Goal: Information Seeking & Learning: Find specific fact

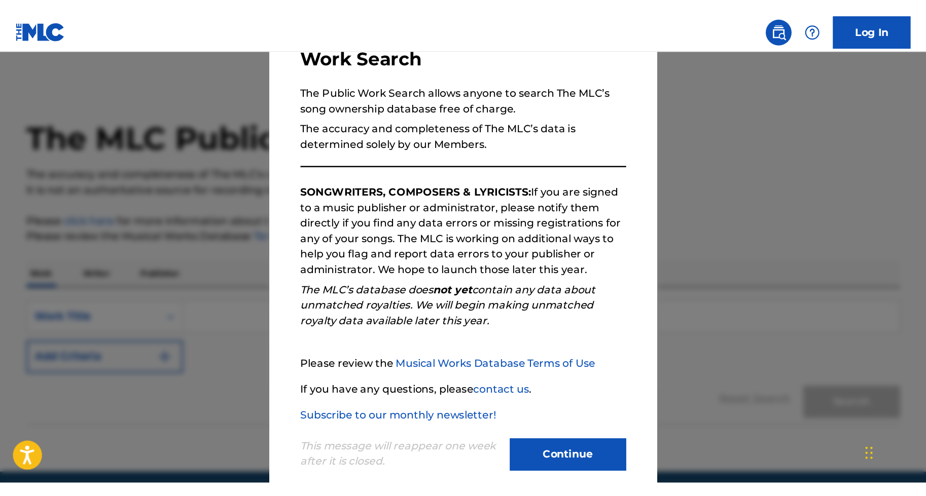
scroll to position [95, 0]
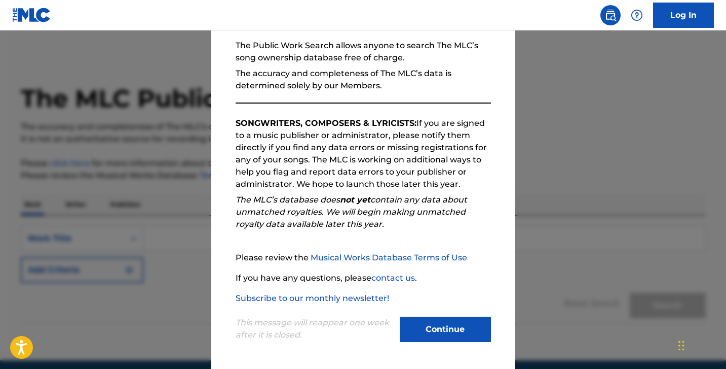
click at [450, 323] on button "Continue" at bounding box center [445, 328] width 91 height 25
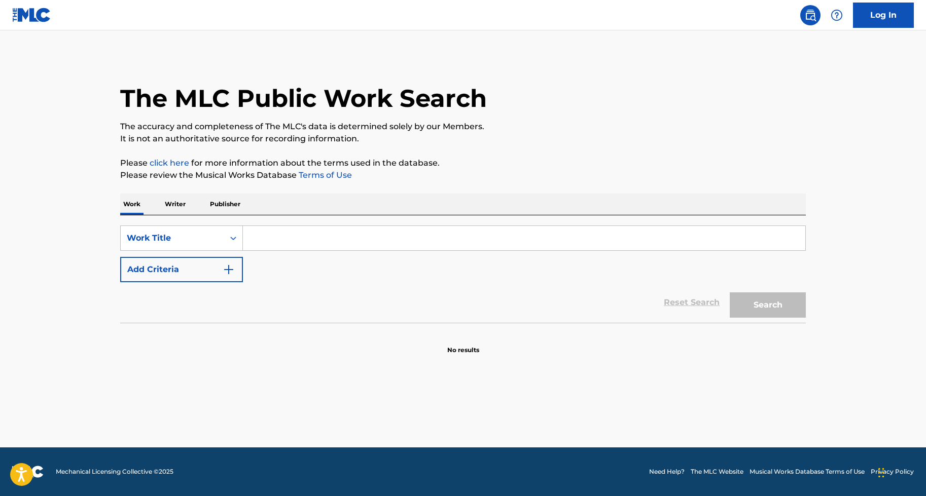
click at [293, 241] on input "Search Form" at bounding box center [524, 238] width 562 height 24
click at [506, 234] on input "Search Form" at bounding box center [524, 238] width 562 height 24
paste input "BIG DIAMONDS"
type input "BIG DIAMONDS"
click at [190, 273] on button "Add Criteria" at bounding box center [181, 269] width 123 height 25
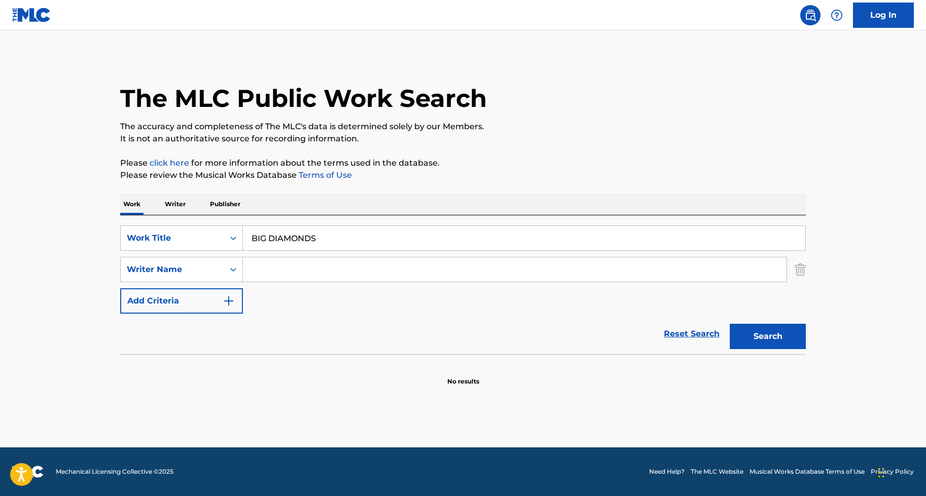
click at [602, 254] on div "SearchWithCriteria3ad46a2a-c37d-45ee-8d35-3a748aa95bdd Work Title BIG DIAMONDS …" at bounding box center [462, 270] width 685 height 88
click at [611, 259] on input "Search Form" at bounding box center [514, 270] width 543 height 24
paste input "EPPS TAUHEED, THOMAS BYRON O, BRYAN WILLIAMS, BIN ABRAHAM JOSEPH SHAYAA, CARTER…"
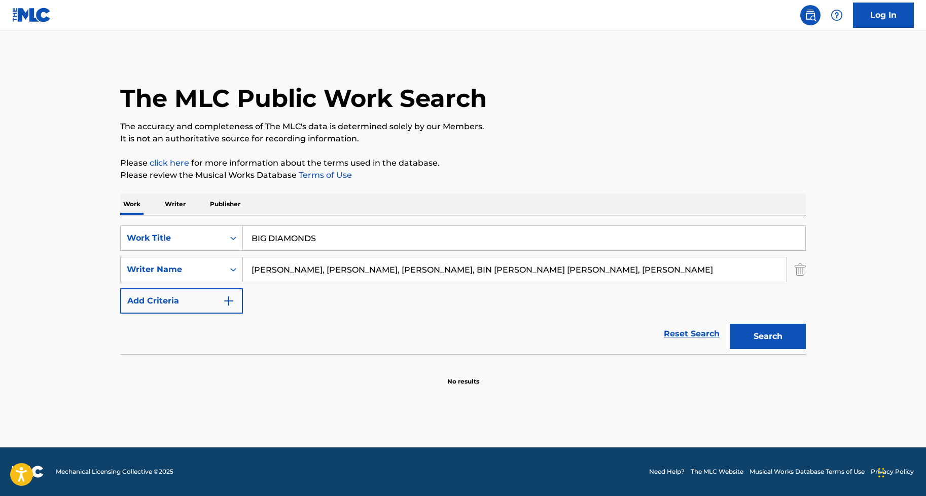
drag, startPoint x: 286, startPoint y: 271, endPoint x: 758, endPoint y: 287, distance: 472.3
click at [726, 287] on div "SearchWithCriteria3ad46a2a-c37d-45ee-8d35-3a748aa95bdd Work Title BIG DIAMONDS …" at bounding box center [462, 270] width 685 height 88
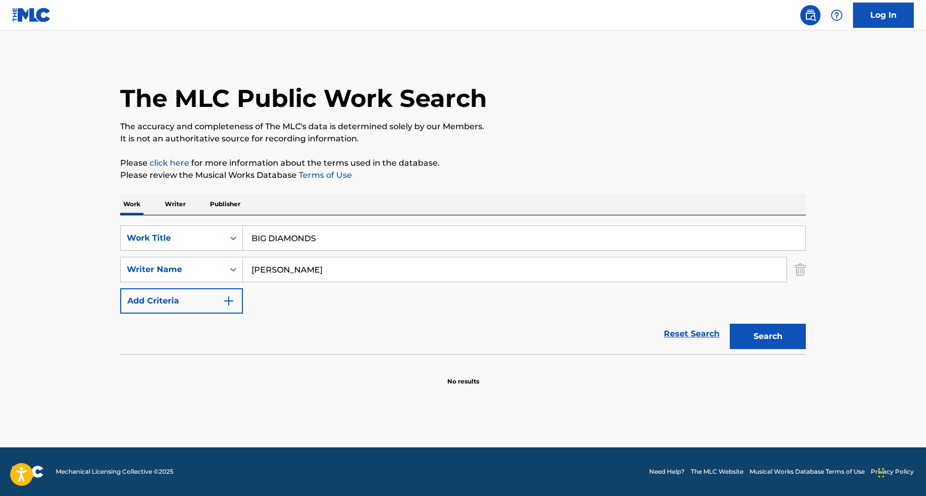
type input "EPPS"
click at [726, 332] on button "Search" at bounding box center [767, 336] width 76 height 25
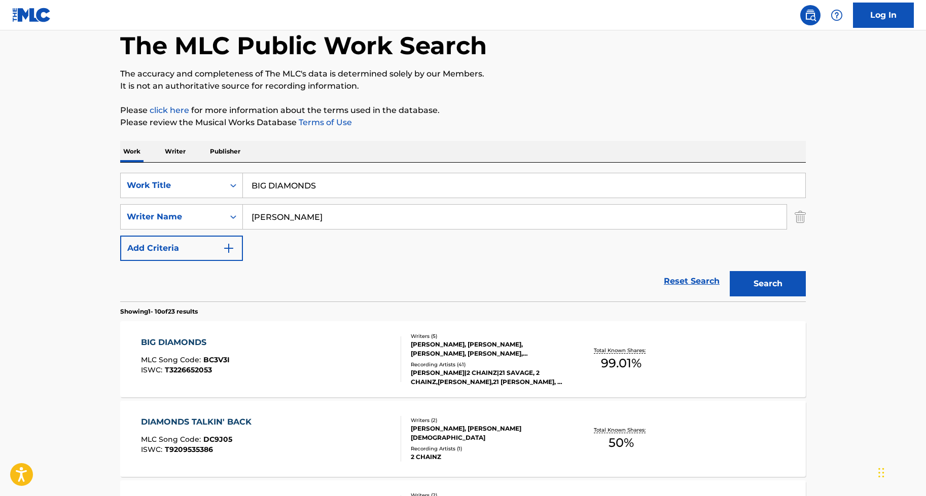
scroll to position [58, 0]
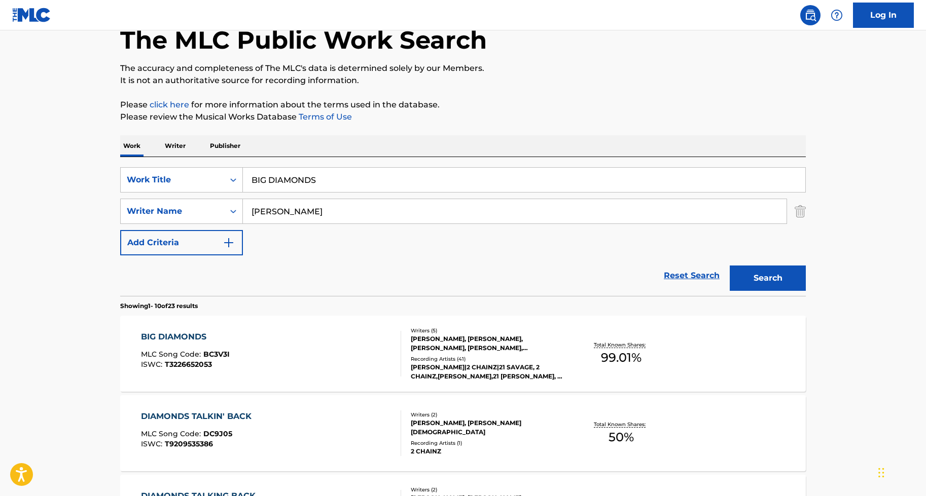
click at [388, 357] on div "BIG DIAMONDS MLC Song Code : BC3V3I ISWC : T3226652053" at bounding box center [271, 354] width 261 height 46
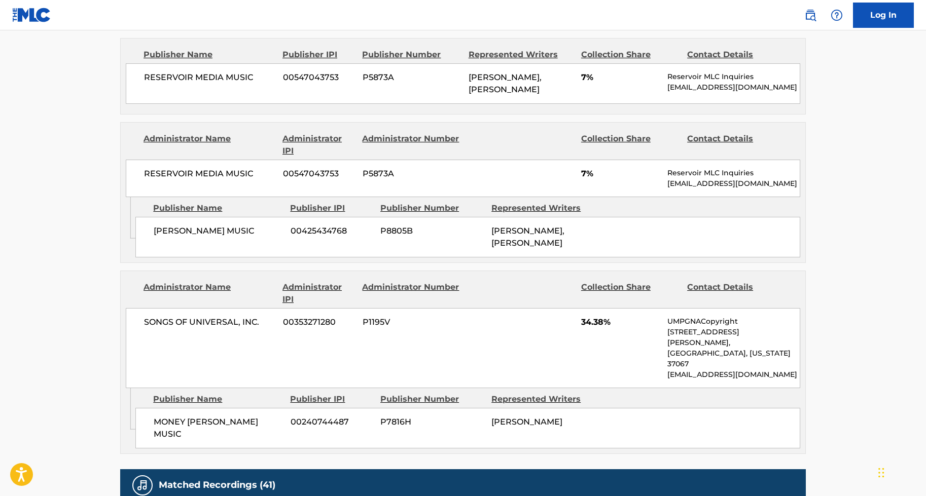
scroll to position [929, 0]
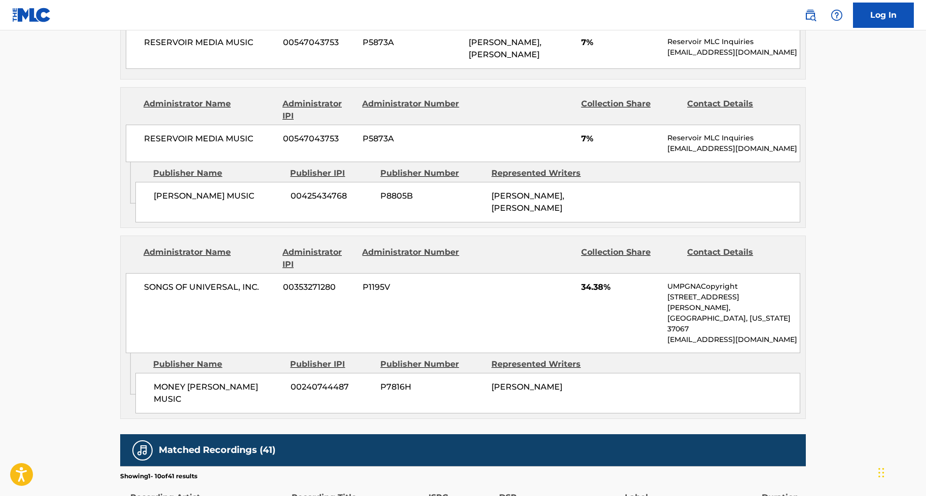
click at [635, 162] on div "RESERVOIR MEDIA MUSIC 00547043753 P5873A 7% Reservoir MLC Inquiries MLC@reservo…" at bounding box center [463, 144] width 674 height 38
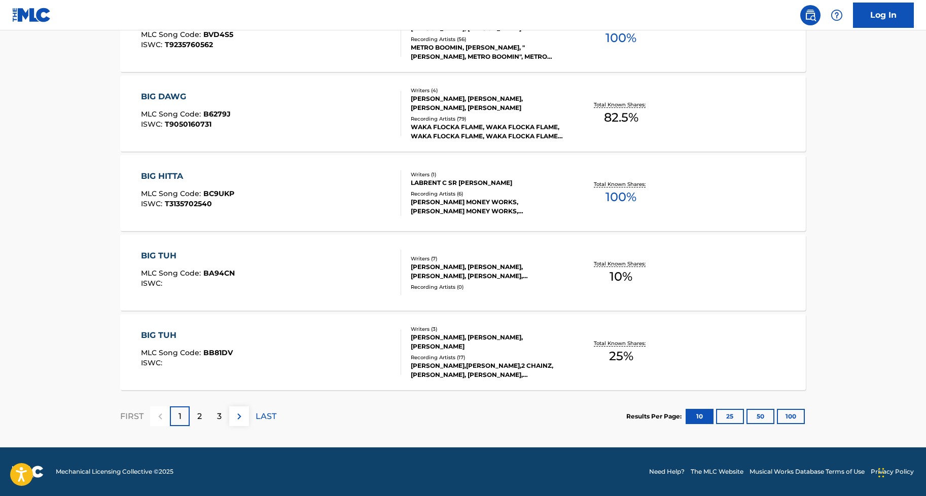
scroll to position [58, 0]
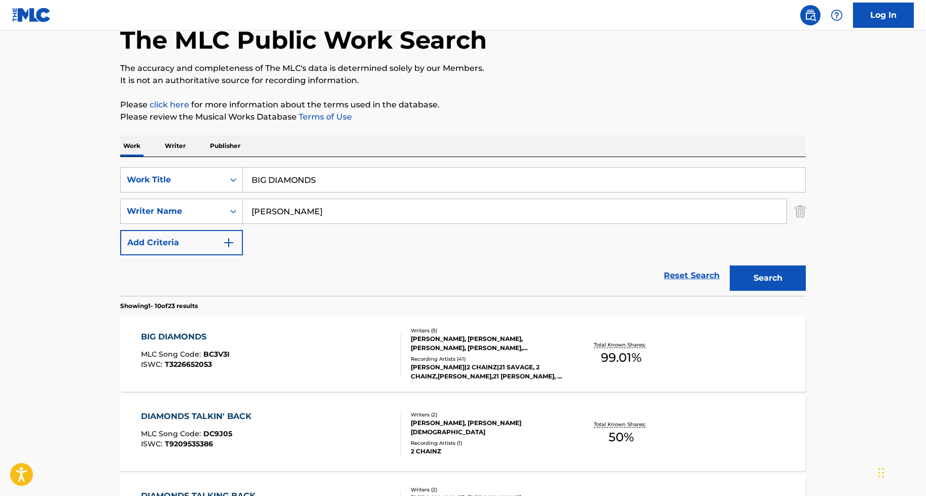
click at [284, 175] on input "BIG DIAMONDS" at bounding box center [524, 180] width 562 height 24
paste input "DON'T SAY A WORD"
type input "DON'T SAY A WORD"
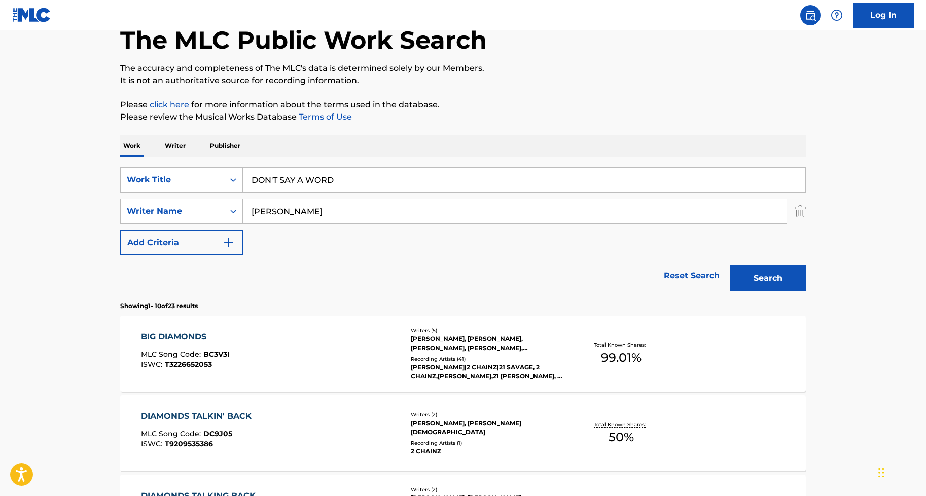
click at [297, 216] on input "EPPS" at bounding box center [514, 211] width 543 height 24
click at [416, 215] on input "EPPS" at bounding box center [514, 211] width 543 height 24
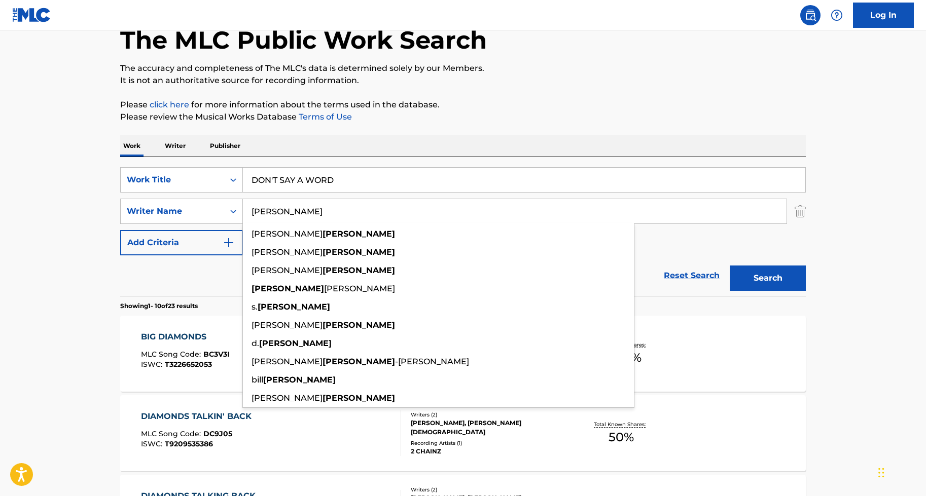
click at [416, 215] on input "EPPS" at bounding box center [514, 211] width 543 height 24
paste input "GRIFFIN"
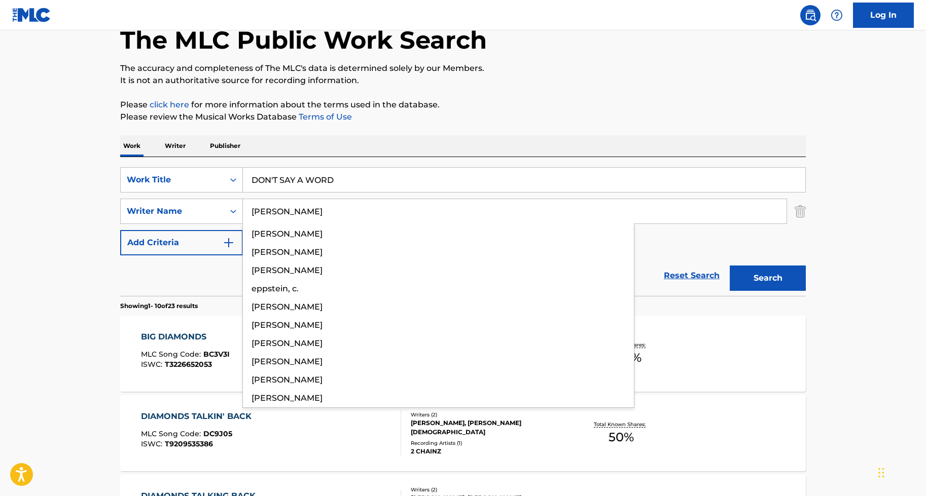
type input "GRIFFIN"
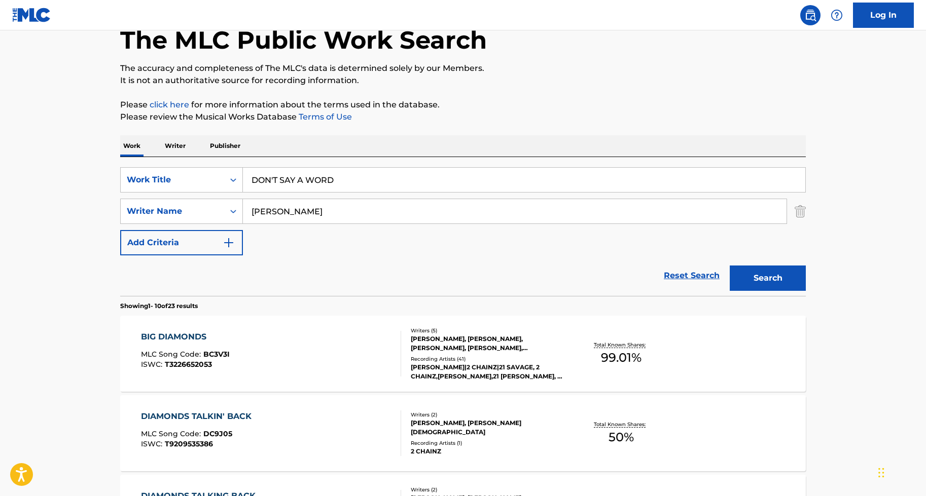
click at [726, 264] on div "Search" at bounding box center [764, 276] width 81 height 41
click at [726, 274] on button "Search" at bounding box center [767, 278] width 76 height 25
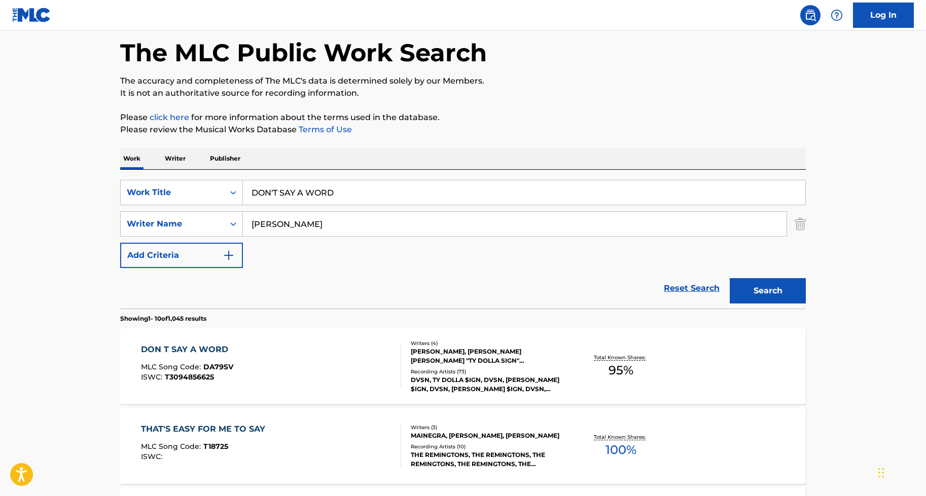
scroll to position [89, 0]
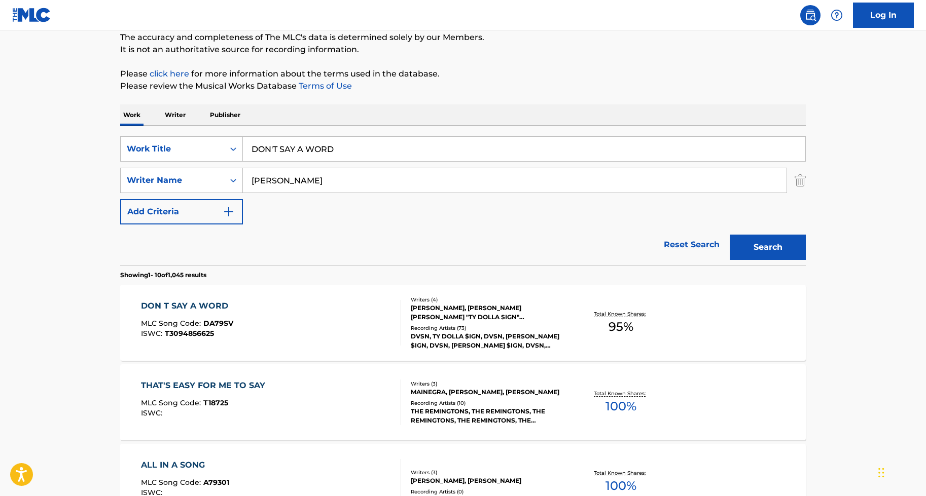
click at [515, 332] on div "DVSN, TY DOLLA $IGN, DVSN, TY DOLLA $IGN, DVSN, TY DOLLA $IGN, DVSN,TY DOLLA $I…" at bounding box center [487, 341] width 153 height 18
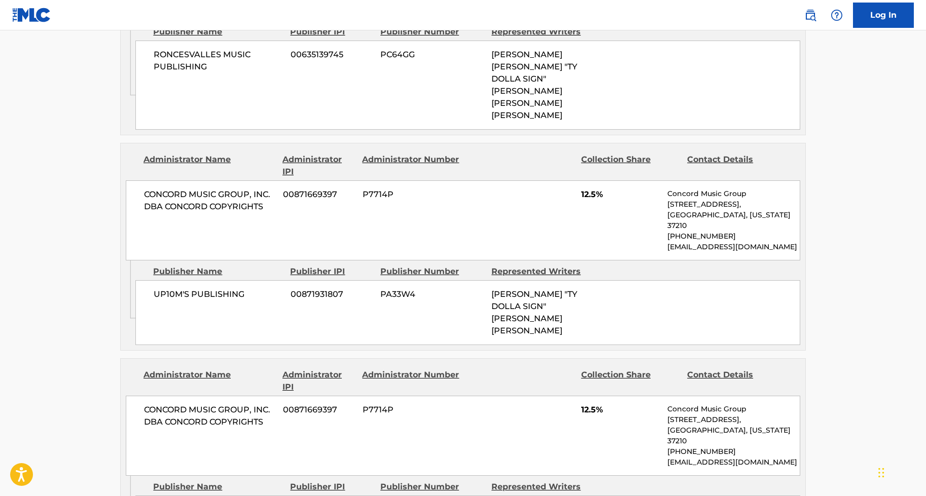
scroll to position [604, 0]
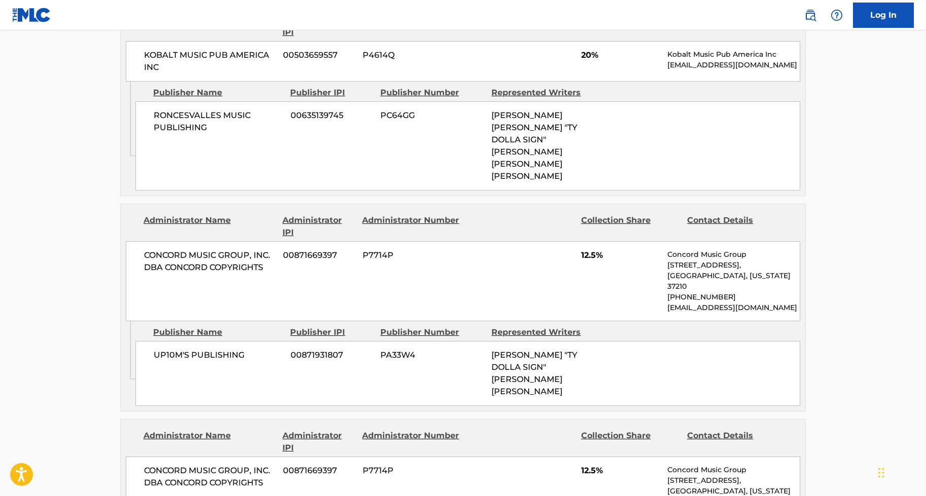
click at [211, 349] on span "UP10M'S PUBLISHING" at bounding box center [218, 355] width 129 height 12
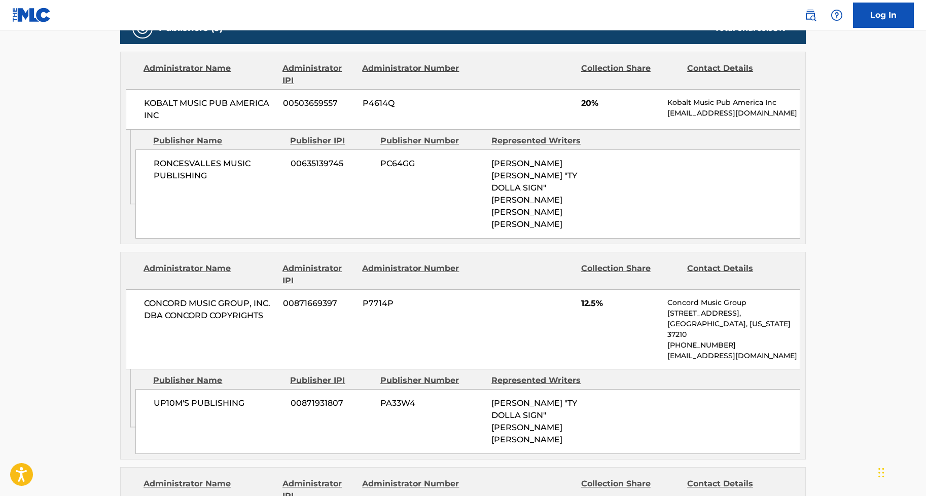
scroll to position [554, 0]
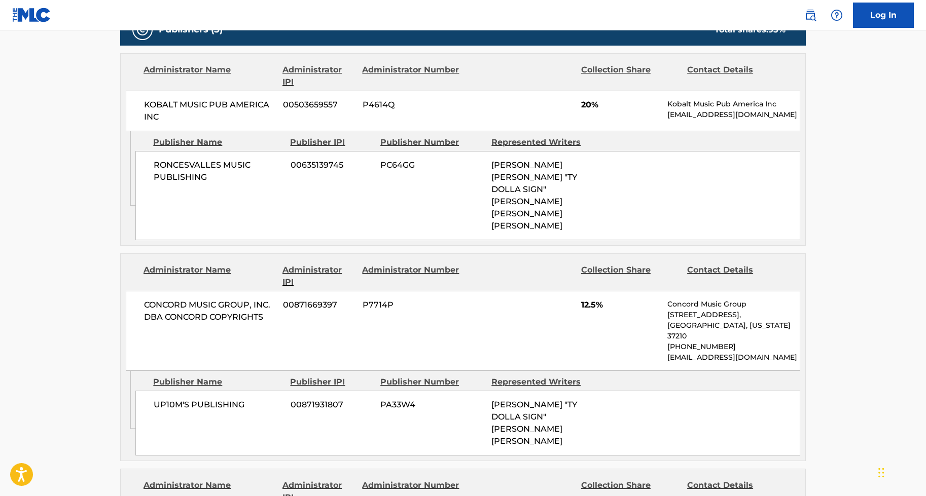
scroll to position [89, 0]
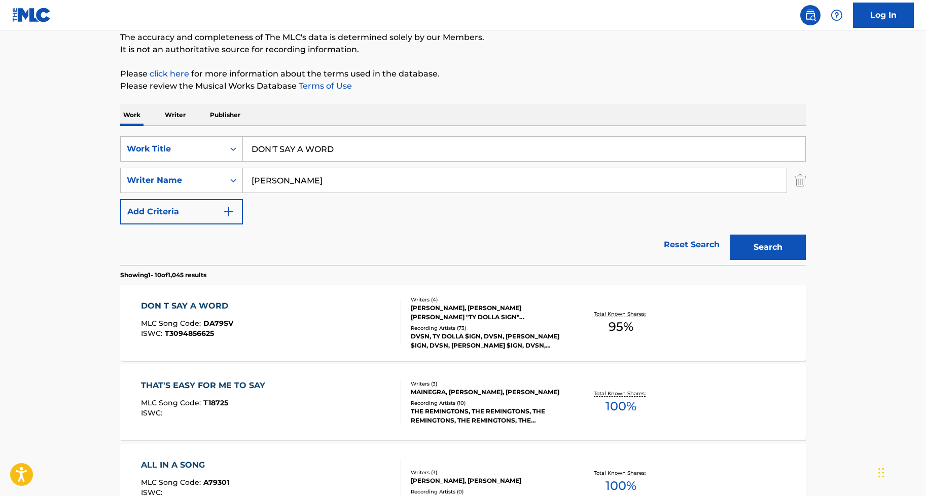
click at [313, 148] on input "DON'T SAY A WORD" at bounding box center [524, 149] width 562 height 24
paste input "H-TOWN"
type input "H-TOWN"
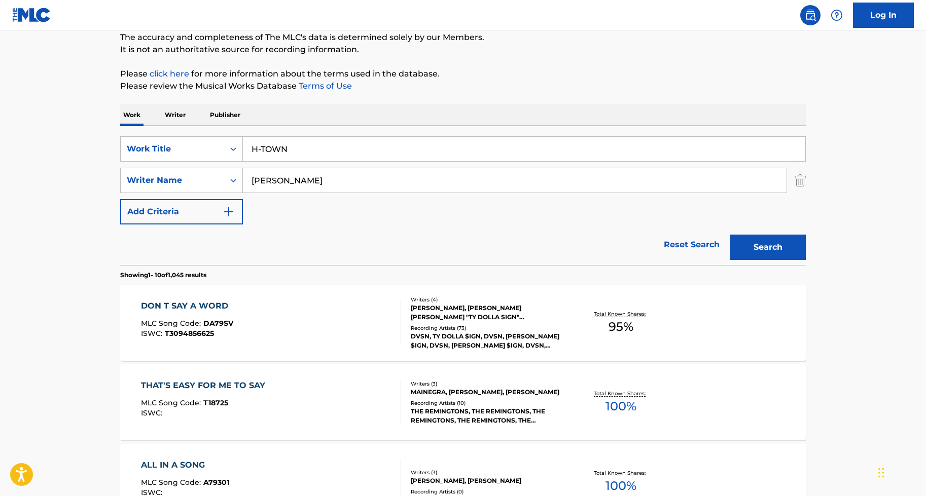
click at [323, 184] on input "GRIFFIN" at bounding box center [514, 180] width 543 height 24
click at [726, 235] on button "Search" at bounding box center [767, 247] width 76 height 25
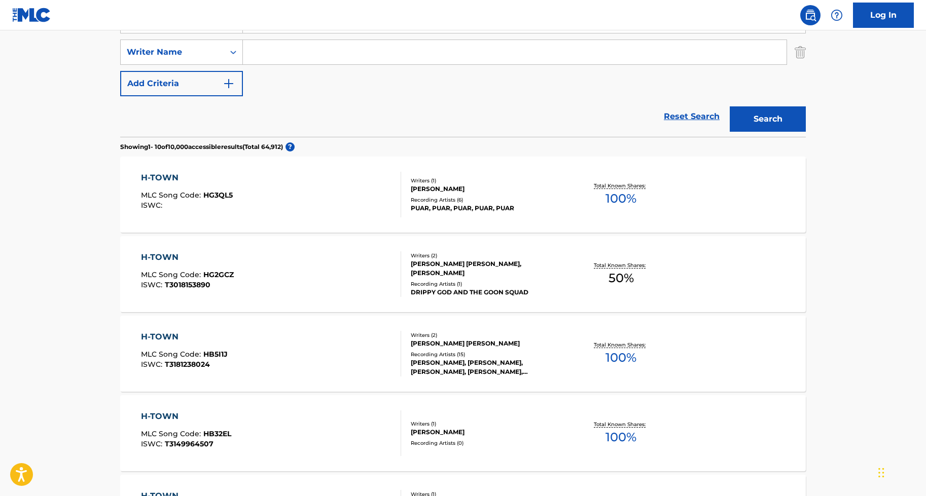
scroll to position [776, 0]
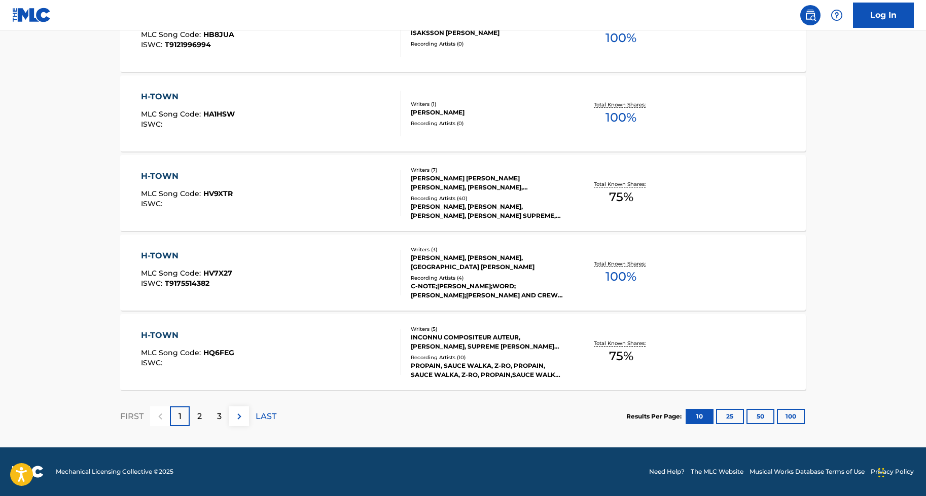
click at [540, 363] on div "PROPAIN, SAUCE WALKA, Z-RO, PROPAIN, SAUCE WALKA, Z-RO, PROPAIN,SAUCE WALKA, PR…" at bounding box center [487, 370] width 153 height 18
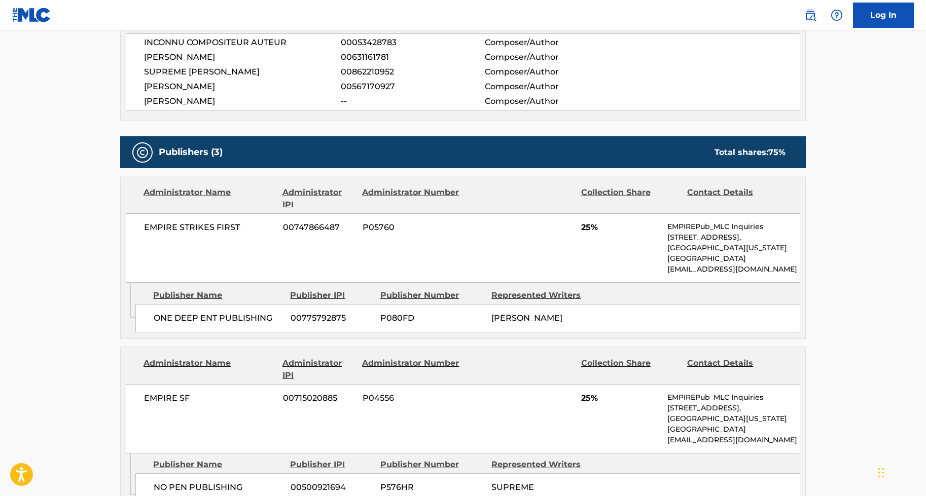
scroll to position [931, 0]
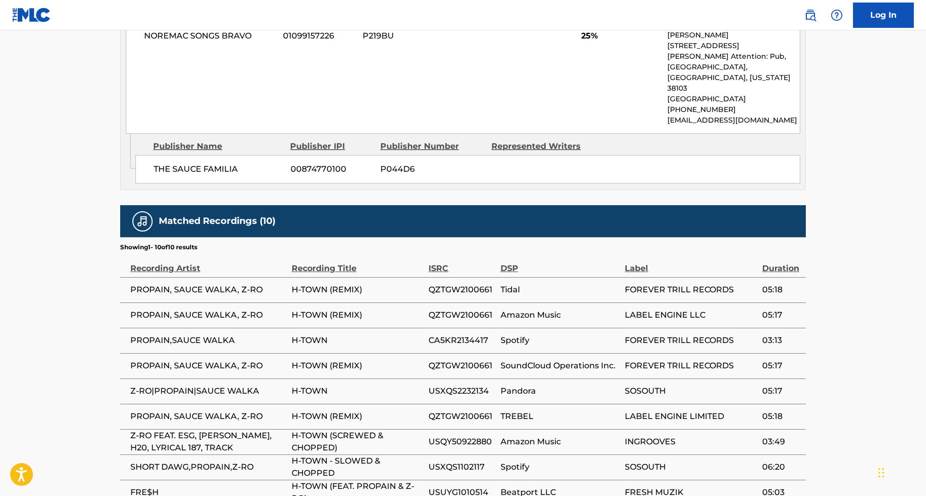
click at [629, 237] on section "Showing 1 - 10 of 10 results" at bounding box center [462, 244] width 685 height 15
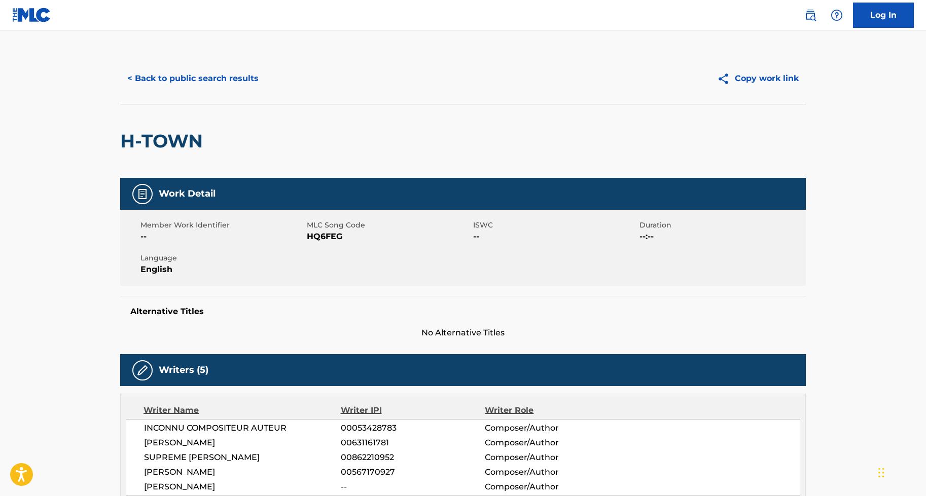
scroll to position [0, 0]
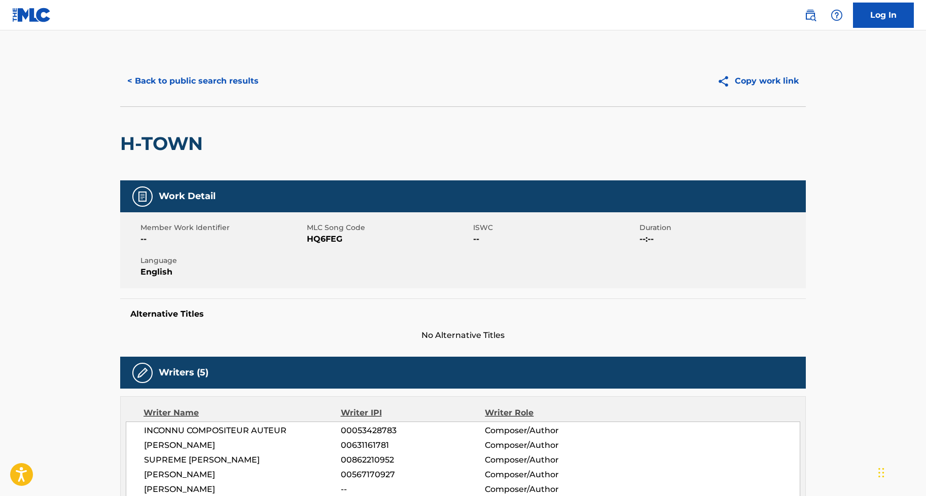
click at [350, 171] on div "H-TOWN" at bounding box center [462, 143] width 685 height 74
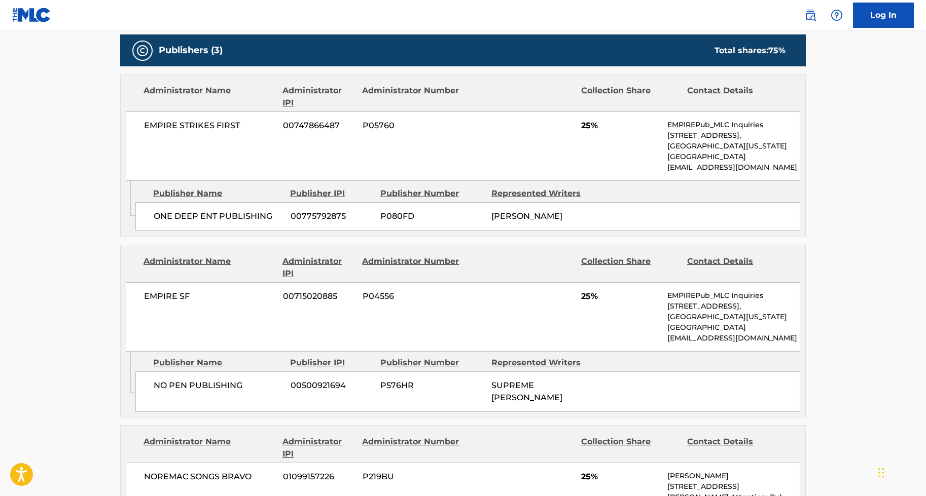
scroll to position [838, 0]
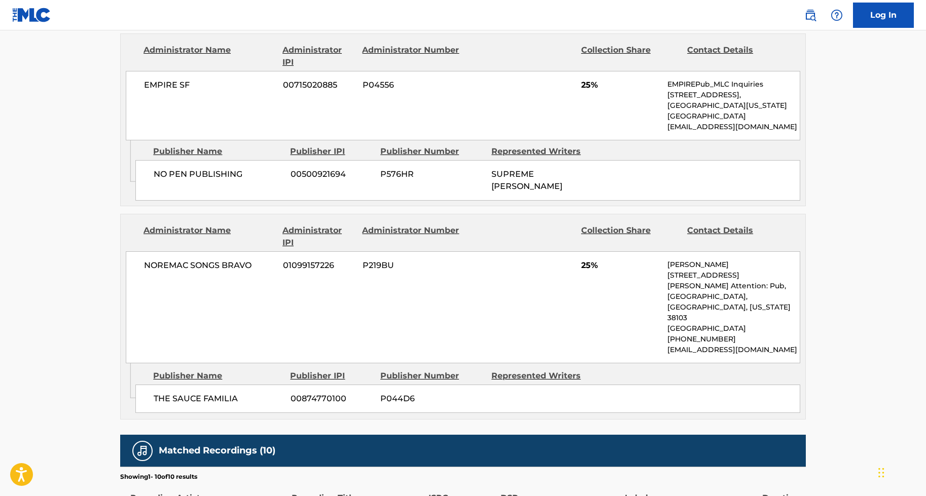
click at [432, 293] on div "NOREMAC SONGS BRAVO 01099157226 P219BU 25% George Monger 158 Vance Avenue Atten…" at bounding box center [463, 307] width 674 height 112
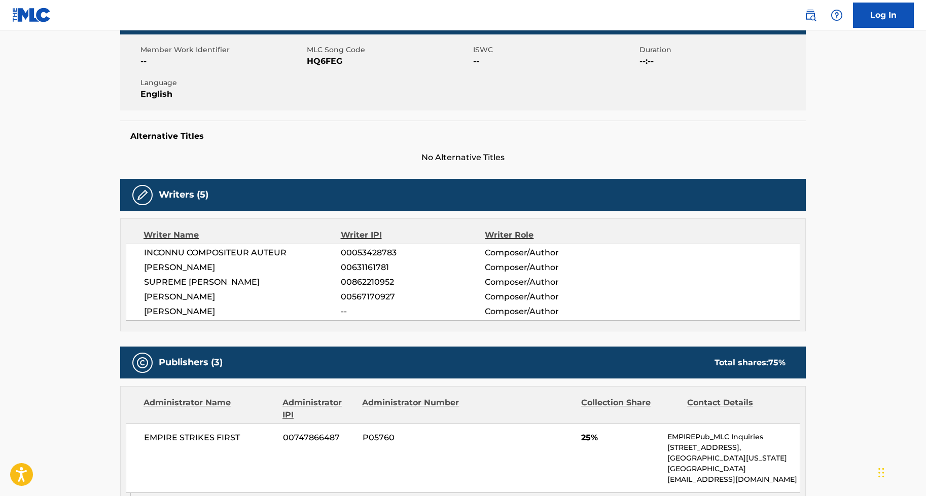
scroll to position [81, 0]
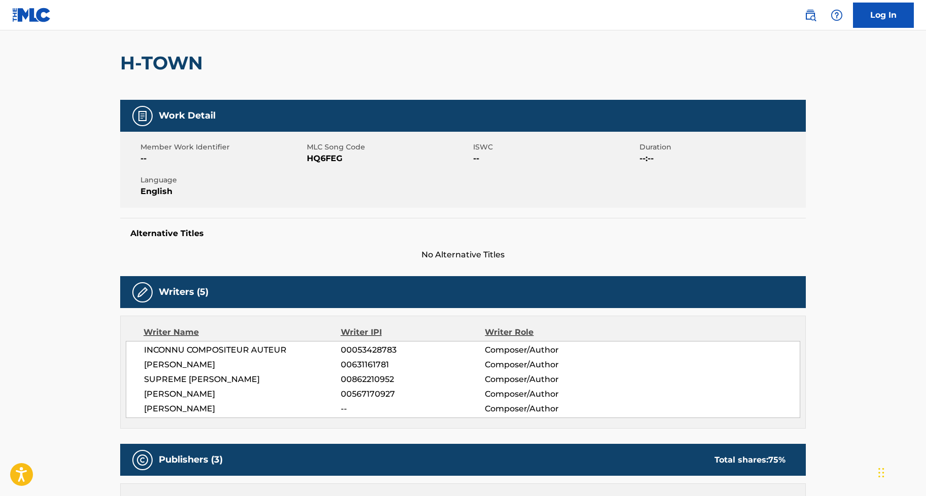
click at [435, 360] on span "00631161781" at bounding box center [413, 365] width 144 height 12
click at [510, 357] on div "INCONNU COMPOSITEUR AUTEUR 00053428783 Composer/Author CHRISTOPHER LOUISE DUDLE…" at bounding box center [463, 379] width 674 height 77
click at [512, 363] on span "Composer/Author" at bounding box center [550, 365] width 131 height 12
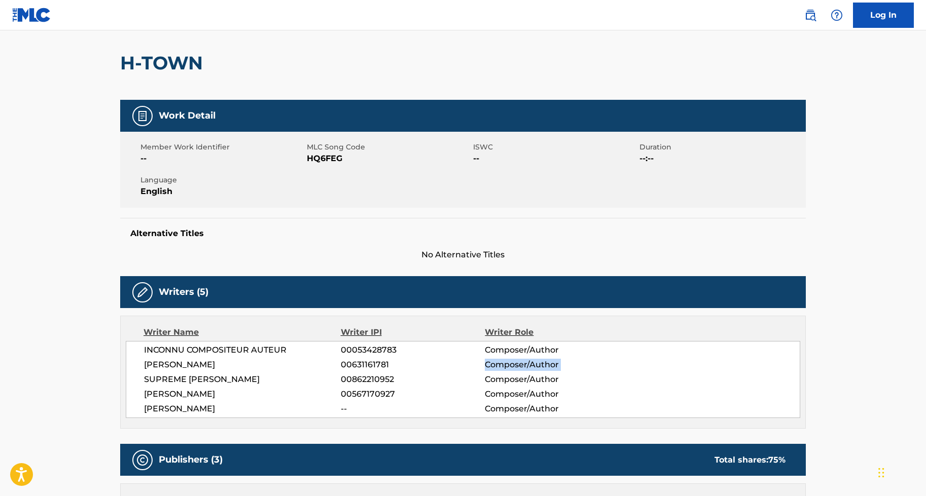
click at [512, 361] on span "Composer/Author" at bounding box center [550, 365] width 131 height 12
click at [501, 290] on div "Writers (5)" at bounding box center [462, 292] width 685 height 32
click at [385, 358] on div "INCONNU COMPOSITEUR AUTEUR 00053428783 Composer/Author CHRISTOPHER LOUISE DUDLE…" at bounding box center [463, 379] width 674 height 77
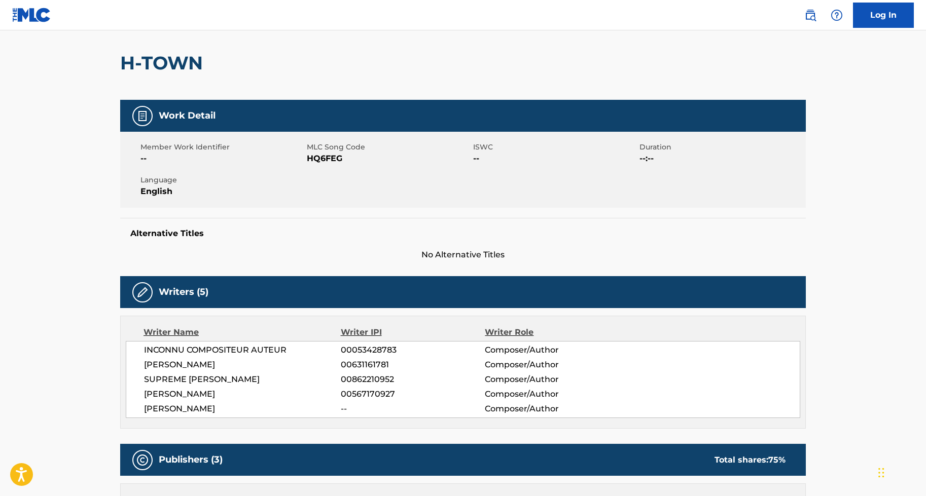
click at [380, 368] on span "00862210952" at bounding box center [413, 380] width 144 height 12
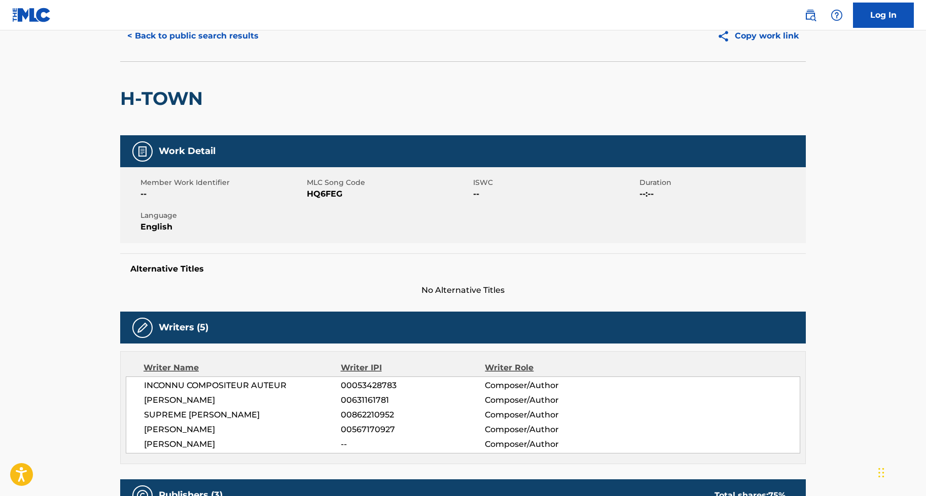
scroll to position [0, 0]
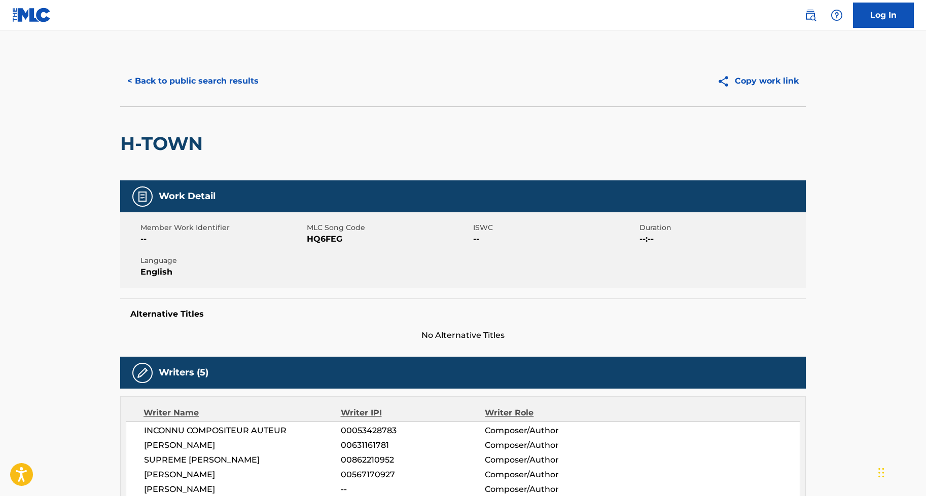
click at [340, 280] on div "Member Work Identifier -- MLC Song Code HQ6FEG ISWC -- Duration --:-- Language …" at bounding box center [462, 250] width 685 height 76
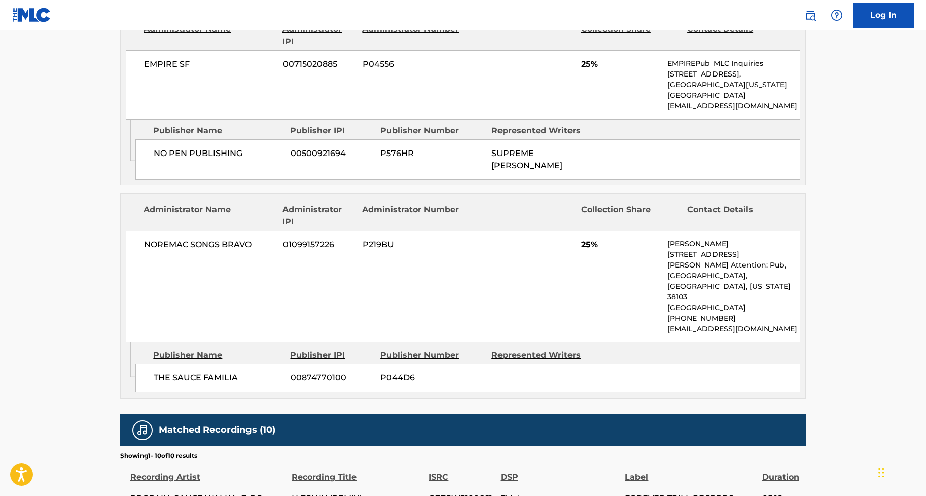
scroll to position [964, 0]
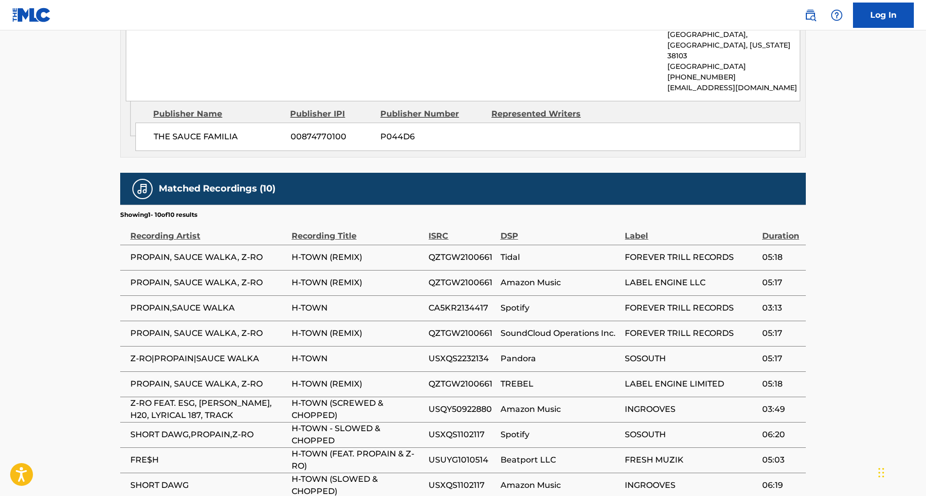
click at [252, 302] on span "PROPAIN,SAUCE WALKA" at bounding box center [208, 308] width 156 height 12
click at [356, 327] on span "H-TOWN (REMIX)" at bounding box center [357, 333] width 132 height 12
click at [354, 327] on span "H-TOWN (REMIX)" at bounding box center [357, 333] width 132 height 12
click at [470, 346] on td "USXQS2232134" at bounding box center [463, 358] width 71 height 25
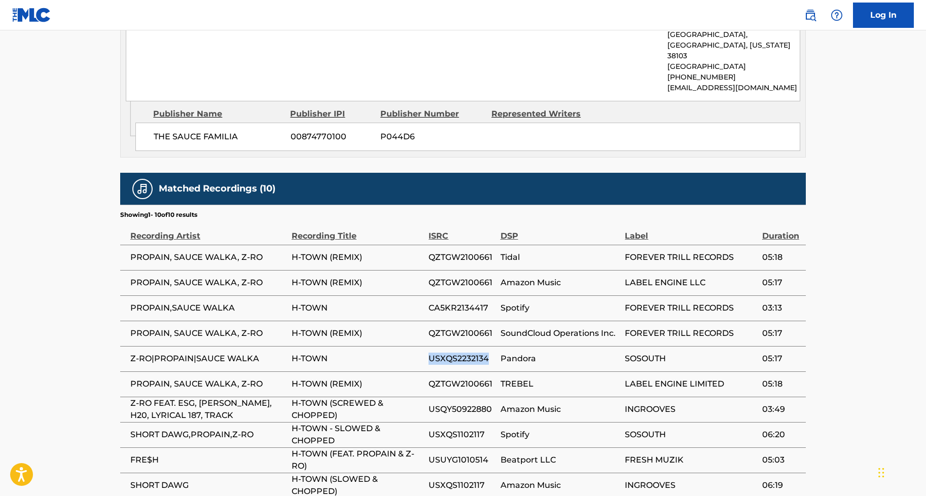
click at [470, 346] on td "USXQS2232134" at bounding box center [463, 358] width 71 height 25
click at [466, 327] on span "QZTGW2100661" at bounding box center [461, 333] width 66 height 12
click at [451, 346] on td "USXQS2232134" at bounding box center [463, 358] width 71 height 25
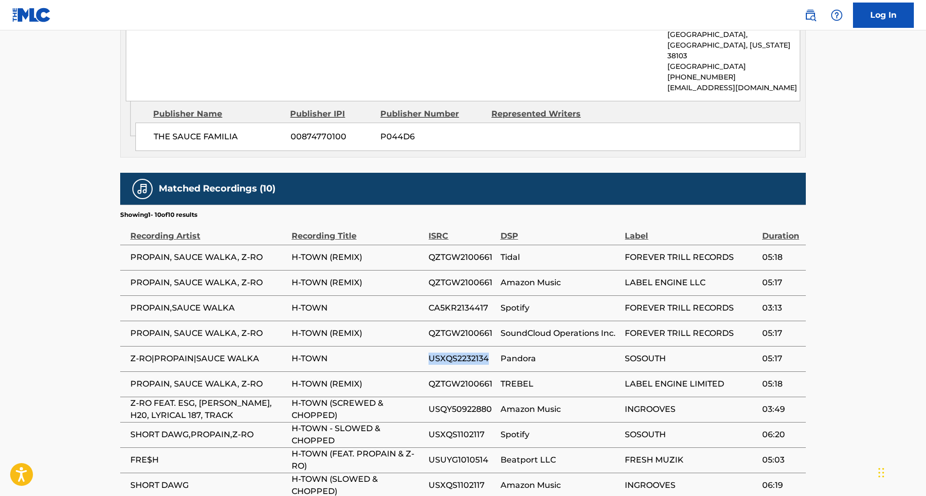
click at [451, 346] on td "USXQS2232134" at bounding box center [463, 358] width 71 height 25
click at [456, 346] on td "USXQS2232134" at bounding box center [463, 358] width 71 height 25
click at [456, 368] on span "QZTGW2100661" at bounding box center [461, 384] width 66 height 12
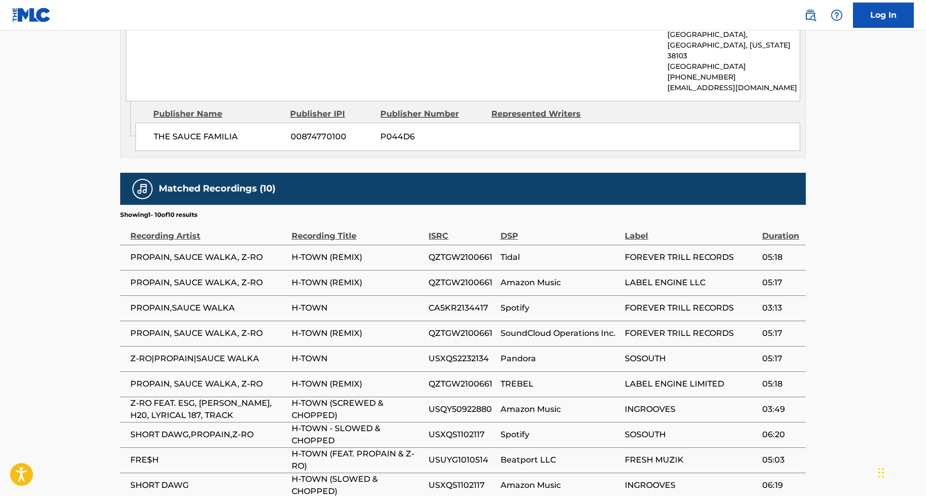
click at [468, 368] on td "USQY50922880" at bounding box center [463, 409] width 71 height 25
click at [463, 368] on span "USQY50922880" at bounding box center [461, 410] width 66 height 12
click at [459, 368] on span "USXQS1102117" at bounding box center [461, 435] width 66 height 12
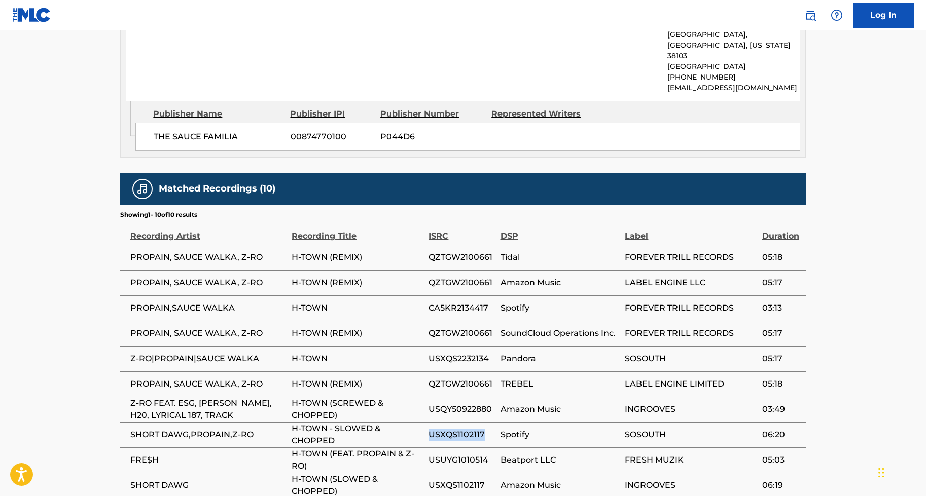
click at [459, 368] on span "USXQS1102117" at bounding box center [461, 435] width 66 height 12
click at [472, 368] on td "USUYG1010514" at bounding box center [463, 460] width 71 height 25
click at [472, 368] on span "USUYG1010514" at bounding box center [461, 460] width 66 height 12
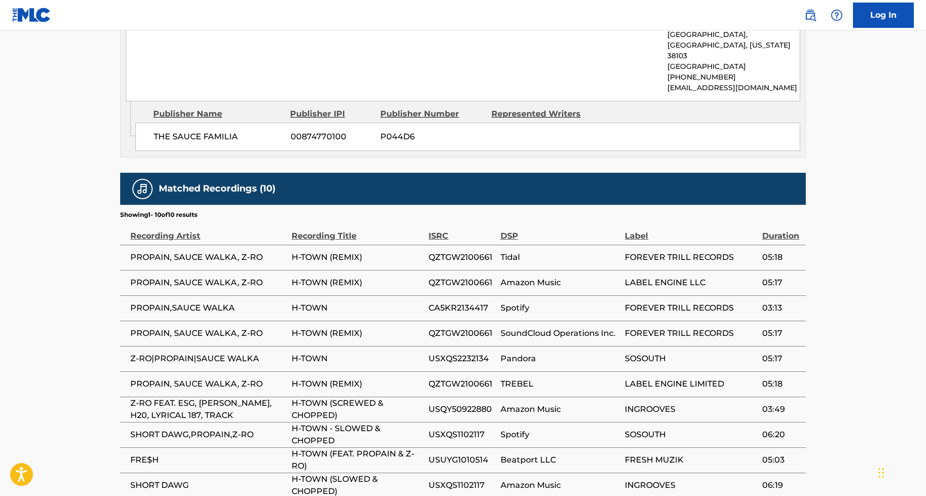
click at [551, 346] on td "Pandora" at bounding box center [562, 358] width 125 height 25
click at [554, 321] on td "SoundCloud Operations Inc." at bounding box center [562, 333] width 125 height 25
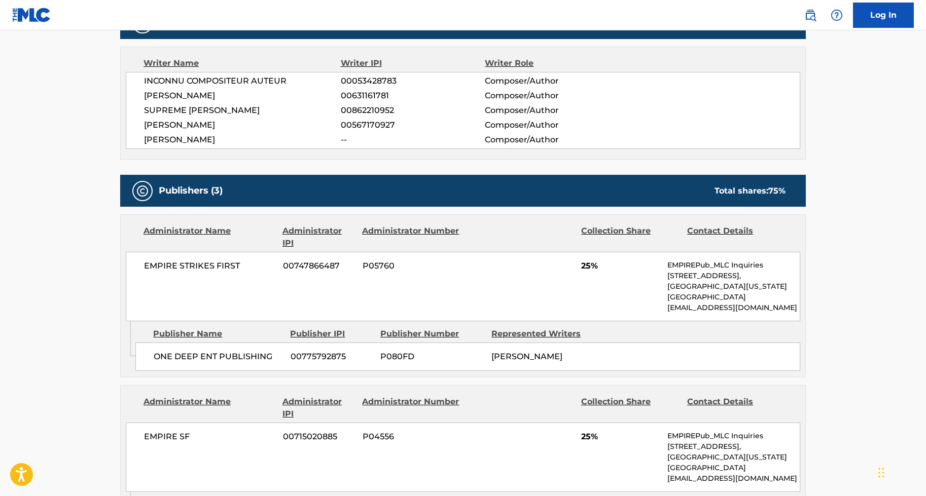
scroll to position [989, 0]
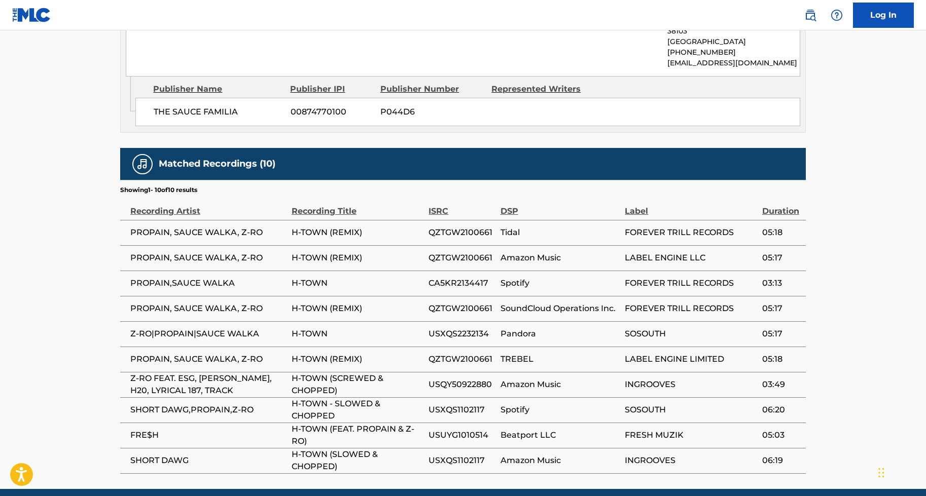
click at [580, 277] on span "Spotify" at bounding box center [560, 283] width 120 height 12
click at [32, 14] on img at bounding box center [31, 15] width 39 height 15
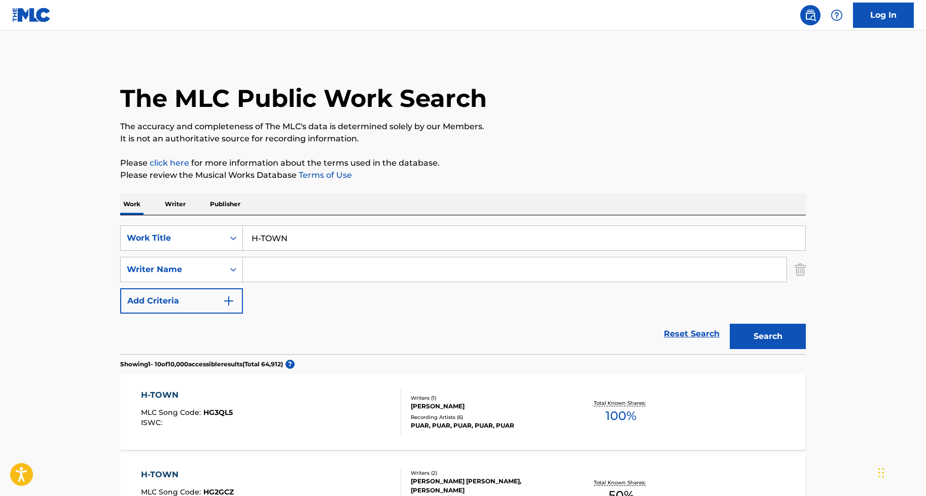
click at [349, 263] on input "Search Form" at bounding box center [514, 270] width 543 height 24
paste input "MONIQUE"
type input "MONIQUE"
click at [408, 238] on input "H-TOWN" at bounding box center [524, 238] width 562 height 24
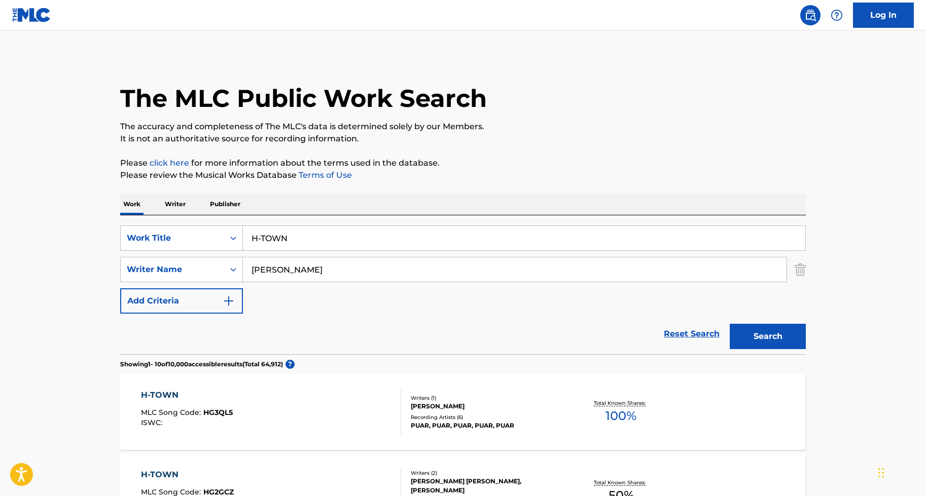
click at [408, 239] on input "H-TOWN" at bounding box center [524, 238] width 562 height 24
paste input "MY EVERYTHING"
type input "MY EVERYTHING"
click at [726, 337] on button "Search" at bounding box center [767, 336] width 76 height 25
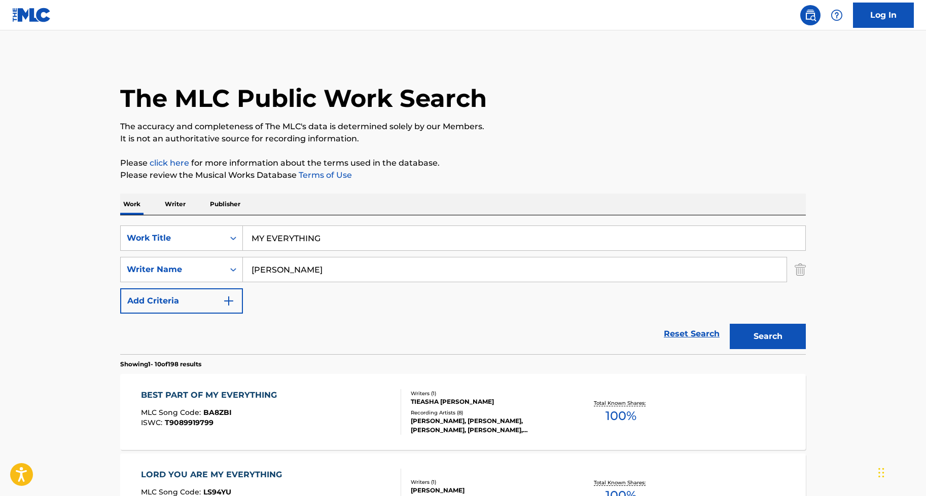
click at [379, 276] on input "MONIQUE" at bounding box center [514, 270] width 543 height 24
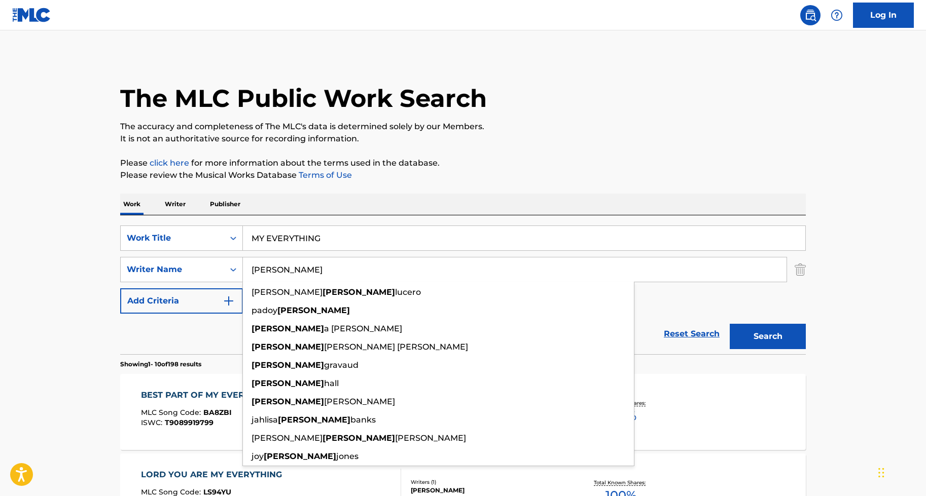
click at [379, 276] on input "MONIQUE" at bounding box center [514, 270] width 543 height 24
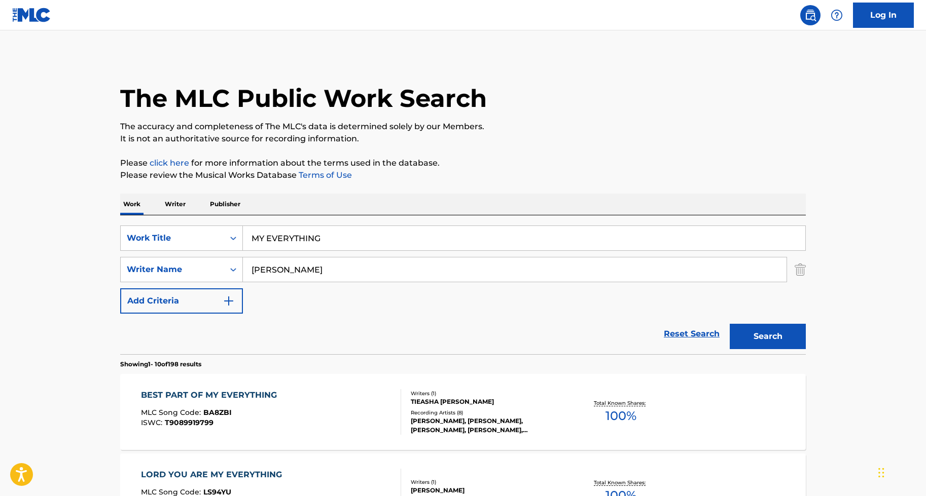
click at [522, 368] on div "TIEASHA MONIQUE BAKER" at bounding box center [487, 401] width 153 height 9
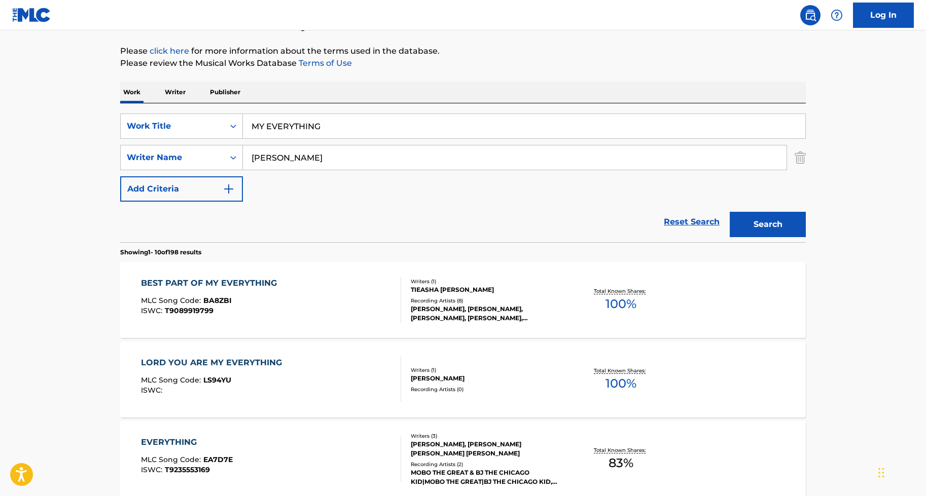
scroll to position [202, 0]
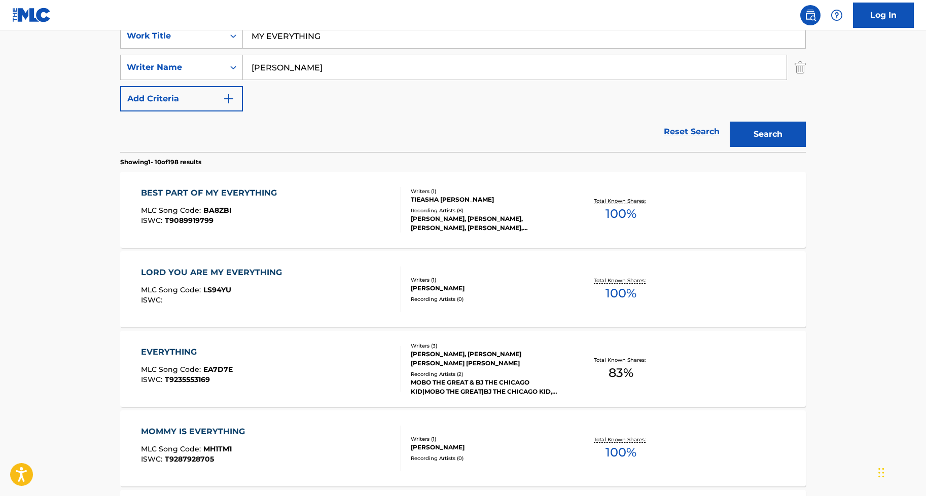
click at [726, 333] on main "The MLC Public Work Search The accuracy and completeness of The MLC's data is d…" at bounding box center [463, 424] width 926 height 1193
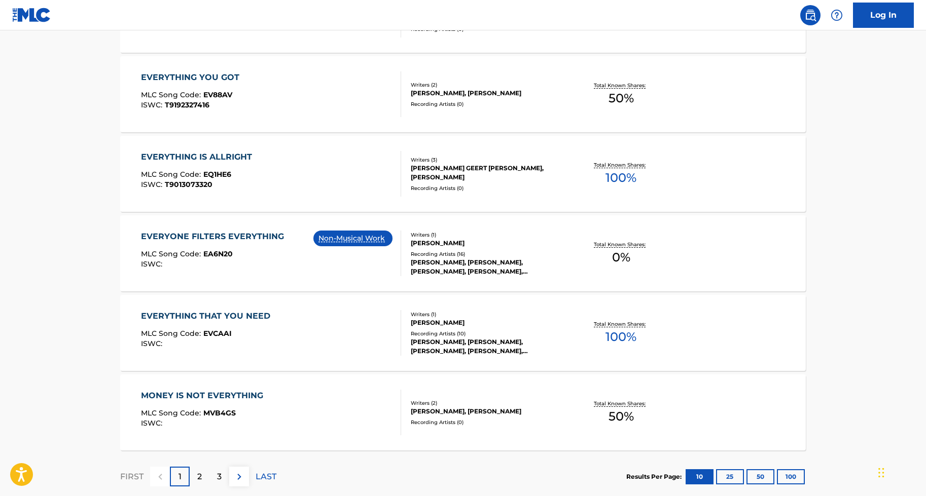
scroll to position [776, 0]
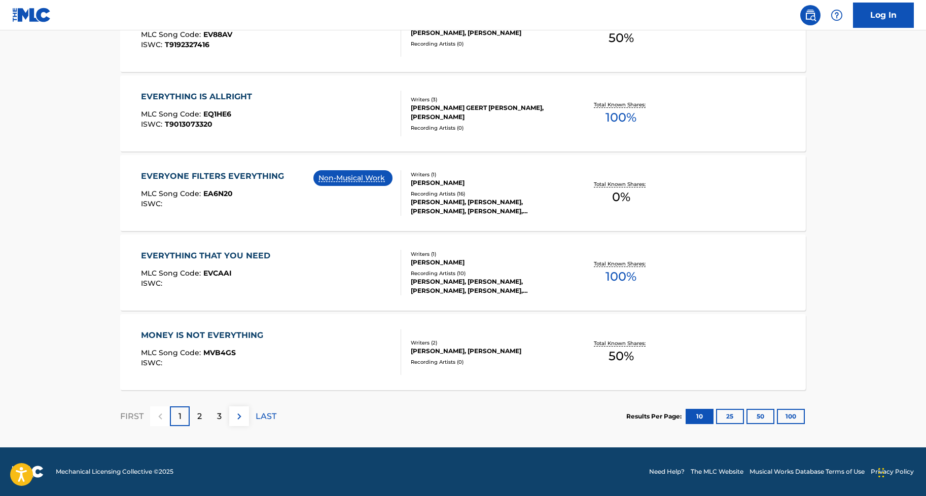
click at [726, 368] on button "100" at bounding box center [791, 416] width 28 height 15
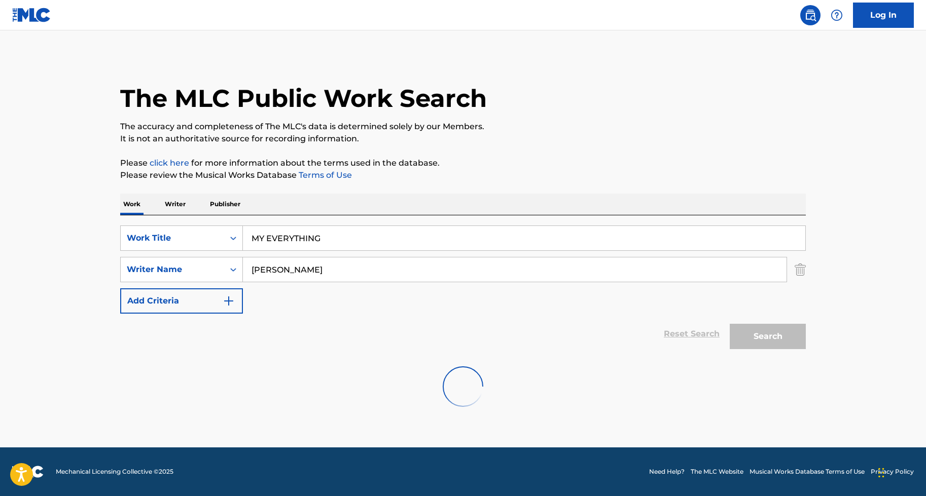
scroll to position [0, 0]
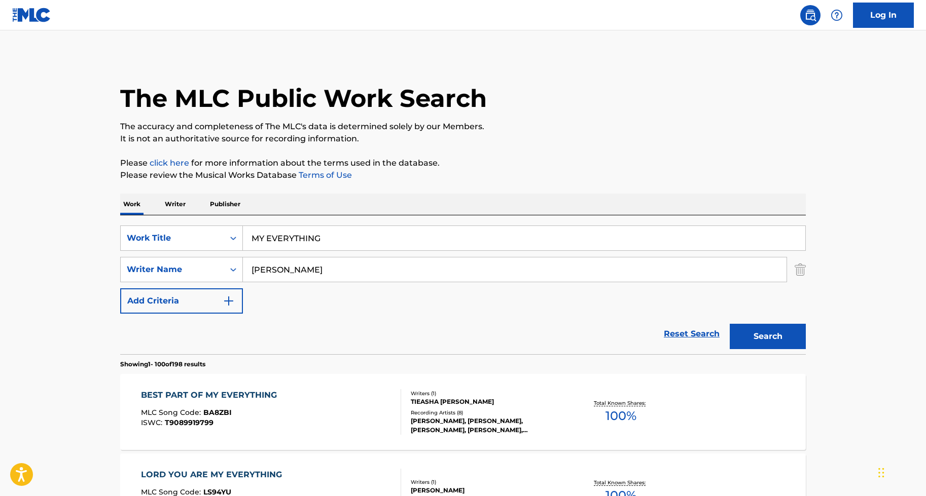
click at [364, 277] on input "MONIQUE" at bounding box center [514, 270] width 543 height 24
type input "cox"
click at [726, 324] on button "Search" at bounding box center [767, 336] width 76 height 25
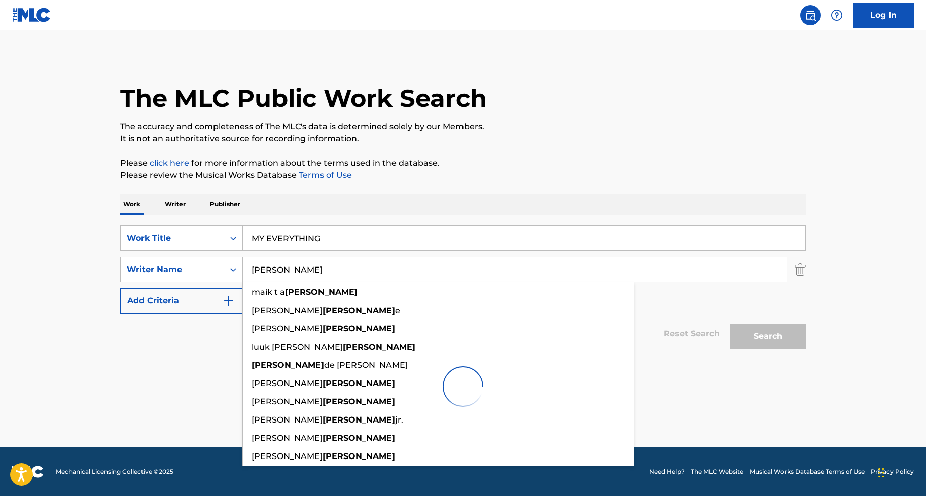
click at [93, 242] on main "The MLC Public Work Search The accuracy and completeness of The MLC's data is d…" at bounding box center [463, 238] width 926 height 417
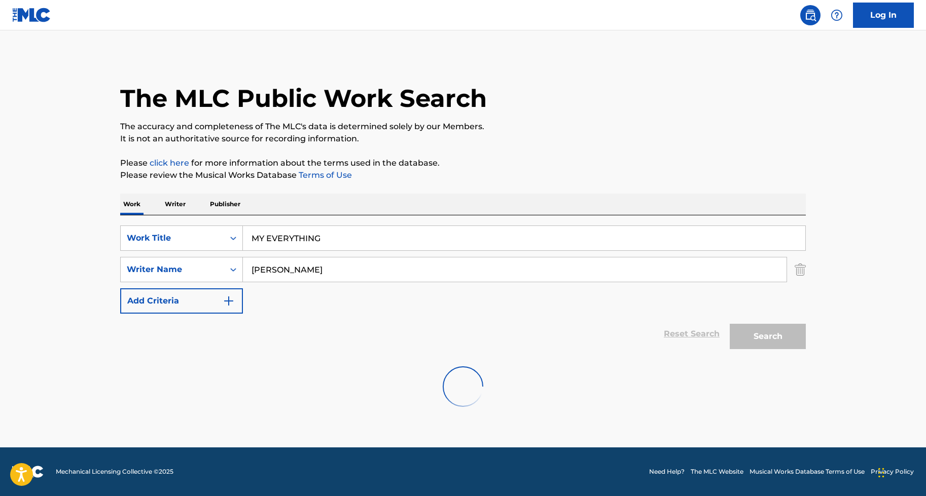
click at [279, 241] on input "MY EVERYTHING" at bounding box center [524, 238] width 562 height 24
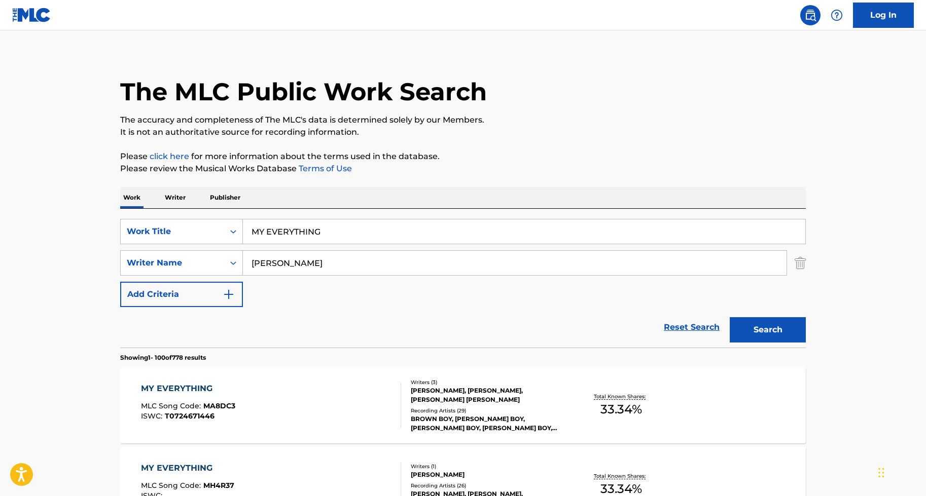
scroll to position [16, 0]
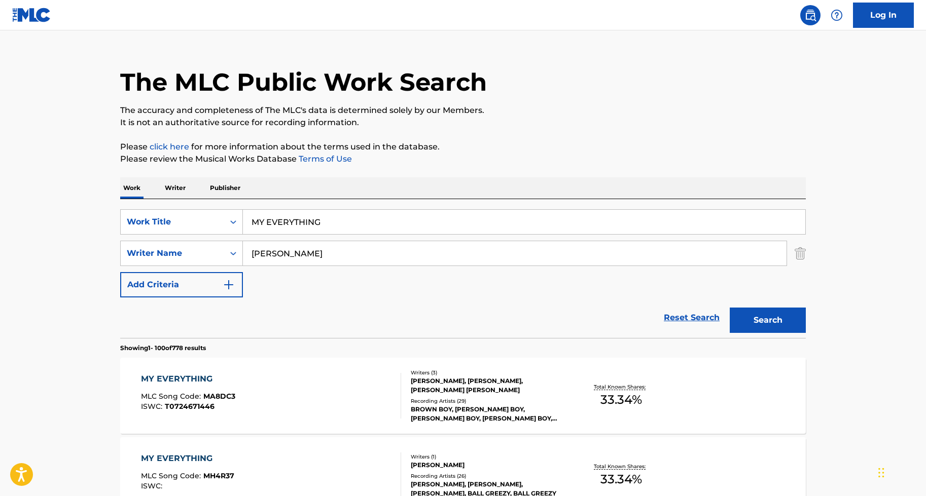
click at [464, 321] on div "Reset Search Search" at bounding box center [462, 318] width 685 height 41
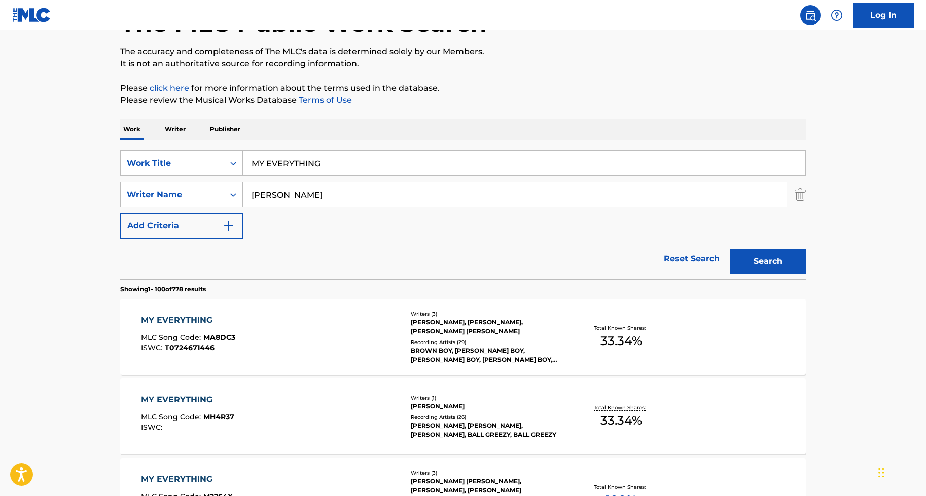
scroll to position [78, 0]
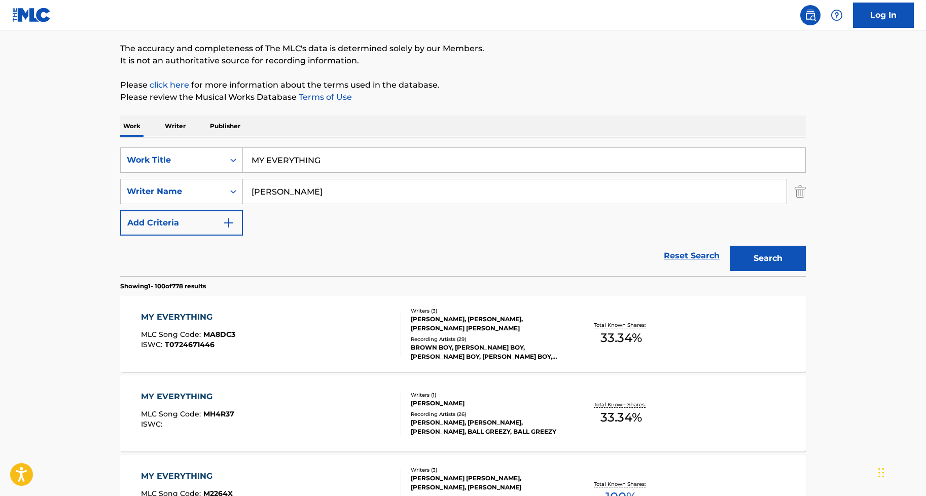
click at [448, 368] on div "Recording Artists ( 26 )" at bounding box center [487, 415] width 153 height 8
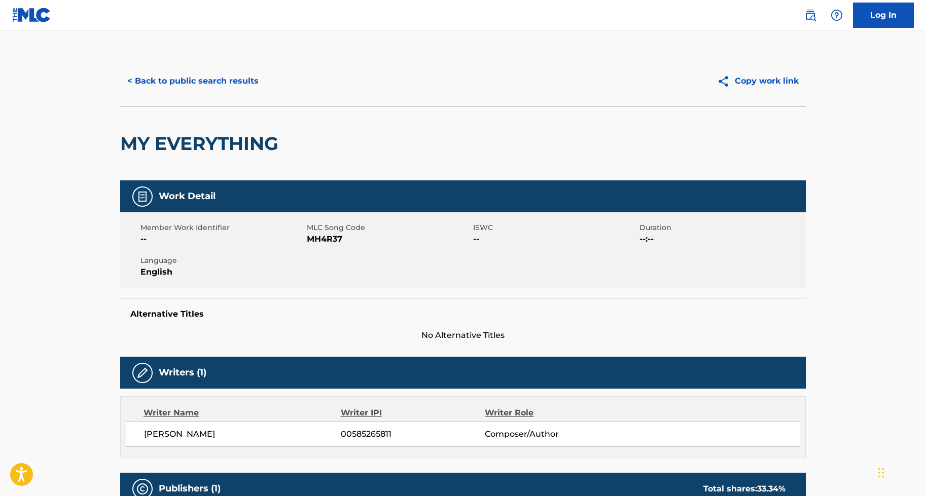
click at [223, 80] on button "< Back to public search results" at bounding box center [192, 80] width 145 height 25
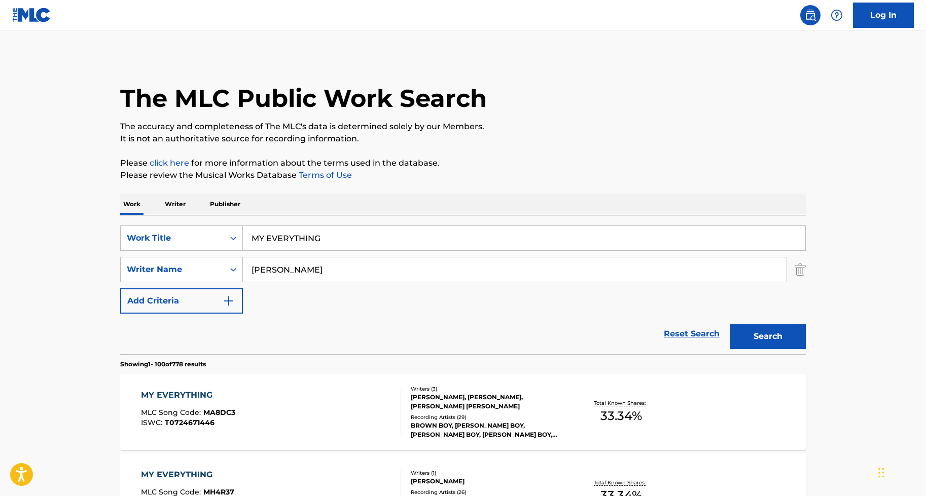
scroll to position [78, 0]
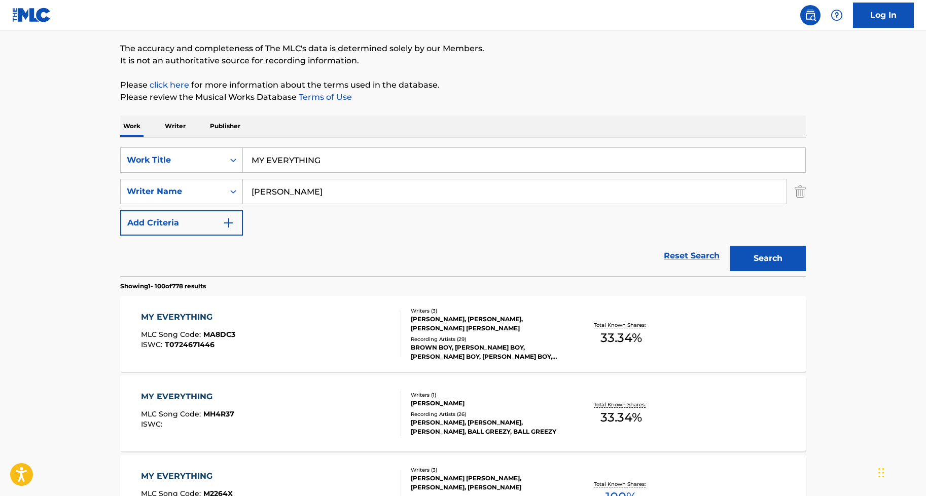
click at [407, 151] on input "MY EVERYTHING" at bounding box center [524, 160] width 562 height 24
paste input "1229 PUBLIS"
click at [402, 198] on input "cox" at bounding box center [514, 191] width 543 height 24
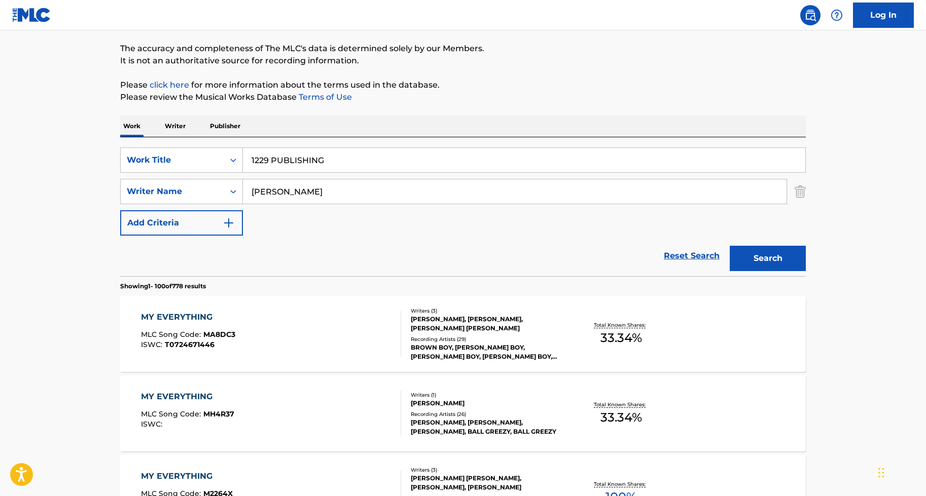
click at [402, 198] on input "cox" at bounding box center [514, 191] width 543 height 24
click at [405, 159] on input "1229 PUBLISHING" at bounding box center [524, 160] width 562 height 24
paste input "SHOW AND TELL"
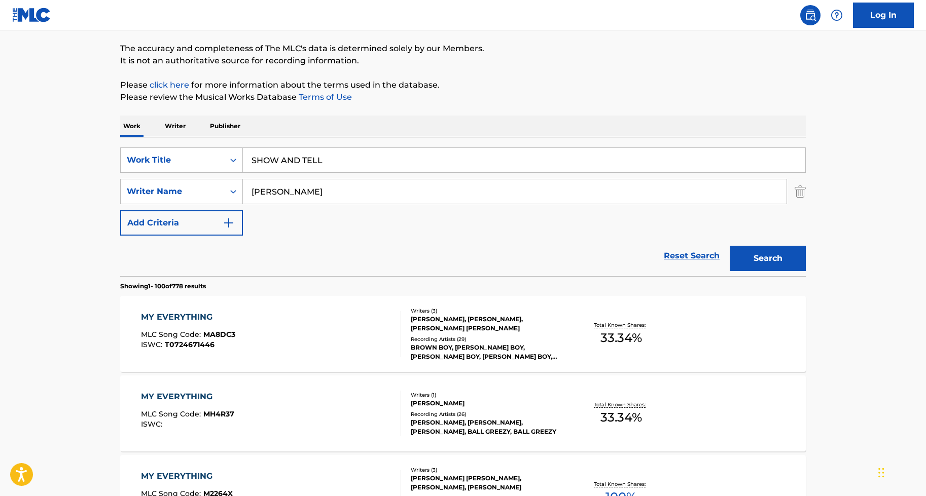
type input "SHOW AND TELL"
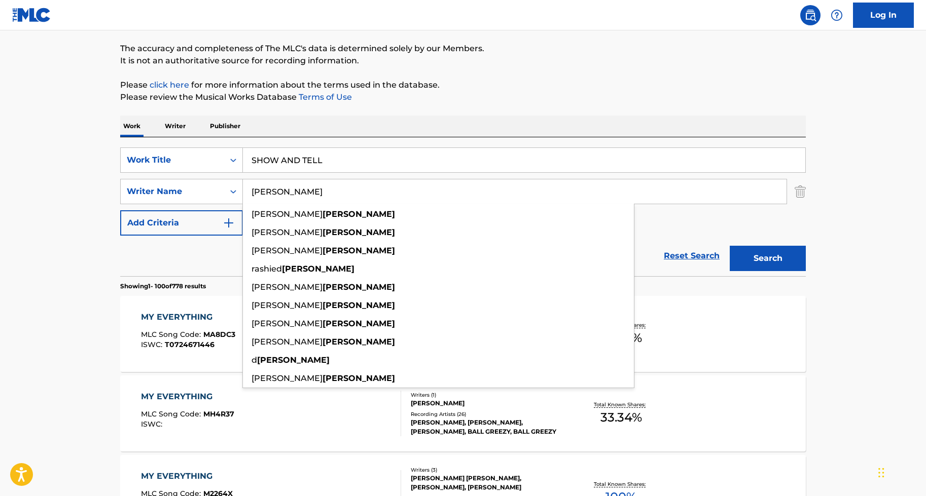
click at [385, 186] on input "cox" at bounding box center [514, 191] width 543 height 24
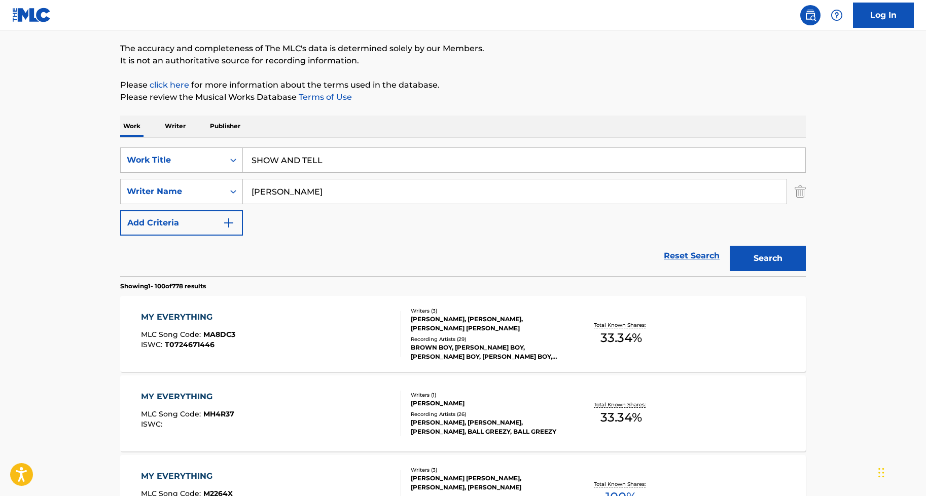
click at [402, 198] on input "cox" at bounding box center [514, 191] width 543 height 24
paste input "SHROPSHIRE"
type input "SHROPSHIRE"
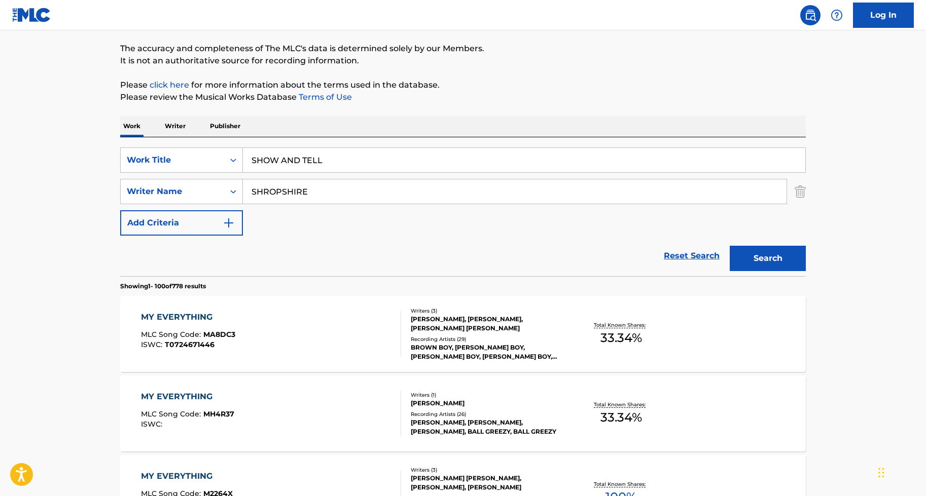
click at [726, 246] on button "Search" at bounding box center [767, 258] width 76 height 25
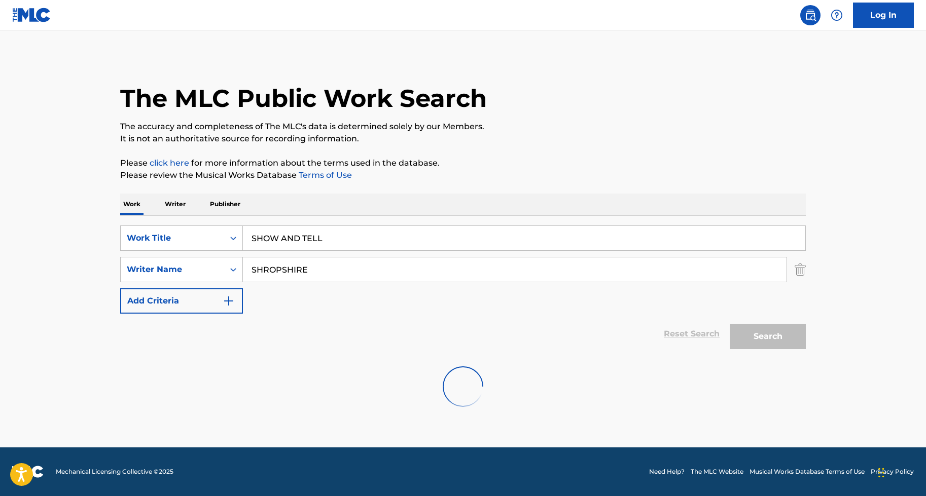
scroll to position [0, 0]
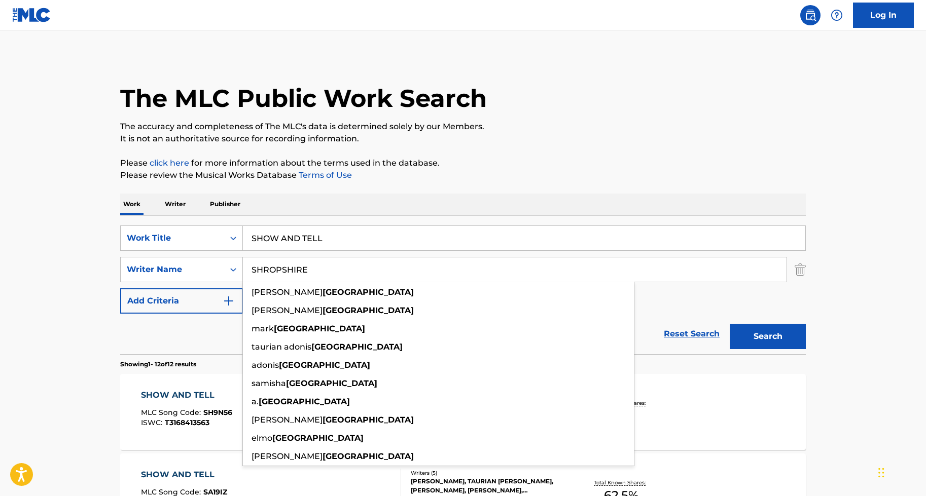
click at [124, 325] on div "Reset Search Search" at bounding box center [462, 334] width 685 height 41
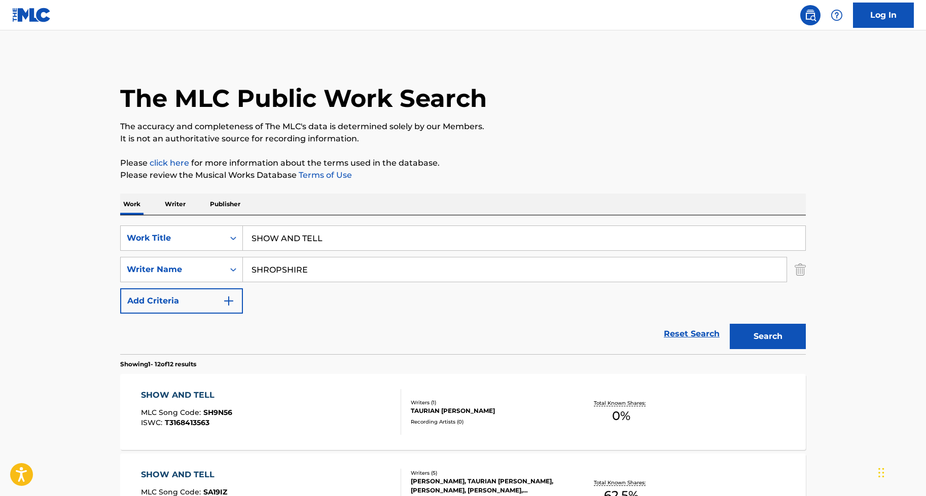
scroll to position [89, 0]
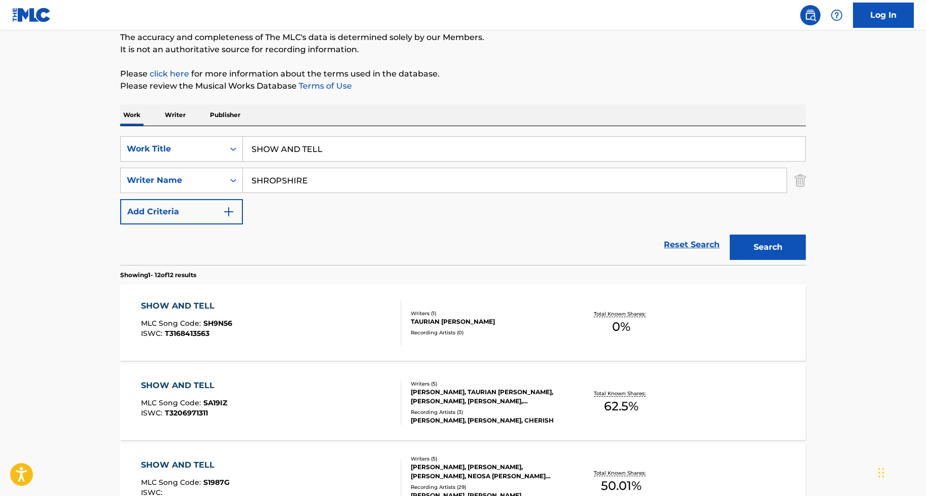
click at [459, 313] on div "Writers ( 1 )" at bounding box center [487, 314] width 153 height 8
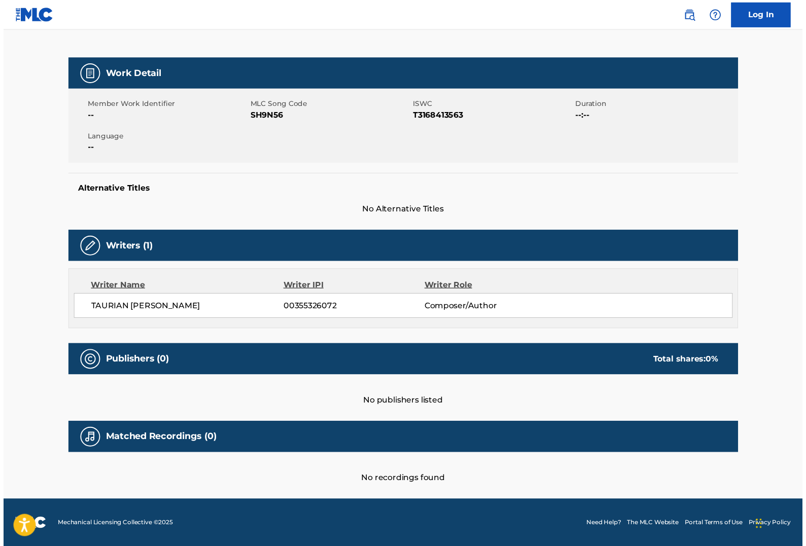
scroll to position [117, 0]
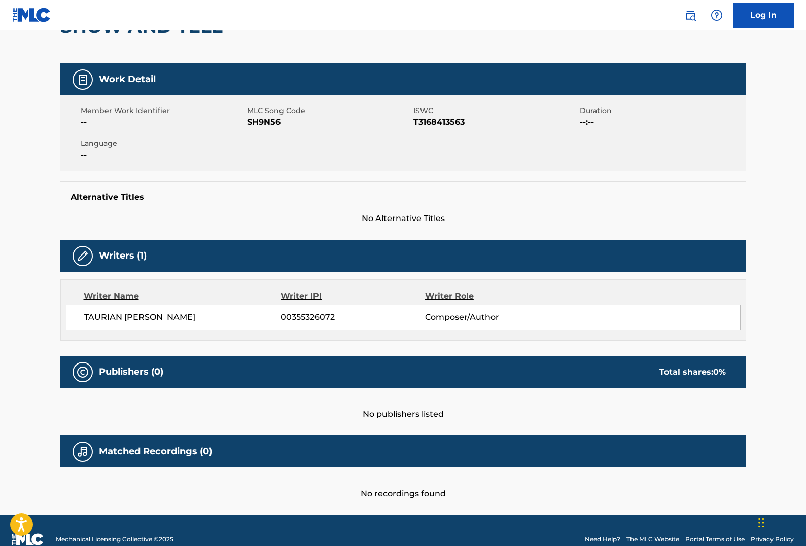
click at [128, 121] on span "--" at bounding box center [163, 122] width 164 height 12
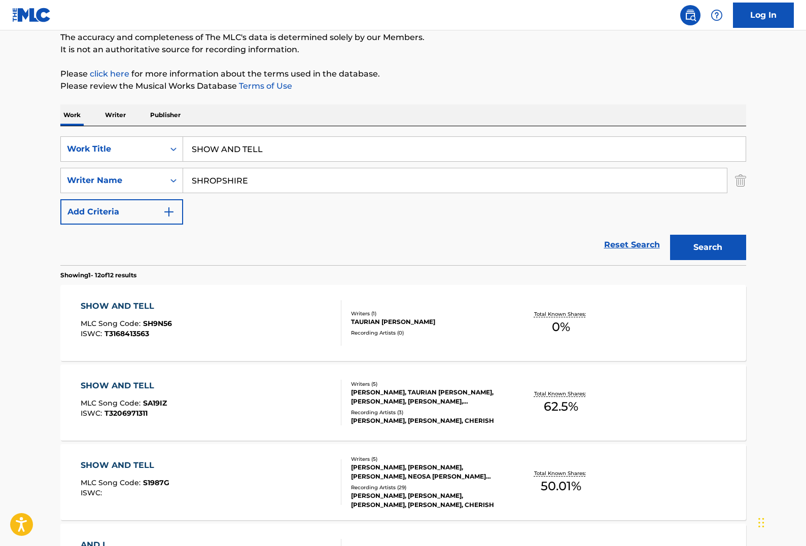
click at [310, 237] on div "Reset Search Search" at bounding box center [402, 245] width 685 height 41
click at [382, 368] on div "FELISHA TASHIRA KING, TAURIAN ADONIS SHROPSHIRE, FARRAH KING, FALLON KING, NEOS…" at bounding box center [427, 397] width 153 height 18
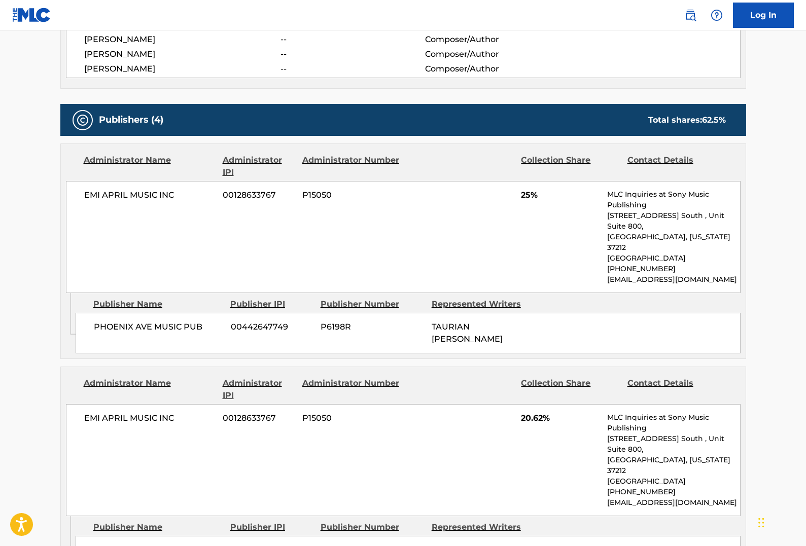
scroll to position [337, 0]
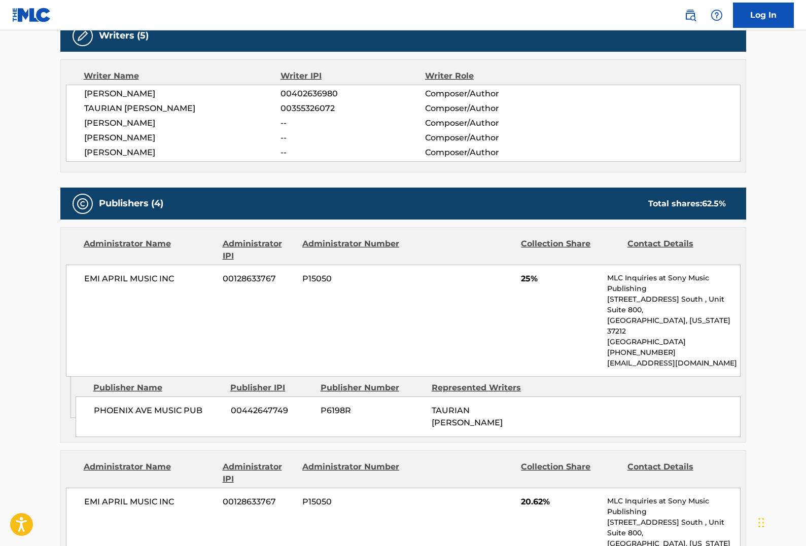
scroll to position [89, 0]
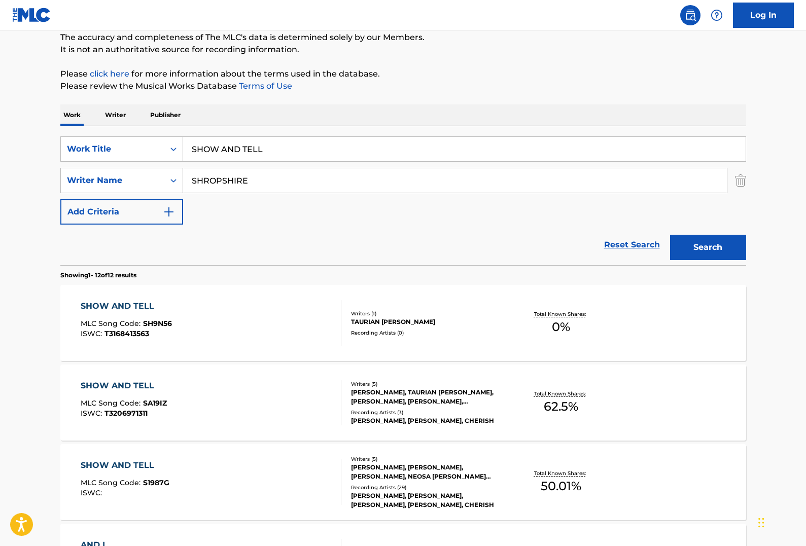
click at [268, 140] on input "SHOW AND TELL" at bounding box center [464, 149] width 562 height 24
paste input "KNOCKA"
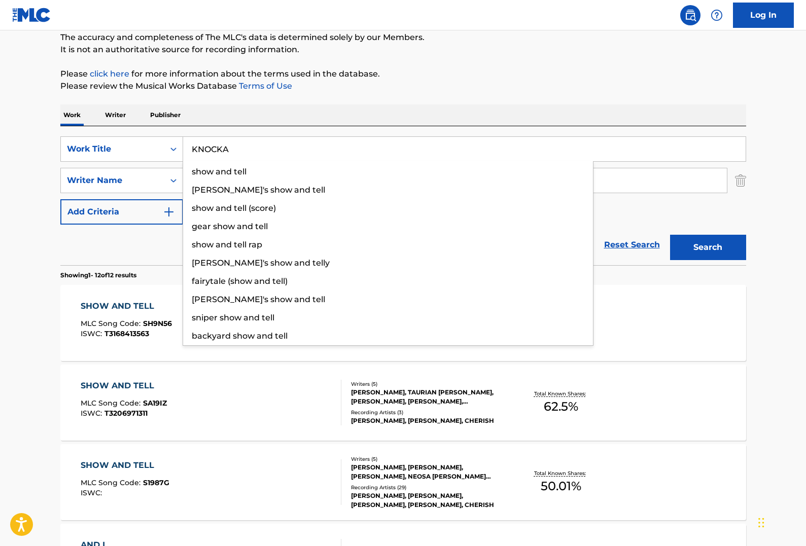
type input "KNOCKA"
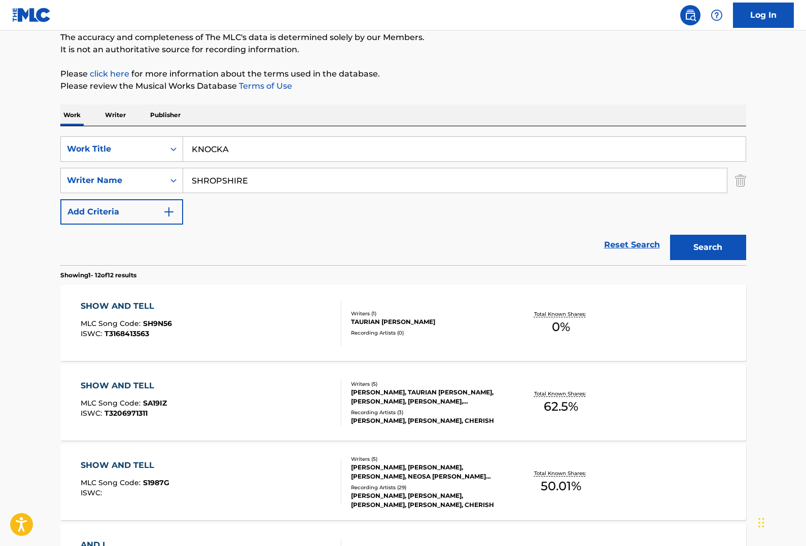
click at [330, 196] on div "SearchWithCriteria3ad46a2a-c37d-45ee-8d35-3a748aa95bdd Work Title KNOCKA Search…" at bounding box center [402, 180] width 685 height 88
click at [339, 183] on input "SHROPSHIRE" at bounding box center [454, 180] width 543 height 24
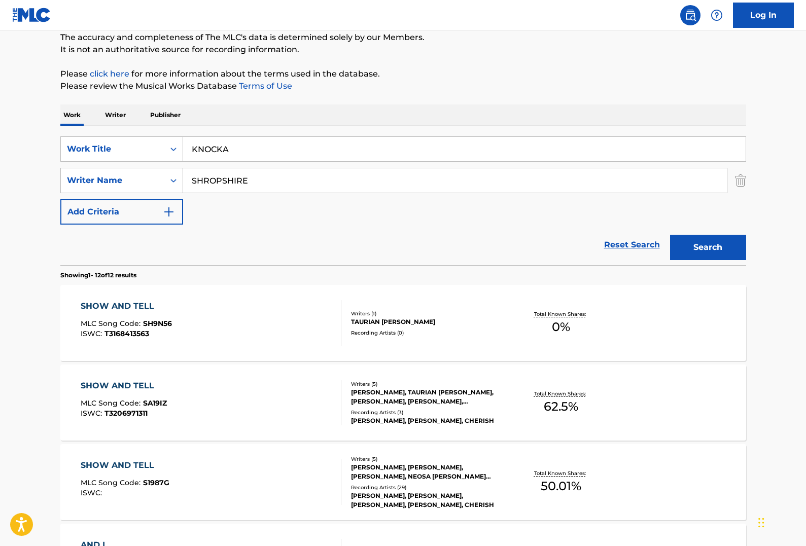
click at [339, 183] on input "SHROPSHIRE" at bounding box center [454, 180] width 543 height 24
paste input "ANDERS LARRY JAMES, KOZLOV DANILO, JUSTINIANO OSVALDO ORQUERA, JACKSON KEENON D…"
click at [699, 250] on button "Search" at bounding box center [708, 247] width 76 height 25
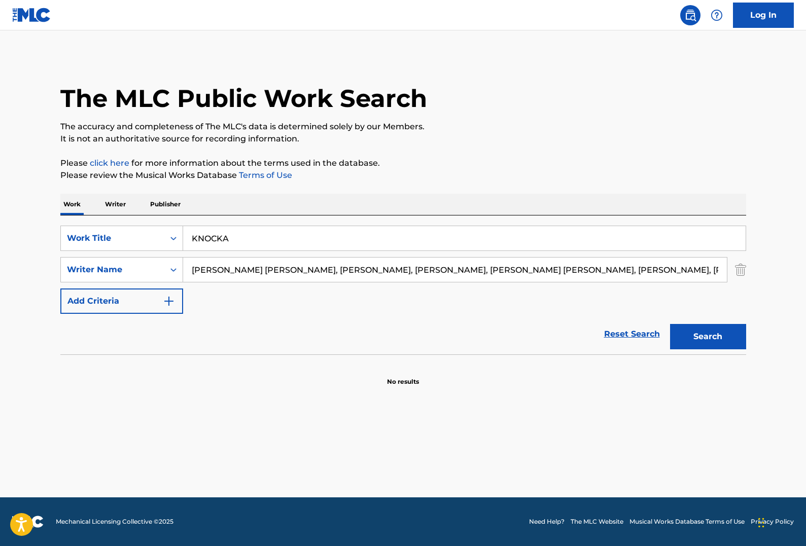
scroll to position [0, 252]
drag, startPoint x: 335, startPoint y: 273, endPoint x: 887, endPoint y: 310, distance: 553.3
click at [726, 310] on html "Accessibility Screen-Reader Guide, Feedback, and Issue Reporting | New window C…" at bounding box center [403, 273] width 806 height 546
click at [670, 324] on button "Search" at bounding box center [708, 336] width 76 height 25
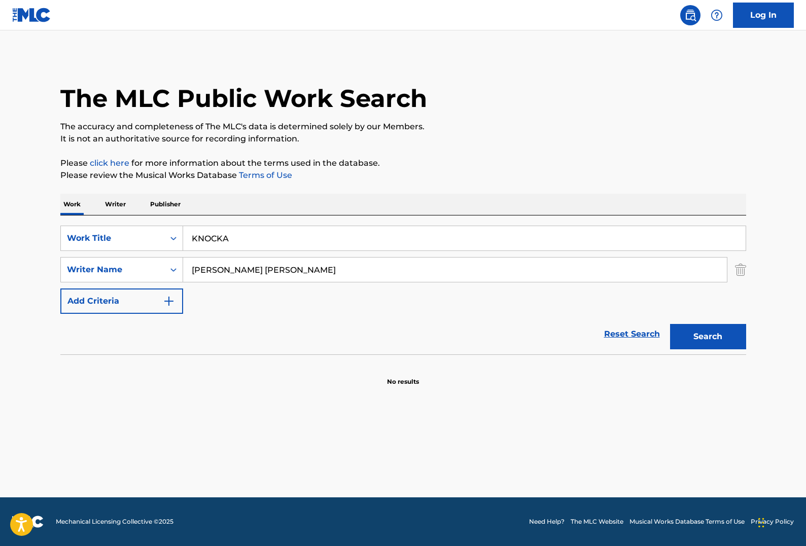
click at [670, 324] on button "Search" at bounding box center [708, 336] width 76 height 25
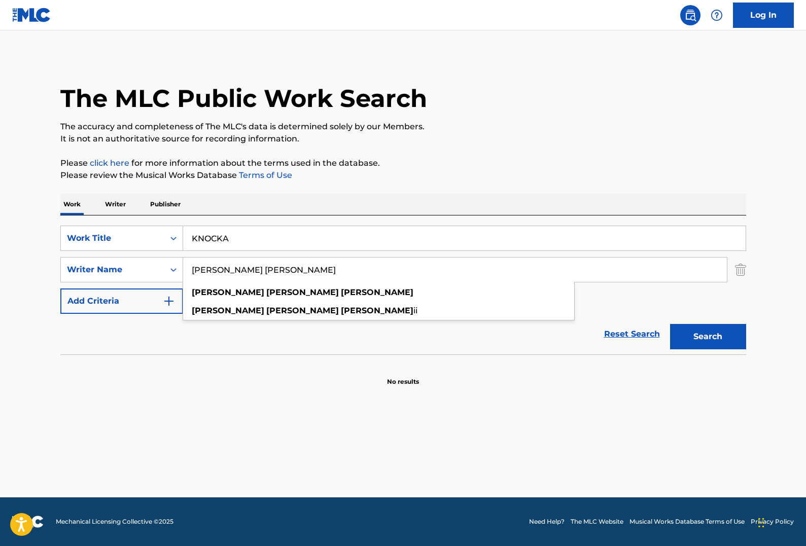
drag, startPoint x: 322, startPoint y: 273, endPoint x: 235, endPoint y: 270, distance: 87.2
click at [235, 270] on input "SANDERS LARRY JAMES" at bounding box center [454, 270] width 543 height 24
type input "SANDERS"
click at [670, 324] on button "Search" at bounding box center [708, 336] width 76 height 25
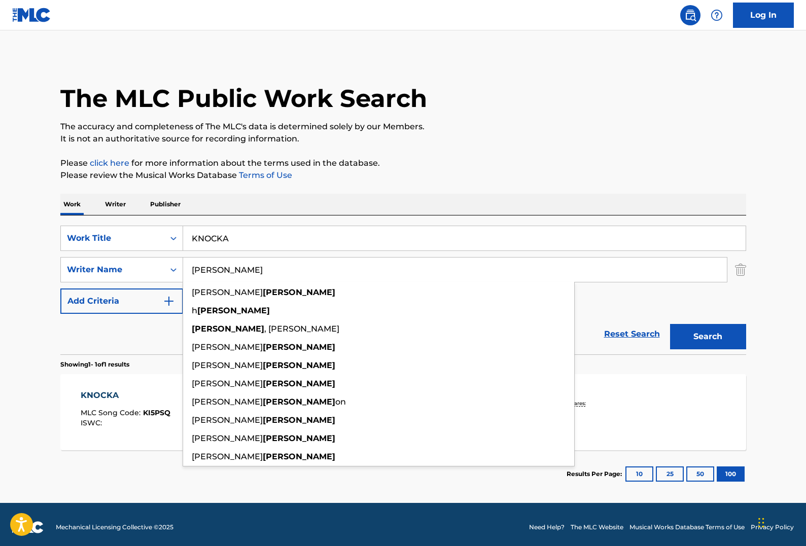
click at [97, 342] on div "Reset Search Search" at bounding box center [402, 334] width 685 height 41
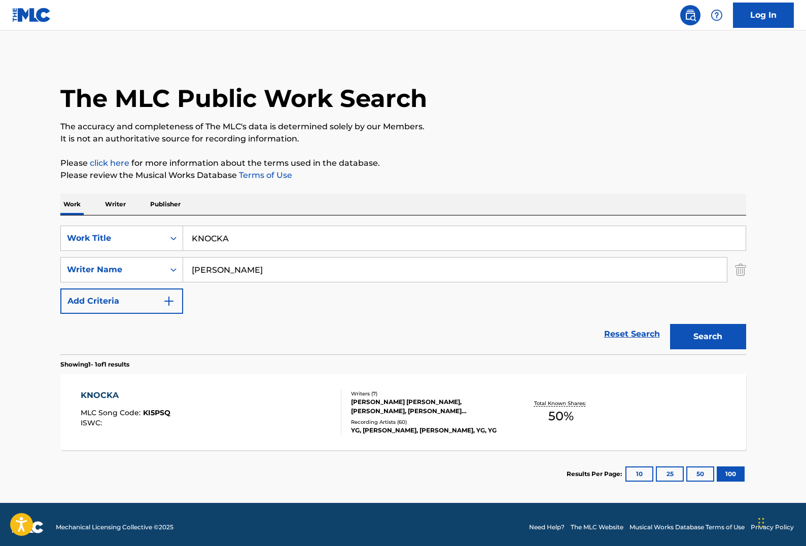
click at [272, 368] on div "KNOCKA MLC Song Code : KI5PSQ ISWC :" at bounding box center [211, 412] width 261 height 46
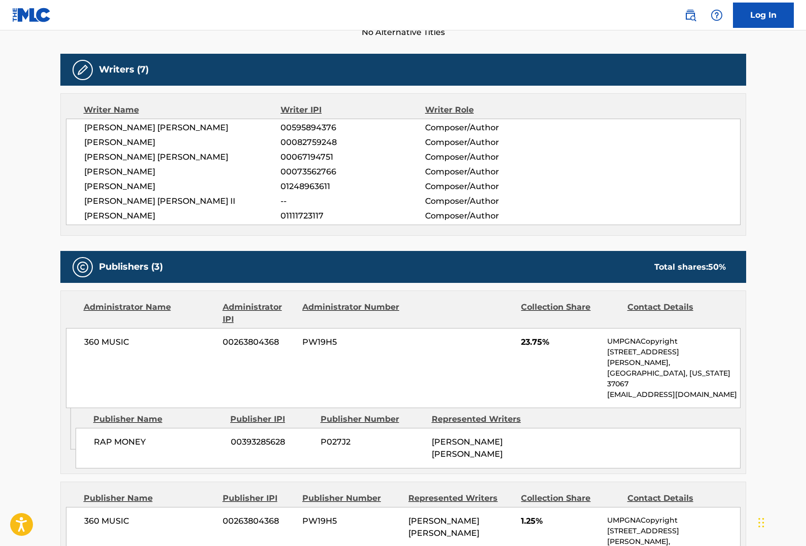
scroll to position [189, 0]
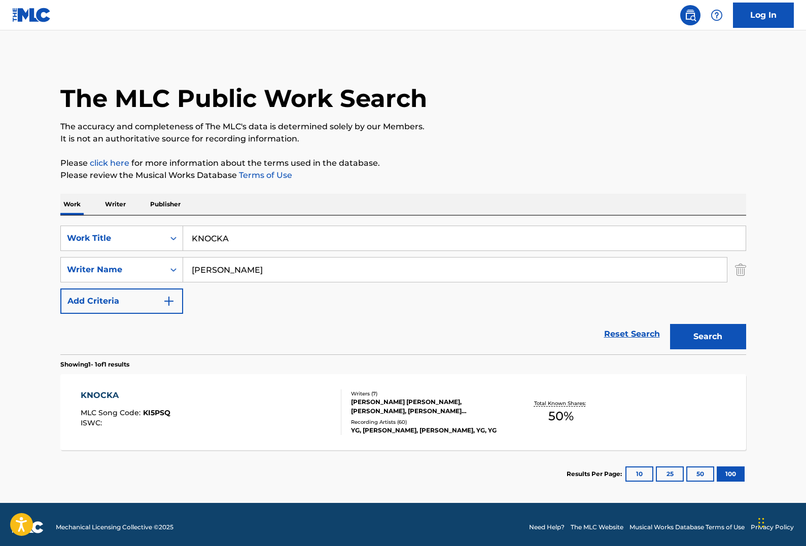
click at [261, 231] on input "KNOCKA" at bounding box center [464, 238] width 562 height 24
paste input "IT'S YOU, IT'S ME"
type input "IT'S YOU, IT'S ME"
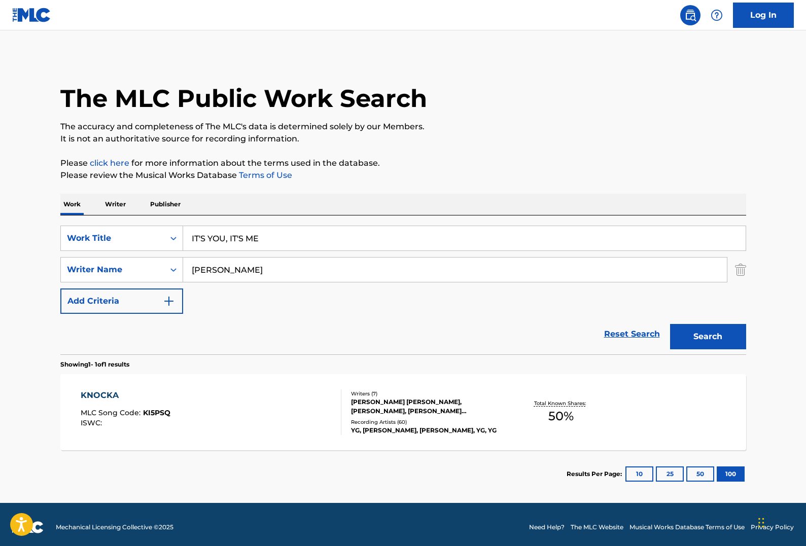
click at [262, 260] on input "SANDERS" at bounding box center [454, 270] width 543 height 24
type input "raddon"
click at [670, 324] on button "Search" at bounding box center [708, 336] width 76 height 25
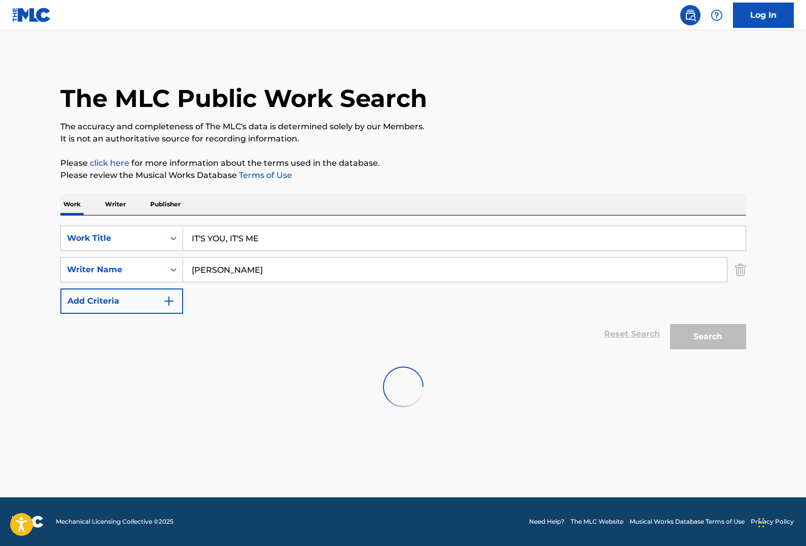
click at [102, 330] on div "Reset Search Search" at bounding box center [402, 334] width 685 height 41
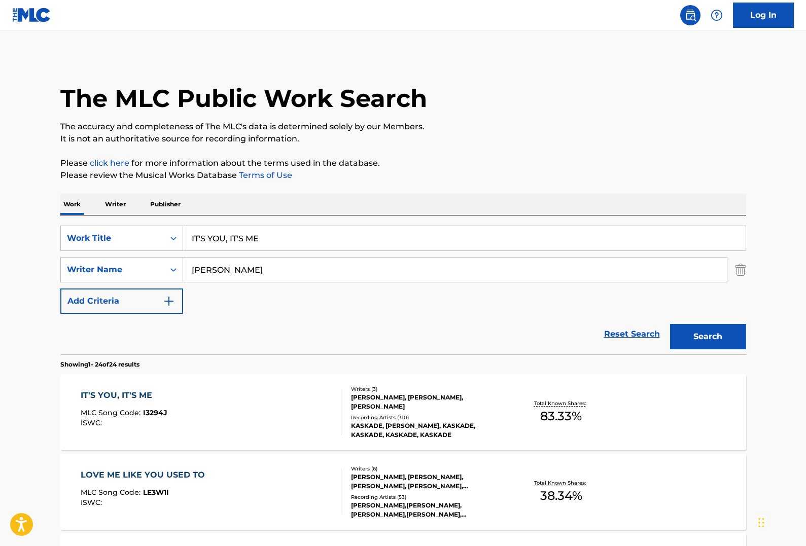
click at [436, 368] on div "RYAN RADDON, FINN BJARNSON, YONI GILEADI" at bounding box center [427, 402] width 153 height 18
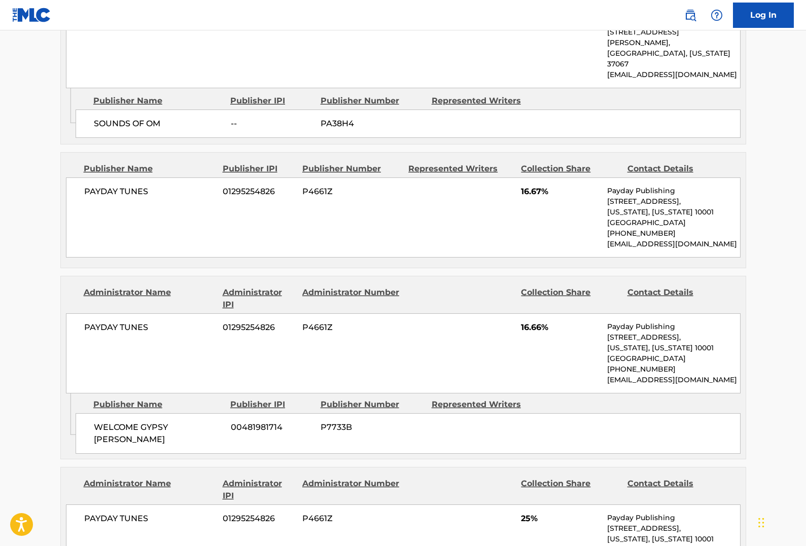
scroll to position [726, 0]
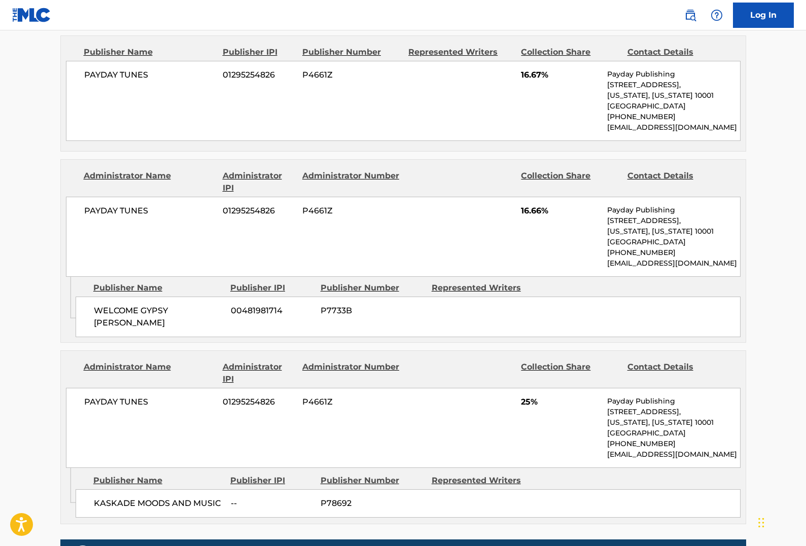
click at [352, 305] on span "P7733B" at bounding box center [371, 311] width 103 height 12
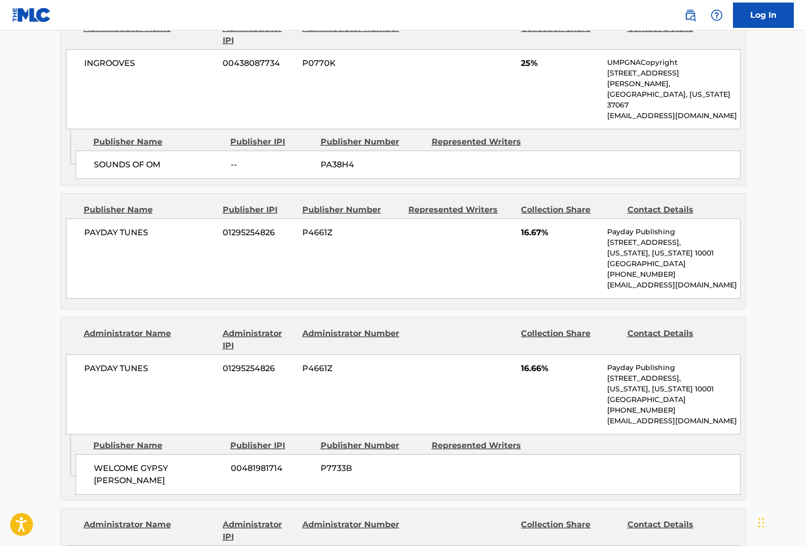
scroll to position [0, 0]
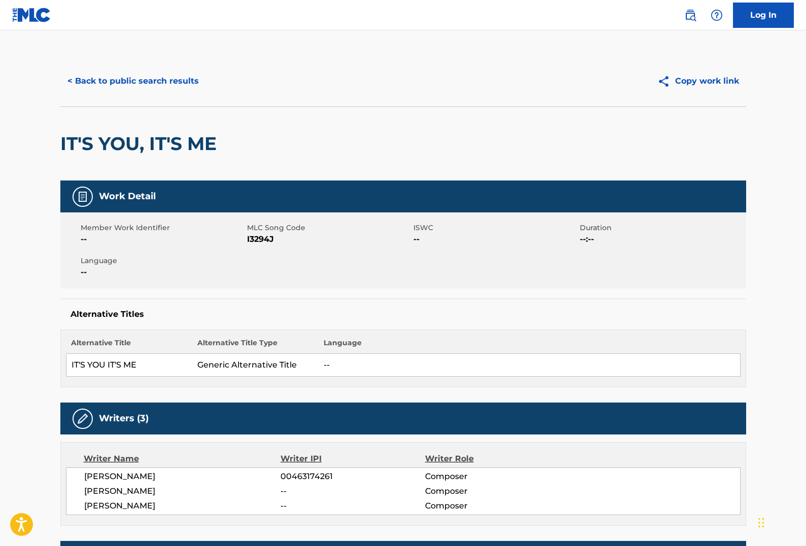
click at [101, 76] on button "< Back to public search results" at bounding box center [132, 80] width 145 height 25
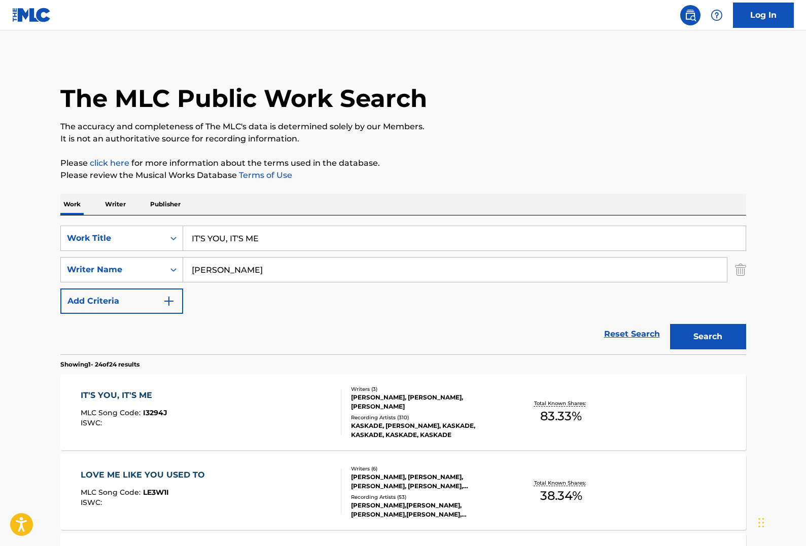
click at [250, 239] on input "IT'S YOU, IT'S ME" at bounding box center [464, 238] width 562 height 24
paste input "WORK"
type input "WORK"
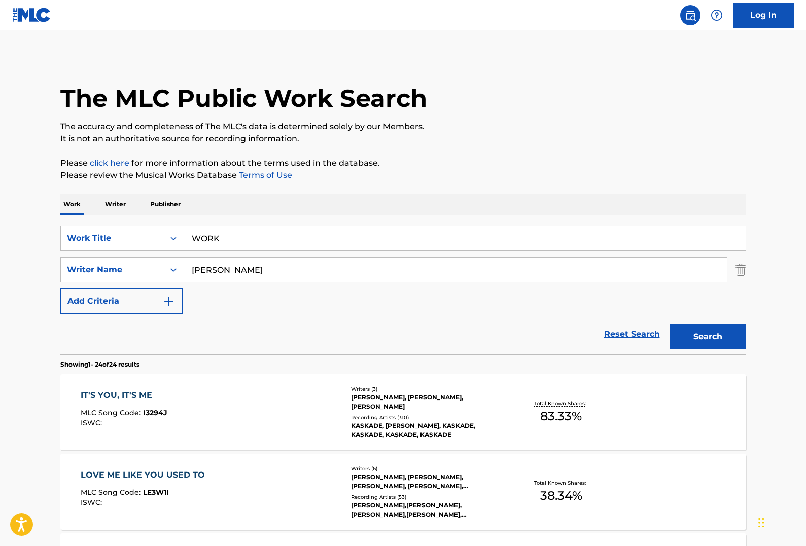
click at [341, 274] on input "raddon" at bounding box center [454, 270] width 543 height 24
paste input "ZANDERS"
type input "ZANDERS"
click at [663, 324] on link "Reset Search" at bounding box center [632, 334] width 66 height 22
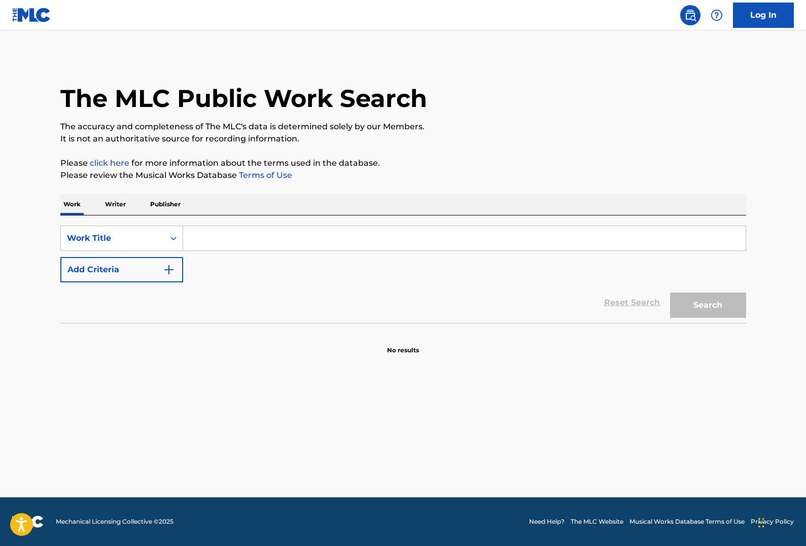
click at [394, 246] on input "Search Form" at bounding box center [464, 238] width 562 height 24
click at [272, 231] on input "Search Form" at bounding box center [464, 238] width 562 height 24
paste input "WORK"
type input "WORK"
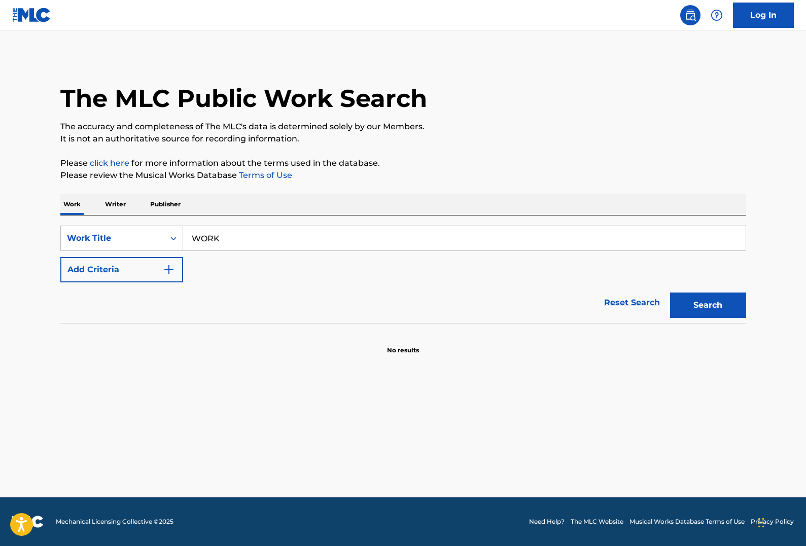
click at [150, 264] on button "Add Criteria" at bounding box center [121, 269] width 123 height 25
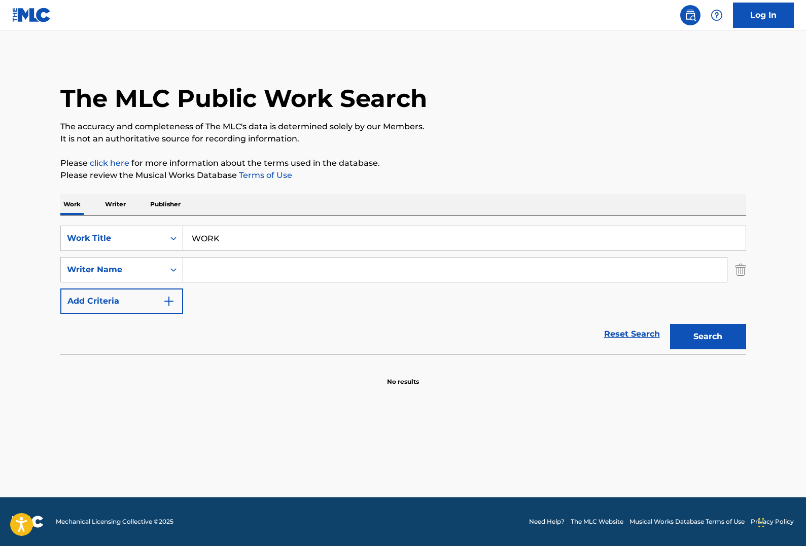
click at [249, 264] on input "Search Form" at bounding box center [454, 270] width 543 height 24
click at [239, 276] on input "Search Form" at bounding box center [454, 270] width 543 height 24
paste input "ZANDERS"
type input "ZANDERS"
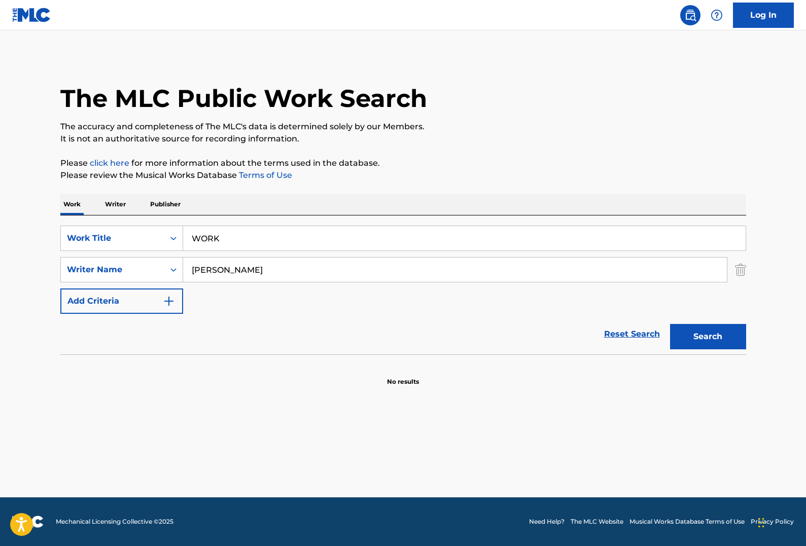
click at [697, 329] on button "Search" at bounding box center [708, 336] width 76 height 25
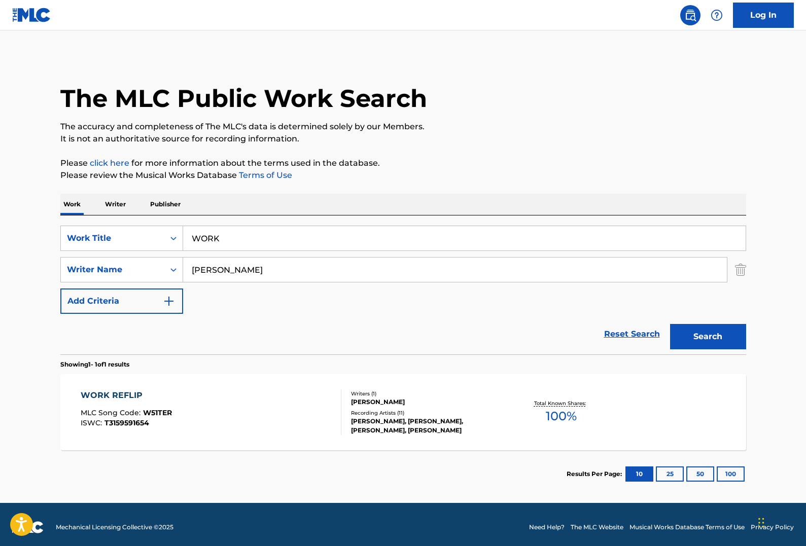
click at [377, 368] on div "WORK REFLIP MLC Song Code : W51TER ISWC : T3159591654 Writers ( 1 ) KARL ZANDER…" at bounding box center [402, 412] width 685 height 76
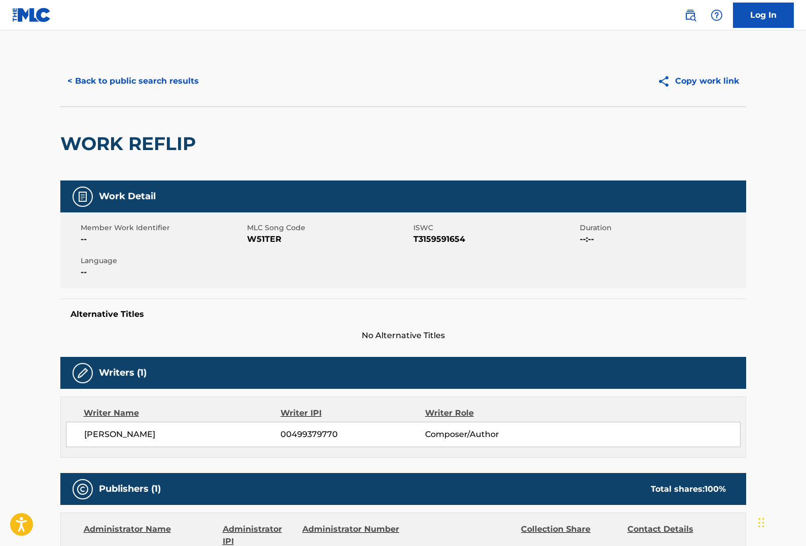
scroll to position [208, 0]
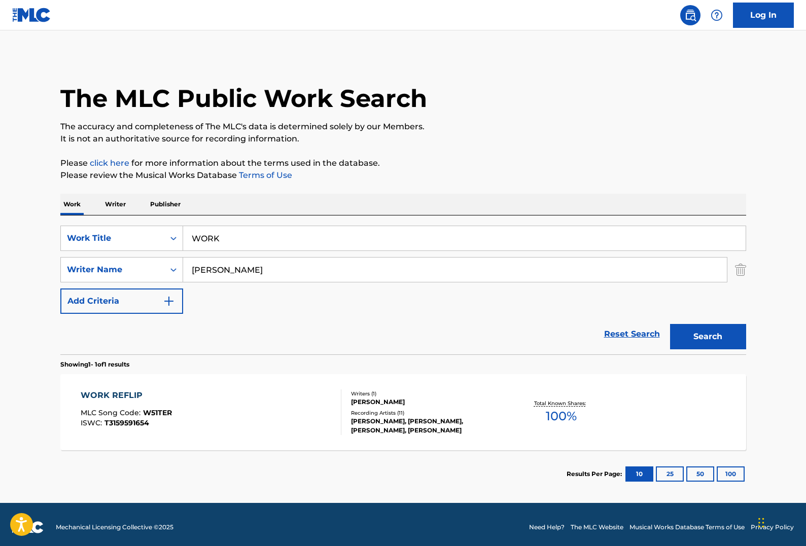
click at [276, 229] on input "WORK" at bounding box center [464, 238] width 562 height 24
paste input "Crescent Moon"
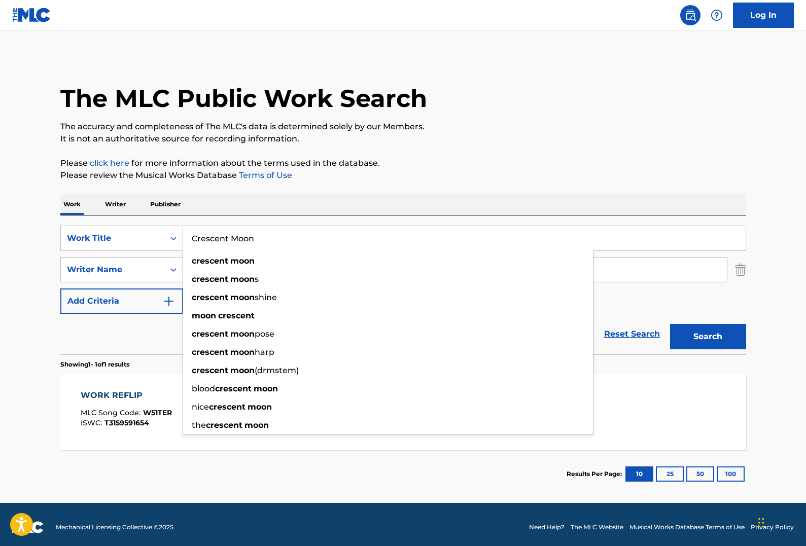
type input "Crescent Moon"
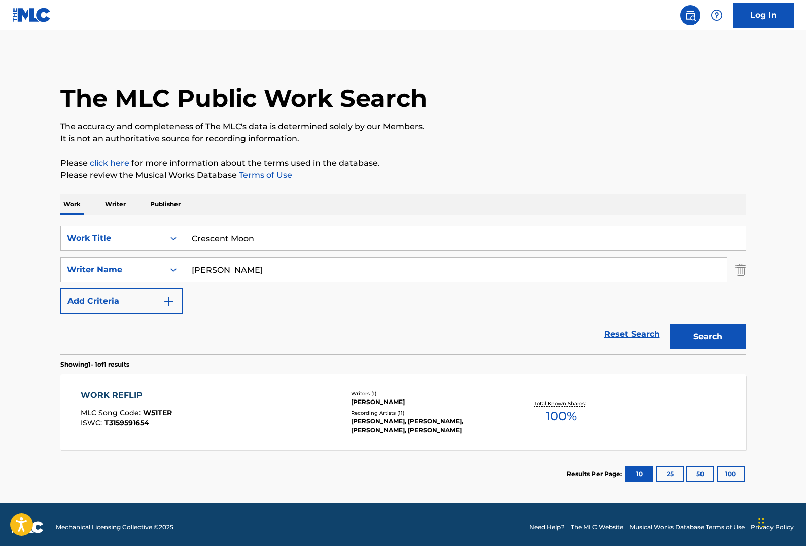
click at [330, 277] on input "ZANDERS" at bounding box center [454, 270] width 543 height 24
paste input "SMITH"
type input "SMITH"
click at [670, 324] on button "Search" at bounding box center [708, 336] width 76 height 25
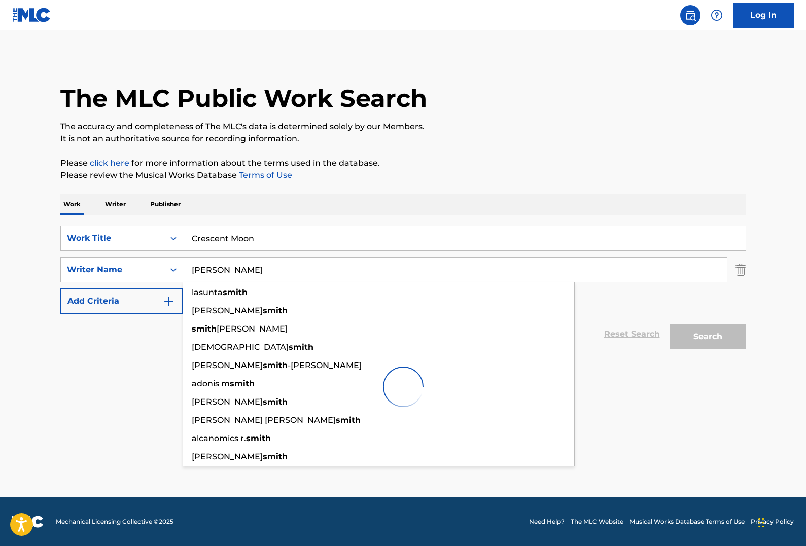
click at [354, 221] on div "SearchWithCriteria3ad46a2a-c37d-45ee-8d35-3a748aa95bdd Work Title Crescent Moon…" at bounding box center [402, 284] width 685 height 139
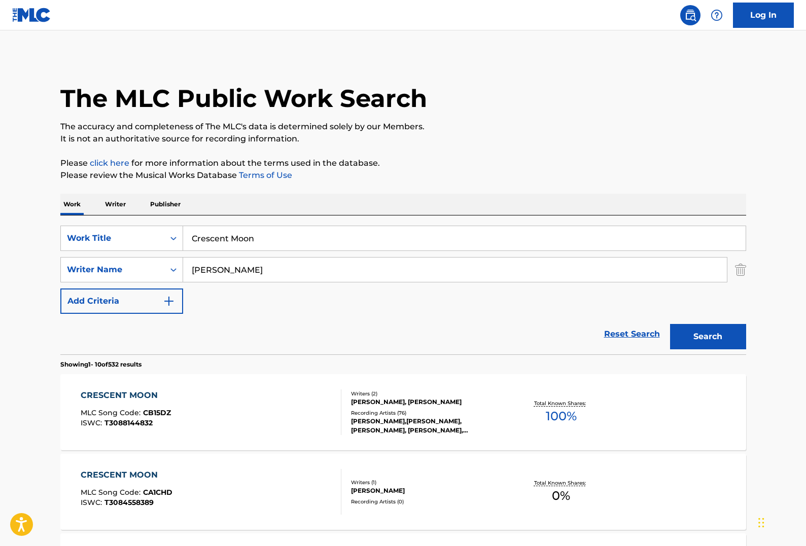
click at [429, 368] on div "CONOR ALBERT QUINLAN, JAMES EDWARD SMITH" at bounding box center [427, 401] width 153 height 9
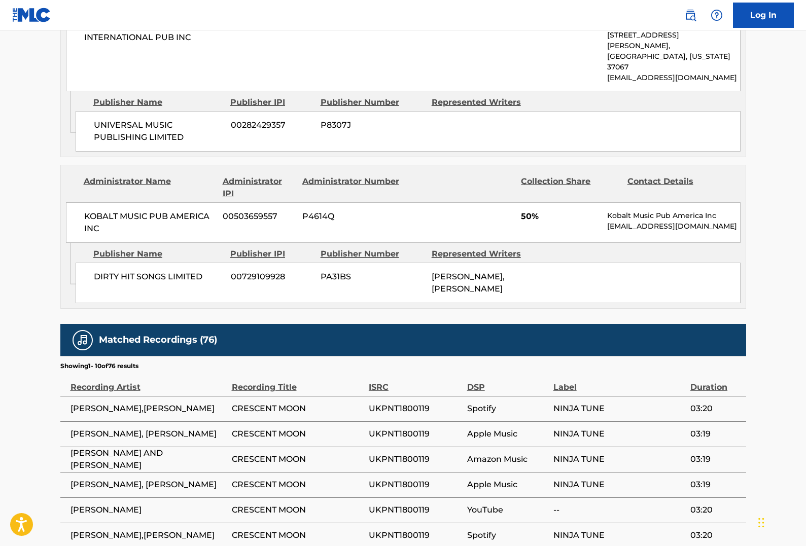
scroll to position [544, 0]
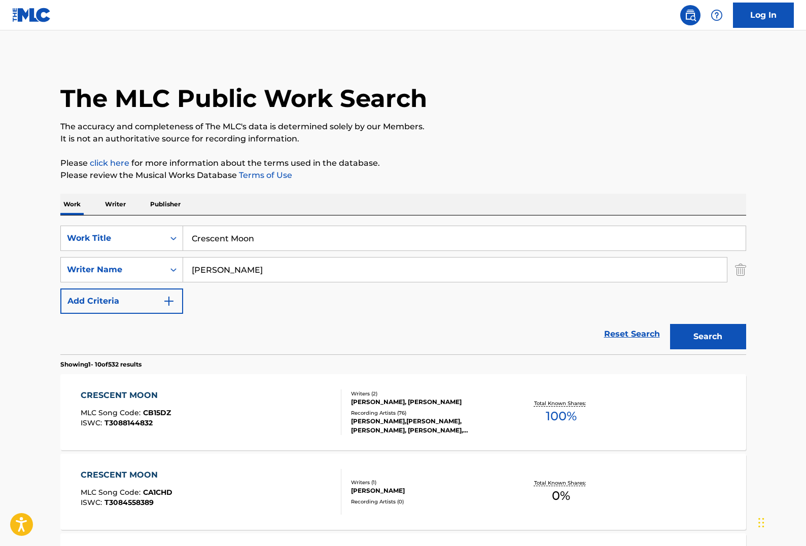
click at [235, 237] on input "Crescent Moon" at bounding box center [464, 238] width 562 height 24
paste input "WORLD OF MADNESS"
type input "world of madness"
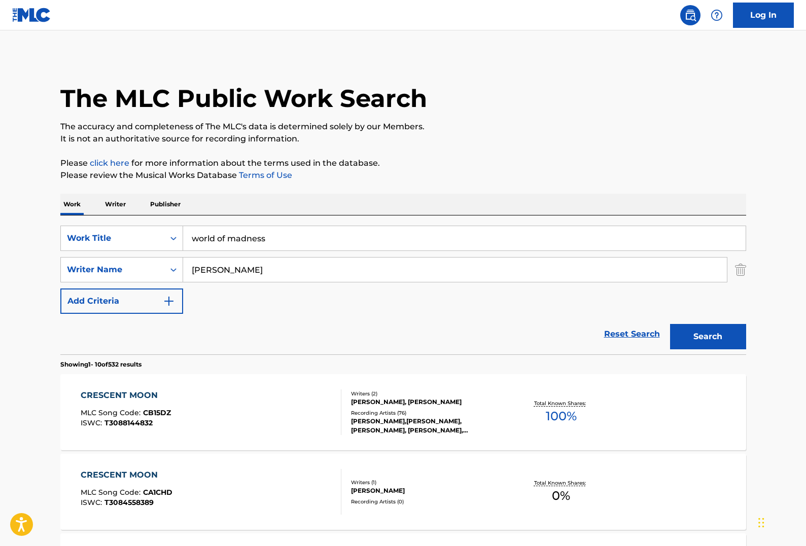
click at [398, 259] on input "SMITH" at bounding box center [454, 270] width 543 height 24
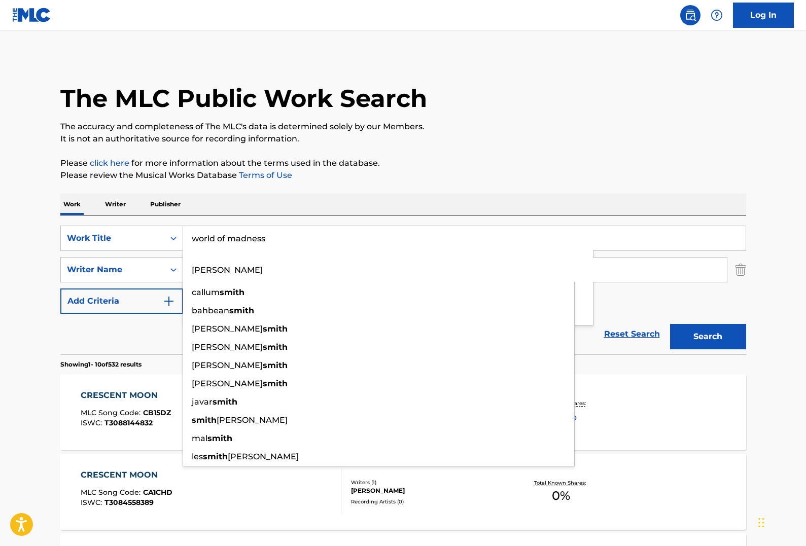
click at [626, 260] on input "SMITH" at bounding box center [454, 270] width 543 height 24
click at [627, 272] on input "SMITH" at bounding box center [454, 270] width 543 height 24
click at [637, 272] on input "SMITH" at bounding box center [454, 270] width 543 height 24
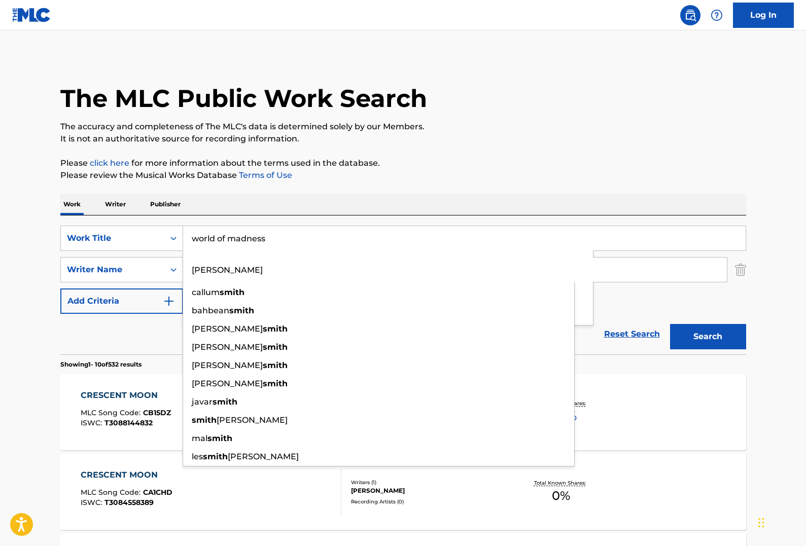
paste input "Rebergen,"
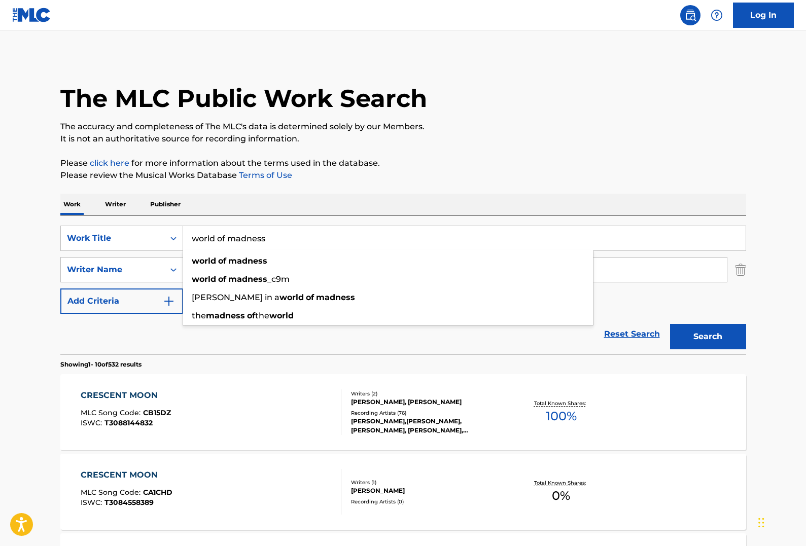
type input "william rebergen"
click at [115, 359] on section "Showing 1 - 10 of 532 results" at bounding box center [402, 361] width 685 height 15
click at [70, 302] on button "Add Criteria" at bounding box center [121, 300] width 123 height 25
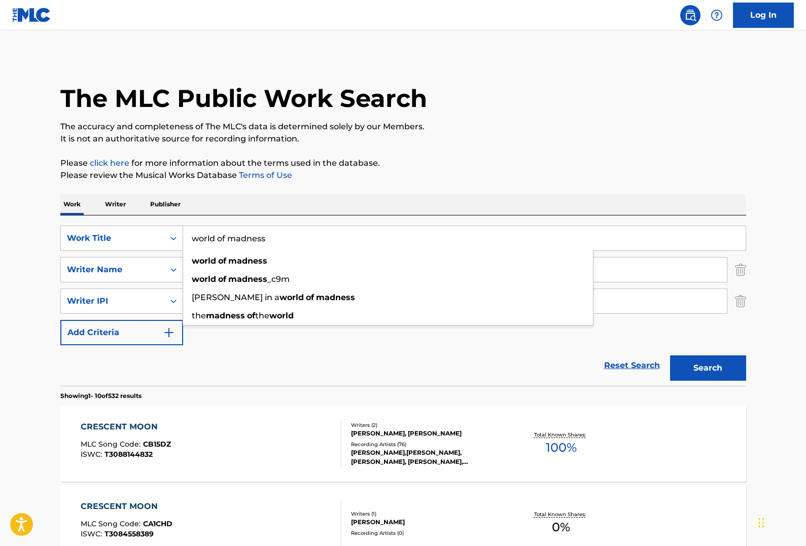
click at [124, 368] on div "Reset Search Search" at bounding box center [402, 365] width 685 height 41
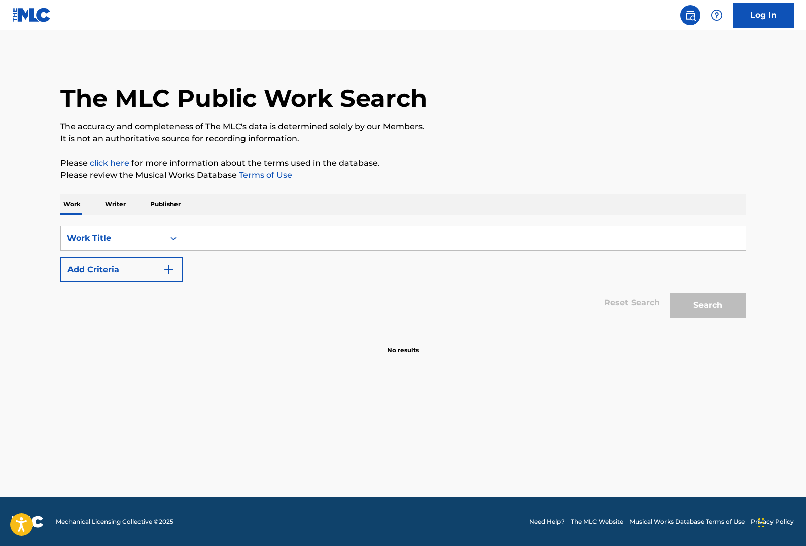
click at [310, 239] on input "Search Form" at bounding box center [464, 238] width 562 height 24
paste input "WORLD OF MADNESS"
type input "WORLD OF MADNESS"
click at [148, 278] on button "Add Criteria" at bounding box center [121, 269] width 123 height 25
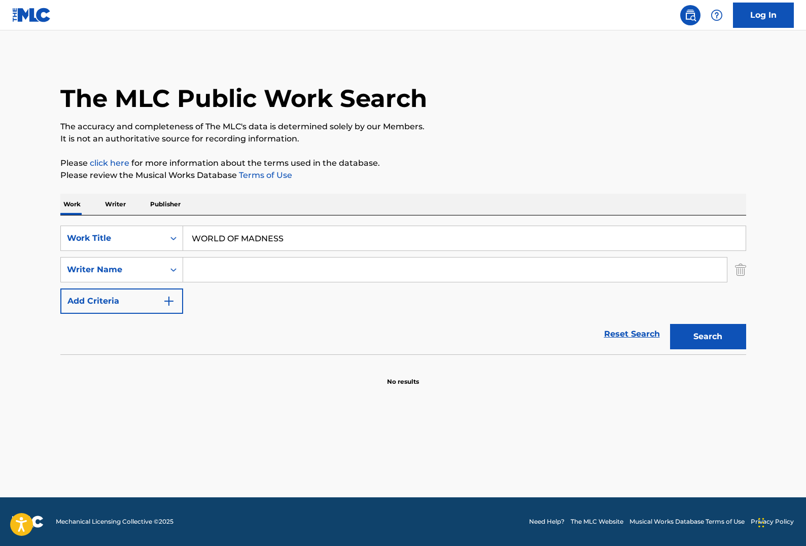
click at [289, 270] on input "Search Form" at bounding box center [454, 270] width 543 height 24
paste input "[PERSON_NAME]"
type input "[PERSON_NAME]"
click at [703, 345] on button "Search" at bounding box center [708, 336] width 76 height 25
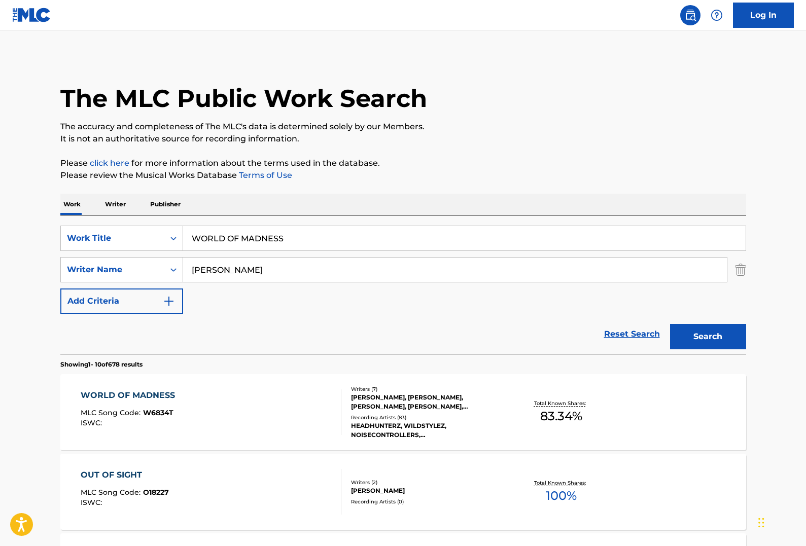
click at [354, 342] on div "Reset Search Search" at bounding box center [402, 334] width 685 height 41
click at [238, 386] on div "WORLD OF MADNESS MLC Song Code : W6834T ISWC : Writers ( 7 ) [PERSON_NAME], [PE…" at bounding box center [402, 412] width 685 height 76
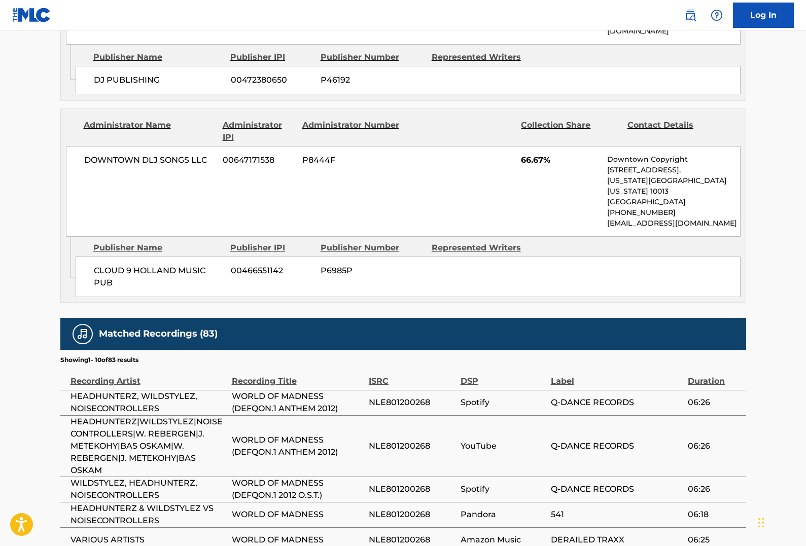
scroll to position [635, 0]
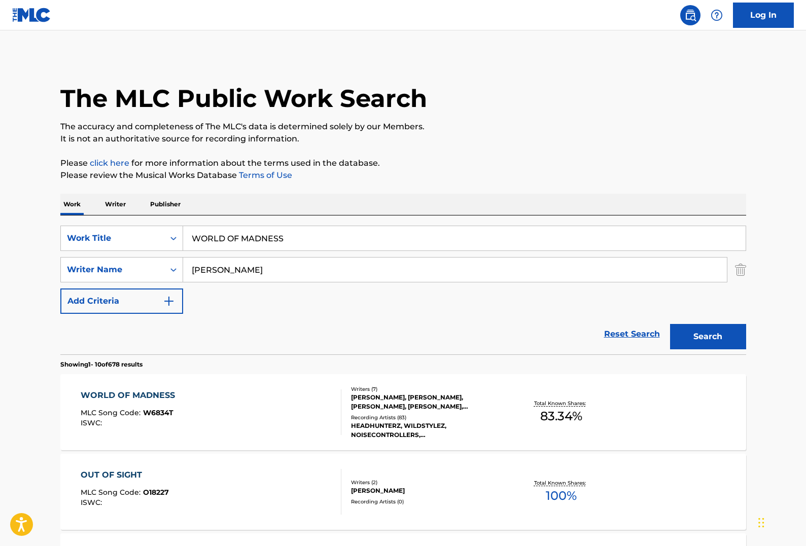
click at [303, 235] on input "WORLD OF MADNESS" at bounding box center [464, 238] width 562 height 24
paste input "FLOWER"
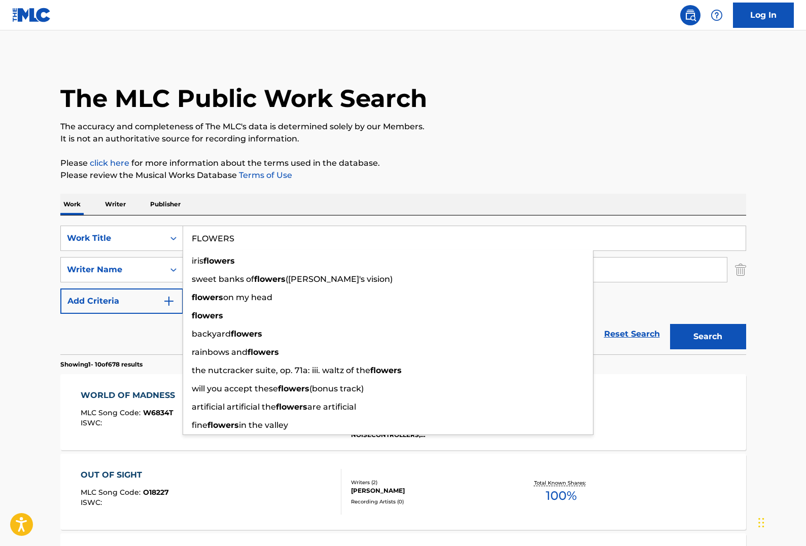
type input "FLOWERS"
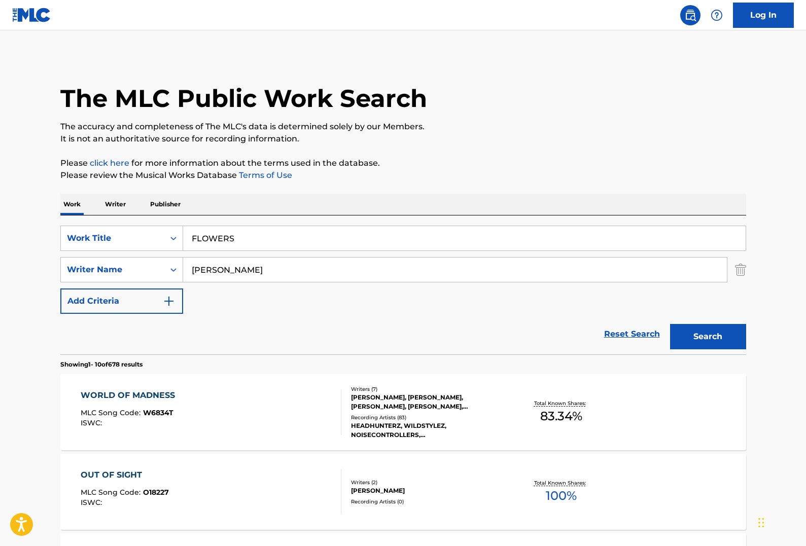
click at [386, 264] on input "[PERSON_NAME]" at bounding box center [454, 270] width 543 height 24
paste input "[PERSON_NAME]"
click at [718, 338] on button "Search" at bounding box center [708, 336] width 76 height 25
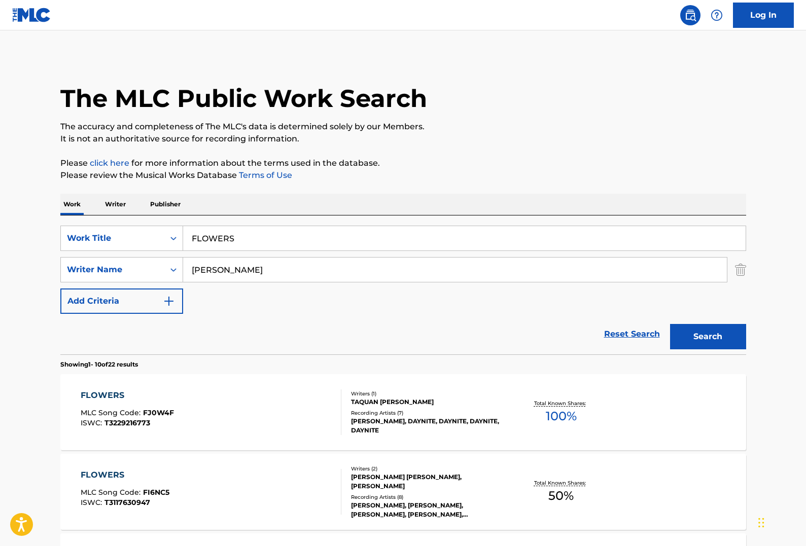
click at [369, 349] on div "Reset Search Search" at bounding box center [402, 334] width 685 height 41
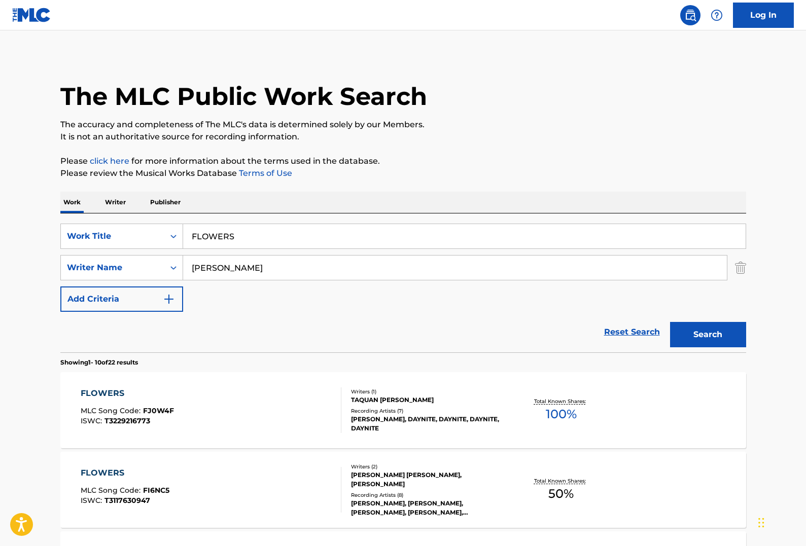
drag, startPoint x: 269, startPoint y: 478, endPoint x: 110, endPoint y: 288, distance: 247.9
click at [343, 300] on div "SearchWithCriteria7f5cf4fb-7606-4c2d-8cd3-56d74b358440 Work Title FLOWERS Searc…" at bounding box center [402, 268] width 685 height 88
click at [350, 271] on input "[PERSON_NAME]" at bounding box center [454, 268] width 543 height 24
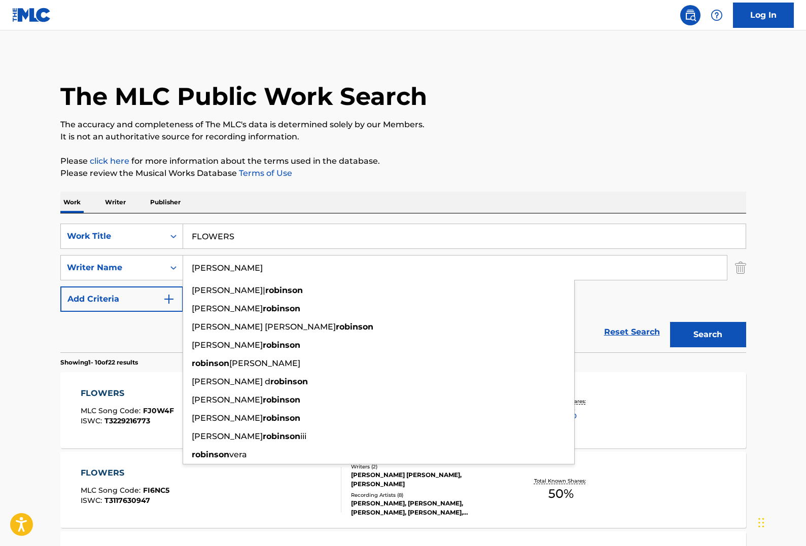
click at [350, 271] on input "[PERSON_NAME]" at bounding box center [454, 268] width 543 height 24
paste input "[PERSON_NAME]"
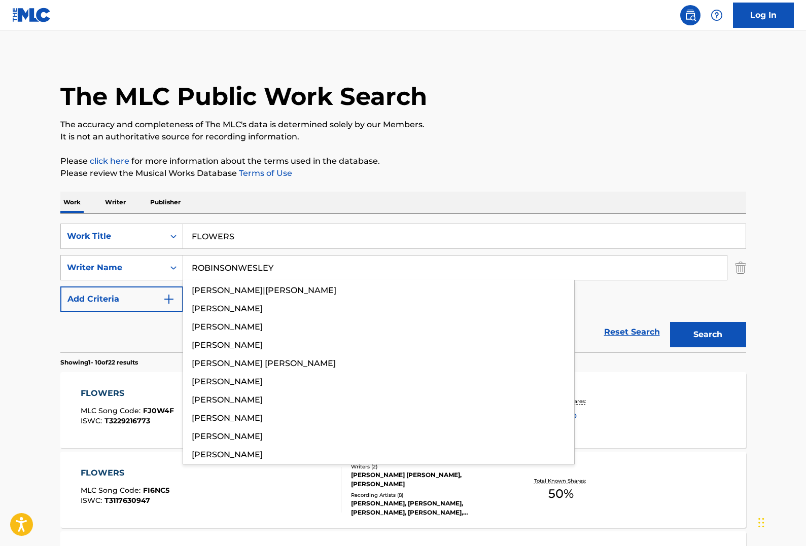
click at [350, 271] on input "ROBINSONWESLEY" at bounding box center [454, 268] width 543 height 24
paste input "Search Form"
type input "[PERSON_NAME]"
click at [670, 322] on button "Search" at bounding box center [708, 334] width 76 height 25
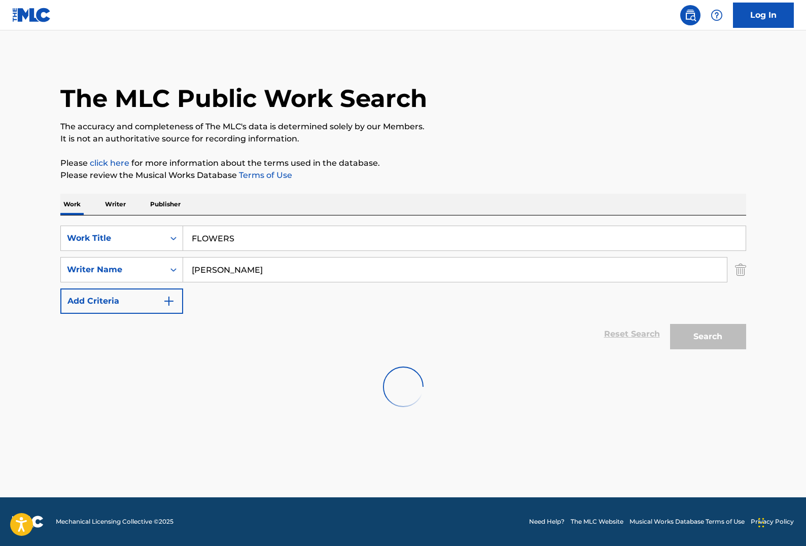
scroll to position [0, 0]
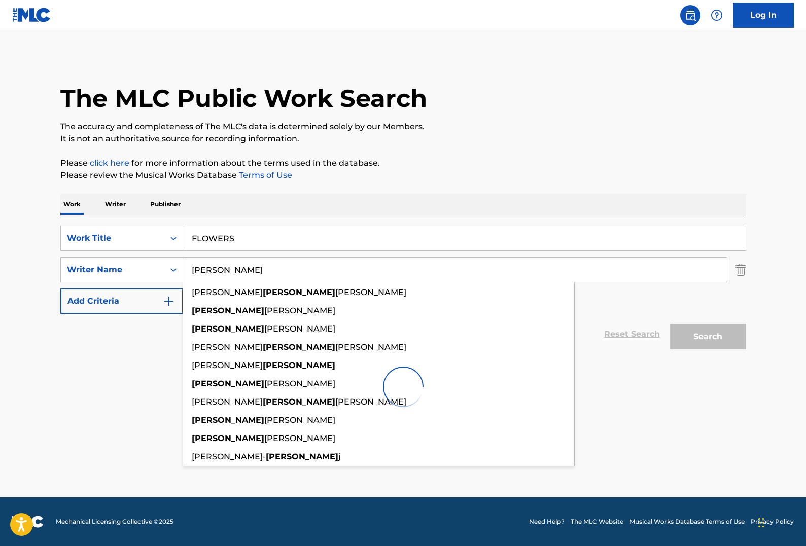
click at [342, 194] on div "Work Writer Publisher" at bounding box center [402, 204] width 685 height 21
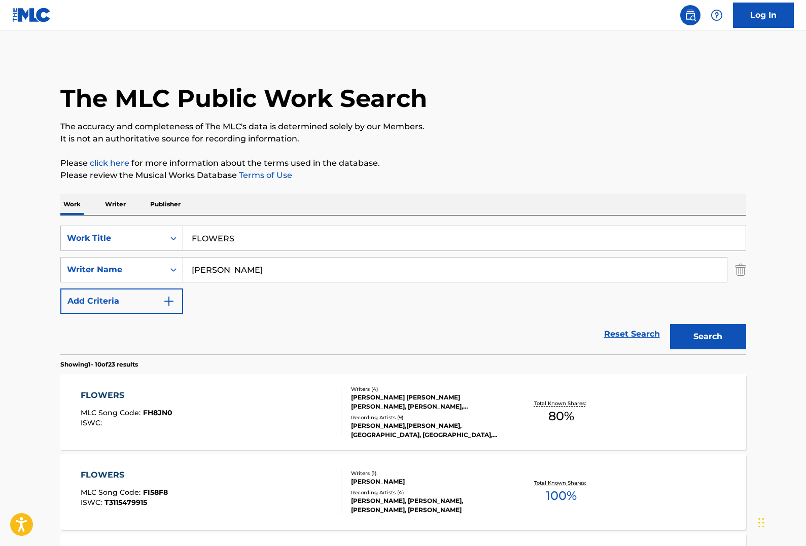
click at [449, 493] on div "Recording Artists ( 4 )" at bounding box center [427, 493] width 153 height 8
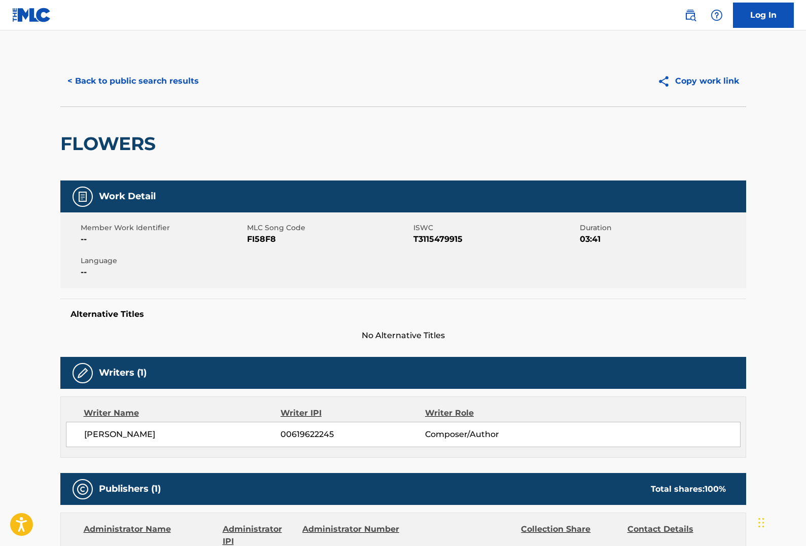
click at [151, 85] on button "< Back to public search results" at bounding box center [132, 80] width 145 height 25
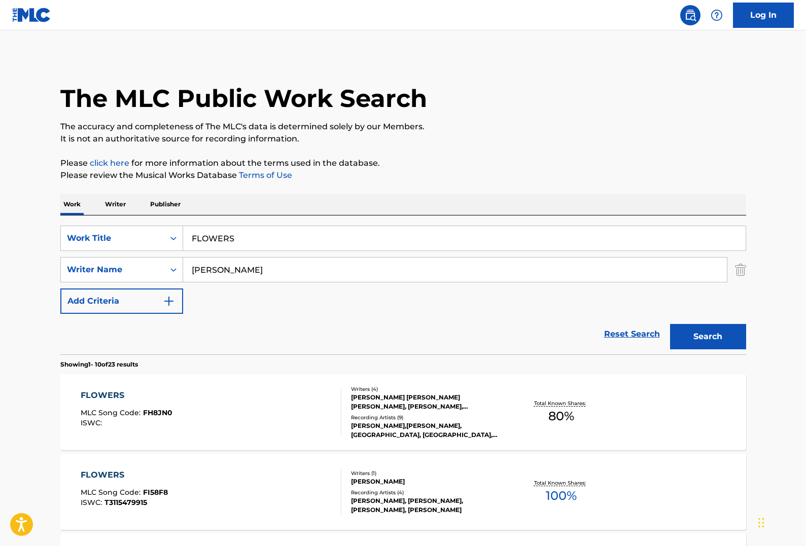
click at [343, 336] on div "Reset Search Search" at bounding box center [402, 334] width 685 height 41
drag, startPoint x: 287, startPoint y: 224, endPoint x: 286, endPoint y: 230, distance: 6.6
click at [287, 225] on div "SearchWithCriteria7f5cf4fb-7606-4c2d-8cd3-56d74b358440 Work Title FLOWERS Searc…" at bounding box center [402, 284] width 685 height 139
click at [287, 231] on input "FLOWERS" at bounding box center [464, 238] width 562 height 24
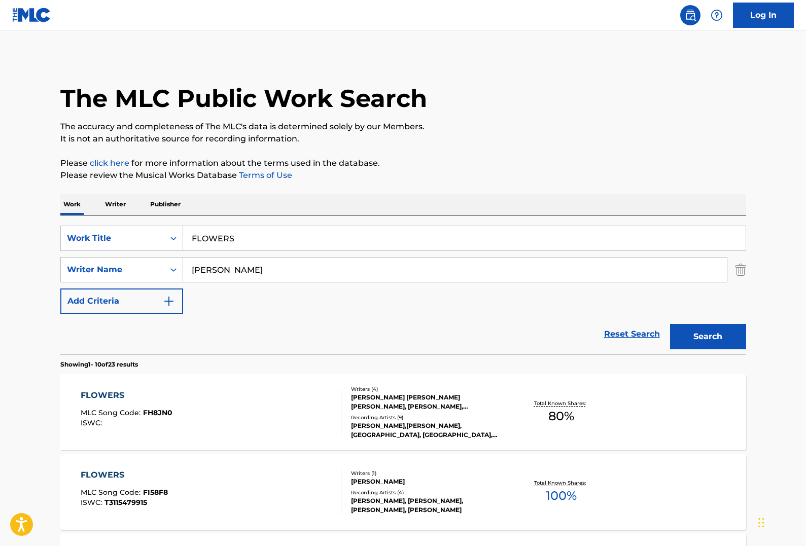
click at [287, 231] on input "FLOWERS" at bounding box center [464, 238] width 562 height 24
click at [369, 197] on div "Work Writer Publisher" at bounding box center [402, 204] width 685 height 21
click at [278, 235] on input "FLOWERS" at bounding box center [464, 238] width 562 height 24
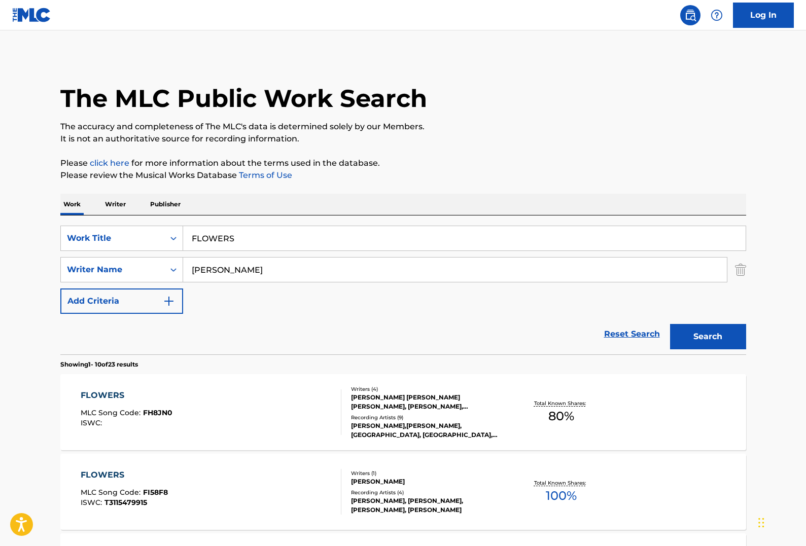
paste input "light 101"
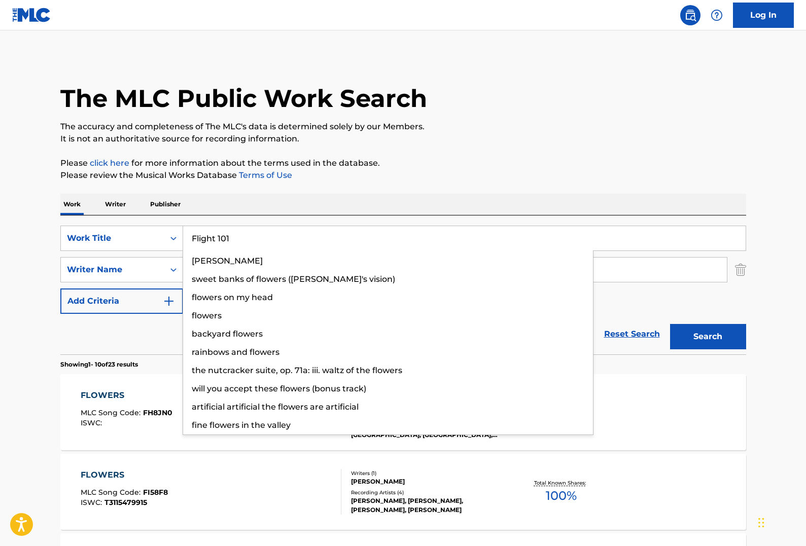
type input "Flight 101"
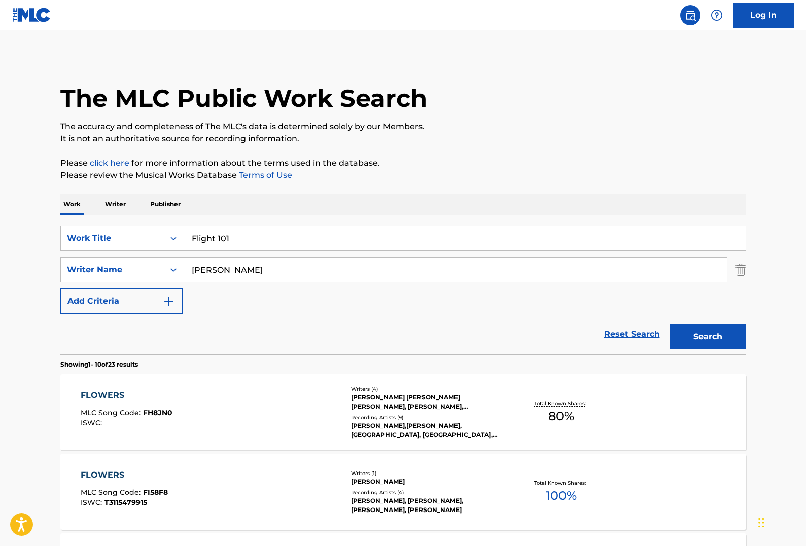
click at [345, 273] on input "[PERSON_NAME]" at bounding box center [454, 270] width 543 height 24
click at [345, 272] on input "[PERSON_NAME]" at bounding box center [454, 270] width 543 height 24
paste input "Cobbe"
click at [670, 324] on button "Search" at bounding box center [708, 336] width 76 height 25
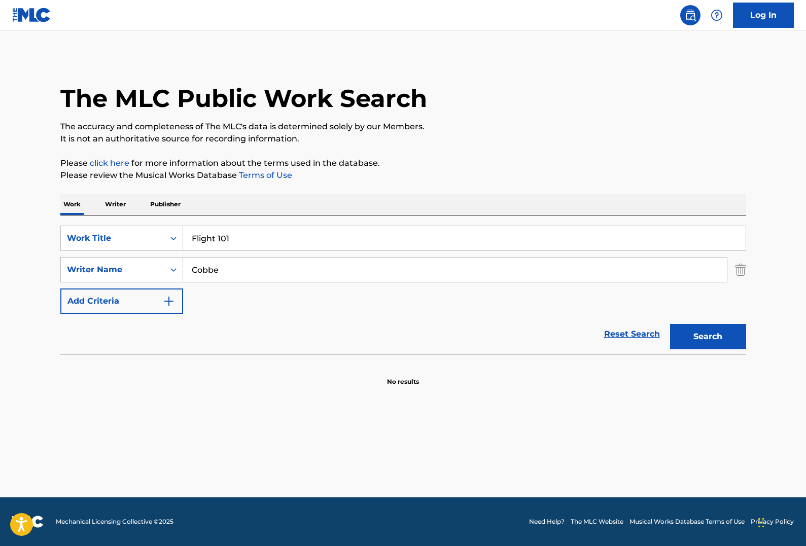
click at [299, 220] on div "SearchWithCriteria7f5cf4fb-7606-4c2d-8cd3-56d74b358440 Work Title Flight 101 Se…" at bounding box center [402, 284] width 685 height 139
click at [384, 268] on input "Cobbe" at bounding box center [454, 270] width 543 height 24
paste input "[PERSON_NAME]"
type input "[PERSON_NAME]"
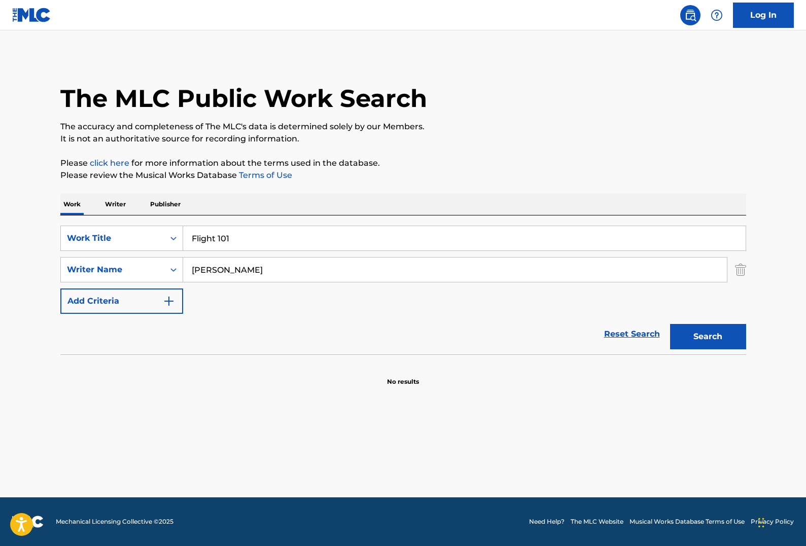
click at [670, 324] on button "Search" at bounding box center [708, 336] width 76 height 25
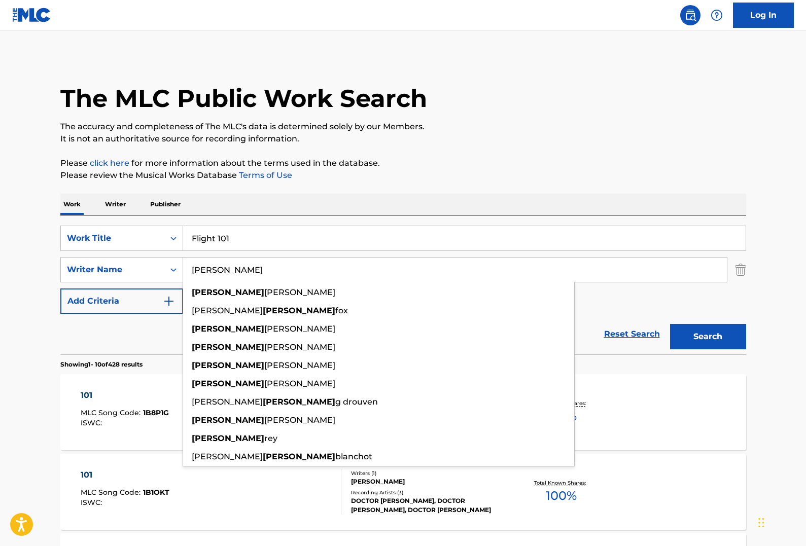
click at [614, 211] on div "Work Writer Publisher" at bounding box center [402, 204] width 685 height 21
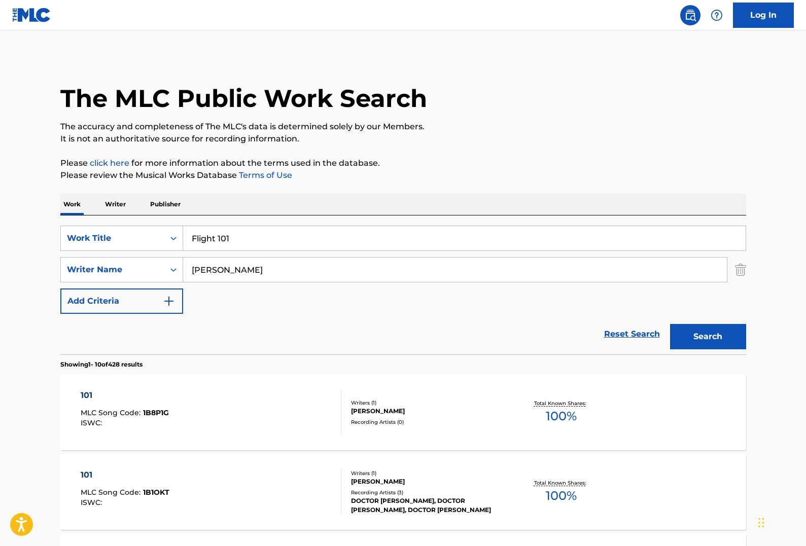
scroll to position [208, 0]
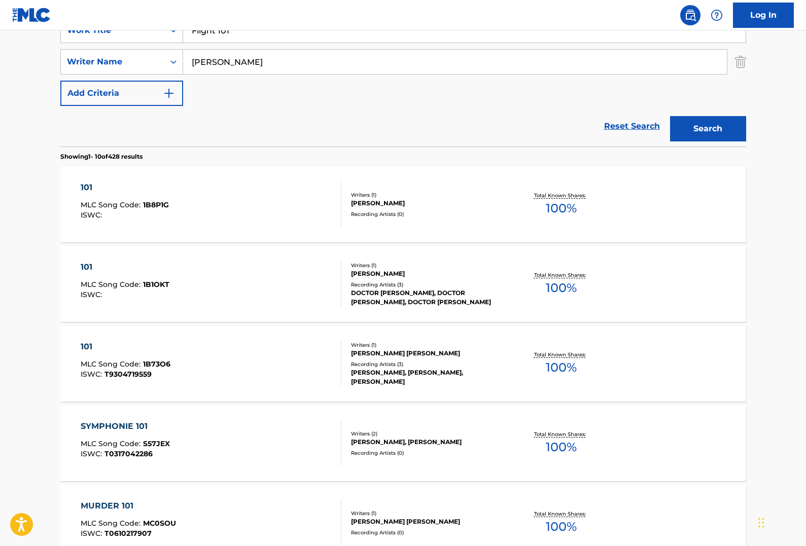
click at [226, 153] on section "Showing 1 - 10 of 428 results" at bounding box center [402, 154] width 685 height 15
drag, startPoint x: 228, startPoint y: 144, endPoint x: 227, endPoint y: 156, distance: 11.7
click at [227, 156] on div "SearchWithCriteria7f5cf4fb-7606-4c2d-8cd3-56d74b358440 Work Title Flight 101 Se…" at bounding box center [402, 509] width 685 height 1003
click at [227, 156] on section "Showing 1 - 10 of 428 results" at bounding box center [402, 154] width 685 height 15
drag, startPoint x: 227, startPoint y: 156, endPoint x: 81, endPoint y: 141, distance: 146.7
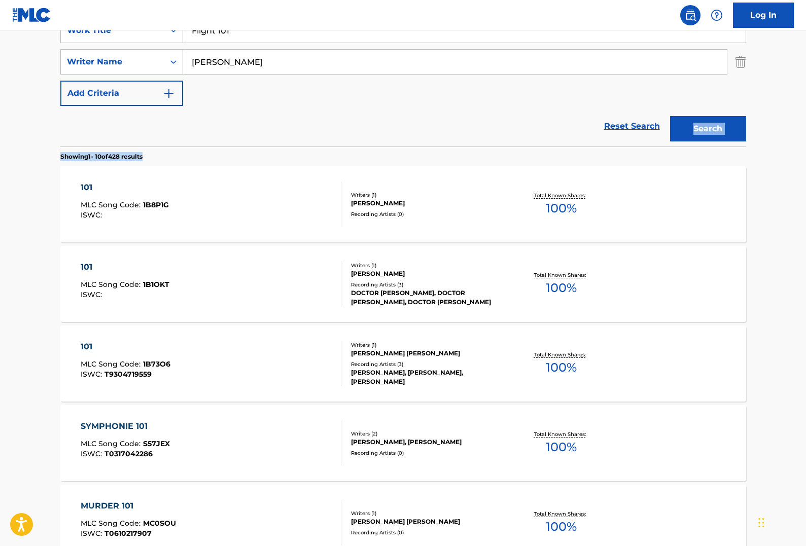
click at [81, 141] on div "SearchWithCriteria7f5cf4fb-7606-4c2d-8cd3-56d74b358440 Work Title Flight 101 Se…" at bounding box center [402, 509] width 685 height 1003
click at [90, 134] on div "Reset Search Search" at bounding box center [402, 126] width 685 height 41
click at [306, 108] on div "Reset Search Search" at bounding box center [402, 126] width 685 height 41
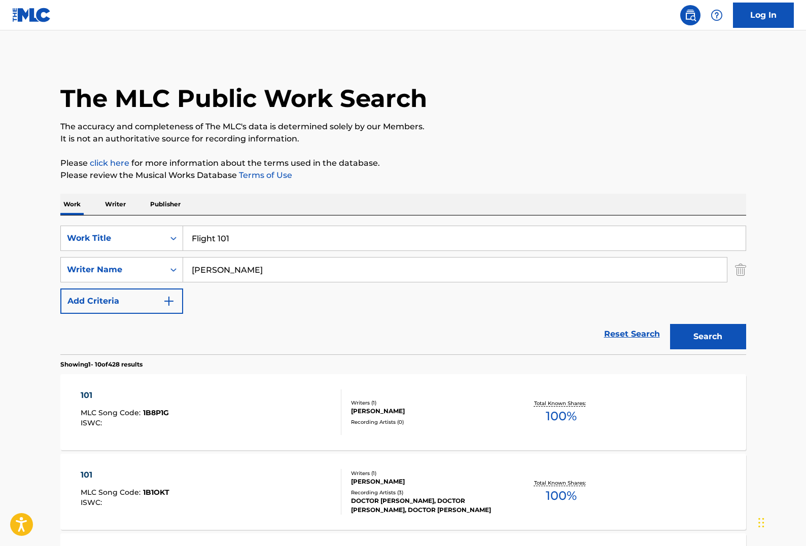
scroll to position [2, 0]
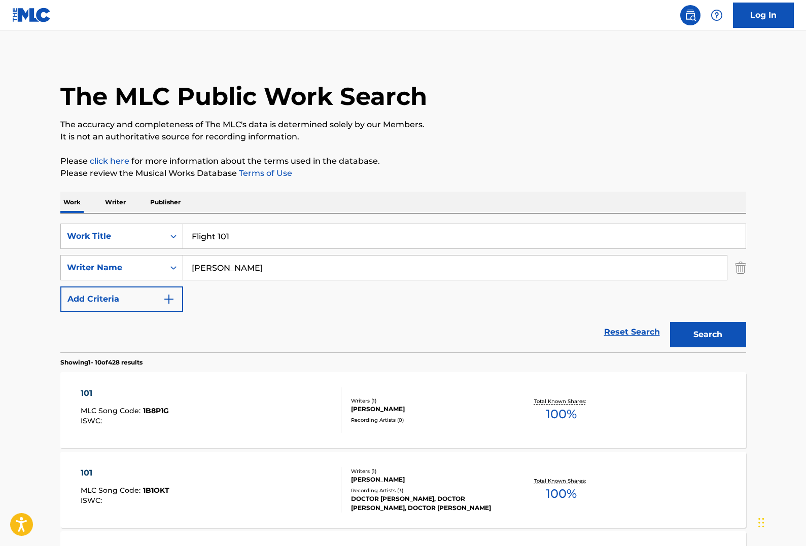
click at [363, 239] on input "Flight 101" at bounding box center [464, 236] width 562 height 24
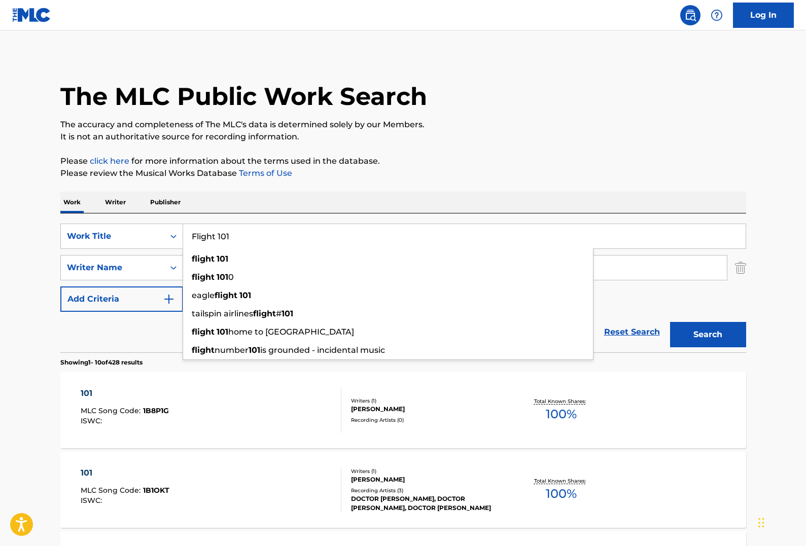
click at [363, 239] on input "Flight 101" at bounding box center [464, 236] width 562 height 24
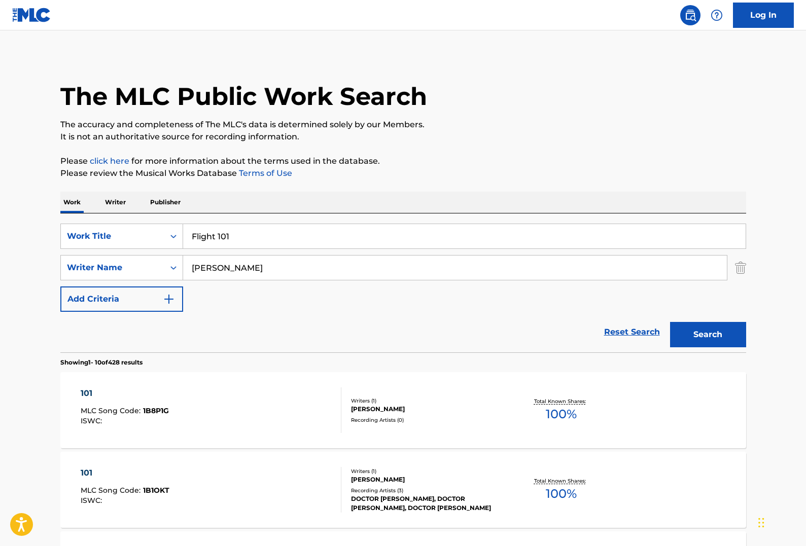
click at [291, 234] on input "Flight 101" at bounding box center [464, 236] width 562 height 24
paste input "DEMIREP"
type input "DEMIREP"
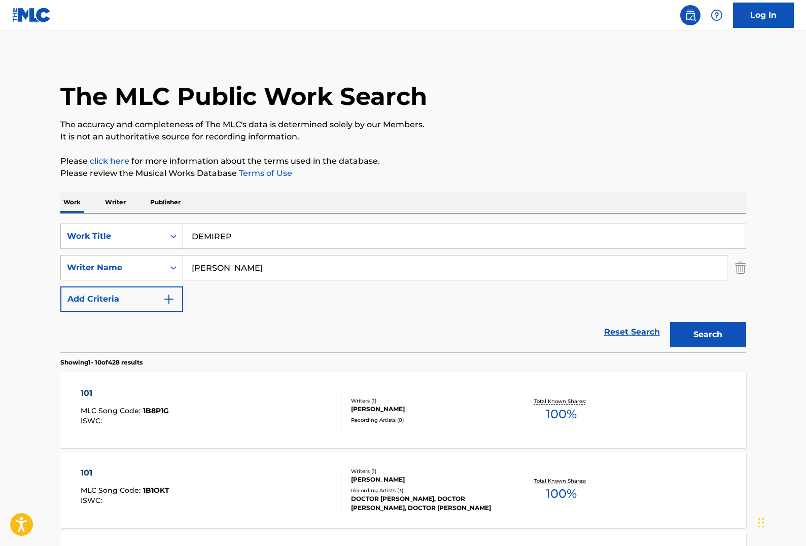
click at [265, 267] on input "[PERSON_NAME]" at bounding box center [454, 268] width 543 height 24
click at [262, 264] on input "[PERSON_NAME]" at bounding box center [454, 268] width 543 height 24
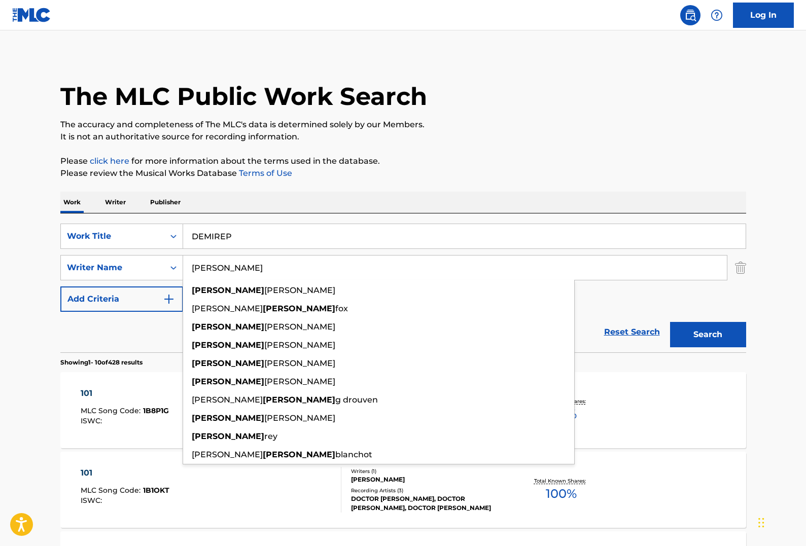
paste input "[PERSON_NAME]"
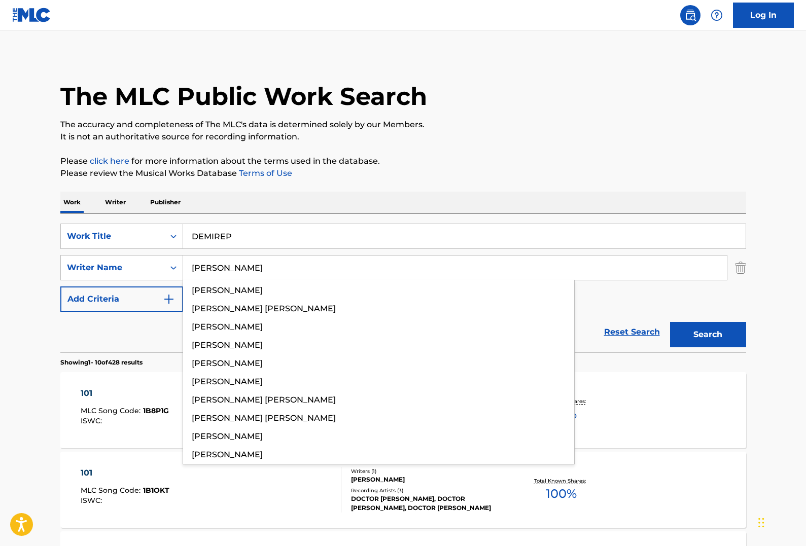
type input "[PERSON_NAME]"
click at [670, 322] on button "Search" at bounding box center [708, 334] width 76 height 25
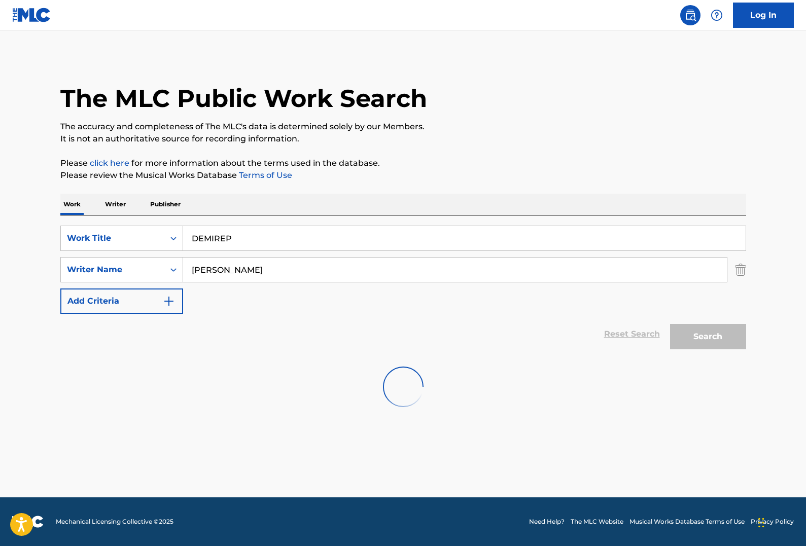
scroll to position [0, 0]
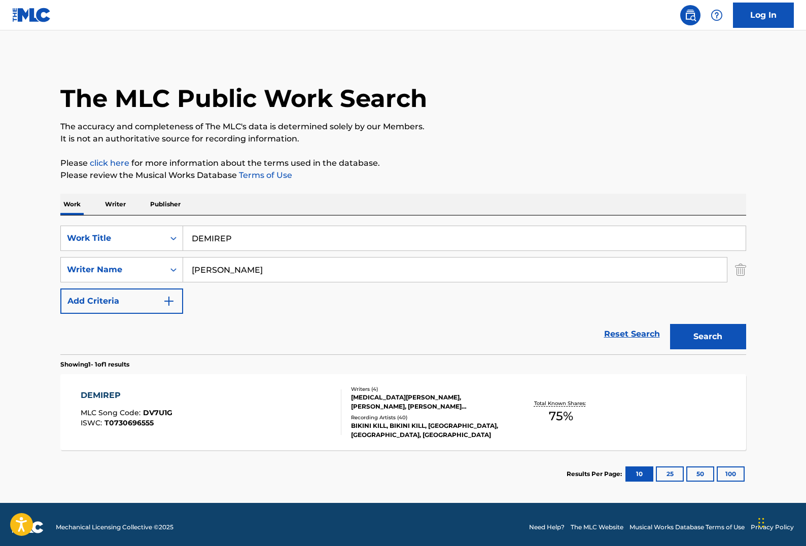
click at [98, 213] on div "Work Writer Publisher" at bounding box center [402, 204] width 685 height 21
click at [469, 415] on div "Recording Artists ( 40 )" at bounding box center [427, 418] width 153 height 8
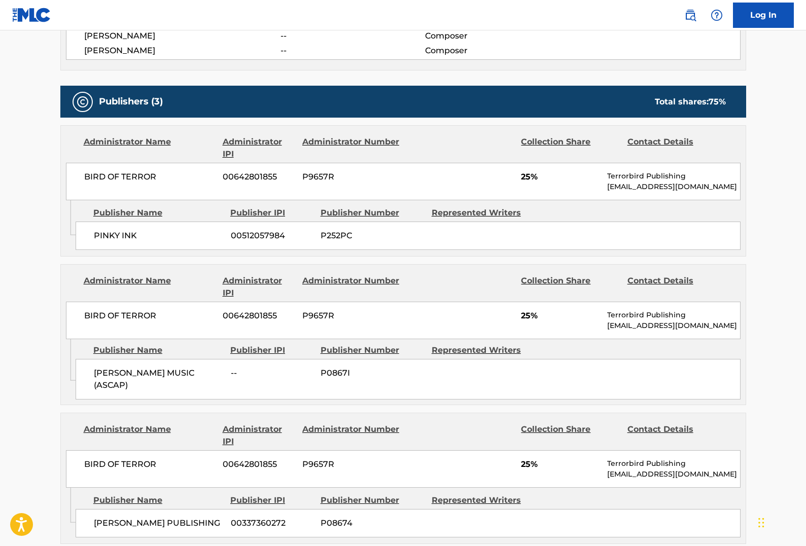
scroll to position [418, 0]
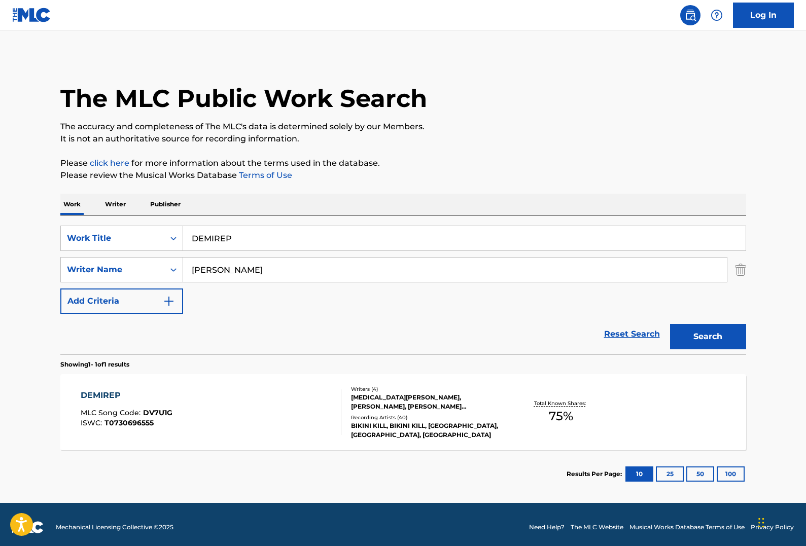
click at [211, 232] on input "DEMIREP" at bounding box center [464, 238] width 562 height 24
paste input "LOADED GUN"
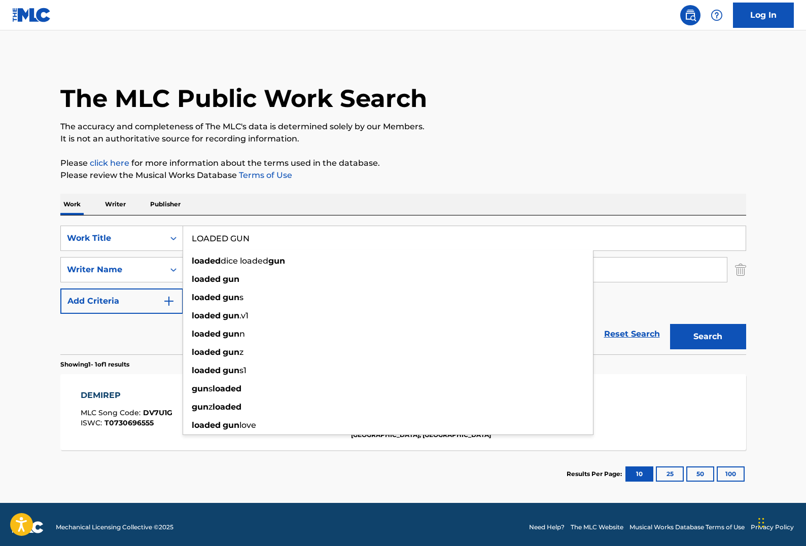
type input "LOADED GUN"
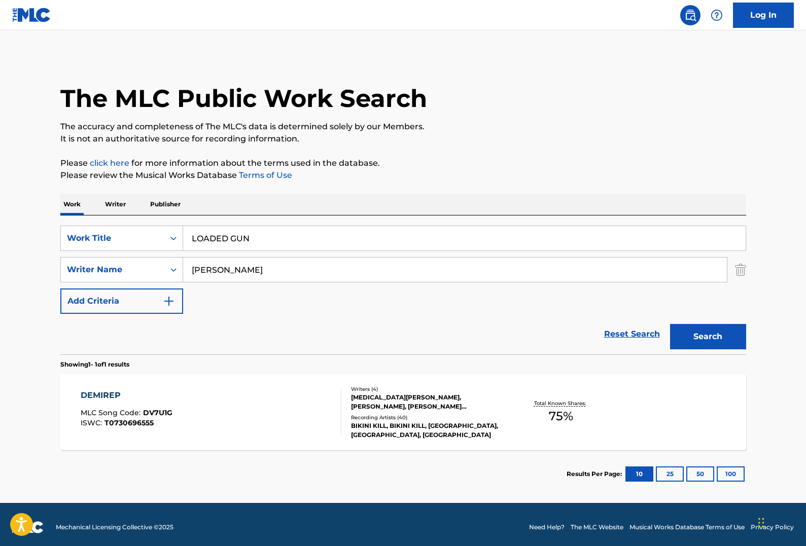
click at [340, 264] on input "[PERSON_NAME]" at bounding box center [454, 270] width 543 height 24
paste input "ROBERTSO"
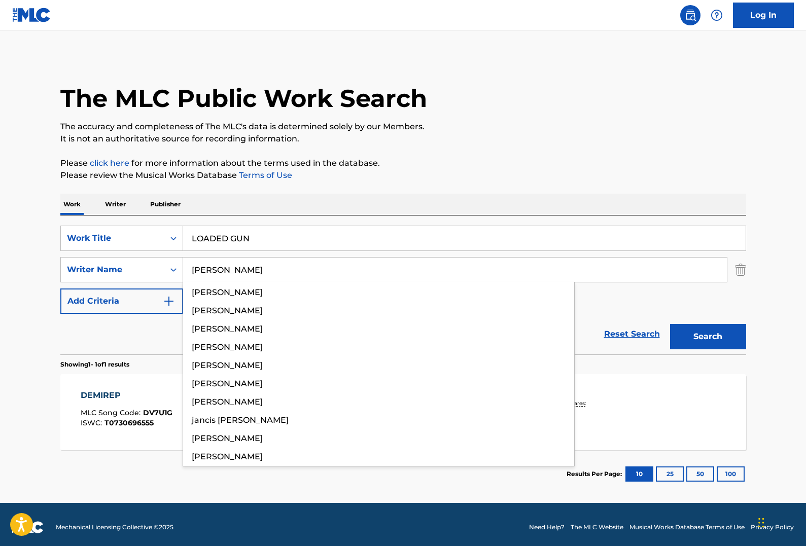
type input "[PERSON_NAME]"
click at [670, 324] on button "Search" at bounding box center [708, 336] width 76 height 25
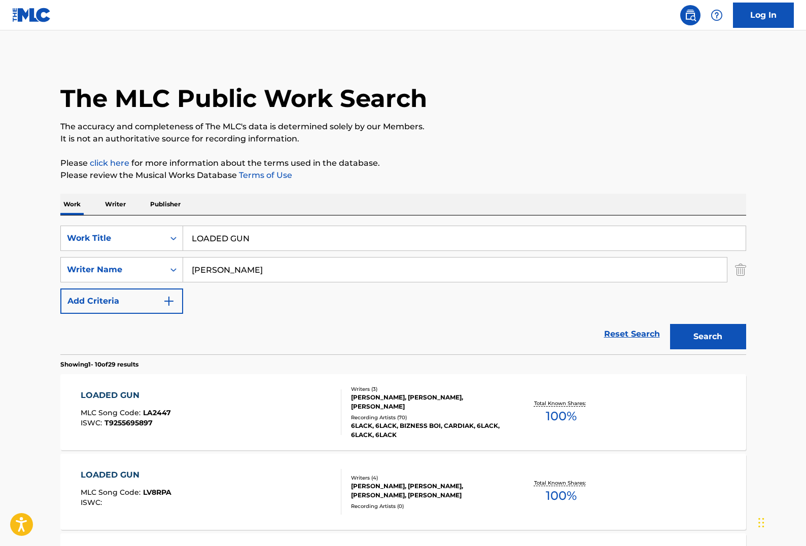
click at [468, 337] on div "Reset Search Search" at bounding box center [402, 334] width 685 height 41
click at [478, 393] on div "[PERSON_NAME], [PERSON_NAME], [PERSON_NAME]" at bounding box center [427, 402] width 153 height 18
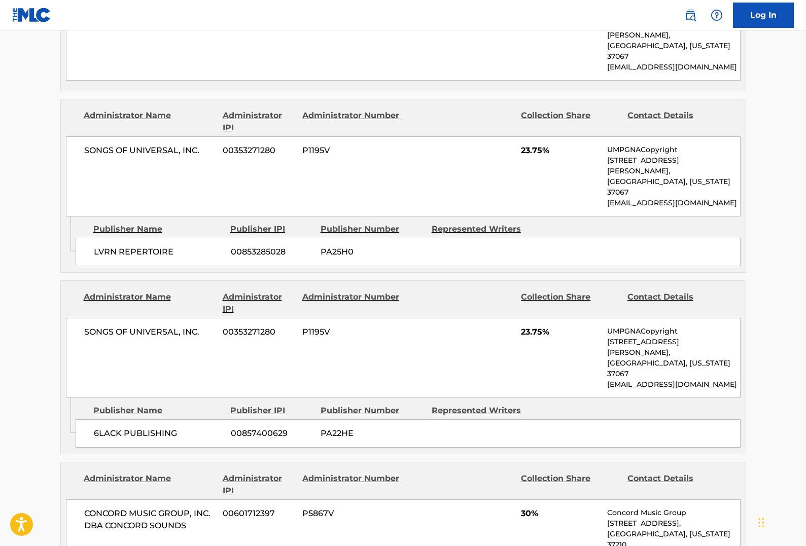
scroll to position [565, 0]
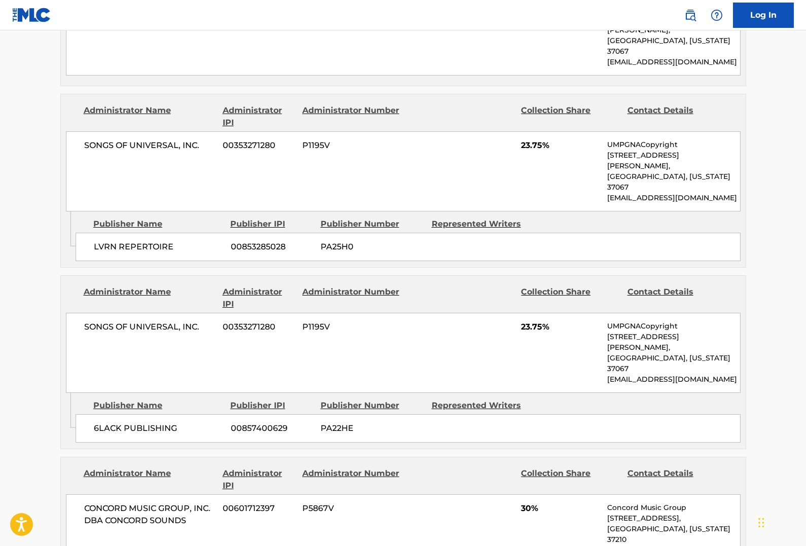
click at [602, 313] on div "SONGS OF UNIVERSAL, INC. 00353271280 P1195V 23.75% UMPGNACopyright [STREET_ADDR…" at bounding box center [403, 353] width 674 height 80
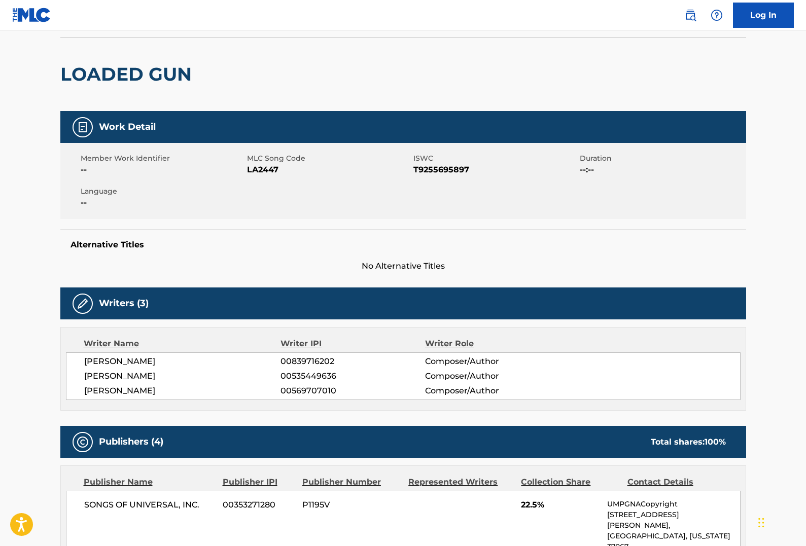
scroll to position [0, 0]
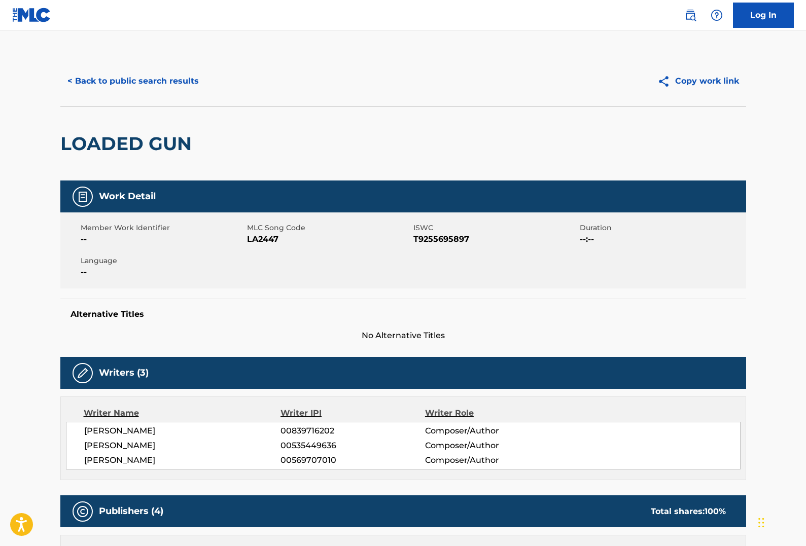
click at [175, 78] on button "< Back to public search results" at bounding box center [132, 80] width 145 height 25
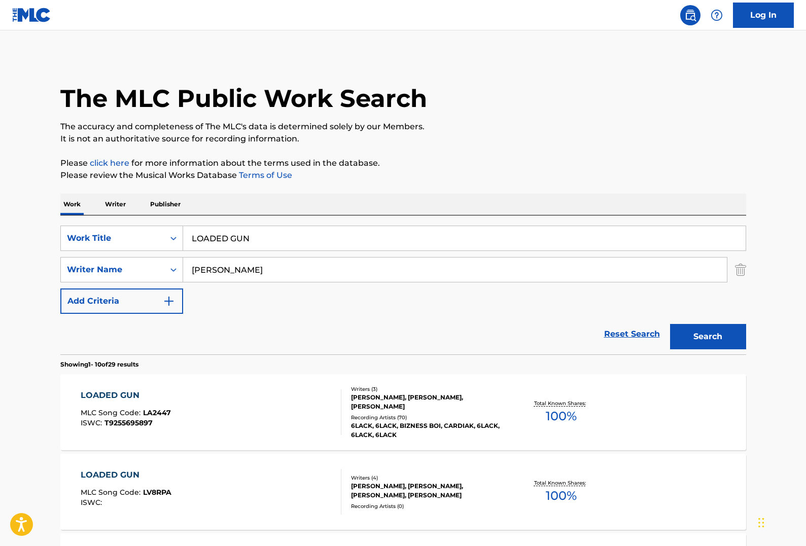
click at [305, 238] on input "LOADED GUN" at bounding box center [464, 238] width 562 height 24
paste input "Savage Love"
type input "Savage Love"
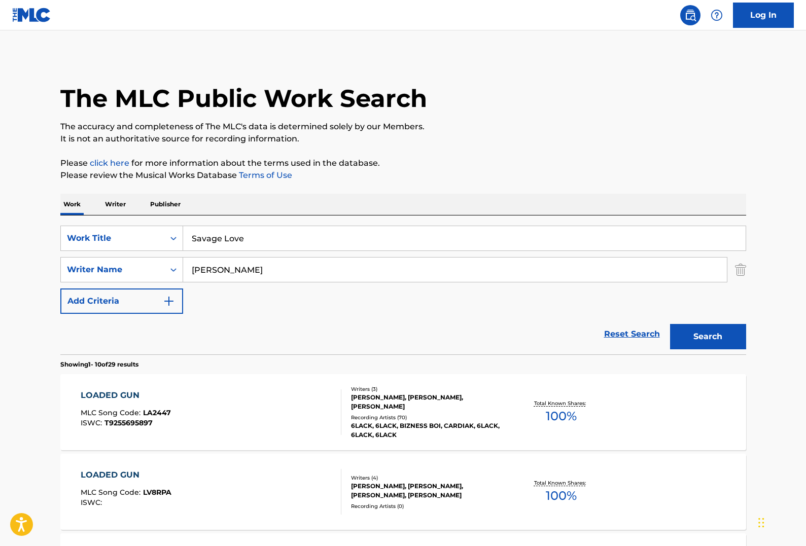
click at [297, 273] on input "[PERSON_NAME]" at bounding box center [454, 270] width 543 height 24
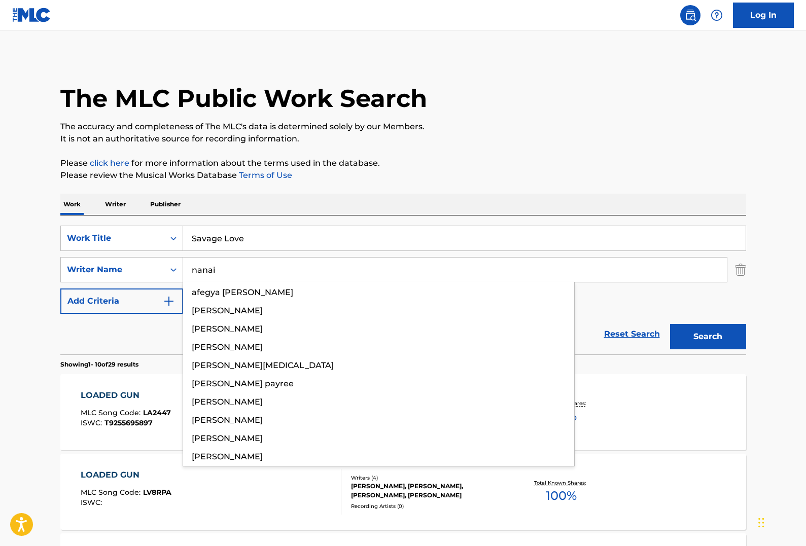
type input "nanai"
click at [670, 324] on button "Search" at bounding box center [708, 336] width 76 height 25
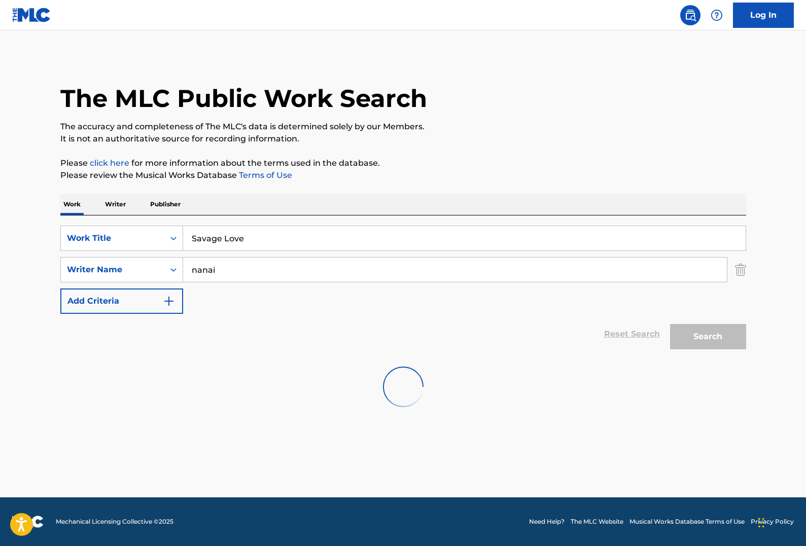
click at [128, 335] on div "Reset Search Search" at bounding box center [402, 334] width 685 height 41
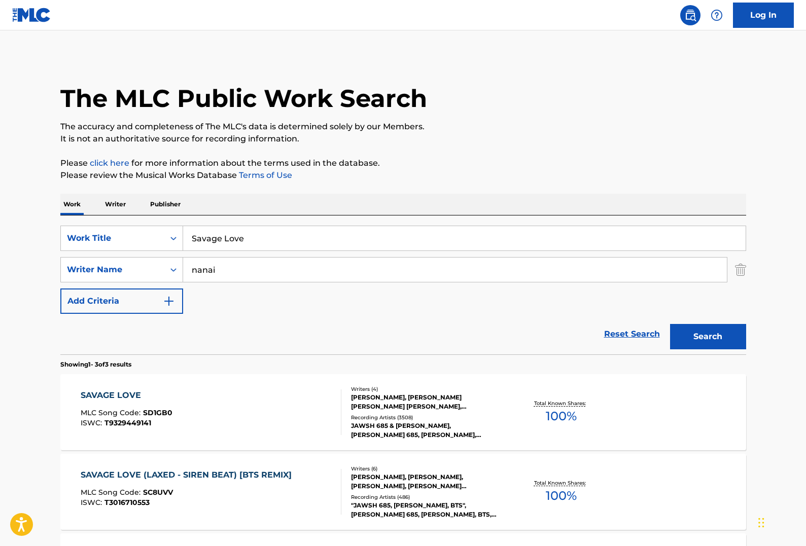
click at [336, 481] on div at bounding box center [337, 492] width 8 height 46
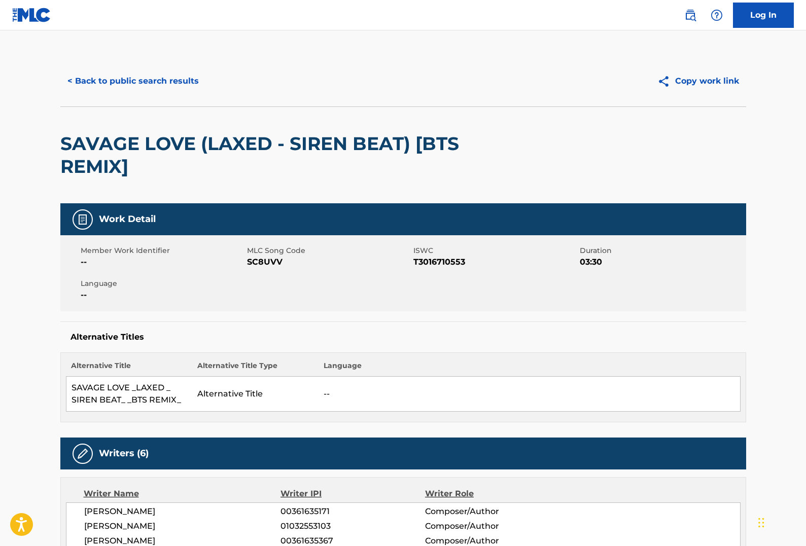
click at [137, 91] on button "< Back to public search results" at bounding box center [132, 80] width 145 height 25
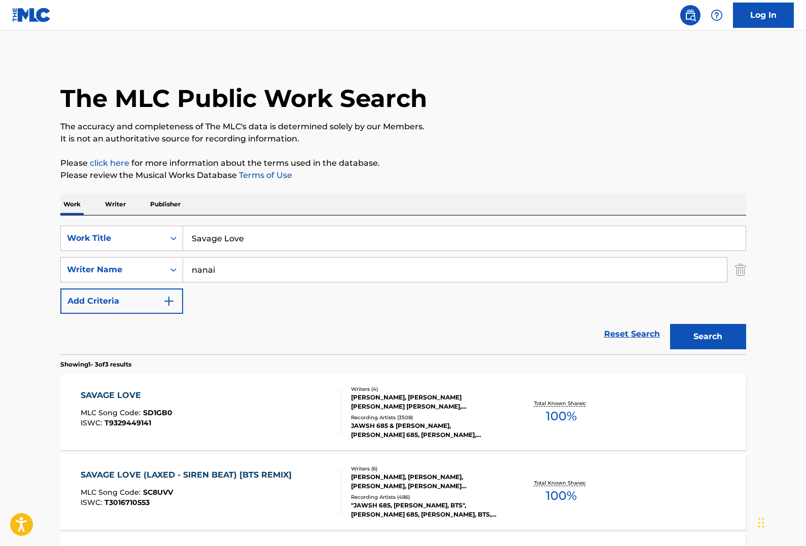
click at [279, 234] on input "Savage Love" at bounding box center [464, 238] width 562 height 24
paste input "YOU"
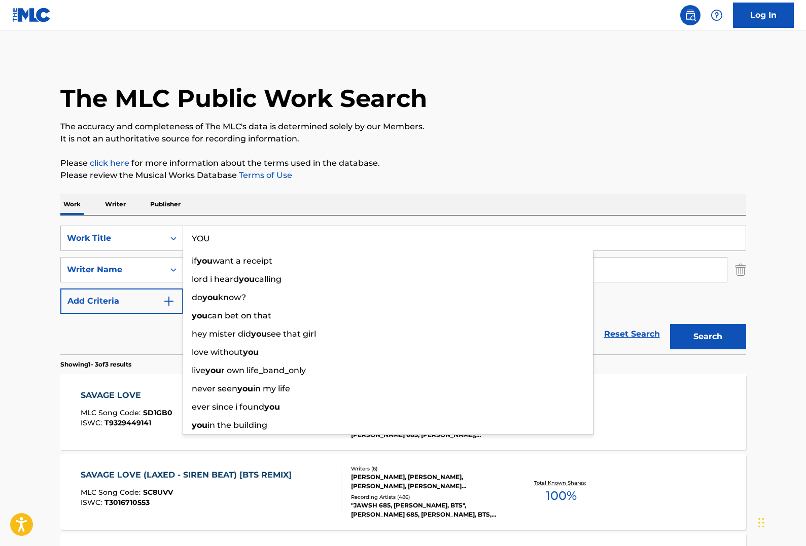
type input "YOU"
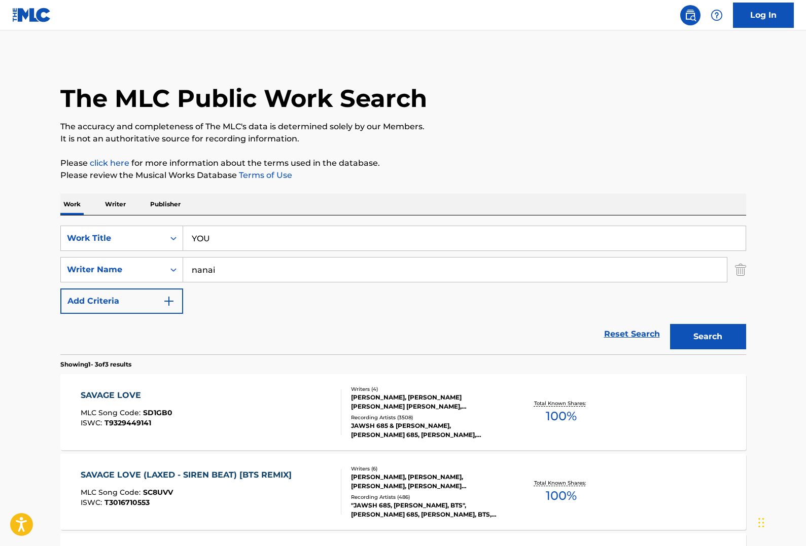
click at [351, 280] on input "nanai" at bounding box center [454, 270] width 543 height 24
paste input "[PERSON_NAME]"
type input "[PERSON_NAME]"
click at [670, 324] on button "Search" at bounding box center [708, 336] width 76 height 25
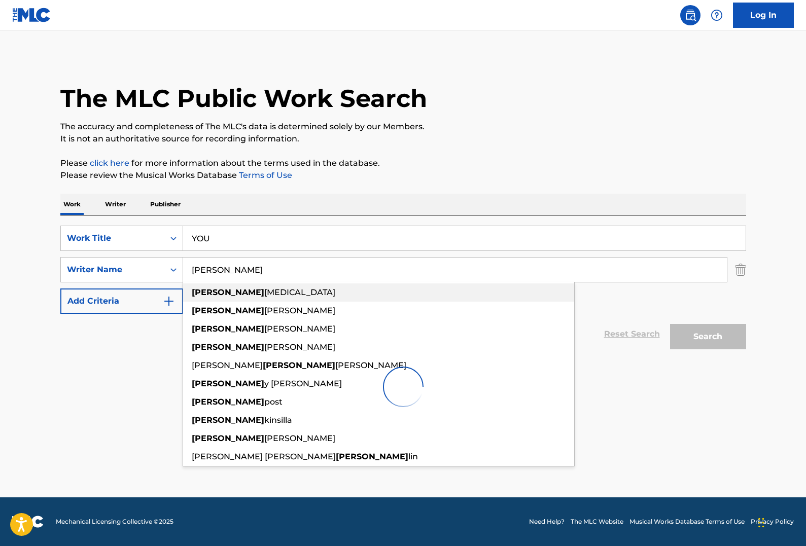
click at [143, 337] on div "Reset Search Search" at bounding box center [402, 334] width 685 height 41
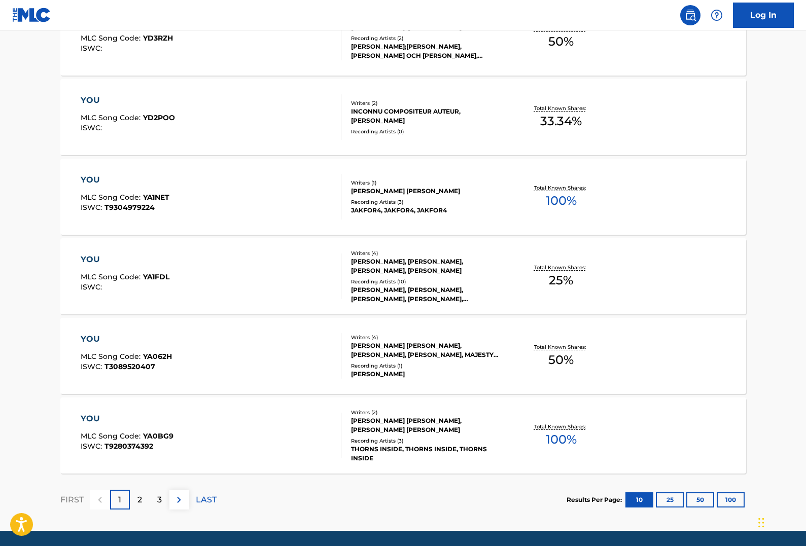
scroll to position [726, 0]
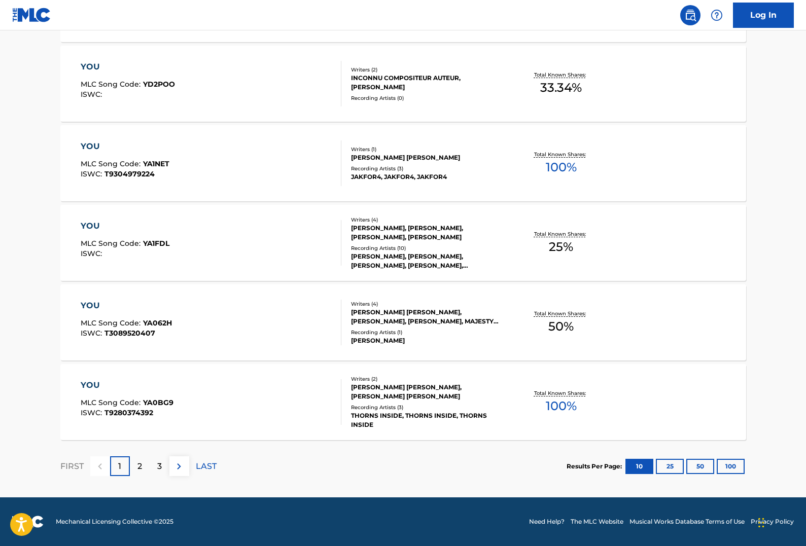
click at [726, 472] on button "100" at bounding box center [730, 466] width 28 height 15
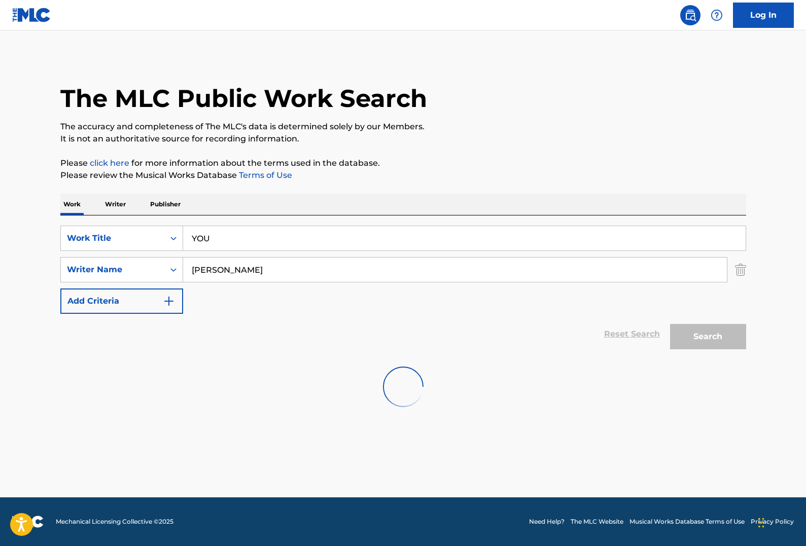
scroll to position [0, 0]
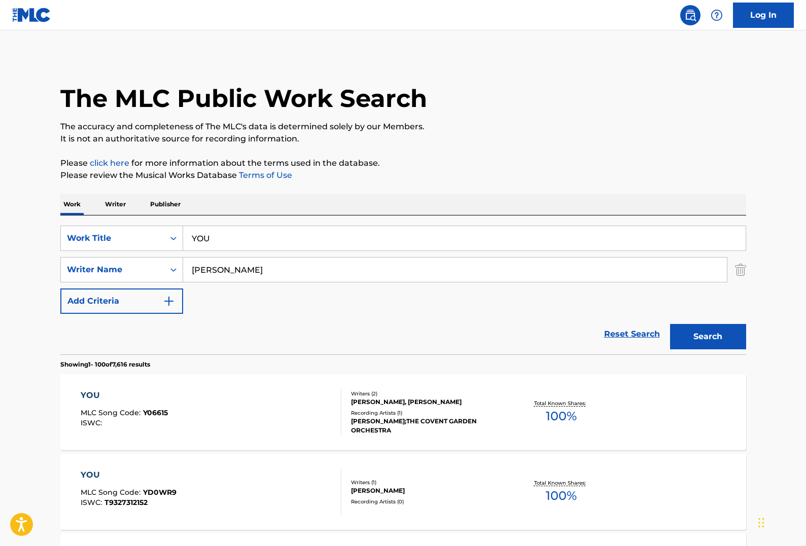
click at [305, 226] on div "YOU" at bounding box center [464, 238] width 563 height 25
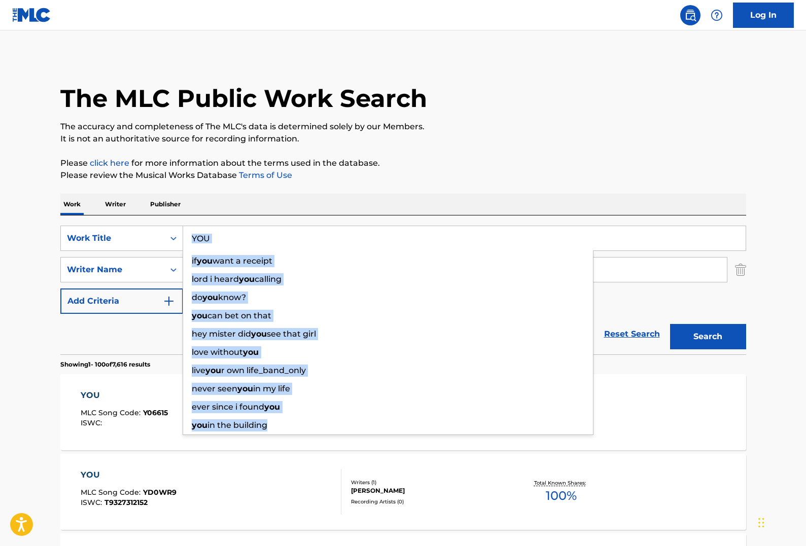
click at [308, 239] on input "YOU" at bounding box center [464, 238] width 562 height 24
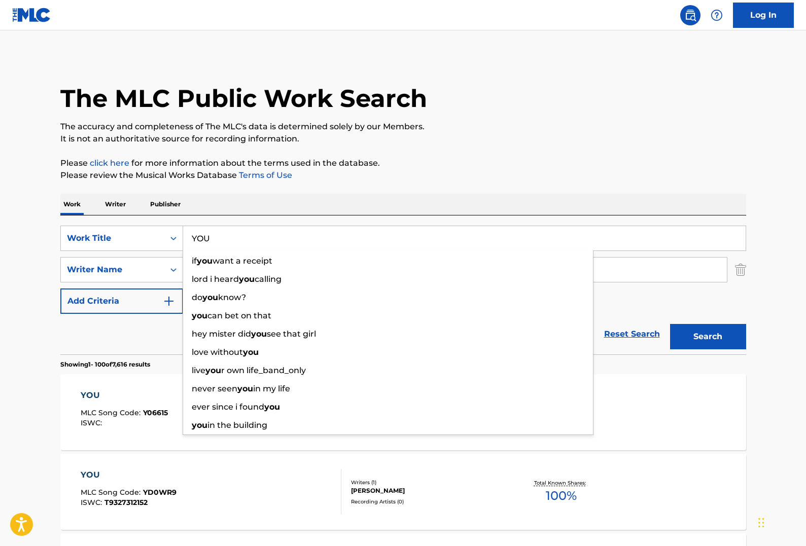
click at [308, 239] on input "YOU" at bounding box center [464, 238] width 562 height 24
paste input "[US_STATE]"
type input "[US_STATE]"
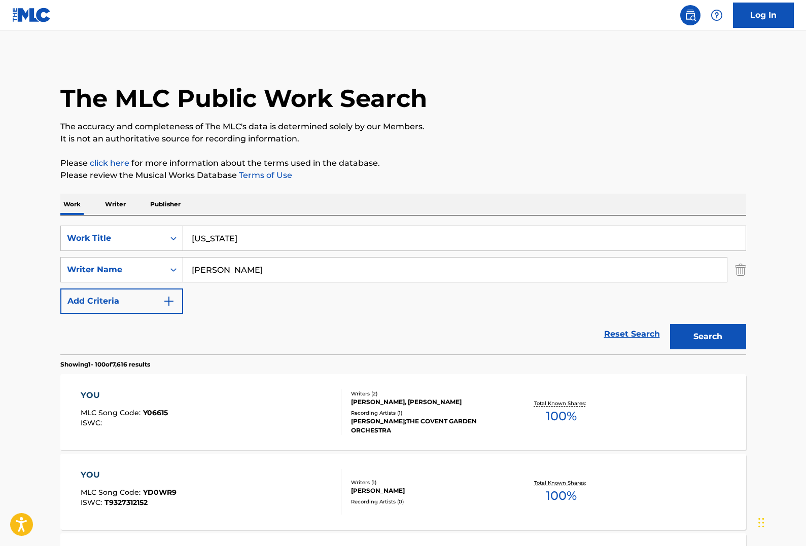
click at [373, 267] on input "[PERSON_NAME]" at bounding box center [454, 270] width 543 height 24
paste input "[PERSON_NAME]"
type input "[PERSON_NAME]"
click at [670, 324] on button "Search" at bounding box center [708, 336] width 76 height 25
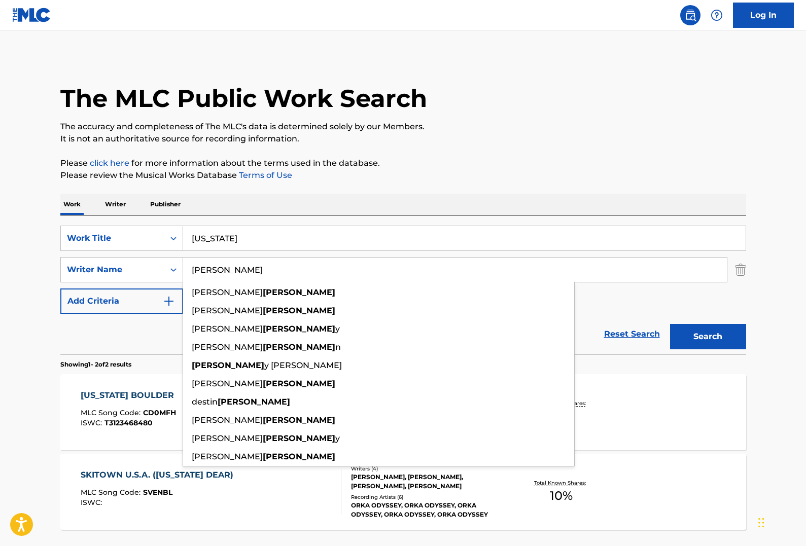
click at [461, 151] on div "The MLC Public Work Search The accuracy and completeness of The MLC's data is d…" at bounding box center [403, 317] width 710 height 522
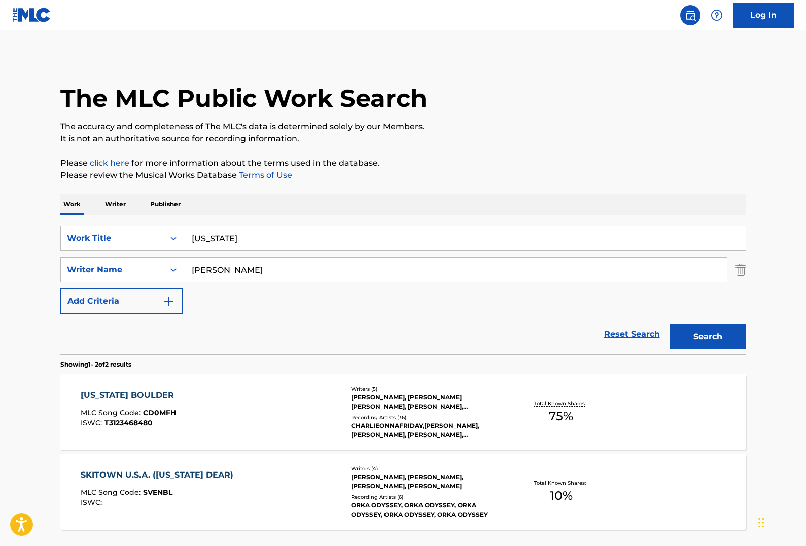
click at [402, 388] on div "Writers ( 5 )" at bounding box center [427, 389] width 153 height 8
click at [263, 229] on input "[US_STATE]" at bounding box center [464, 238] width 562 height 24
paste input "YOU'RE BEAUTIFUL"
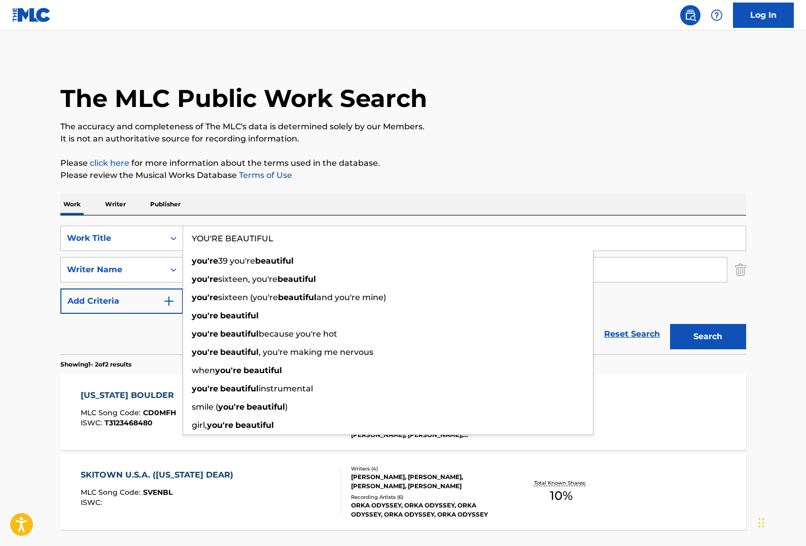
type input "YOU'RE BEAUTIFUL"
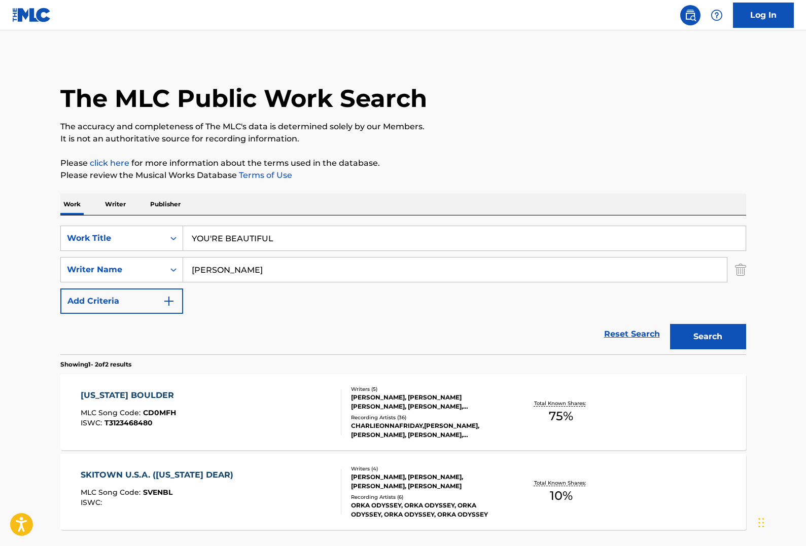
click at [380, 276] on input "[PERSON_NAME]" at bounding box center [454, 270] width 543 height 24
paste input "[PERSON_NAME]"
type input "[PERSON_NAME]"
click at [710, 343] on button "Search" at bounding box center [708, 336] width 76 height 25
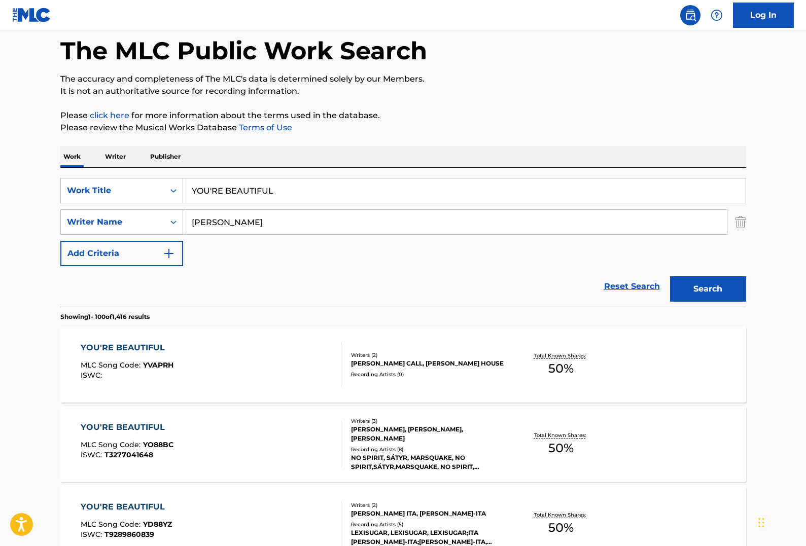
scroll to position [93, 0]
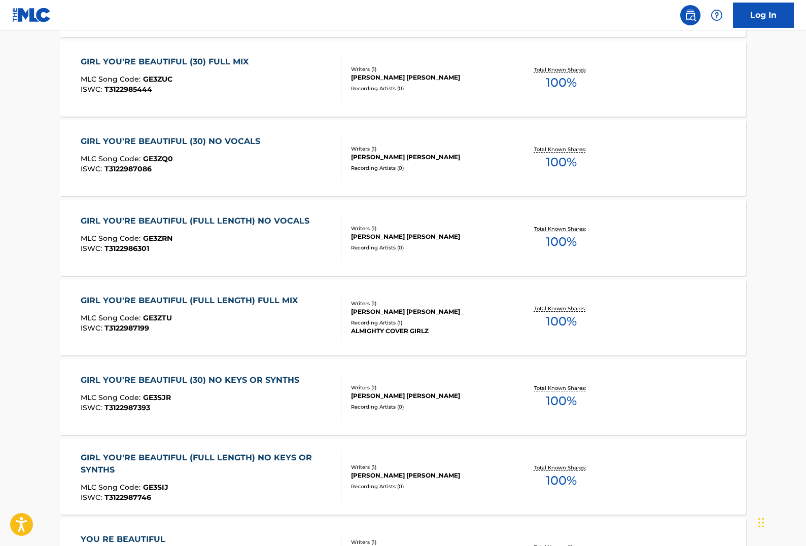
scroll to position [0, 0]
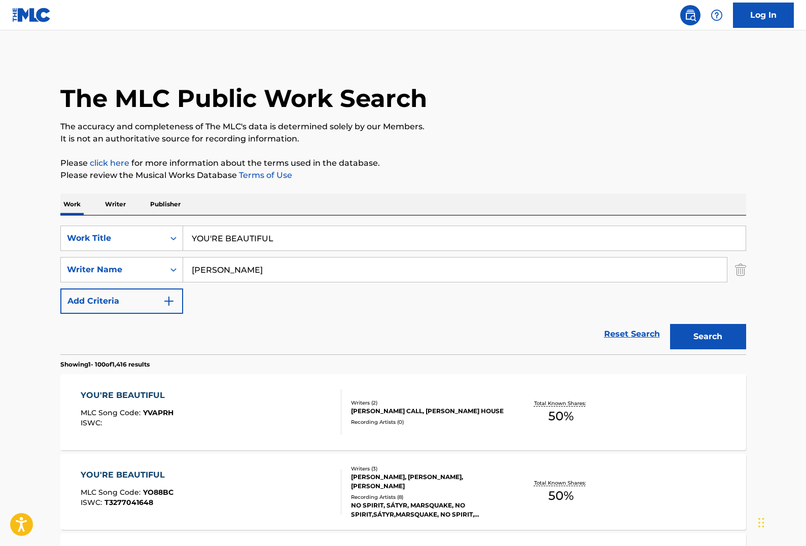
click at [345, 250] on div "YOU'RE BEAUTIFUL" at bounding box center [464, 238] width 562 height 24
click at [345, 250] on div "Search Form" at bounding box center [464, 250] width 562 height 0
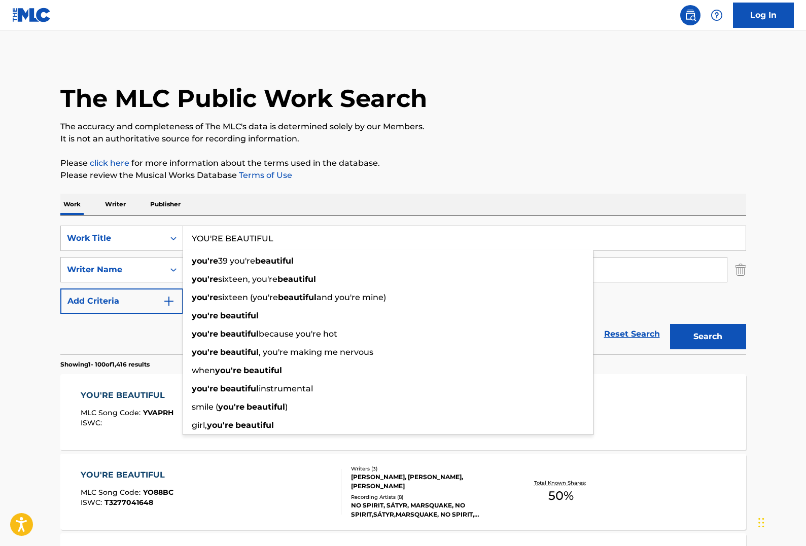
click at [346, 264] on div "you're 39 you're beautiful" at bounding box center [388, 261] width 410 height 18
type input "you're 39 you're beautiful"
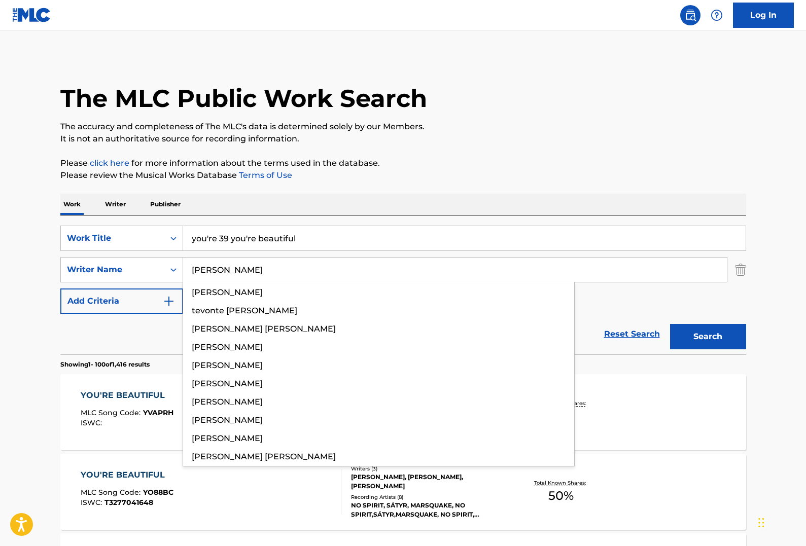
type input "[PERSON_NAME]"
click at [355, 243] on input "you're 39 you're beautiful" at bounding box center [464, 238] width 562 height 24
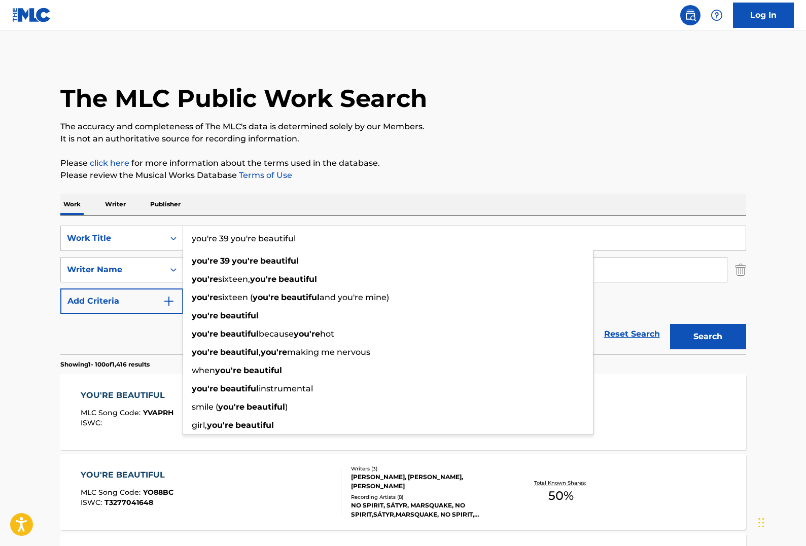
click at [355, 243] on input "you're 39 you're beautiful" at bounding box center [464, 238] width 562 height 24
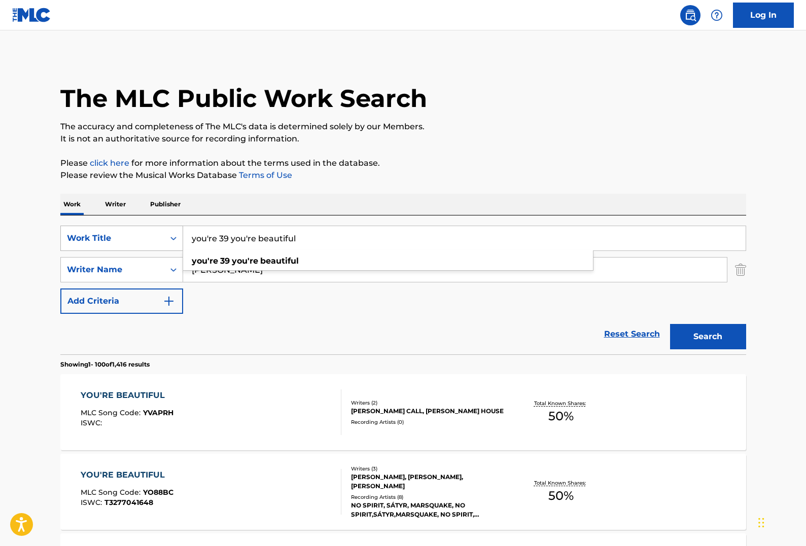
drag, startPoint x: 232, startPoint y: 240, endPoint x: 92, endPoint y: 226, distance: 140.1
click at [92, 226] on div "SearchWithCriteria7f5cf4fb-7606-4c2d-8cd3-56d74b358440 Work Title you're 39 you…" at bounding box center [402, 238] width 685 height 25
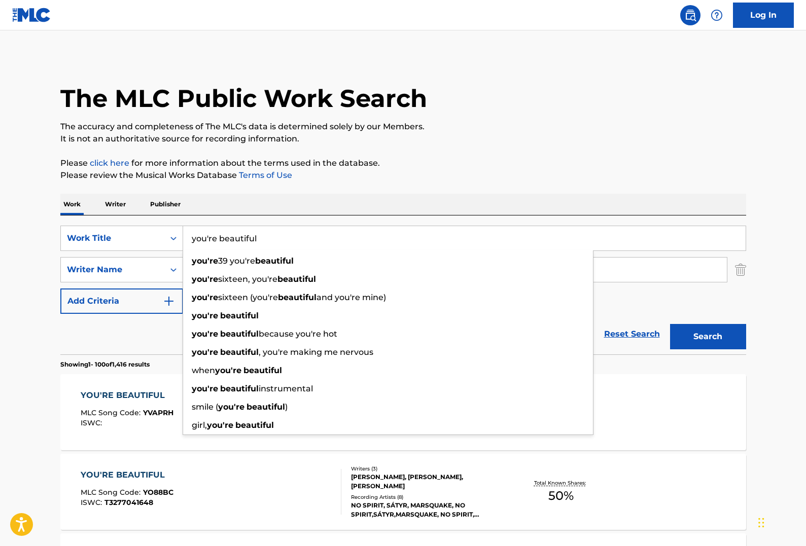
type input "you're beautiful"
click at [441, 180] on p "Please review the Musical Works Database Terms of Use" at bounding box center [402, 175] width 685 height 12
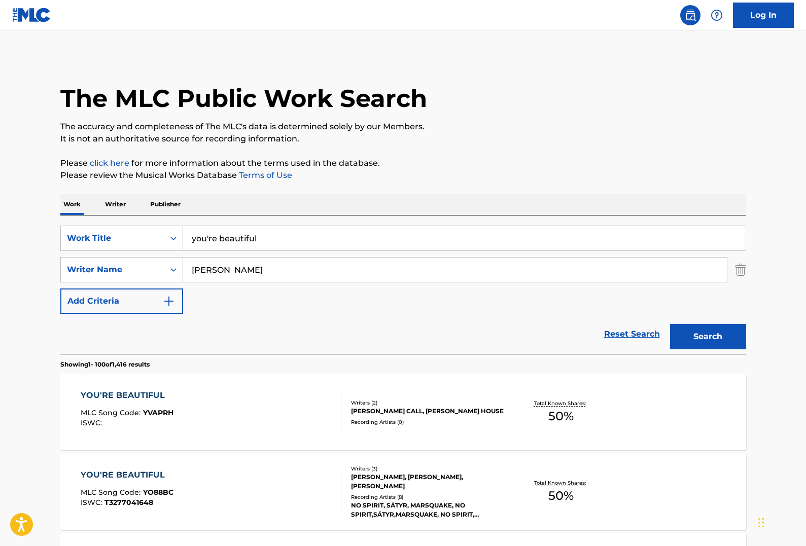
click at [305, 273] on input "[PERSON_NAME]" at bounding box center [454, 270] width 543 height 24
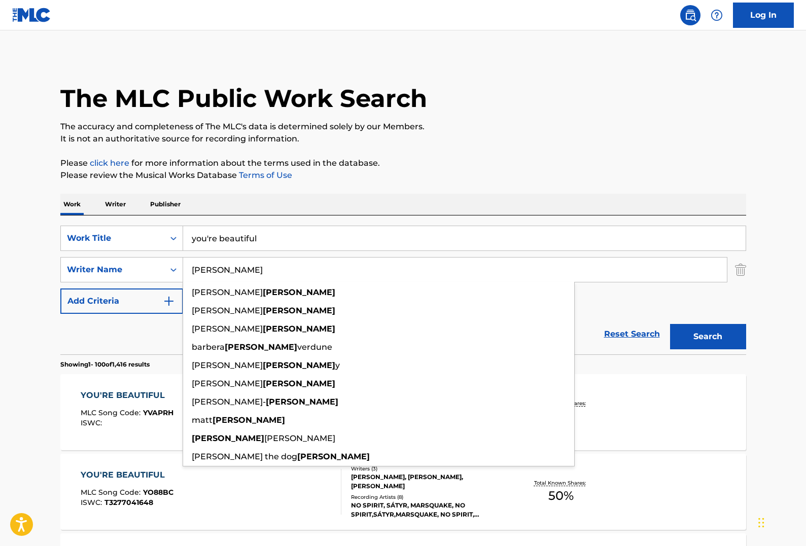
click at [305, 273] on input "[PERSON_NAME]" at bounding box center [454, 270] width 543 height 24
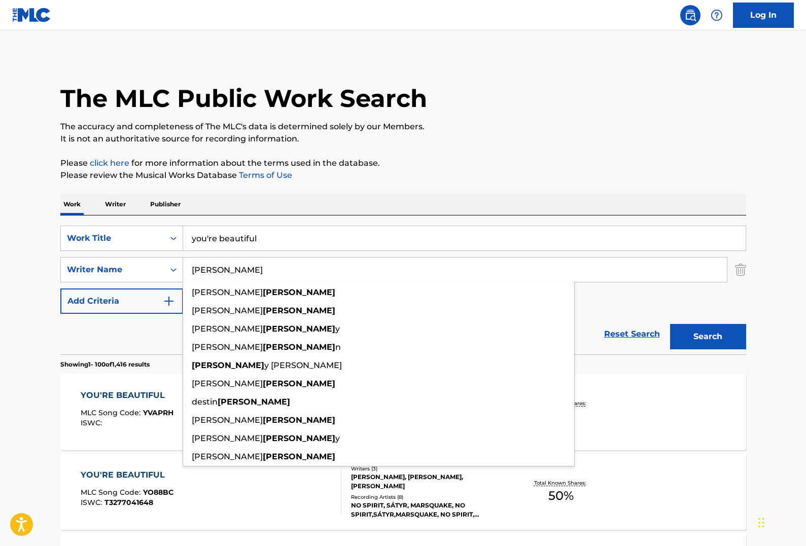
click at [305, 273] on input "[PERSON_NAME]" at bounding box center [454, 270] width 543 height 24
paste input "[PERSON_NAME]"
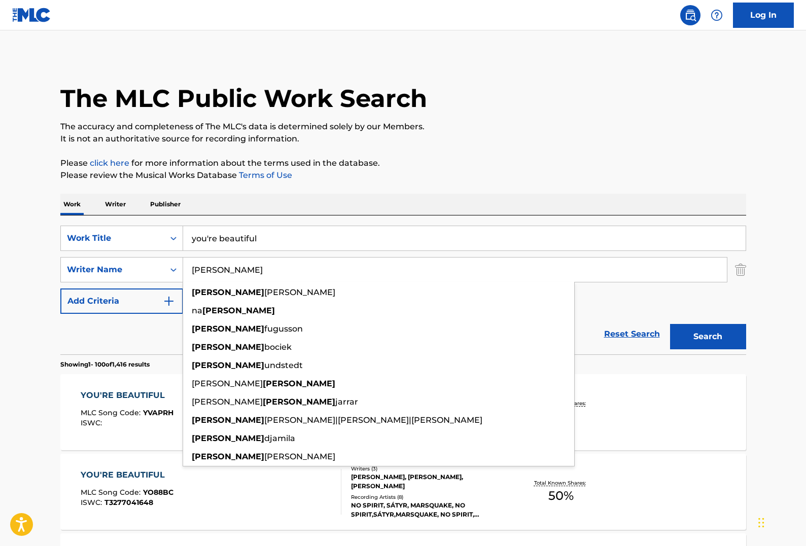
type input "[PERSON_NAME]"
click at [670, 324] on button "Search" at bounding box center [708, 336] width 76 height 25
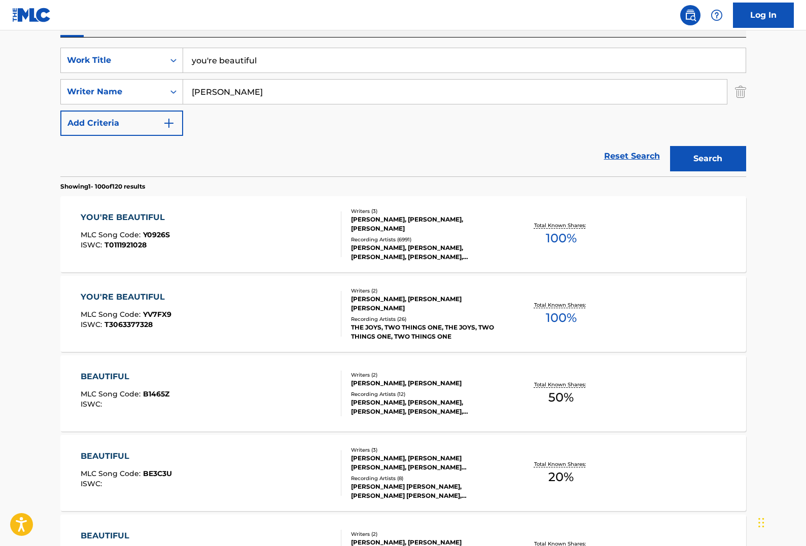
scroll to position [132, 0]
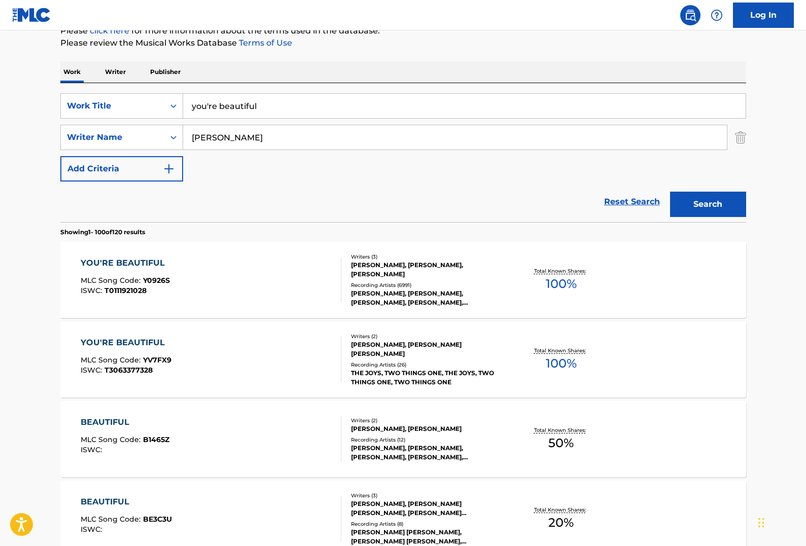
click at [245, 96] on input "you're beautiful" at bounding box center [464, 106] width 562 height 24
click at [246, 97] on input "you're beautiful" at bounding box center [464, 106] width 562 height 24
click at [246, 98] on input "you're beautiful" at bounding box center [464, 106] width 562 height 24
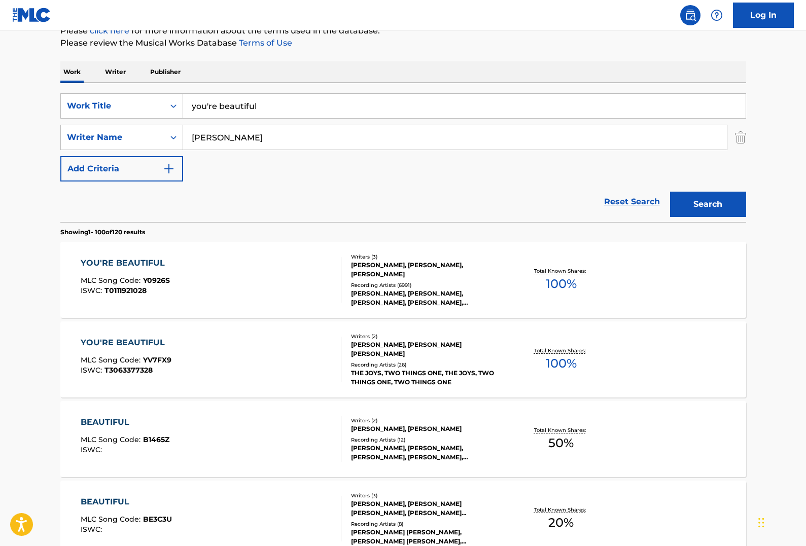
click at [246, 98] on input "you're beautiful" at bounding box center [464, 106] width 562 height 24
paste input "MAS PODEROSO"
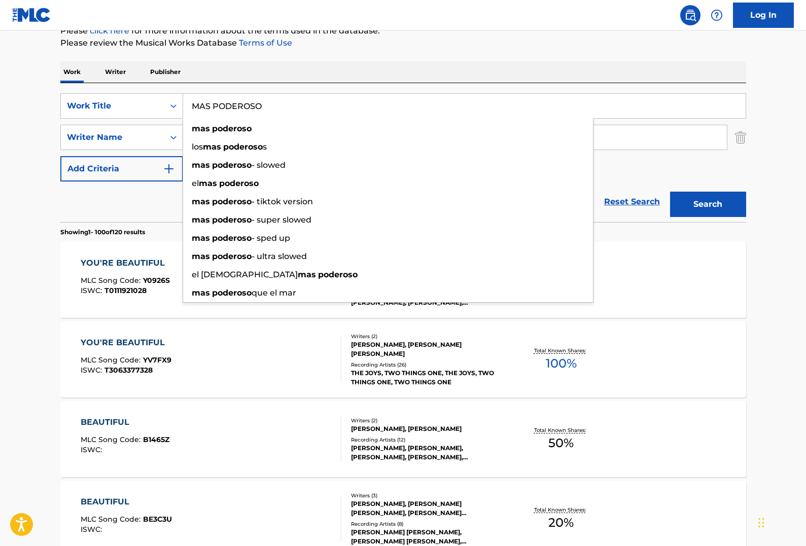
type input "MAS PODEROSO"
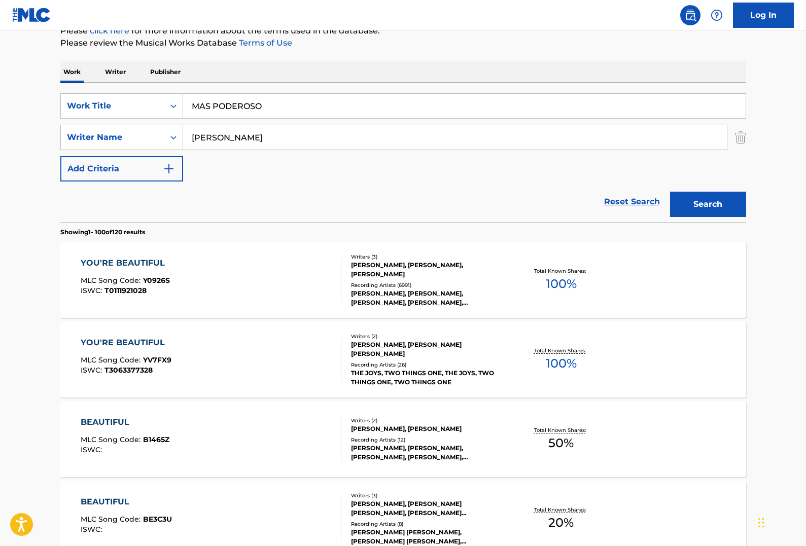
click at [238, 133] on input "[PERSON_NAME]" at bounding box center [454, 137] width 543 height 24
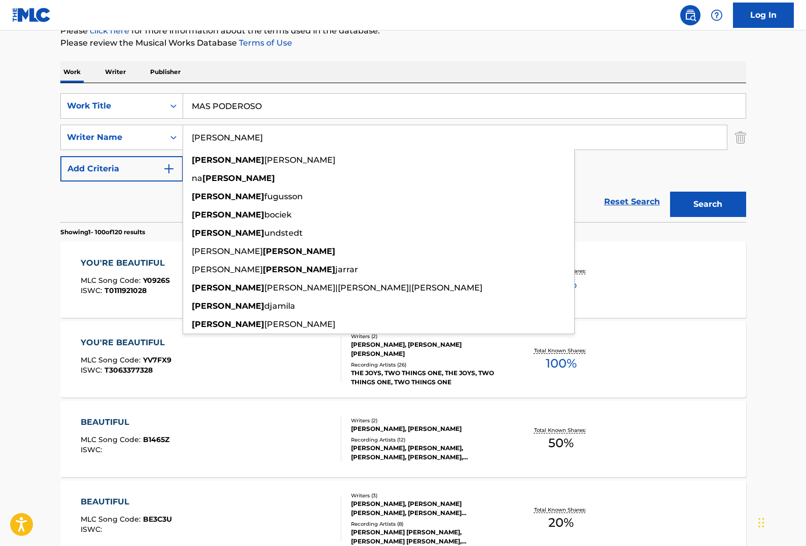
click at [238, 133] on input "[PERSON_NAME]" at bounding box center [454, 137] width 543 height 24
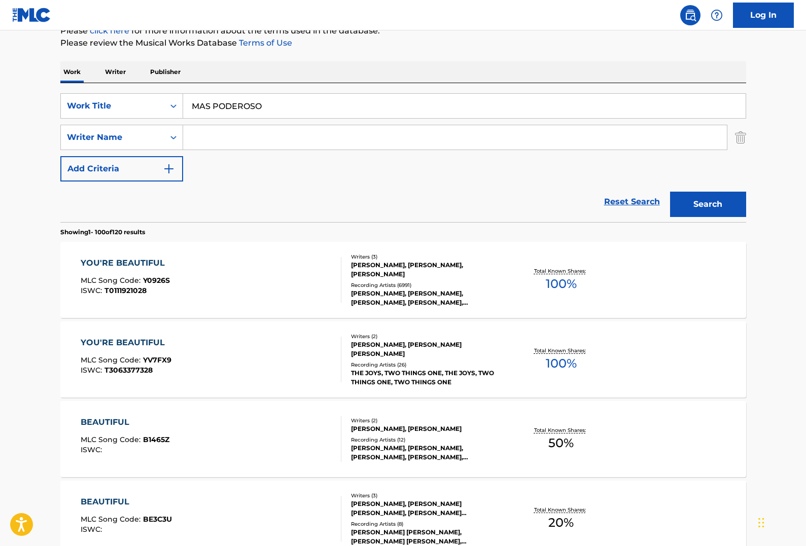
click at [670, 192] on button "Search" at bounding box center [708, 204] width 76 height 25
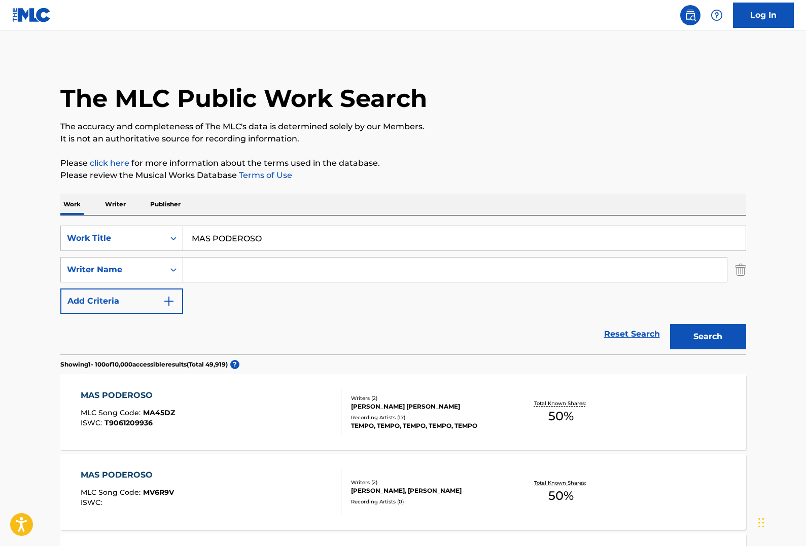
click at [503, 285] on div "SearchWithCriteria7f5cf4fb-7606-4c2d-8cd3-56d74b358440 Work Title MAS PODEROSO …" at bounding box center [402, 270] width 685 height 88
click at [499, 271] on input "Search Form" at bounding box center [454, 270] width 543 height 24
paste input "[PERSON_NAME]"
type input "[PERSON_NAME]"
click at [670, 324] on button "Search" at bounding box center [708, 336] width 76 height 25
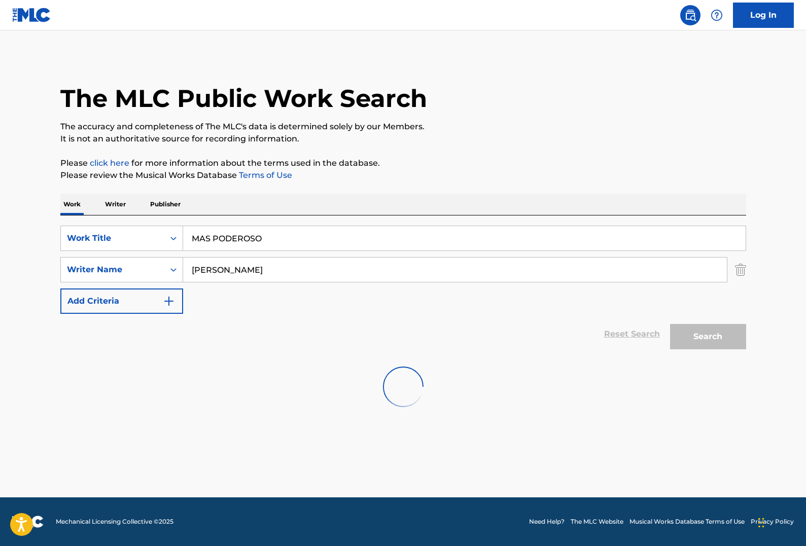
click at [379, 210] on div "Work Writer Publisher" at bounding box center [402, 204] width 685 height 21
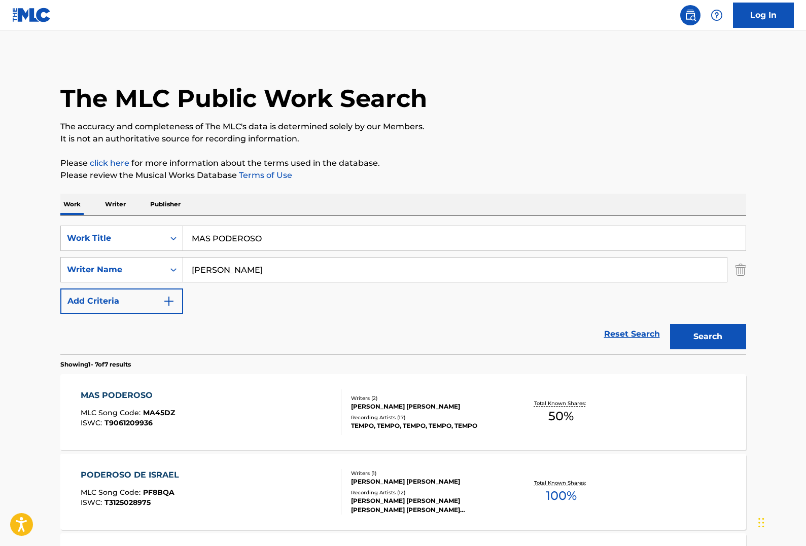
click at [372, 333] on div "Reset Search Search" at bounding box center [402, 334] width 685 height 41
click at [371, 429] on div "TEMPO, TEMPO, TEMPO, TEMPO, TEMPO" at bounding box center [427, 425] width 153 height 9
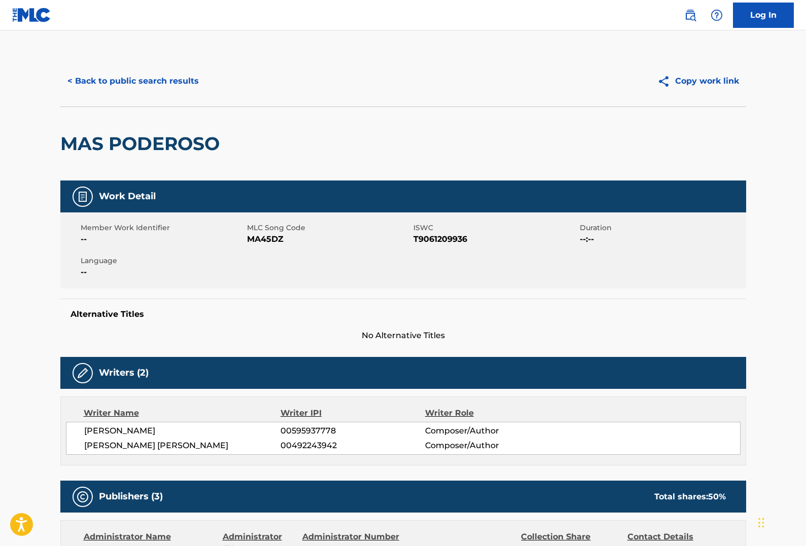
click at [161, 92] on button "< Back to public search results" at bounding box center [132, 80] width 145 height 25
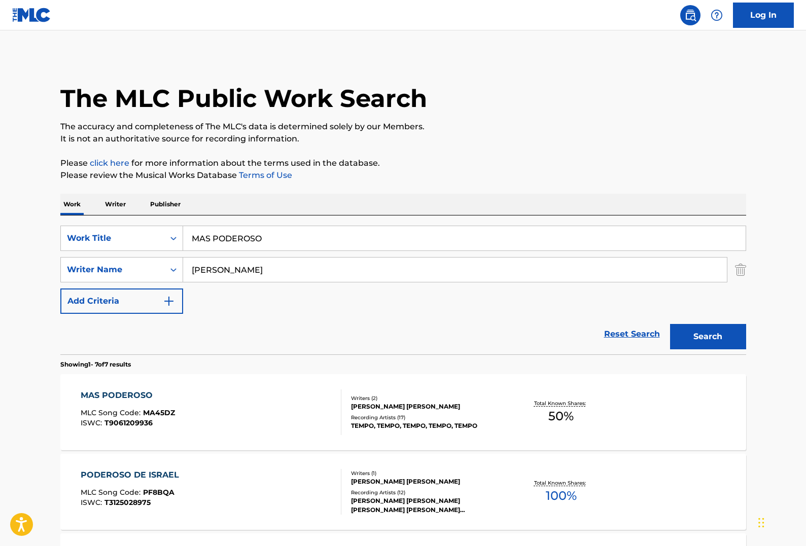
click at [281, 230] on input "MAS PODEROSO" at bounding box center [464, 238] width 562 height 24
paste input "GROOVEJET"
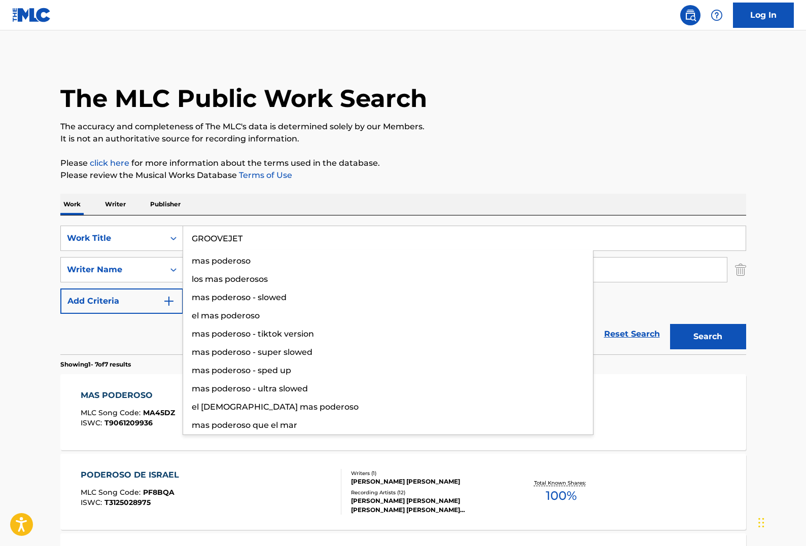
type input "GROOVEJET"
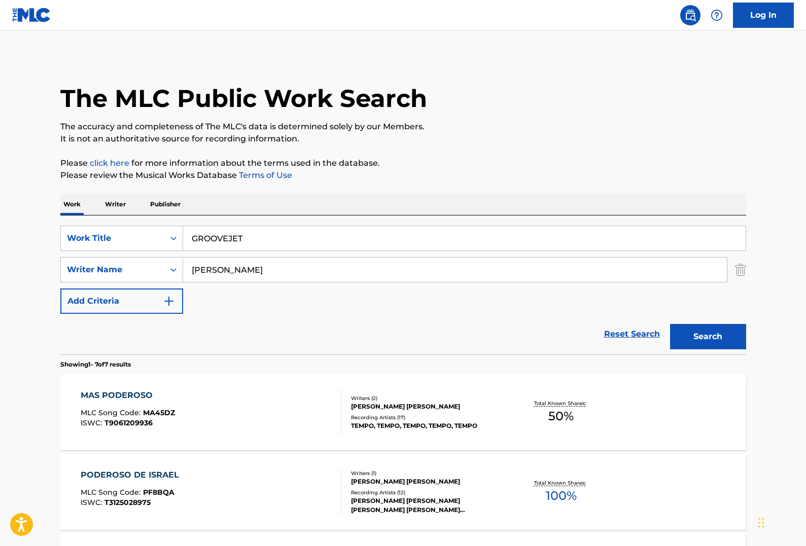
click at [322, 262] on input "[PERSON_NAME]" at bounding box center [454, 270] width 543 height 24
click at [322, 264] on input "[PERSON_NAME]" at bounding box center [454, 270] width 543 height 24
paste input "[US_STATE]"
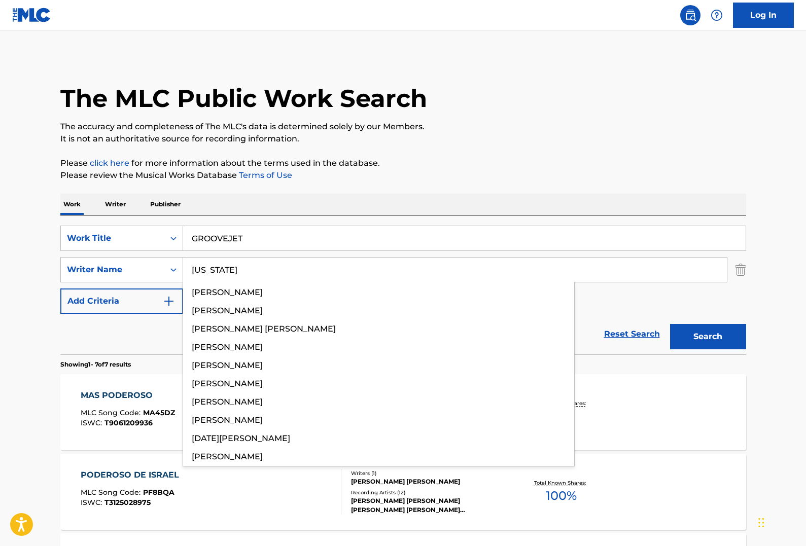
type input "[US_STATE]"
click at [670, 324] on button "Search" at bounding box center [708, 336] width 76 height 25
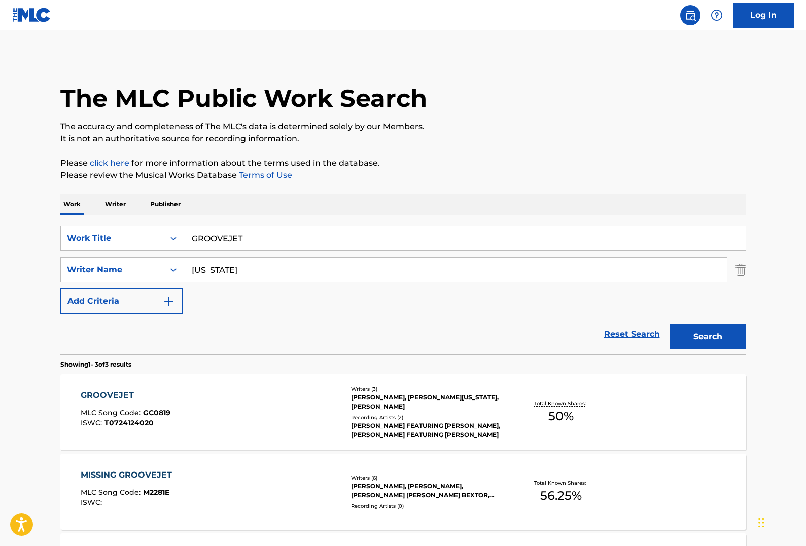
click at [297, 225] on div "SearchWithCriteria7f5cf4fb-7606-4c2d-8cd3-56d74b358440 Work Title GROOVEJET Sea…" at bounding box center [402, 284] width 685 height 139
click at [408, 317] on div "Reset Search Search" at bounding box center [402, 334] width 685 height 41
click at [394, 389] on div "Writers ( 3 )" at bounding box center [427, 389] width 153 height 8
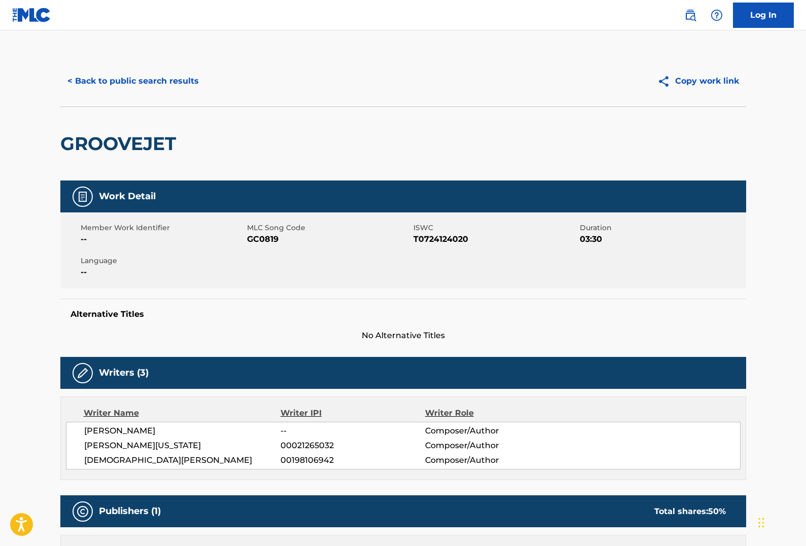
click at [155, 81] on button "< Back to public search results" at bounding box center [132, 80] width 145 height 25
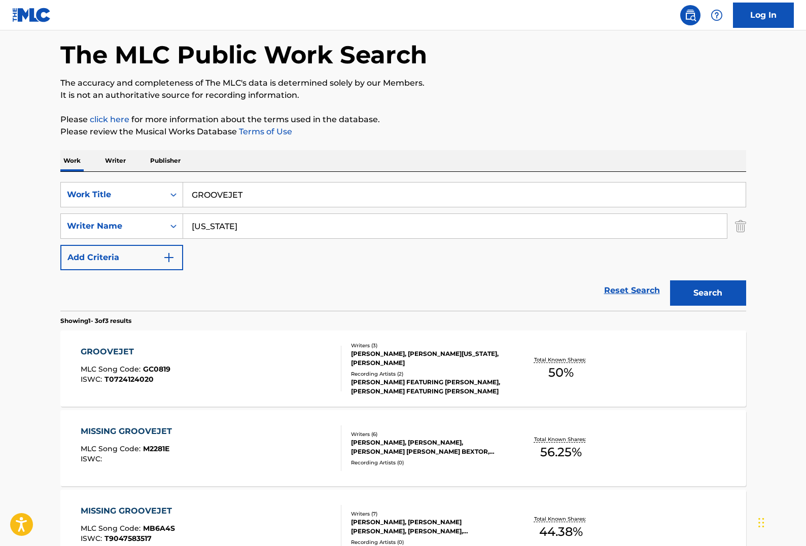
scroll to position [88, 0]
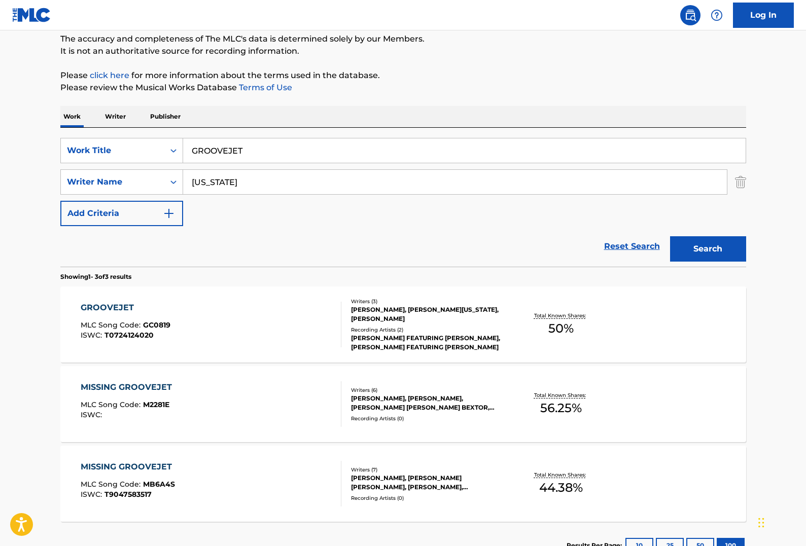
click at [400, 160] on input "GROOVEJET" at bounding box center [464, 150] width 562 height 24
paste input "(IF THIS AIN'T LOVE)"
type input "GROOVEJET (IF THIS AIN'T LOVE)"
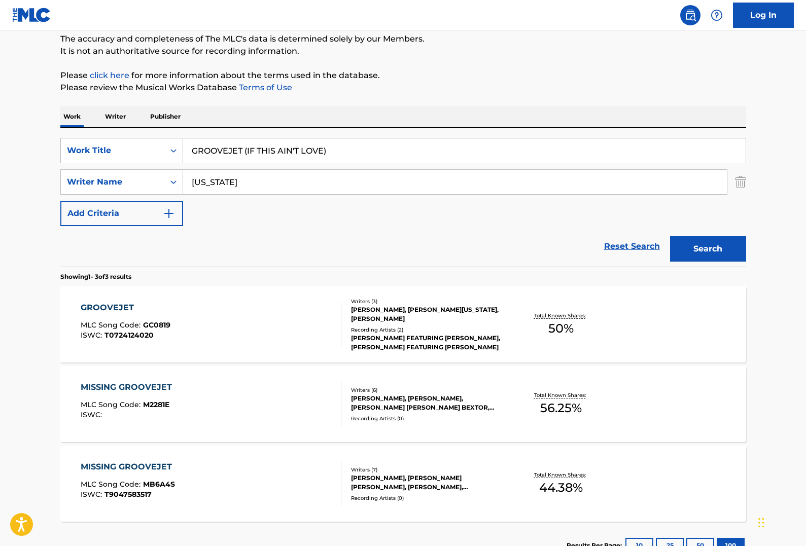
click at [391, 181] on input "[US_STATE]" at bounding box center [454, 182] width 543 height 24
click at [670, 236] on button "Search" at bounding box center [708, 248] width 76 height 25
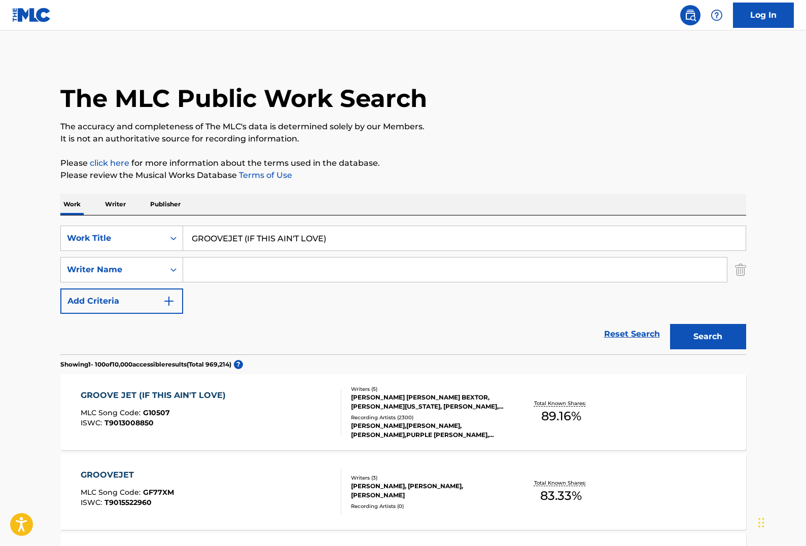
click at [343, 417] on div "Writers ( 5 ) [PERSON_NAME] [PERSON_NAME] BEXTOR, [PERSON_NAME][US_STATE], [PER…" at bounding box center [422, 412] width 163 height 54
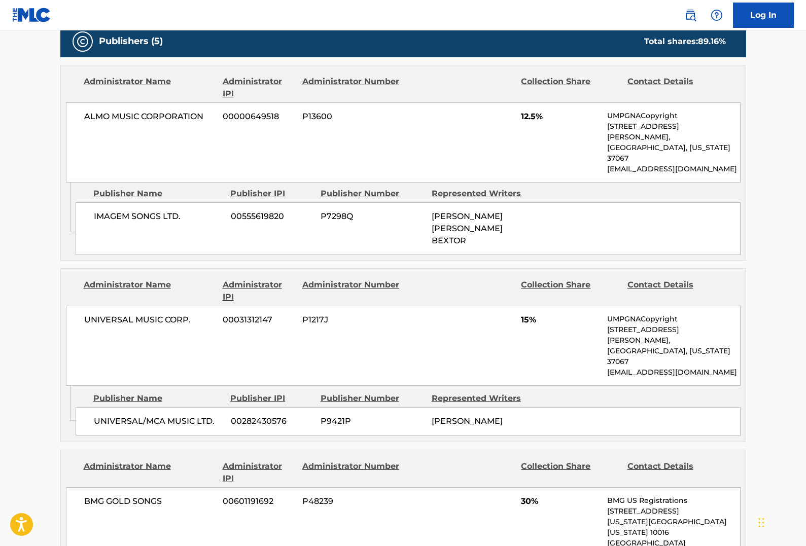
scroll to position [875, 0]
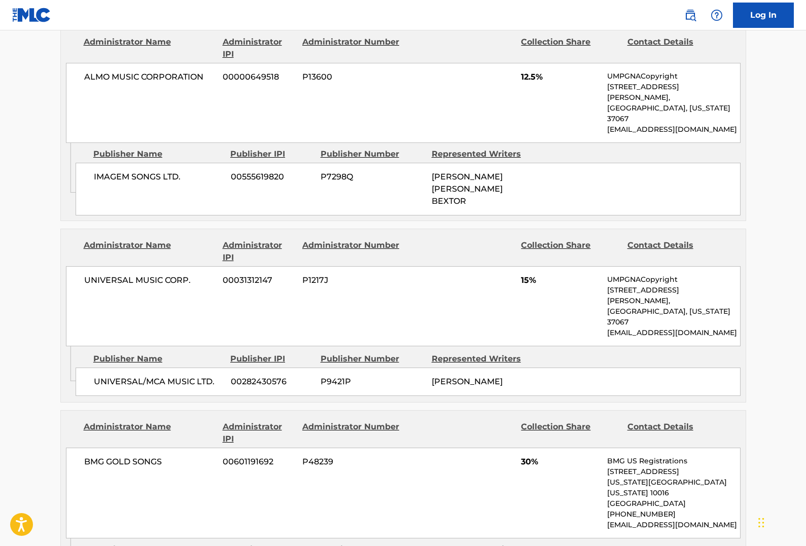
click at [493, 188] on div "Publishers (5) Total shares: 89.16 % Administrator Name Administrator IPI Admin…" at bounding box center [402, 436] width 685 height 901
click at [506, 191] on div "Publishers (5) Total shares: 89.16 % Administrator Name Administrator IPI Admin…" at bounding box center [402, 436] width 685 height 901
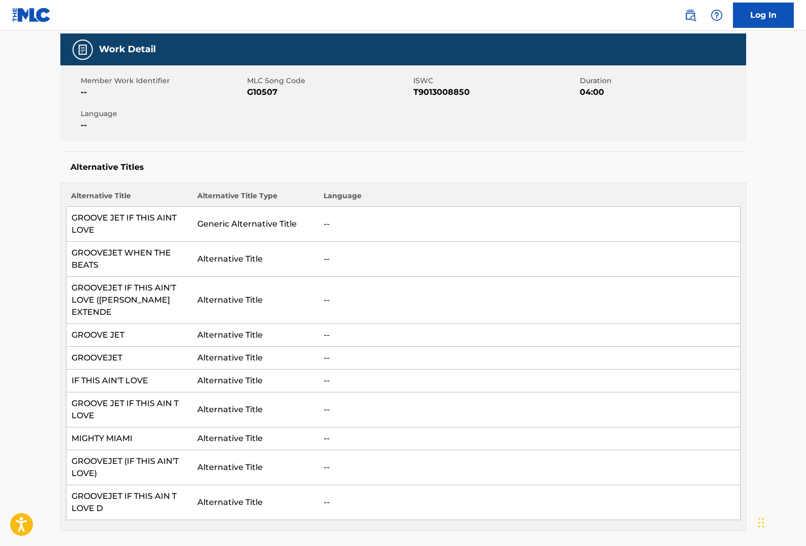
scroll to position [0, 0]
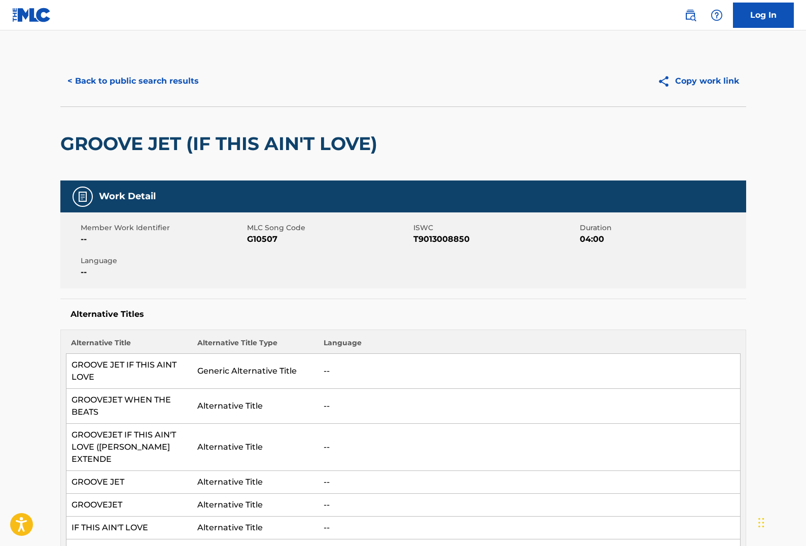
click at [123, 75] on button "< Back to public search results" at bounding box center [132, 80] width 145 height 25
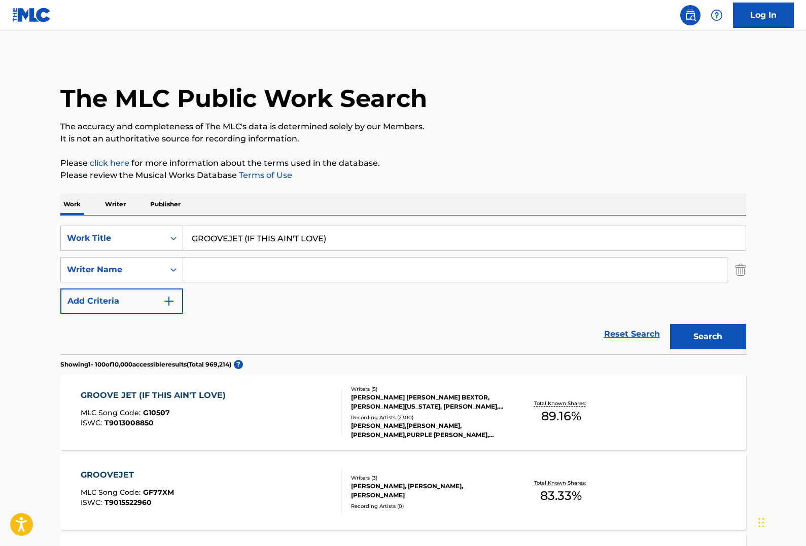
click at [309, 240] on input "GROOVEJET (IF THIS AIN'T LOVE)" at bounding box center [464, 238] width 562 height 24
paste input "KINGS & QUEENS'"
type input "KINGS & QUEENS'"
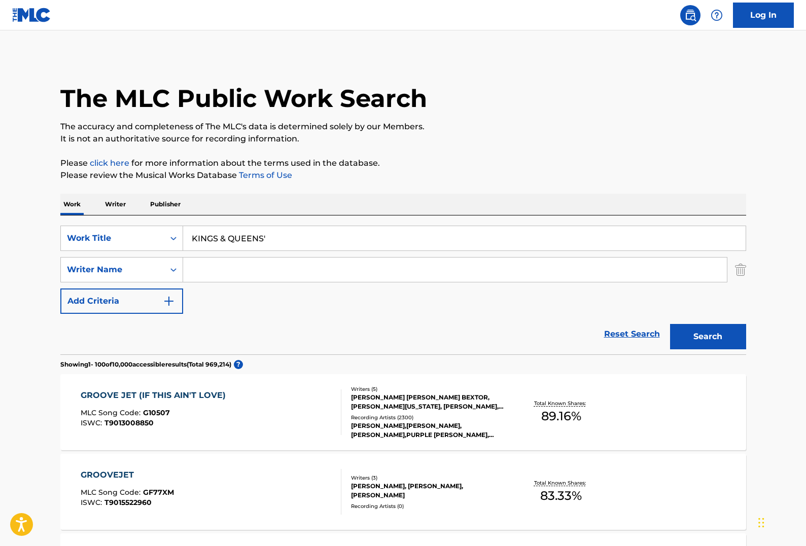
click at [273, 273] on input "Search Form" at bounding box center [454, 270] width 543 height 24
type input "[PERSON_NAME]"
click at [670, 324] on button "Search" at bounding box center [708, 336] width 76 height 25
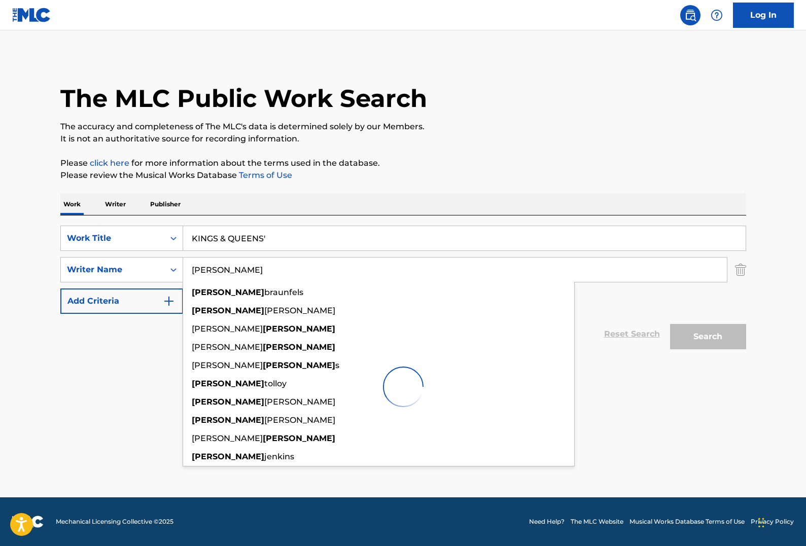
click at [140, 355] on div at bounding box center [402, 386] width 685 height 65
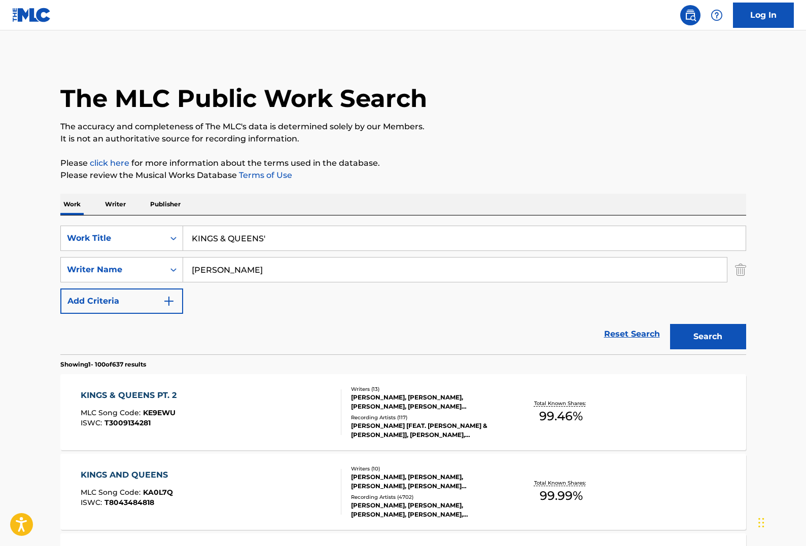
click at [288, 329] on div "Reset Search Search" at bounding box center [402, 334] width 685 height 41
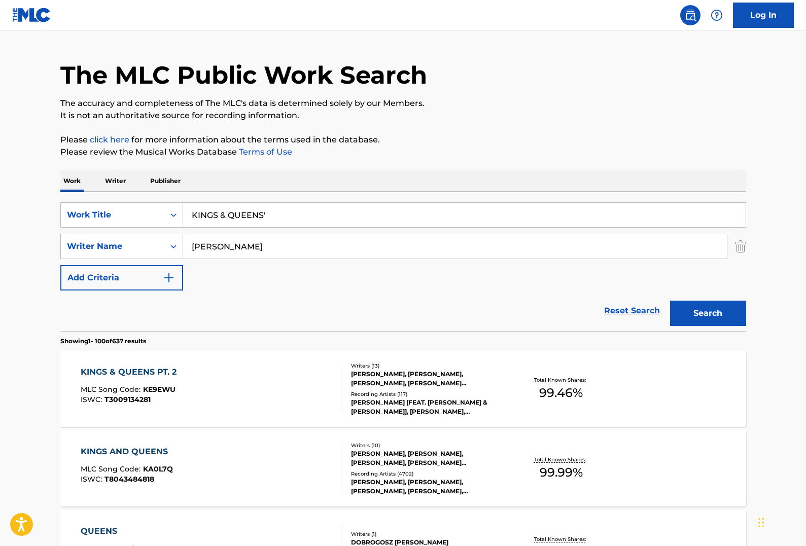
scroll to position [30, 0]
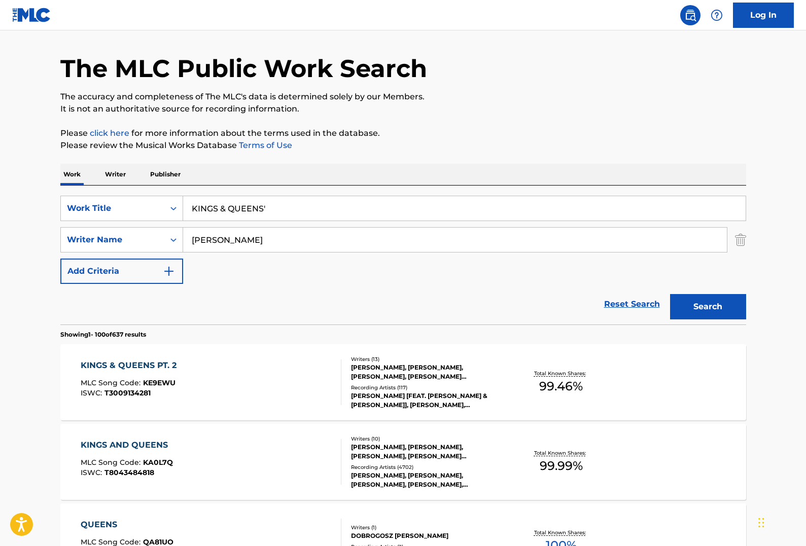
click at [256, 455] on div "KINGS AND QUEENS MLC Song Code : KA0L7Q ISWC : T8043484818" at bounding box center [211, 462] width 261 height 46
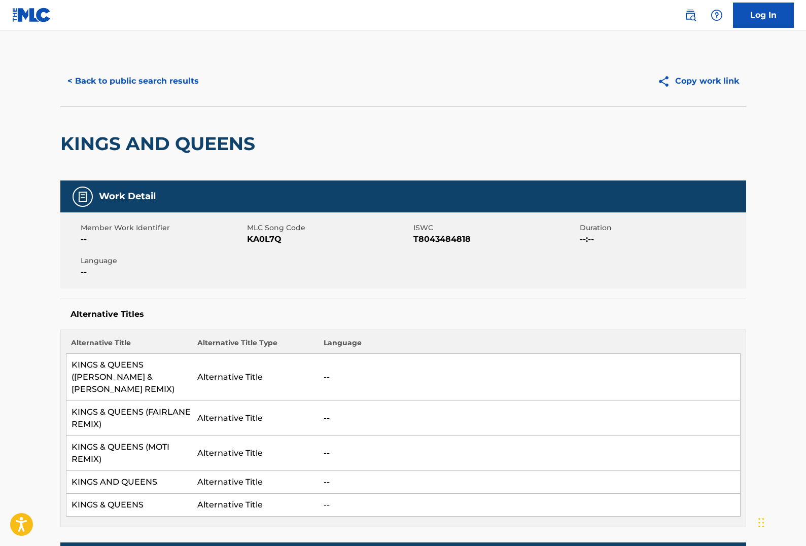
click at [140, 85] on button "< Back to public search results" at bounding box center [132, 80] width 145 height 25
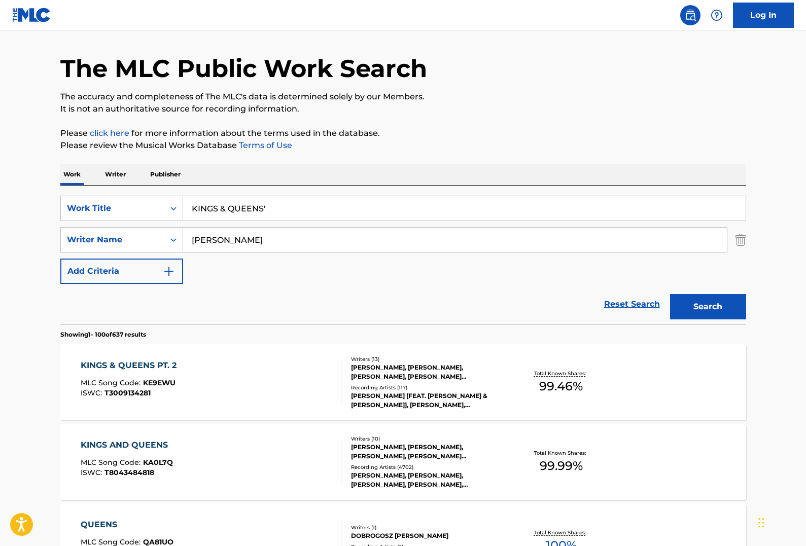
click at [347, 194] on div "SearchWithCriteria7f5cf4fb-7606-4c2d-8cd3-56d74b358440 Work Title KINGS & QUEEN…" at bounding box center [402, 255] width 685 height 139
click at [349, 208] on input "KINGS & QUEENS'" at bounding box center [464, 208] width 562 height 24
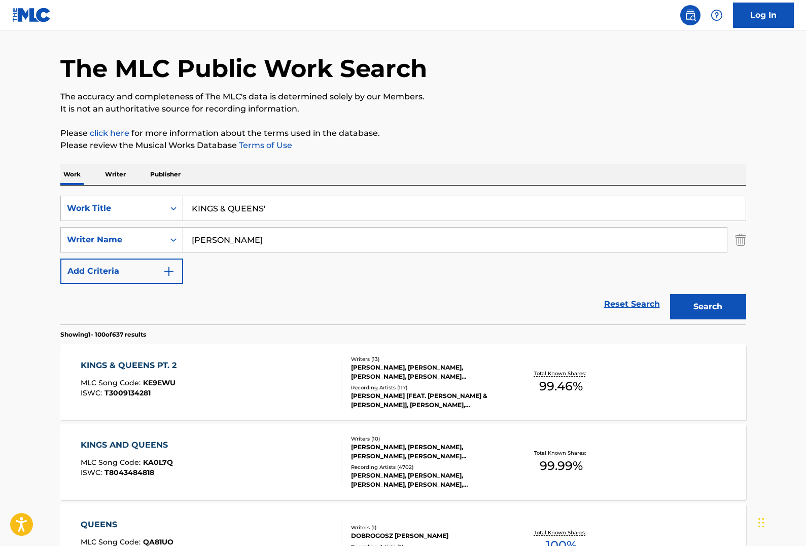
paste input "SWEAT"
type input "SWEAT"
click at [326, 244] on input "[PERSON_NAME]" at bounding box center [454, 240] width 543 height 24
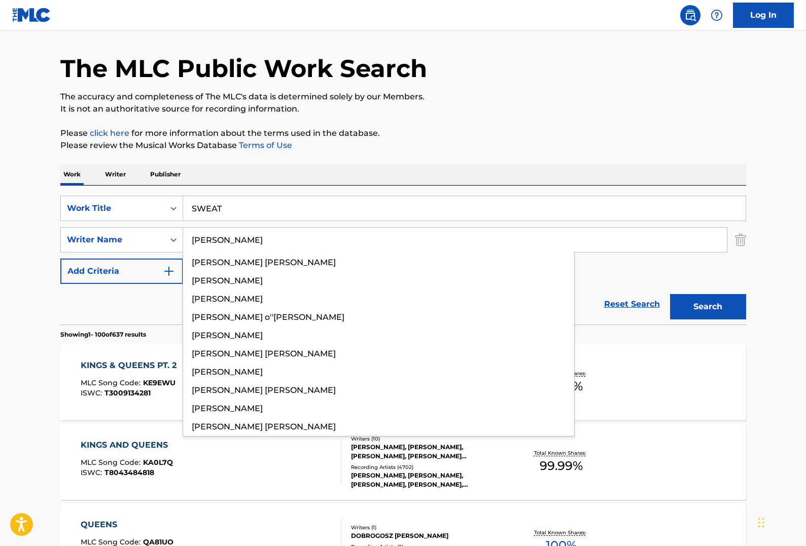
click at [670, 294] on button "Search" at bounding box center [708, 306] width 76 height 25
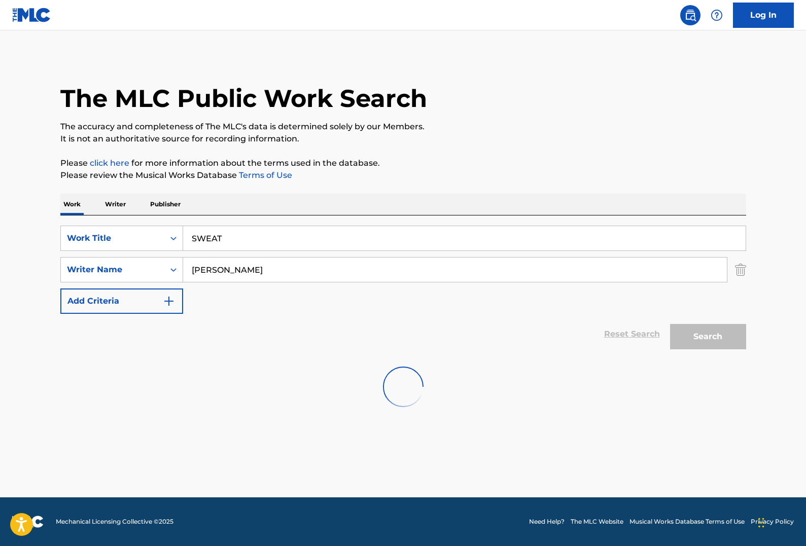
scroll to position [0, 0]
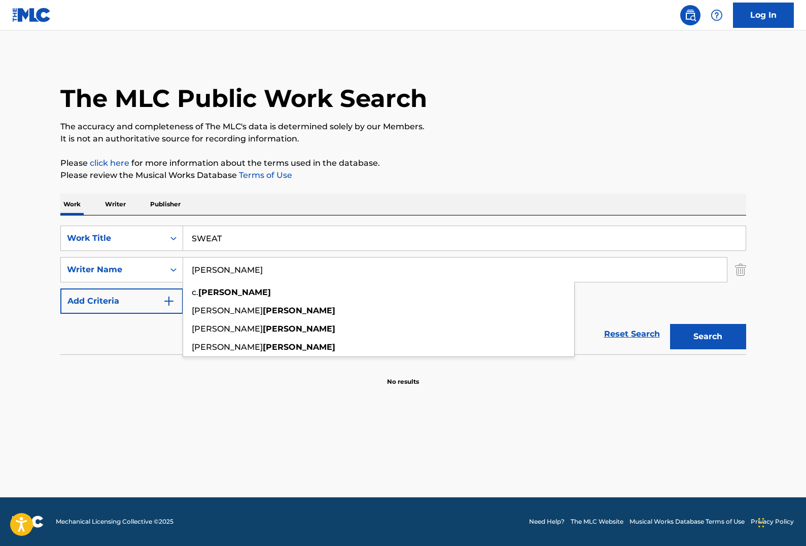
click at [677, 280] on input "[PERSON_NAME]" at bounding box center [454, 270] width 543 height 24
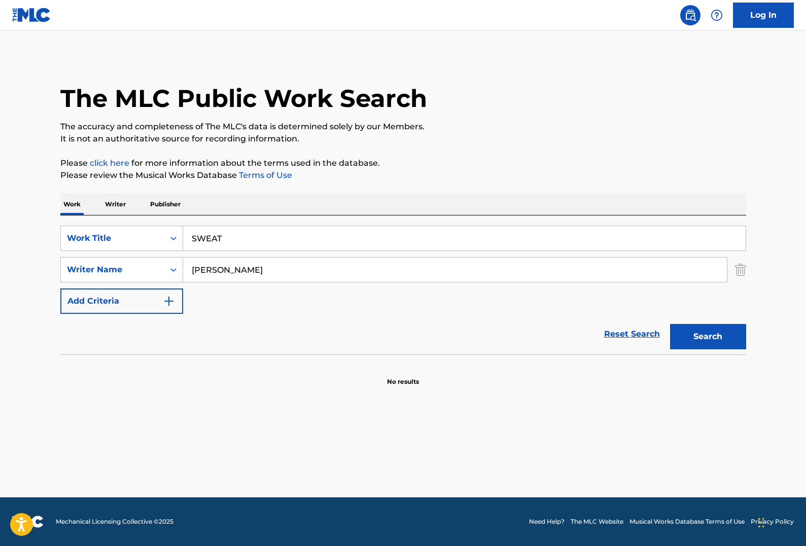
click at [373, 275] on input "[PERSON_NAME]" at bounding box center [454, 270] width 543 height 24
paste input "SLETTEBAKKEN"
type input "SLETTEBAKKEN"
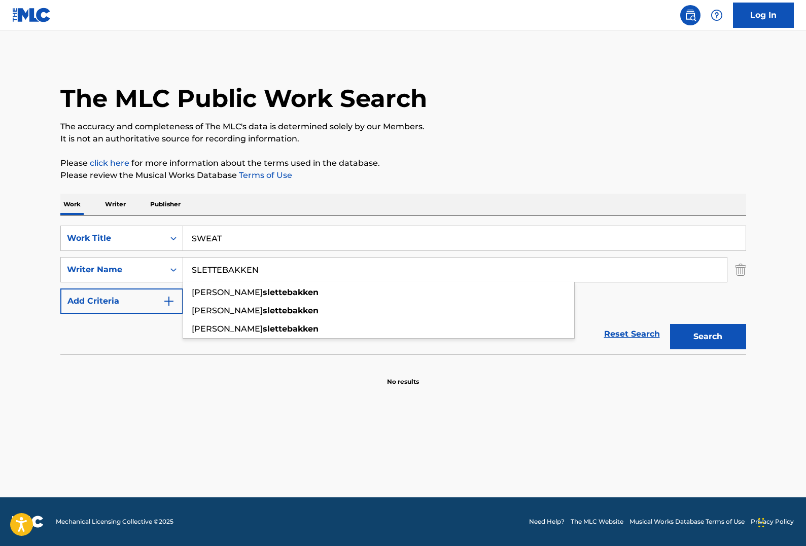
click at [670, 324] on button "Search" at bounding box center [708, 336] width 76 height 25
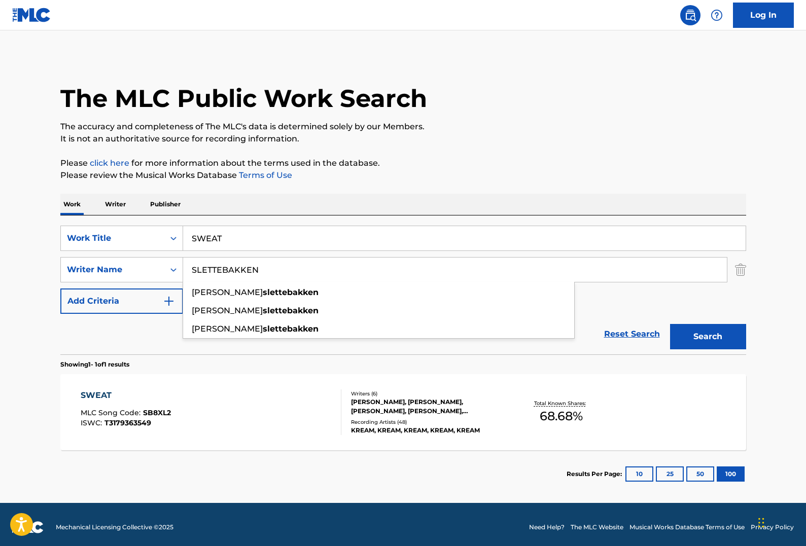
click at [303, 407] on div "SWEAT MLC Song Code : SB8XL2 ISWC : T3179363549" at bounding box center [211, 412] width 261 height 46
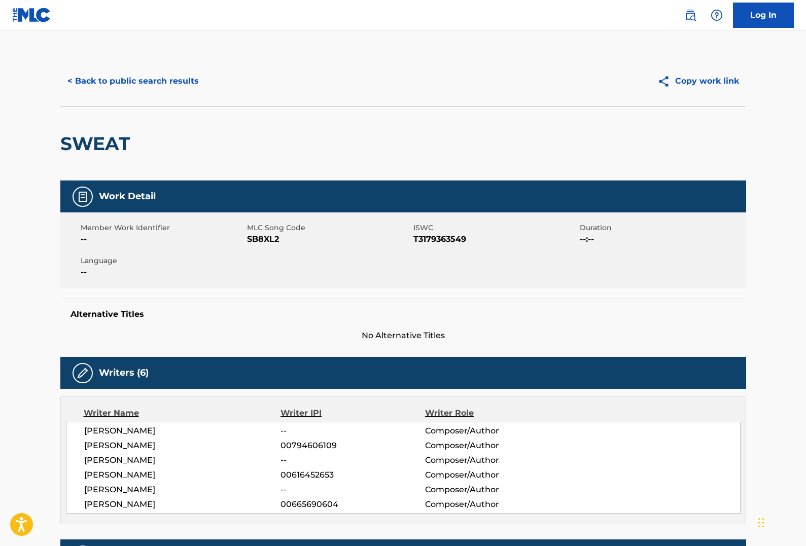
click at [170, 86] on button "< Back to public search results" at bounding box center [132, 80] width 145 height 25
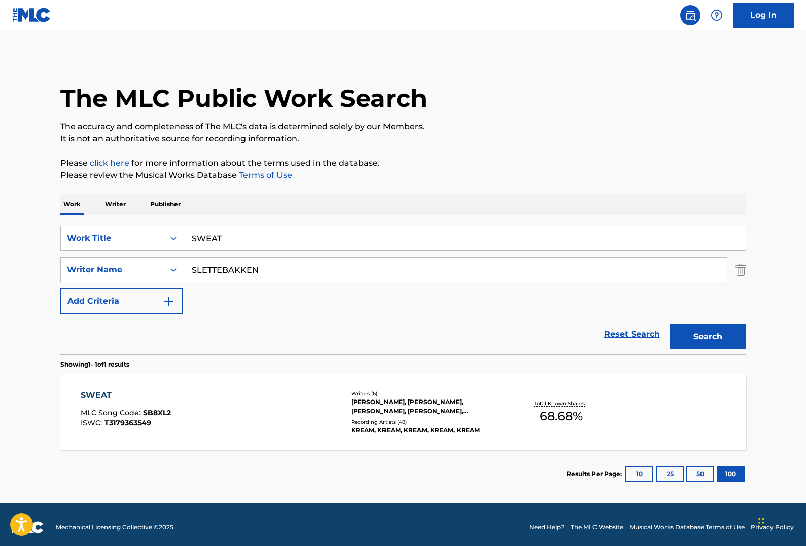
click at [301, 228] on input "SWEAT" at bounding box center [464, 238] width 562 height 24
paste input "AMERICA ONLINE"
type input "AMERICA ONLINE"
click at [292, 269] on input "SLETTEBAKKEN" at bounding box center [454, 270] width 543 height 24
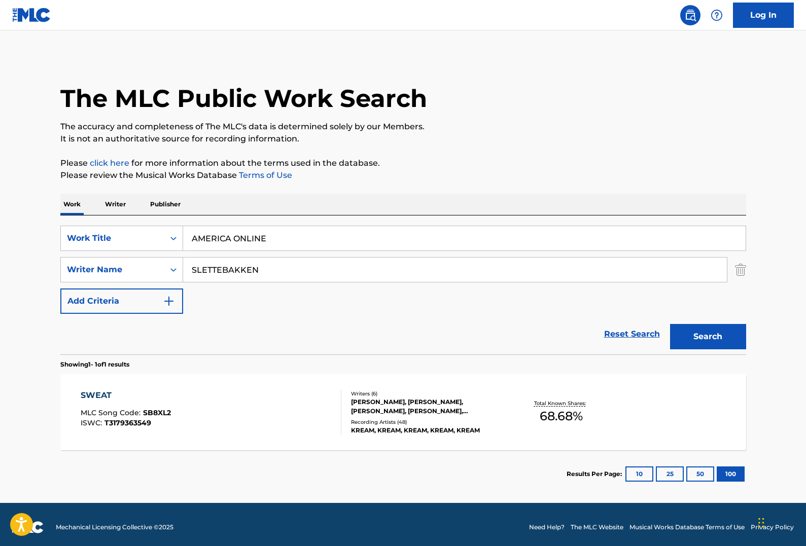
click at [292, 269] on input "SLETTEBAKKEN" at bounding box center [454, 270] width 543 height 24
type input "[PERSON_NAME]"
click at [670, 324] on button "Search" at bounding box center [708, 336] width 76 height 25
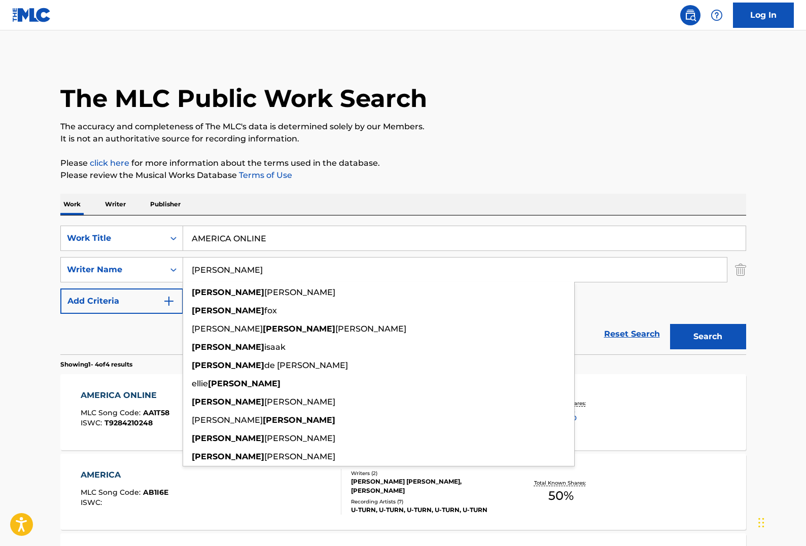
click at [459, 226] on div "AMERICA ONLINE" at bounding box center [464, 238] width 563 height 25
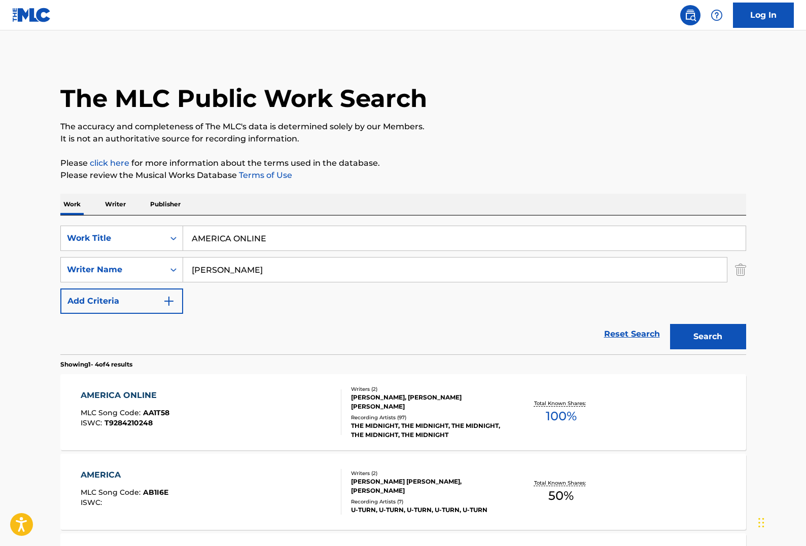
click at [688, 344] on button "Search" at bounding box center [708, 336] width 76 height 25
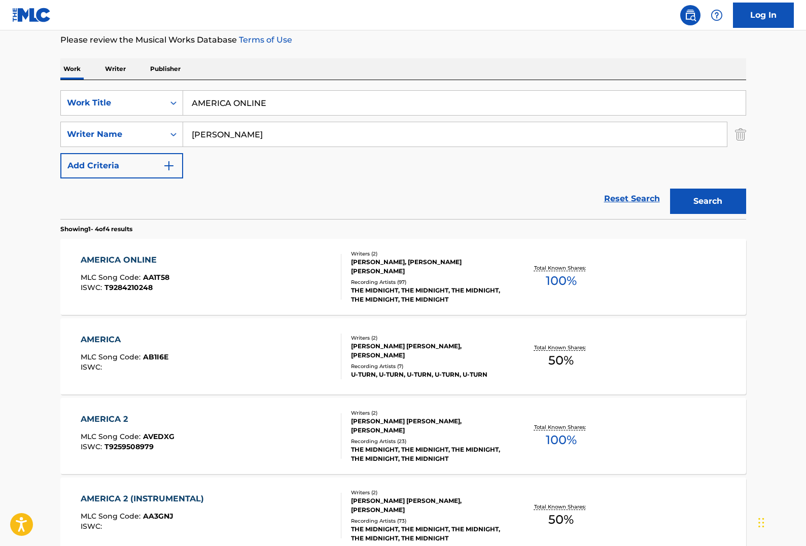
scroll to position [209, 0]
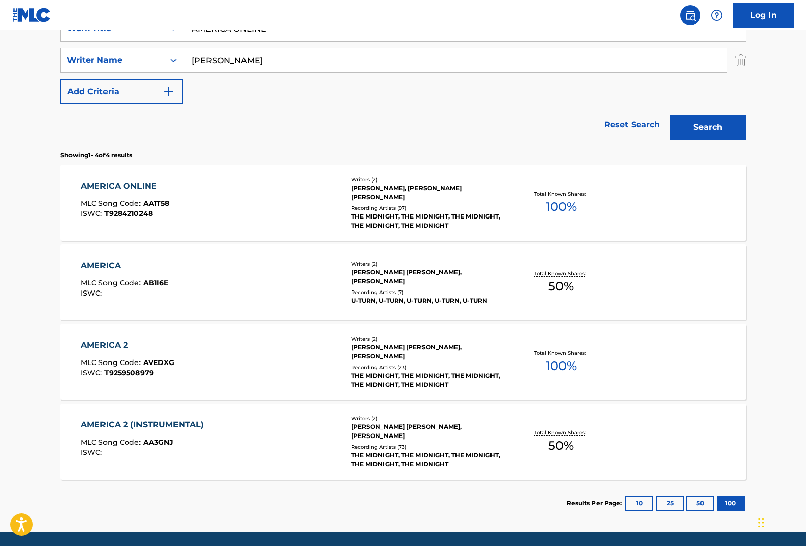
click at [523, 240] on div "AMERICA ONLINE MLC Song Code : AA1T58 ISWC : T9284210248 Writers ( 2 ) [PERSON_…" at bounding box center [402, 203] width 685 height 76
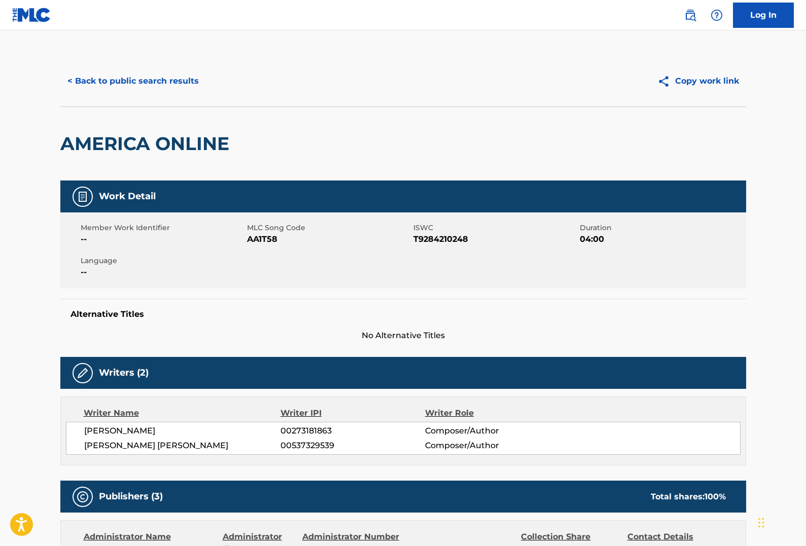
click at [171, 89] on button "< Back to public search results" at bounding box center [132, 80] width 145 height 25
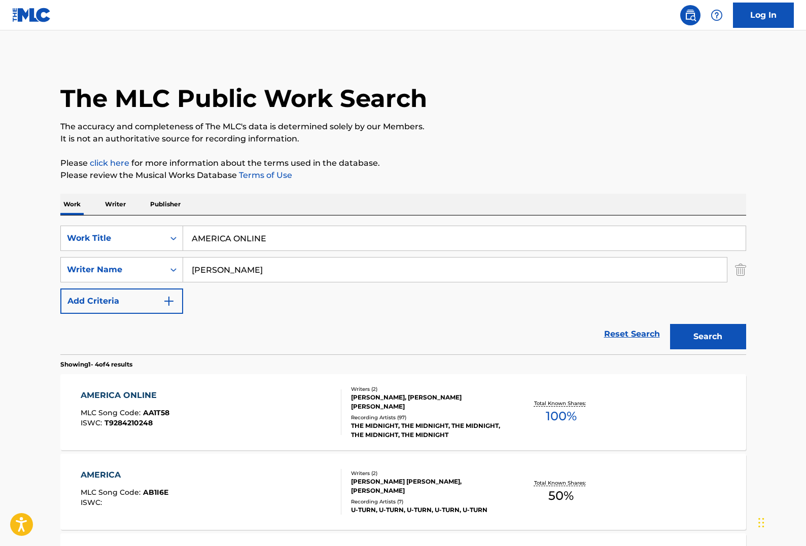
scroll to position [187, 0]
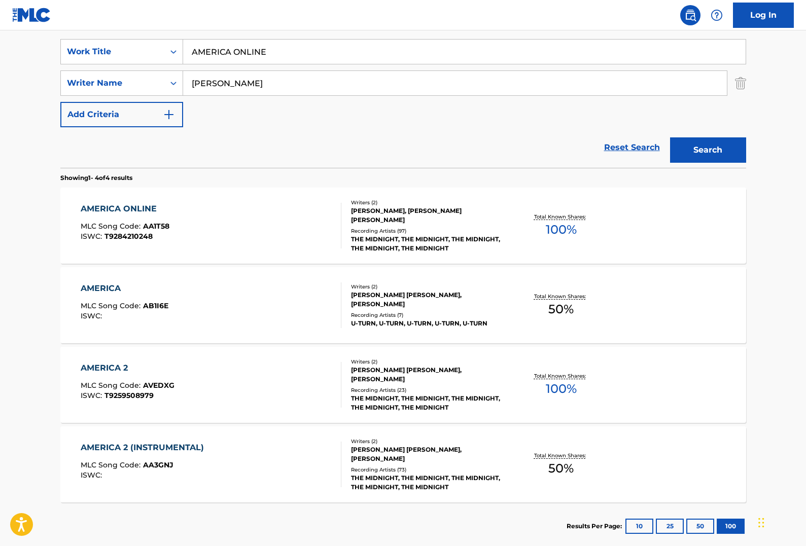
click at [334, 60] on input "AMERICA ONLINE" at bounding box center [464, 52] width 562 height 24
paste input "DEMIREP"
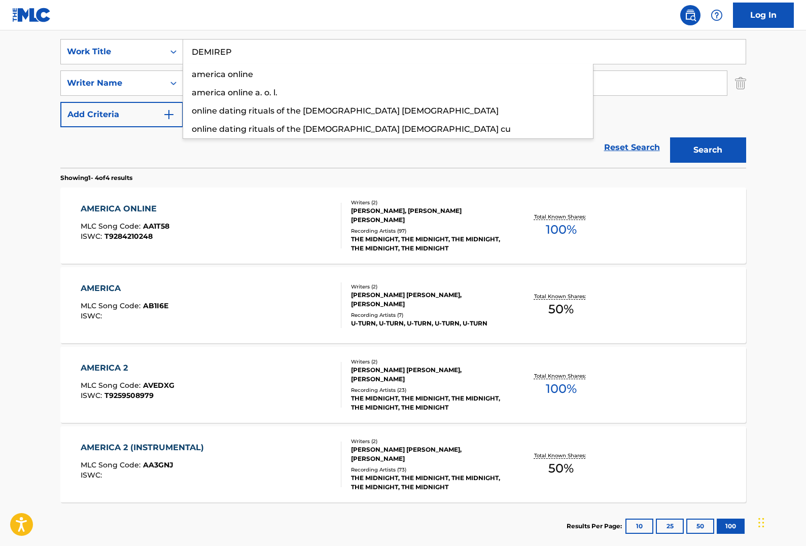
type input "DEMIREP"
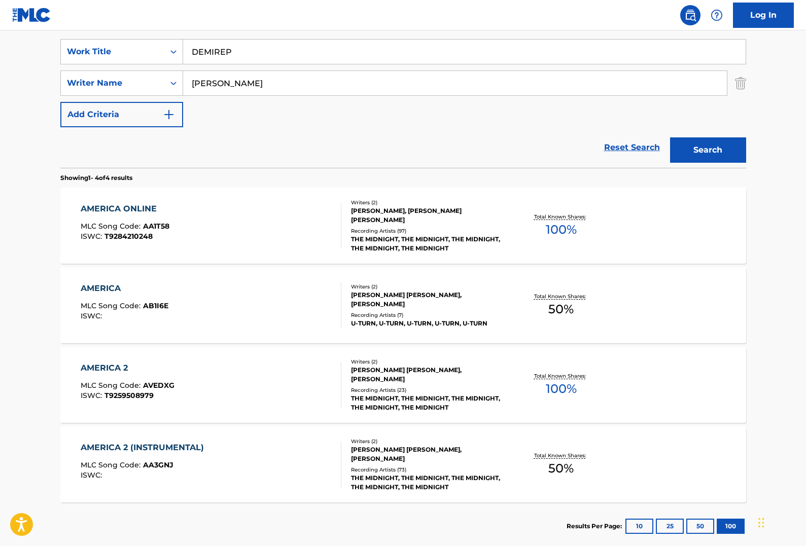
click at [329, 96] on div "SearchWithCriteria7f5cf4fb-7606-4c2d-8cd3-56d74b358440 Work Title DEMIREP Searc…" at bounding box center [402, 83] width 685 height 88
click at [327, 88] on input "[PERSON_NAME]" at bounding box center [454, 83] width 543 height 24
paste input "[PERSON_NAME]"
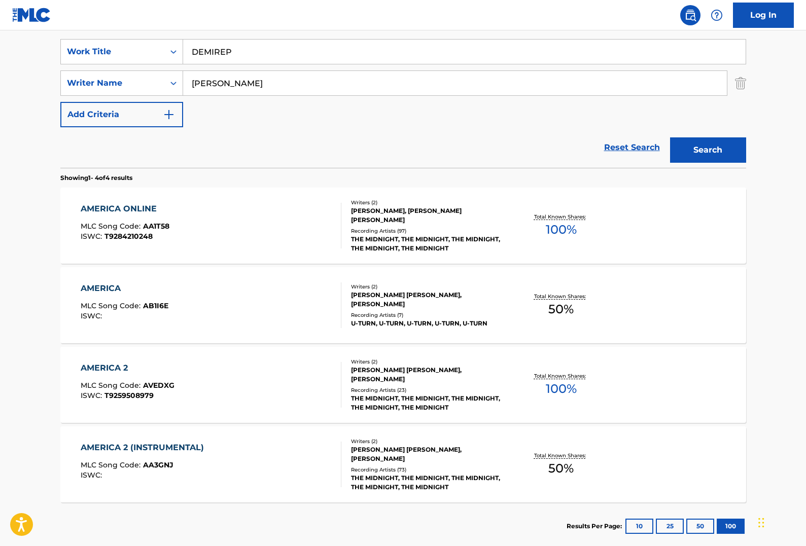
type input "[PERSON_NAME]"
click at [670, 137] on button "Search" at bounding box center [708, 149] width 76 height 25
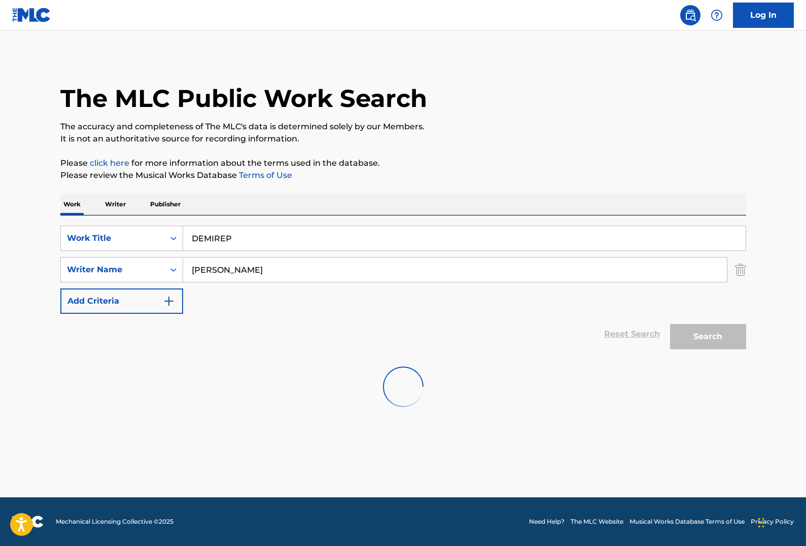
scroll to position [0, 0]
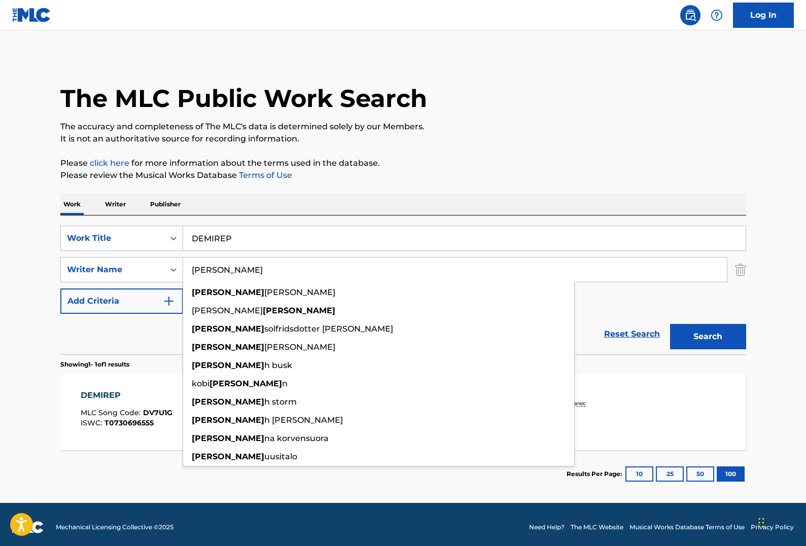
click at [542, 169] on p "Please review the Musical Works Database Terms of Use" at bounding box center [402, 175] width 685 height 12
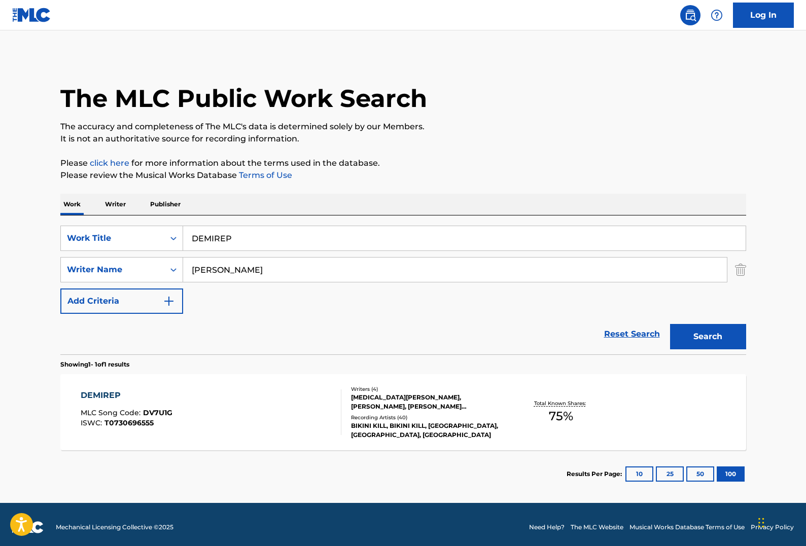
click at [510, 394] on div "DEMIREP MLC Song Code : DV7U1G ISWC : T0730696555 Writers ( 4 ) [MEDICAL_DATA][…" at bounding box center [402, 412] width 685 height 76
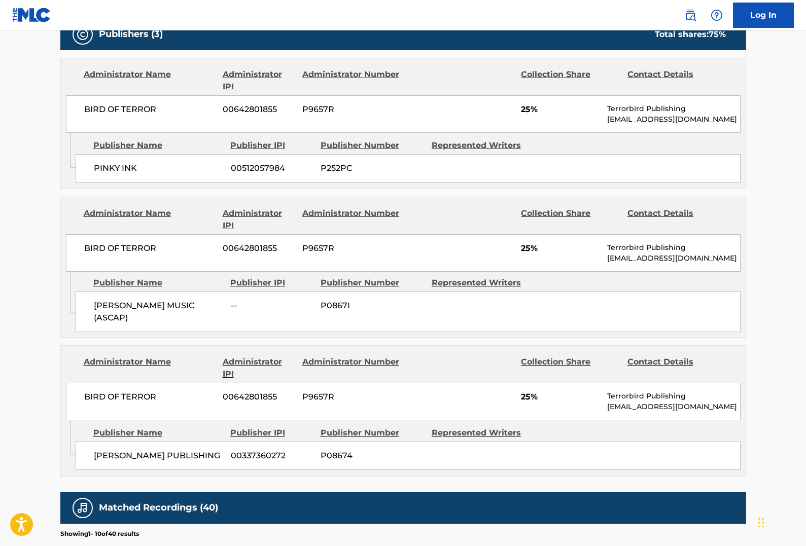
scroll to position [490, 0]
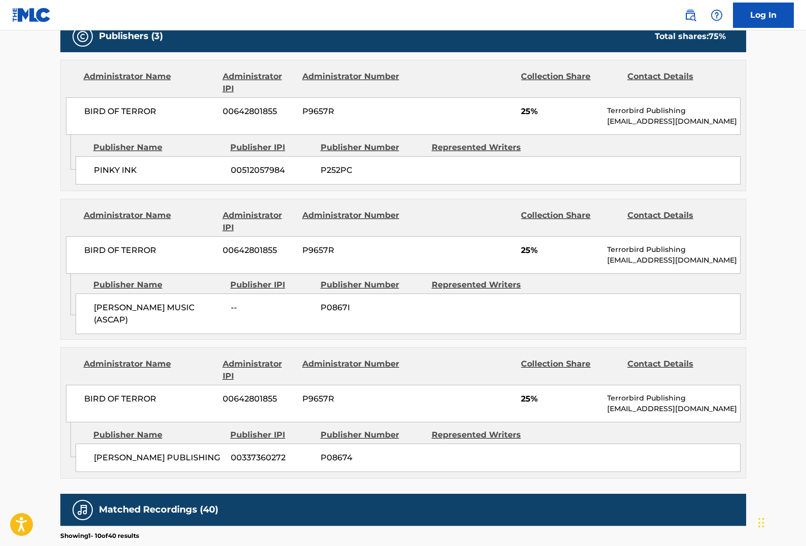
drag, startPoint x: 351, startPoint y: 306, endPoint x: 373, endPoint y: 316, distance: 23.4
click at [352, 306] on span "P0867I" at bounding box center [371, 308] width 103 height 12
click at [333, 370] on div "Administrator Number" at bounding box center [351, 370] width 98 height 24
click at [525, 408] on div "BIRD OF TERROR 00642801855 P9657R 25% Terrorbird Publishing [EMAIL_ADDRESS][DOM…" at bounding box center [403, 404] width 674 height 38
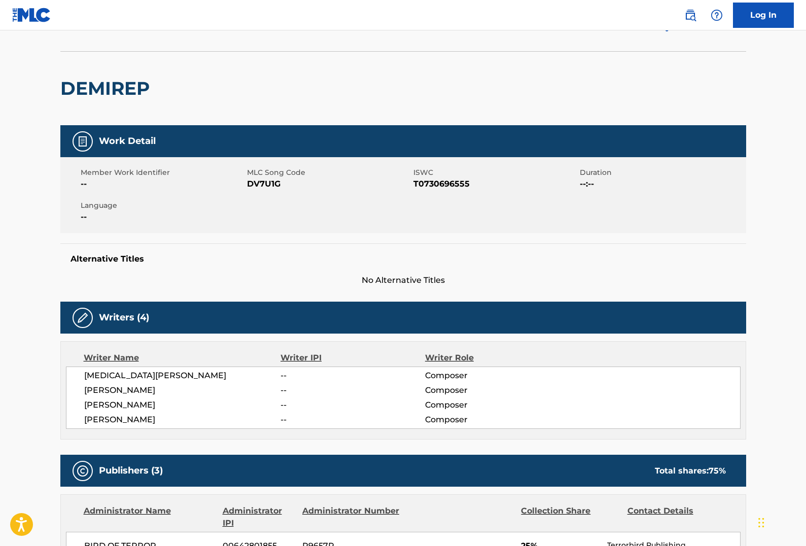
scroll to position [0, 0]
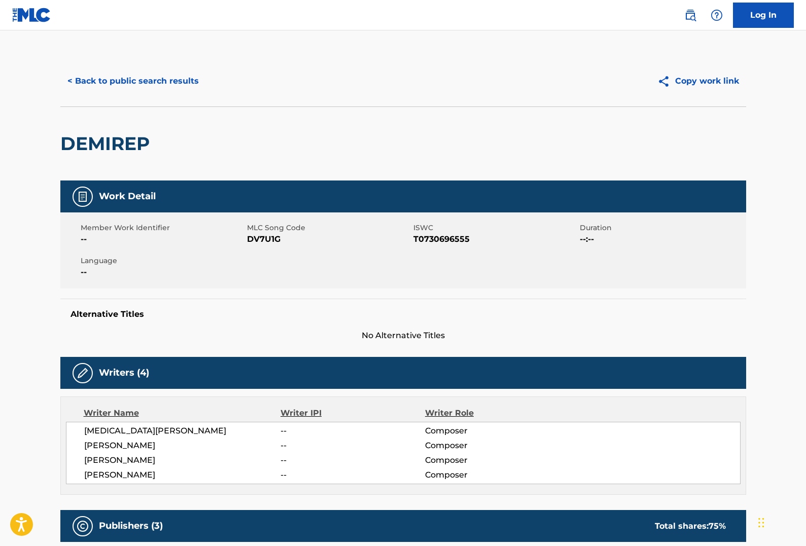
click at [148, 67] on div "< Back to public search results Copy work link" at bounding box center [402, 81] width 685 height 51
click at [155, 80] on button "< Back to public search results" at bounding box center [132, 80] width 145 height 25
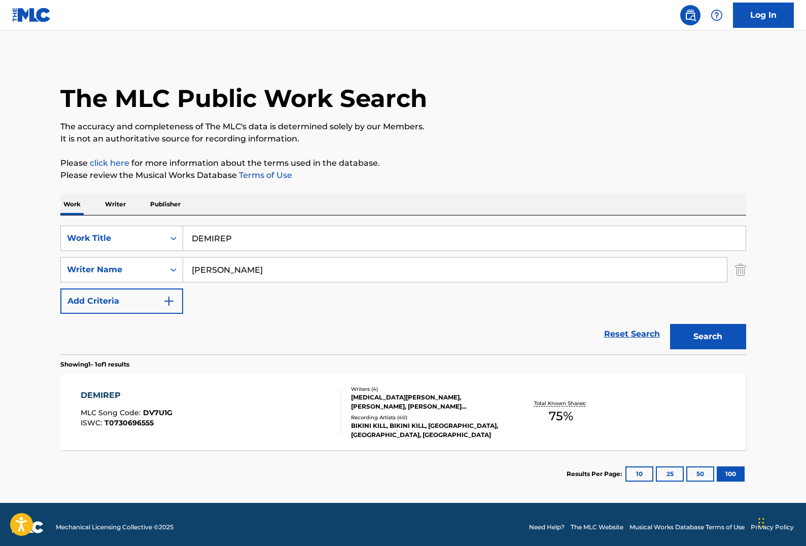
click at [291, 242] on input "DEMIREP" at bounding box center [464, 238] width 562 height 24
paste input "FUMANDO ESPERO"
type input "FUMANDO ESPERO"
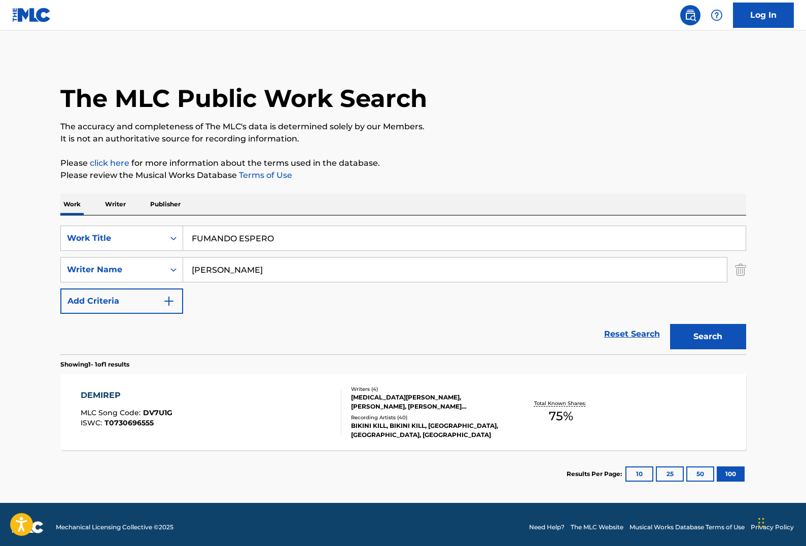
click at [290, 266] on input "[PERSON_NAME]" at bounding box center [454, 270] width 543 height 24
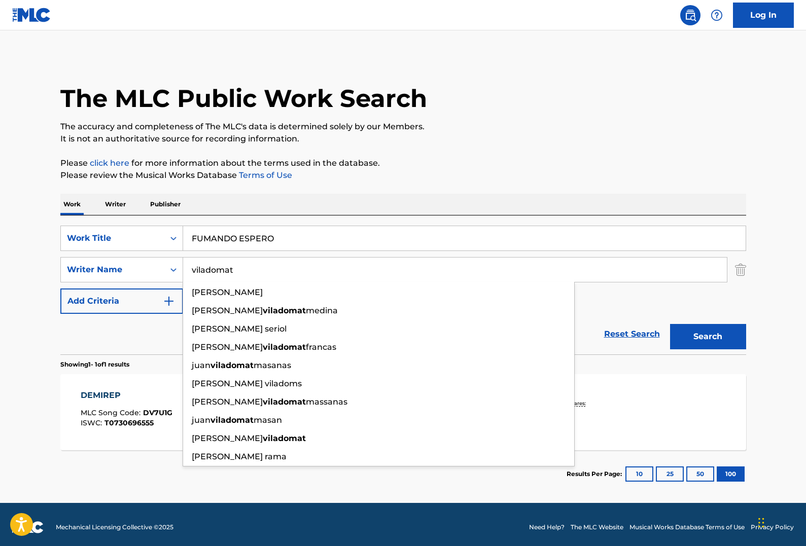
type input "viladomat"
click at [670, 324] on button "Search" at bounding box center [708, 336] width 76 height 25
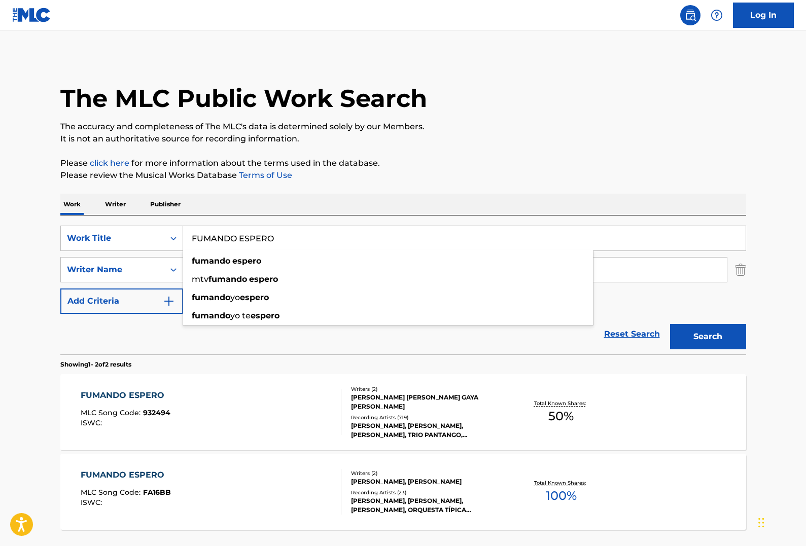
click at [659, 244] on input "FUMANDO ESPERO" at bounding box center [464, 238] width 562 height 24
click at [765, 397] on main "The MLC Public Work Search The accuracy and completeness of The MLC's data is d…" at bounding box center [403, 306] width 806 height 552
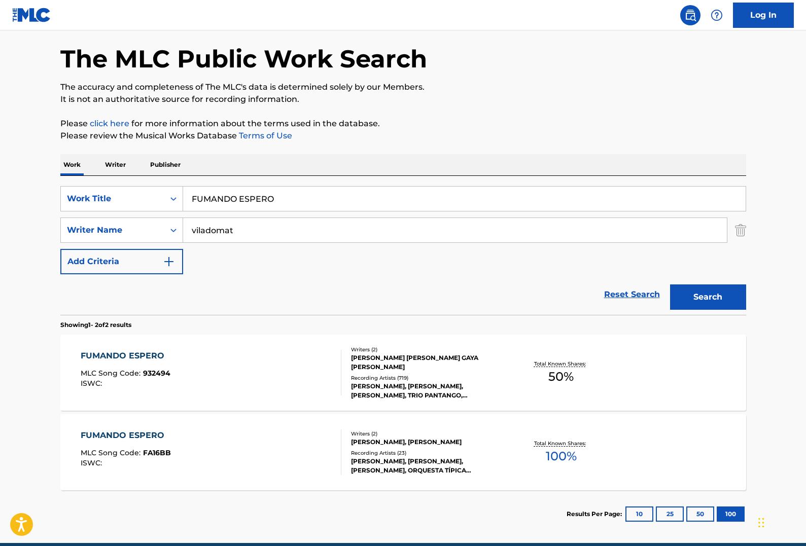
scroll to position [85, 0]
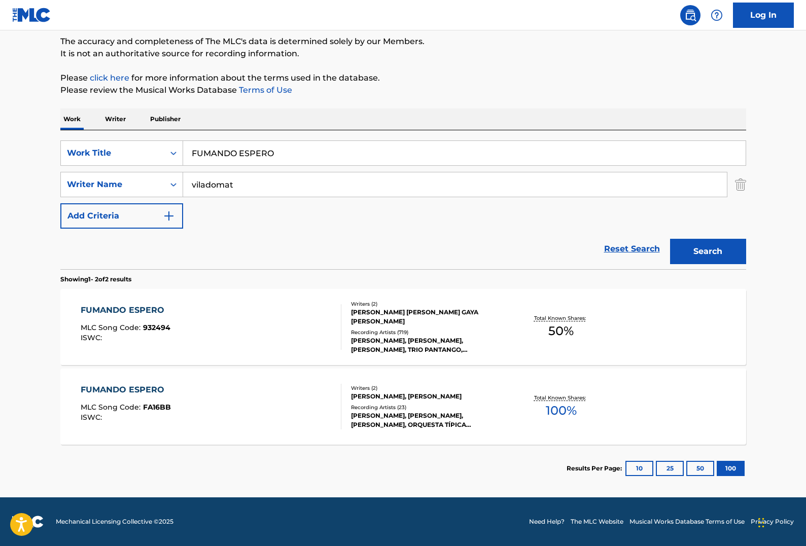
click at [214, 336] on div "FUMANDO ESPERO MLC Song Code : 932494 ISWC :" at bounding box center [211, 327] width 261 height 46
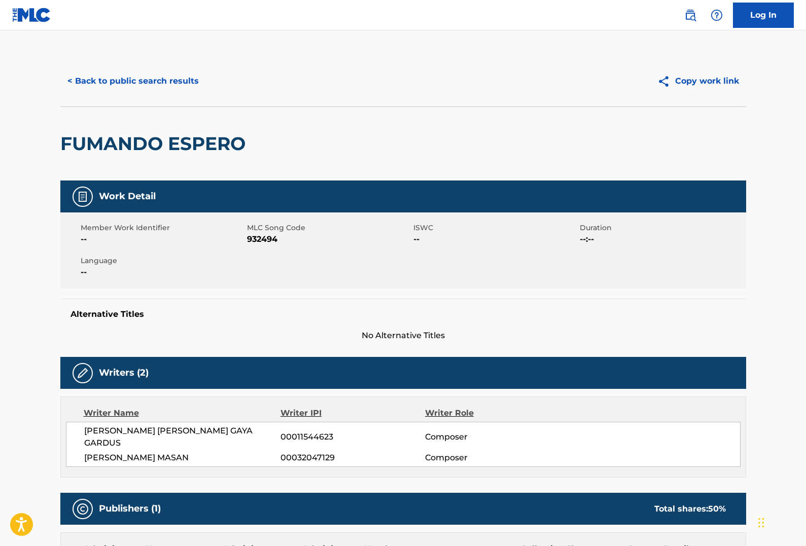
scroll to position [282, 0]
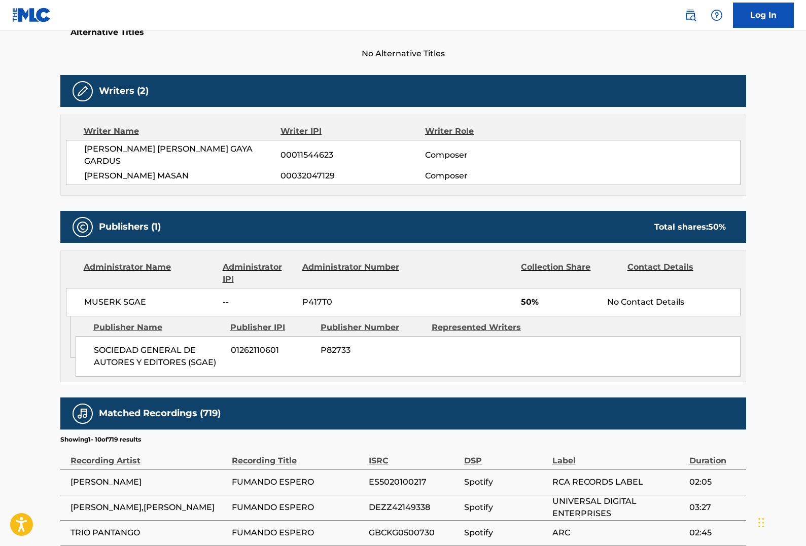
click at [272, 336] on div "SOCIEDAD GENERAL DE AUTORES Y EDITORES (SGAE) 01262110601 P82733" at bounding box center [408, 356] width 665 height 41
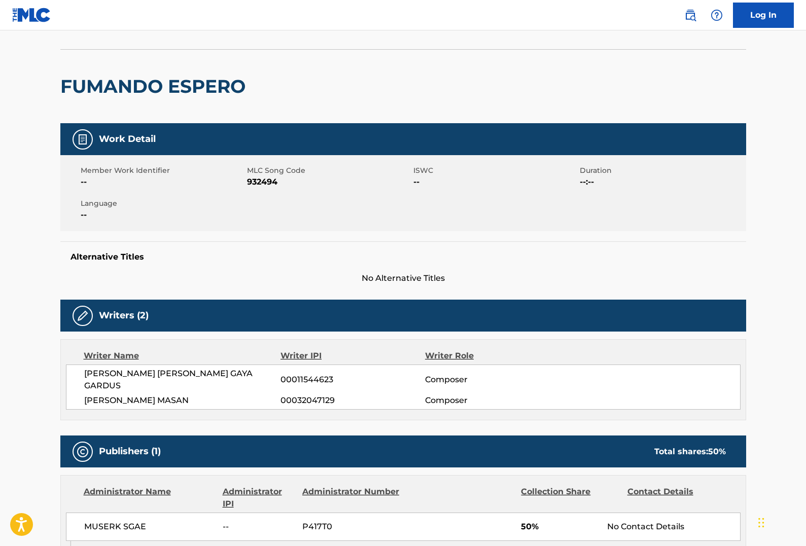
scroll to position [0, 0]
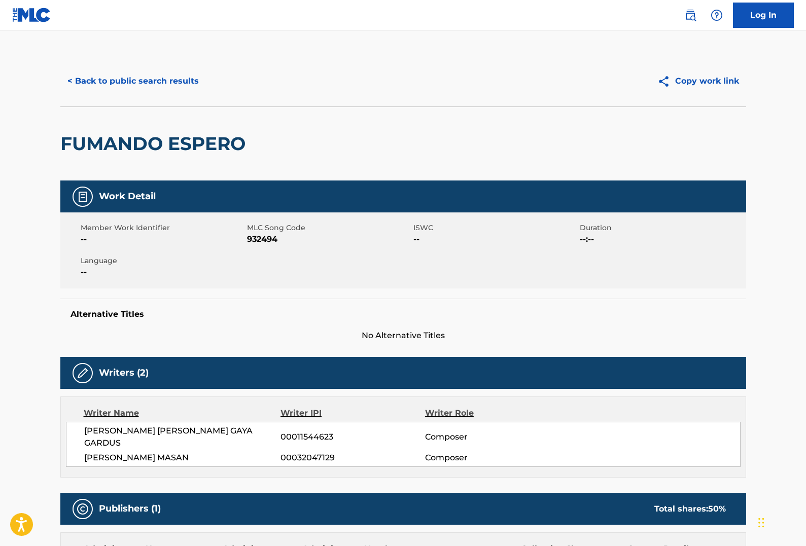
click at [106, 82] on button "< Back to public search results" at bounding box center [132, 80] width 145 height 25
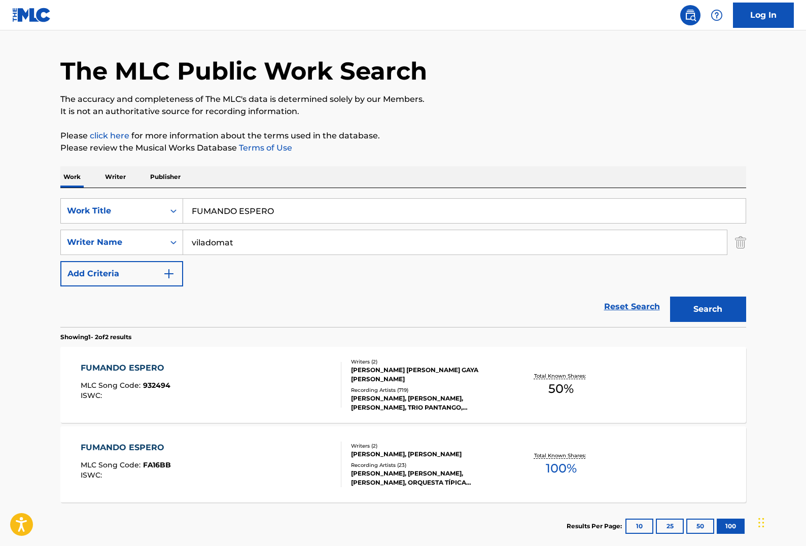
click at [329, 212] on input "FUMANDO ESPERO" at bounding box center [464, 211] width 562 height 24
paste input "DISCOTECA"
type input "DISCOTECA"
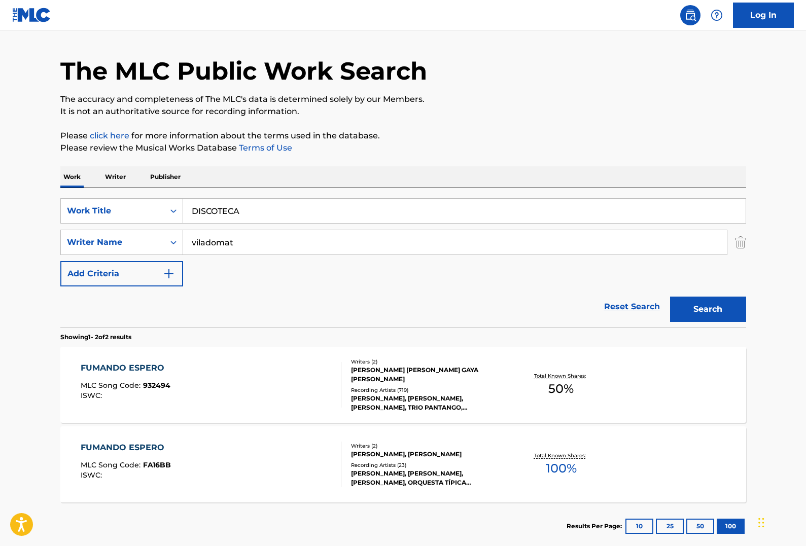
click at [325, 238] on input "viladomat" at bounding box center [454, 242] width 543 height 24
click at [324, 239] on input "viladomat" at bounding box center [454, 242] width 543 height 24
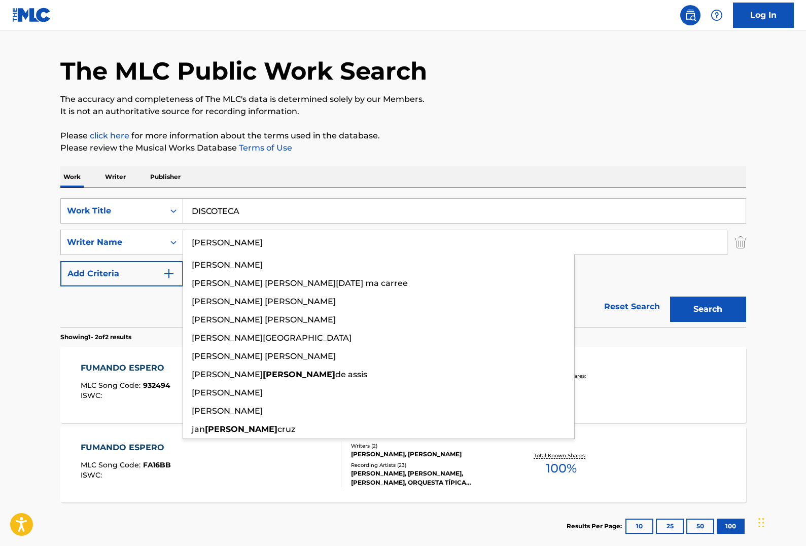
type input "[PERSON_NAME]"
click at [670, 297] on button "Search" at bounding box center [708, 309] width 76 height 25
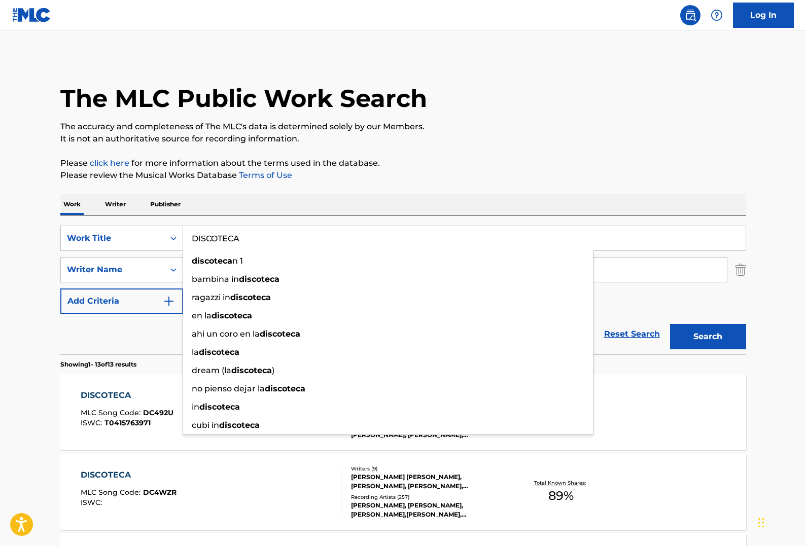
click at [489, 227] on input "DISCOTECA" at bounding box center [464, 238] width 562 height 24
click at [625, 255] on div "SearchWithCriteria7f5cf4fb-7606-4c2d-8cd3-56d74b358440 Work Title DISCOTECA dis…" at bounding box center [402, 270] width 685 height 88
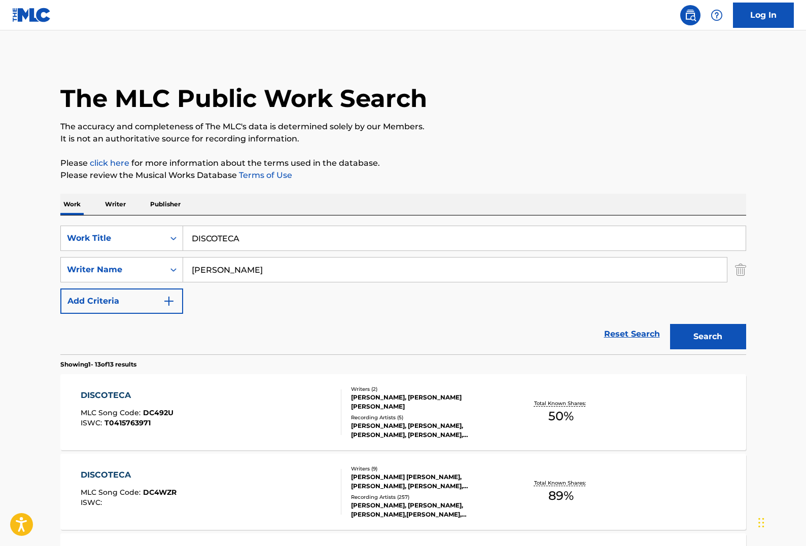
click at [243, 310] on div "SearchWithCriteria7f5cf4fb-7606-4c2d-8cd3-56d74b358440 Work Title DISCOTECA Sea…" at bounding box center [402, 270] width 685 height 88
click at [411, 316] on div "Reset Search Search" at bounding box center [402, 334] width 685 height 41
click at [417, 385] on div "Writers ( 2 )" at bounding box center [427, 389] width 153 height 8
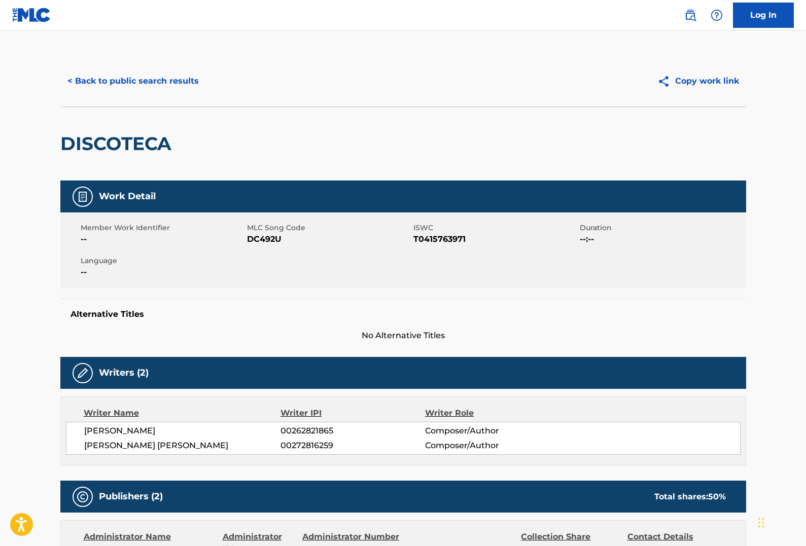
scroll to position [222, 0]
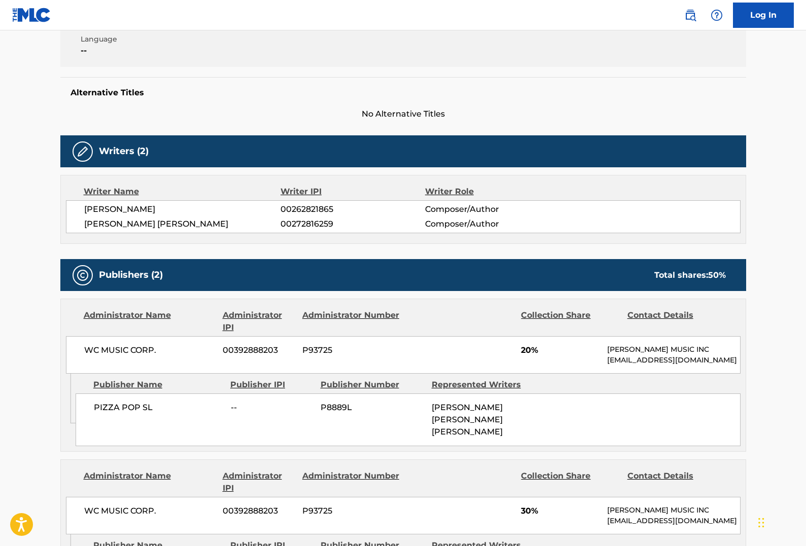
click at [228, 374] on div "WC MUSIC CORP. 00392888203 P93725 20% [PERSON_NAME] MUSIC INC [EMAIL_ADDRESS][D…" at bounding box center [403, 355] width 674 height 38
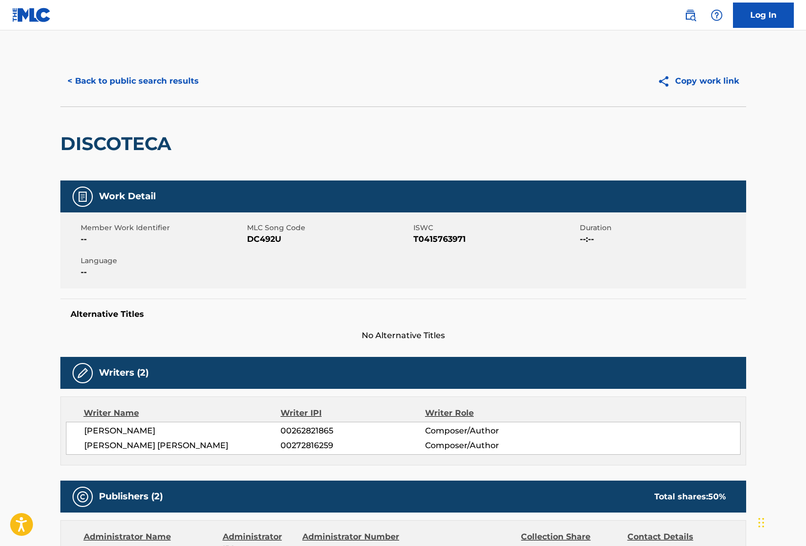
click at [328, 290] on div "Work Detail Member Work Identifier -- MLC Song Code DC492U ISWC T0415763971 Dur…" at bounding box center [402, 260] width 685 height 161
drag, startPoint x: 253, startPoint y: 242, endPoint x: 284, endPoint y: 230, distance: 32.8
click at [256, 242] on span "DC492U" at bounding box center [329, 239] width 164 height 12
click at [298, 246] on div "Member Work Identifier -- MLC Song Code DC492U ISWC T0415763971 Duration --:-- …" at bounding box center [402, 250] width 685 height 76
click at [322, 200] on div "Work Detail" at bounding box center [402, 196] width 685 height 32
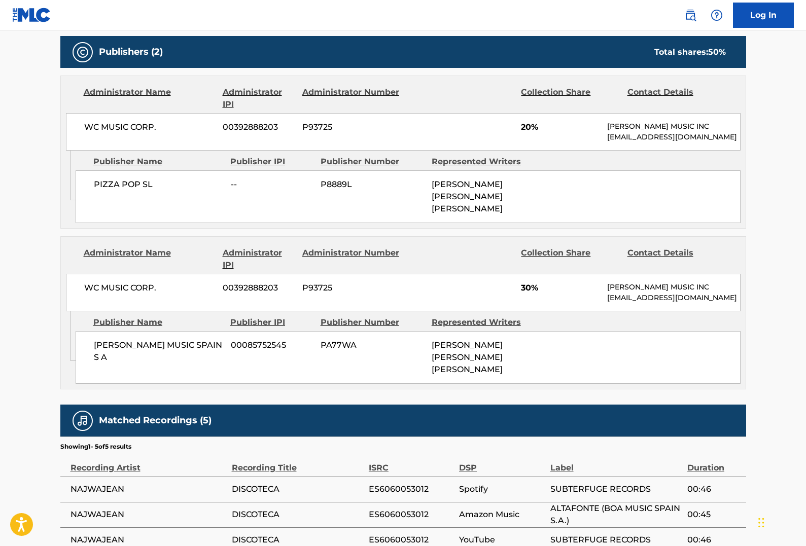
scroll to position [588, 0]
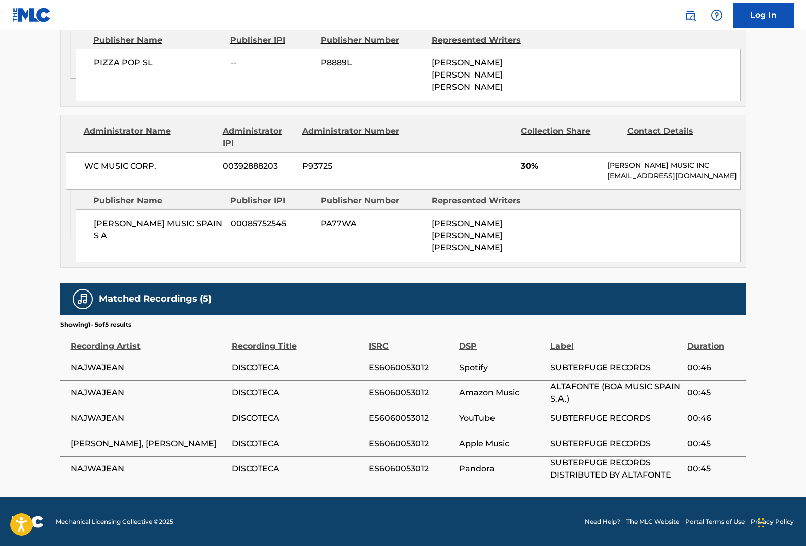
click at [315, 431] on td "DISCOTECA" at bounding box center [300, 443] width 137 height 25
click at [467, 376] on td "Spotify" at bounding box center [504, 367] width 91 height 25
click at [452, 296] on div "Matched Recordings (5)" at bounding box center [402, 299] width 685 height 32
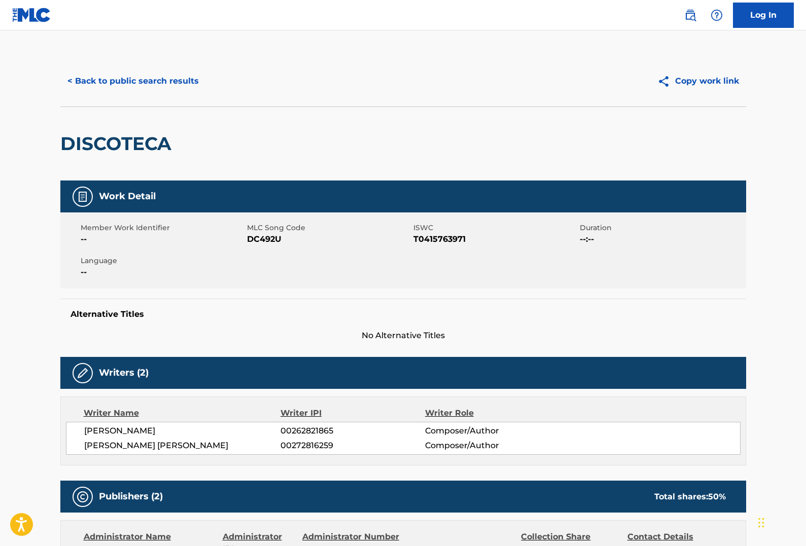
click at [153, 81] on button "< Back to public search results" at bounding box center [132, 80] width 145 height 25
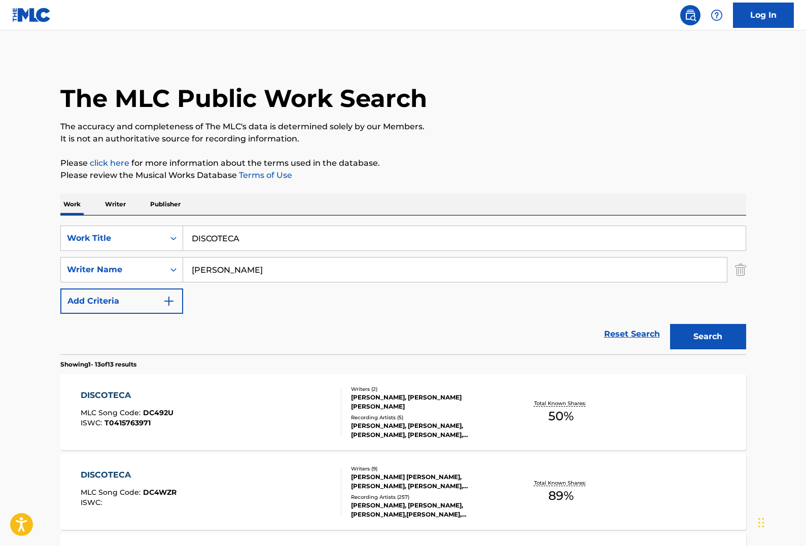
click at [368, 294] on div "SearchWithCriteria7f5cf4fb-7606-4c2d-8cd3-56d74b358440 Work Title DISCOTECA Sea…" at bounding box center [402, 270] width 685 height 88
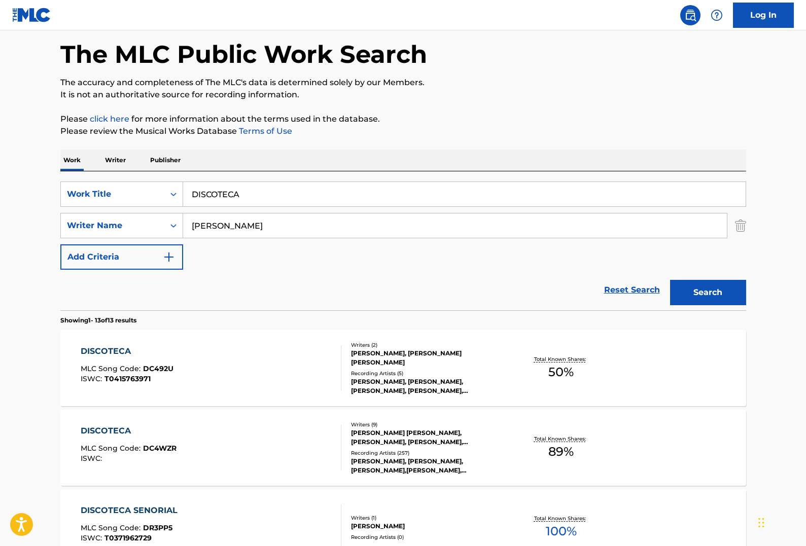
scroll to position [103, 0]
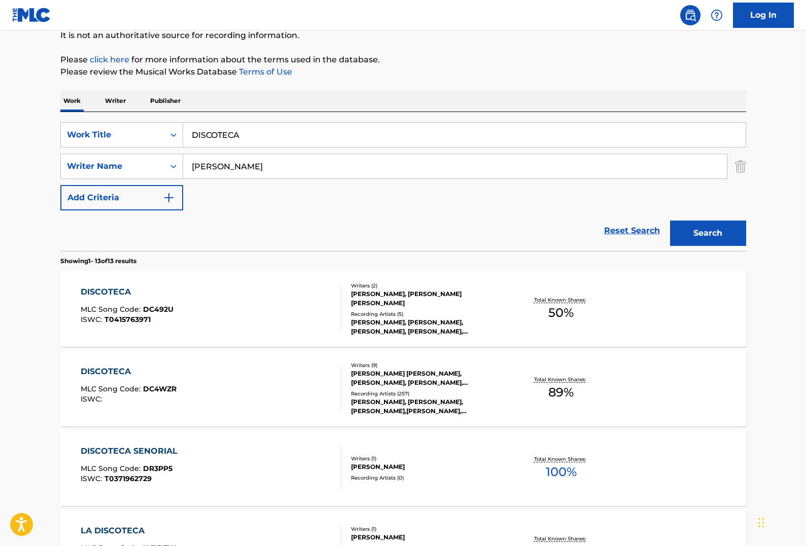
click at [395, 233] on div "Reset Search Search" at bounding box center [402, 230] width 685 height 41
click at [286, 128] on input "DISCOTECA" at bounding box center [464, 135] width 562 height 24
paste input "Peanut Butter Jelly'"
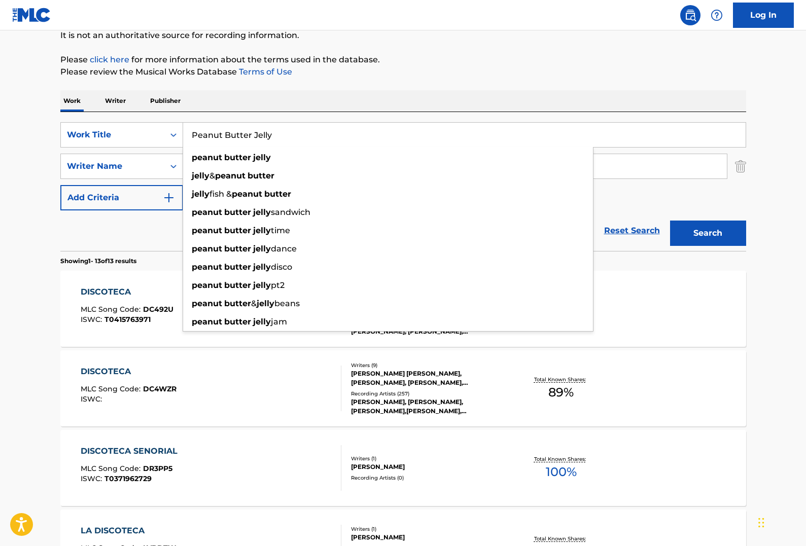
type input "Peanut Butter Jelly"
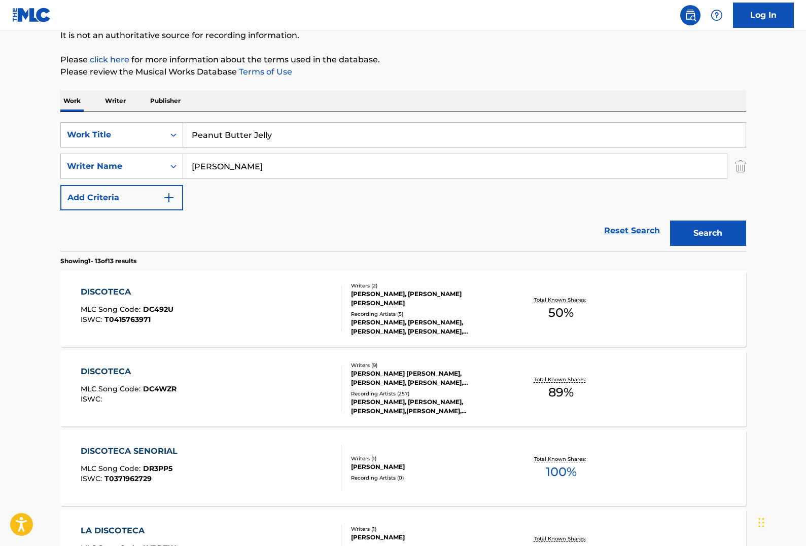
click at [296, 173] on input "[PERSON_NAME]" at bounding box center [454, 166] width 543 height 24
click at [295, 172] on input "[PERSON_NAME]" at bounding box center [454, 166] width 543 height 24
click at [278, 165] on input "[PERSON_NAME]" at bounding box center [454, 166] width 543 height 24
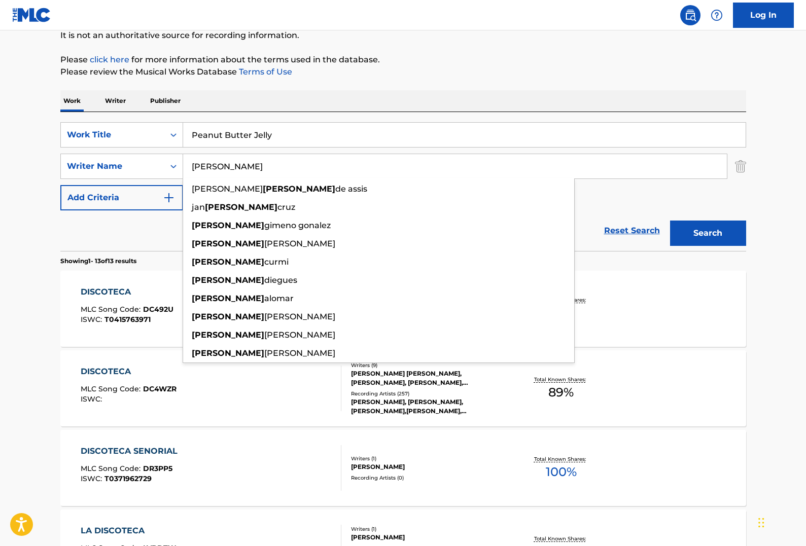
click at [277, 165] on input "[PERSON_NAME]" at bounding box center [454, 166] width 543 height 24
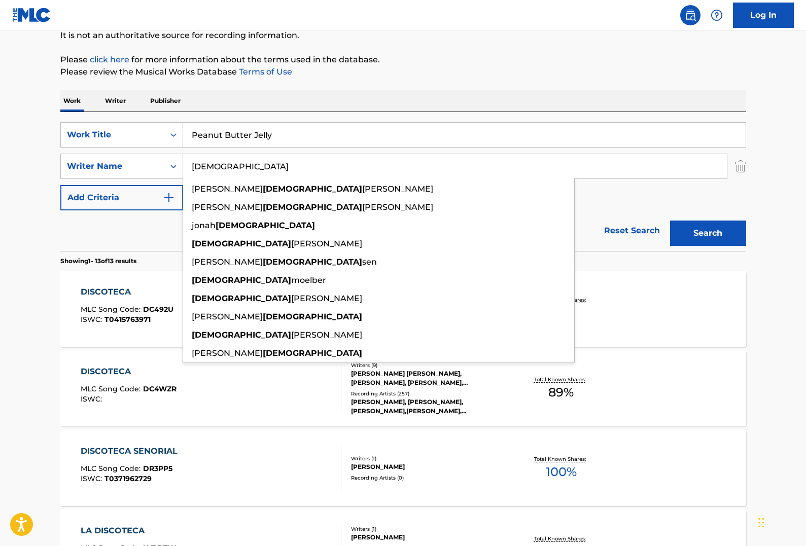
type input "[DEMOGRAPHIC_DATA]"
click at [670, 221] on button "Search" at bounding box center [708, 233] width 76 height 25
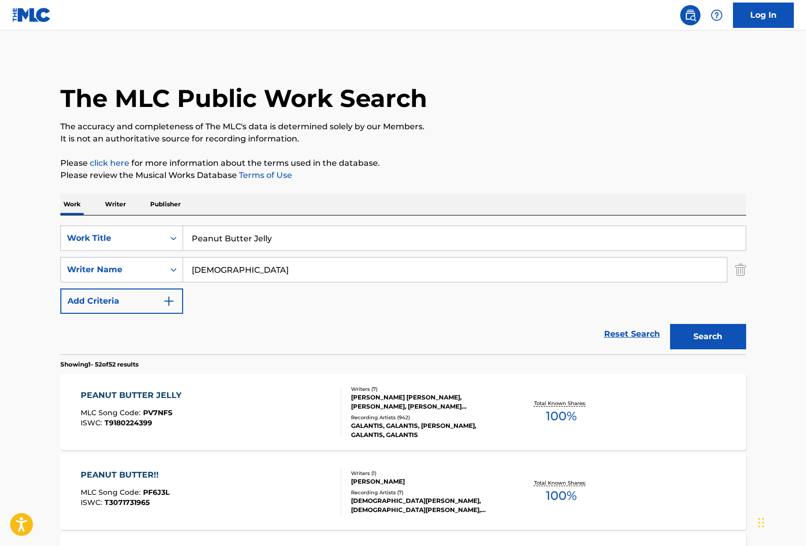
scroll to position [9, 0]
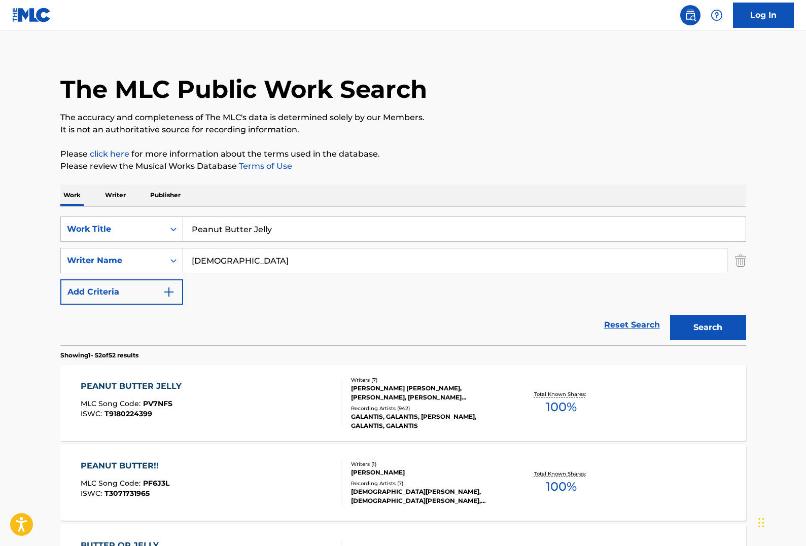
click at [432, 407] on div "Recording Artists ( 942 )" at bounding box center [427, 409] width 153 height 8
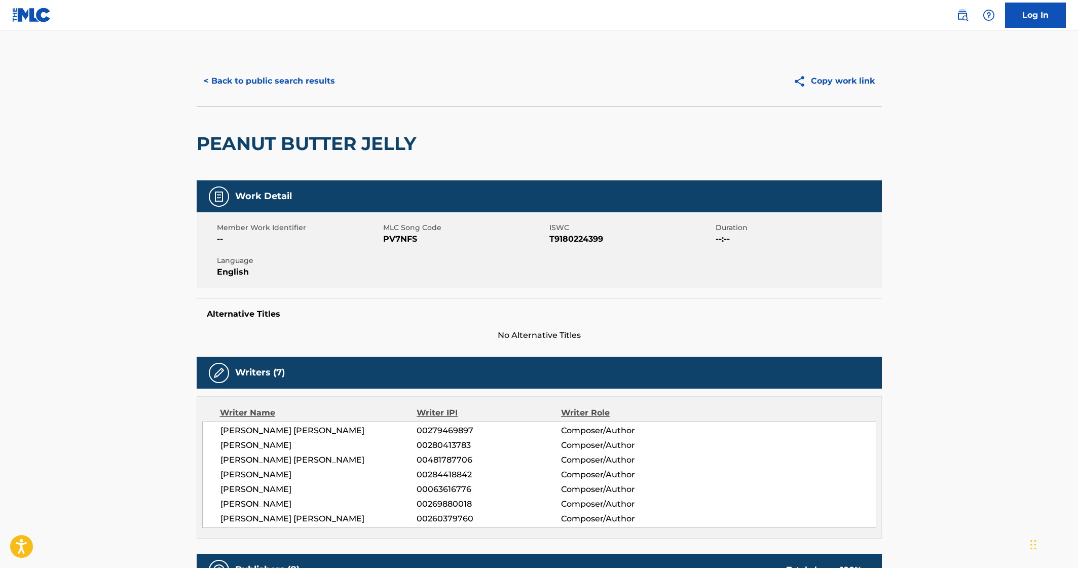
click at [322, 101] on div "< Back to public search results Copy work link" at bounding box center [539, 81] width 685 height 51
click at [324, 91] on button "< Back to public search results" at bounding box center [269, 80] width 145 height 25
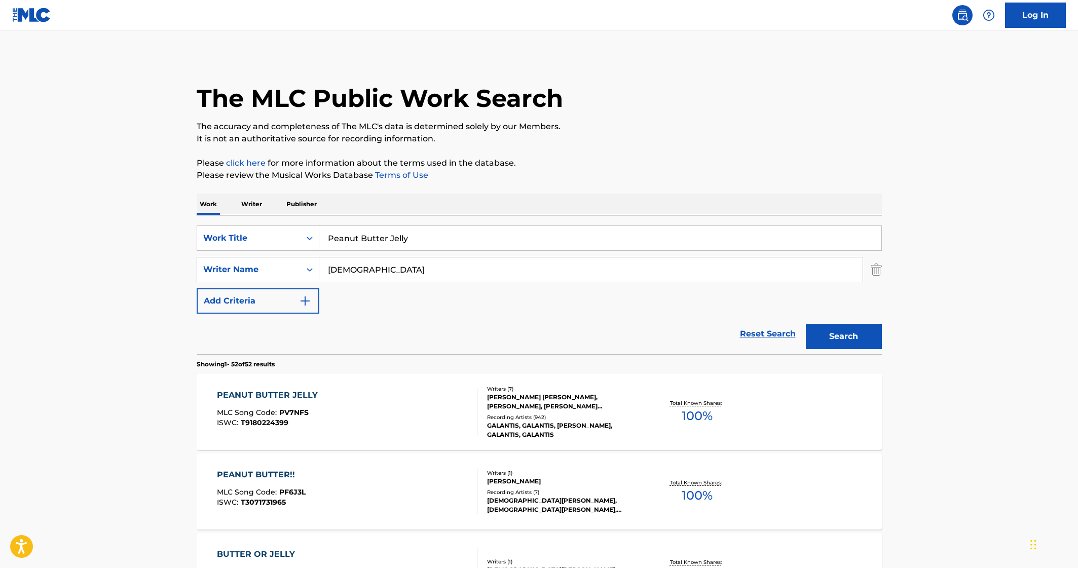
scroll to position [9, 0]
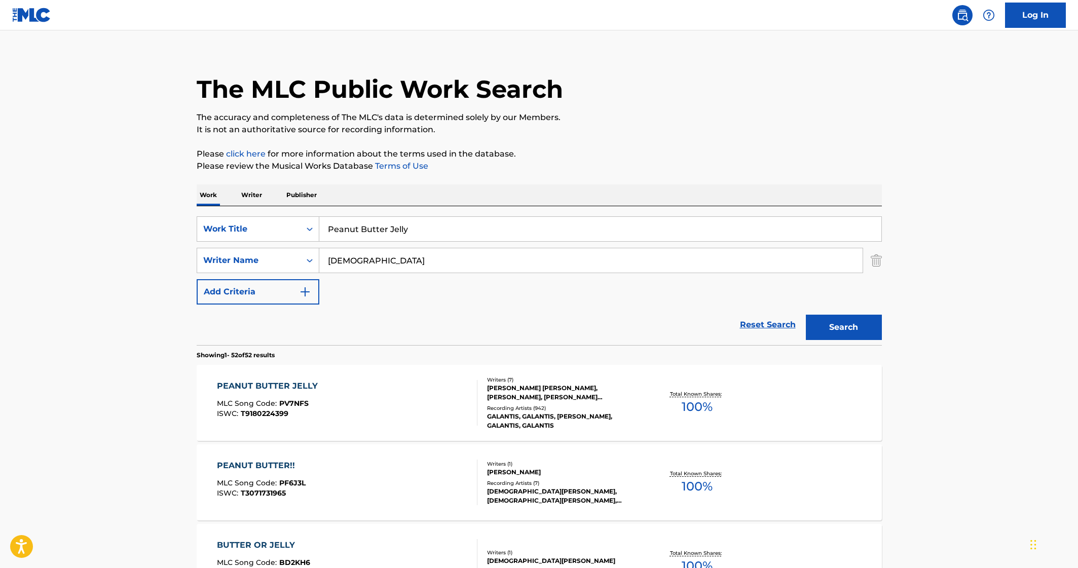
click at [492, 229] on input "Peanut Butter Jelly" at bounding box center [600, 229] width 562 height 24
paste input "DISCOTECA"
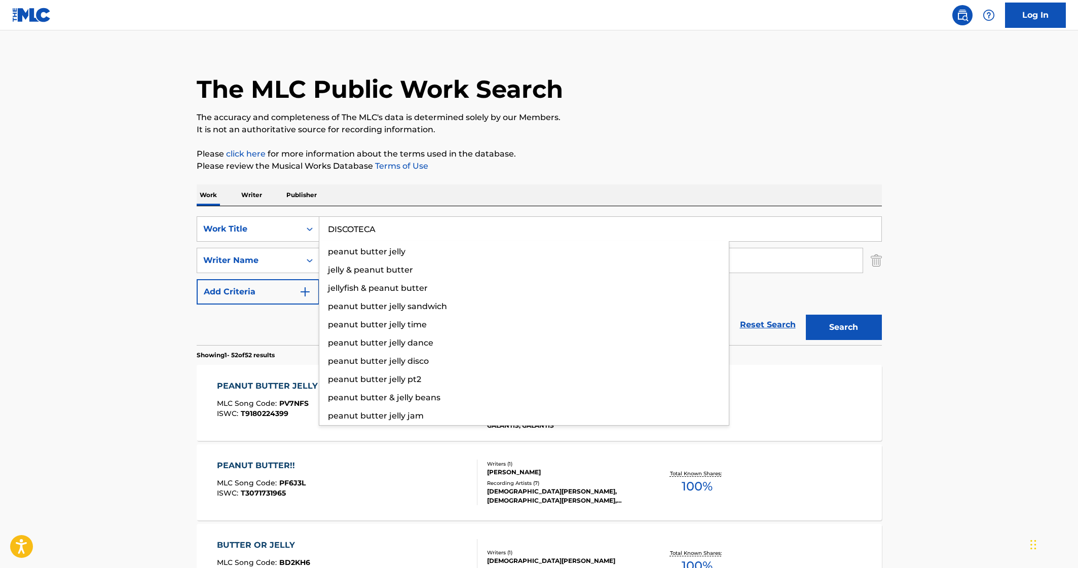
type input "DISCOTECA"
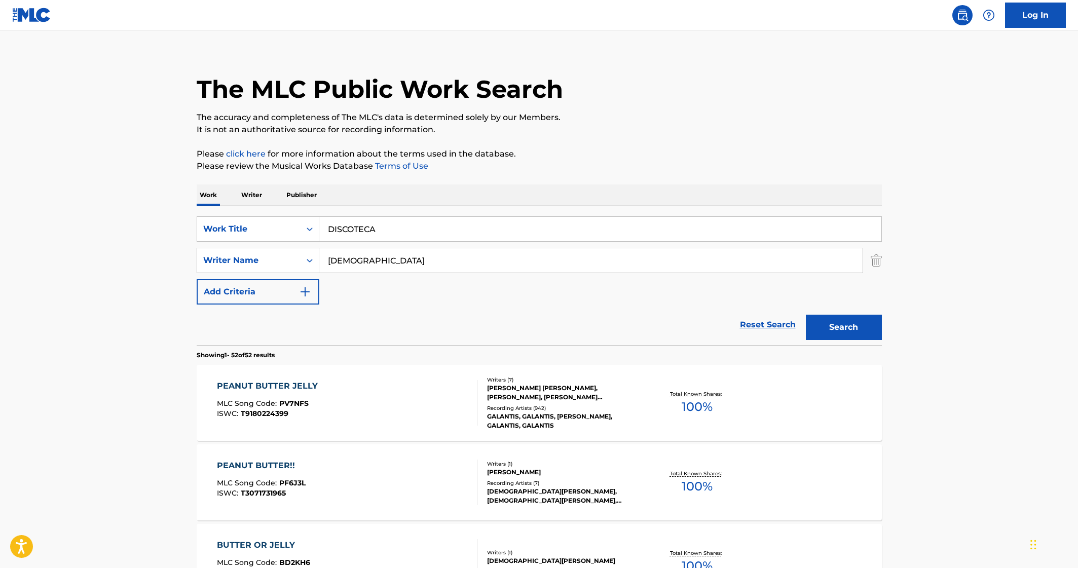
click at [550, 267] on input "[DEMOGRAPHIC_DATA]" at bounding box center [590, 260] width 543 height 24
paste input "[PERSON_NAME]"
type input "[PERSON_NAME]"
click at [805, 315] on button "Search" at bounding box center [844, 327] width 76 height 25
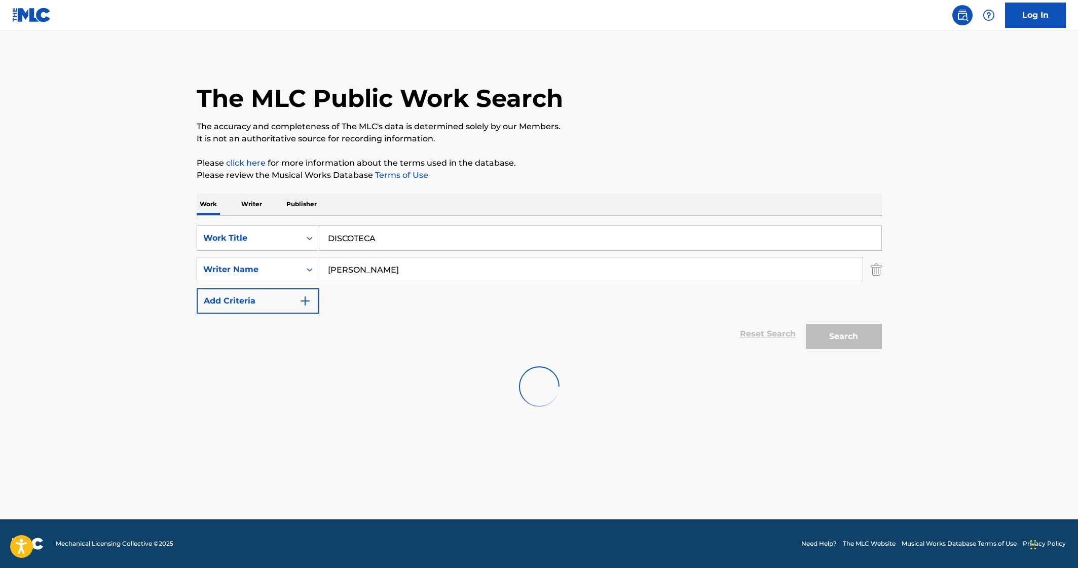
scroll to position [0, 0]
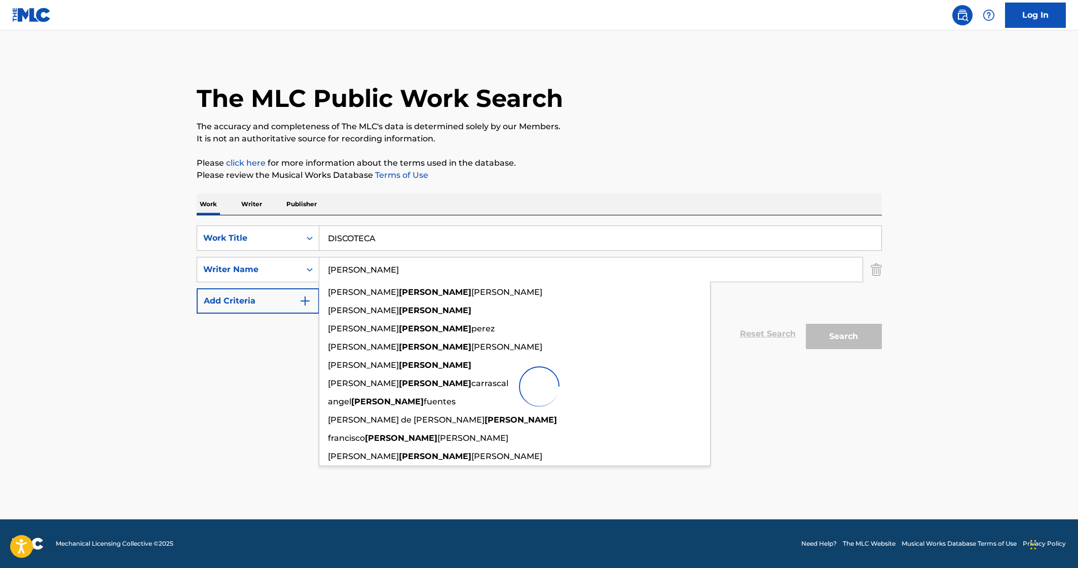
click at [142, 292] on main "The MLC Public Work Search The accuracy and completeness of The MLC's data is d…" at bounding box center [539, 274] width 1078 height 489
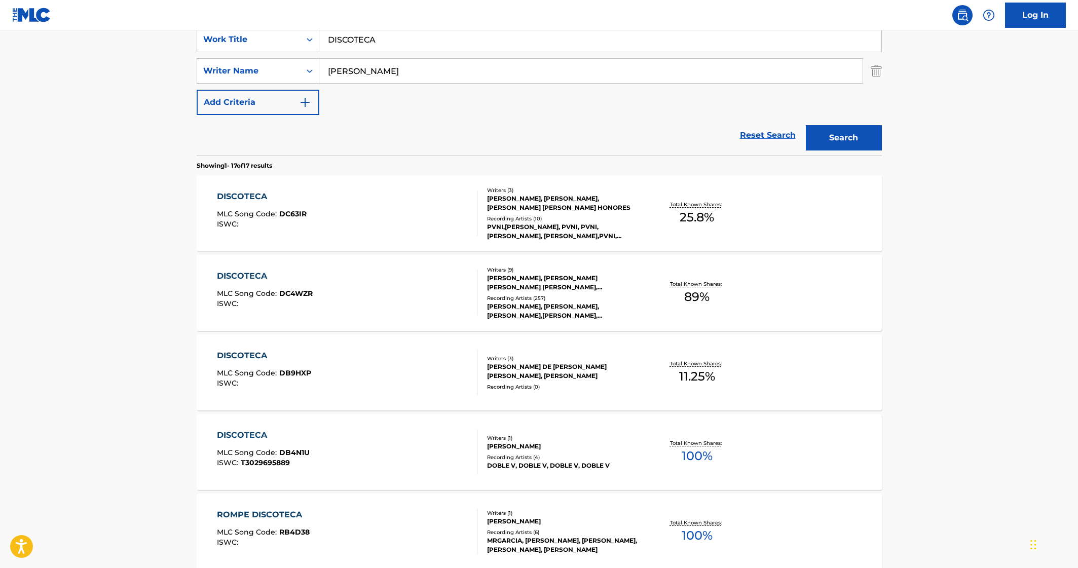
scroll to position [124, 0]
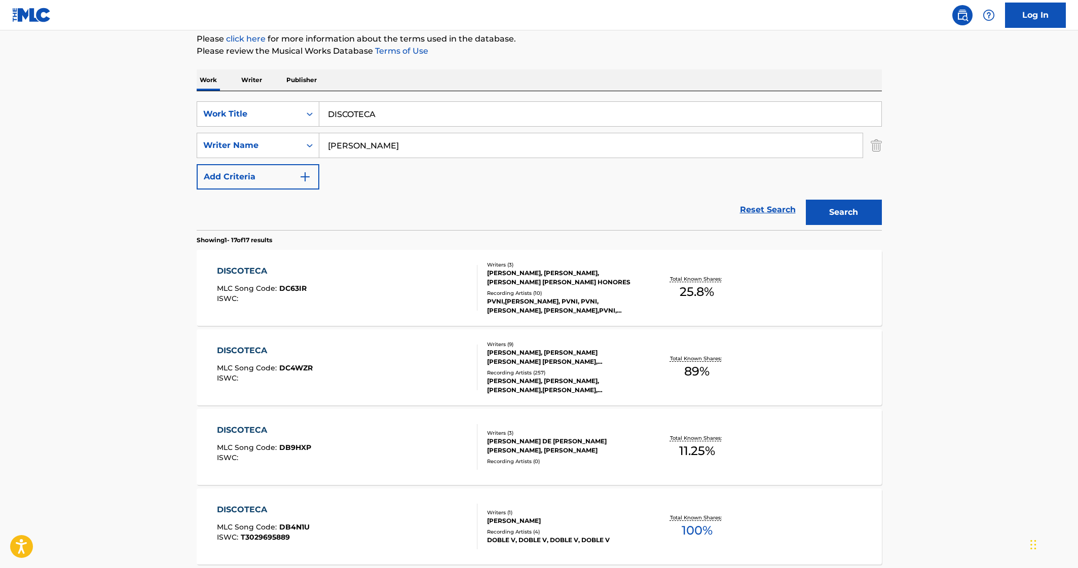
click at [607, 294] on div "Recording Artists ( 10 )" at bounding box center [563, 293] width 153 height 8
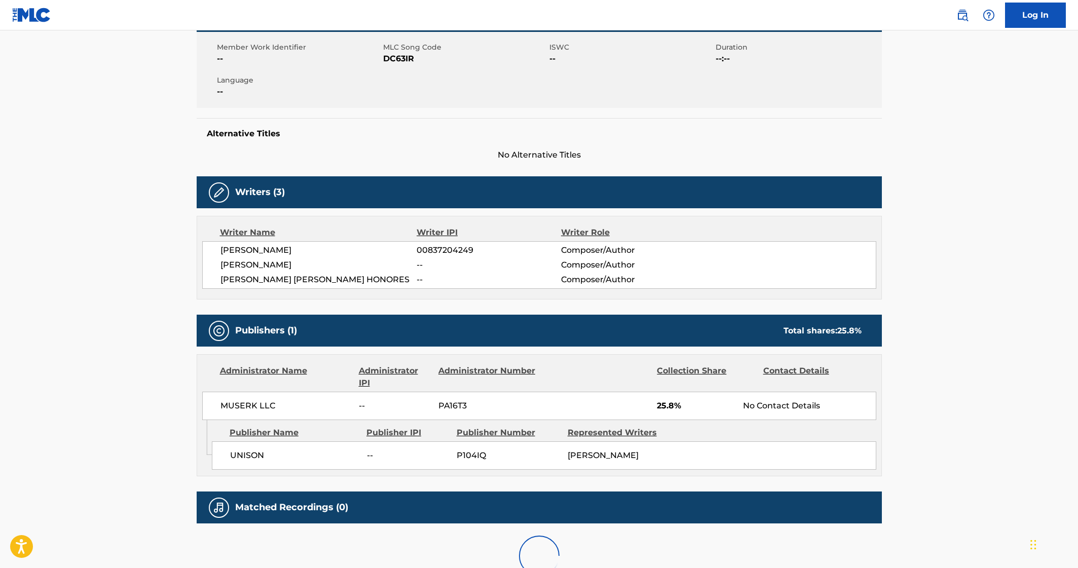
scroll to position [265, 0]
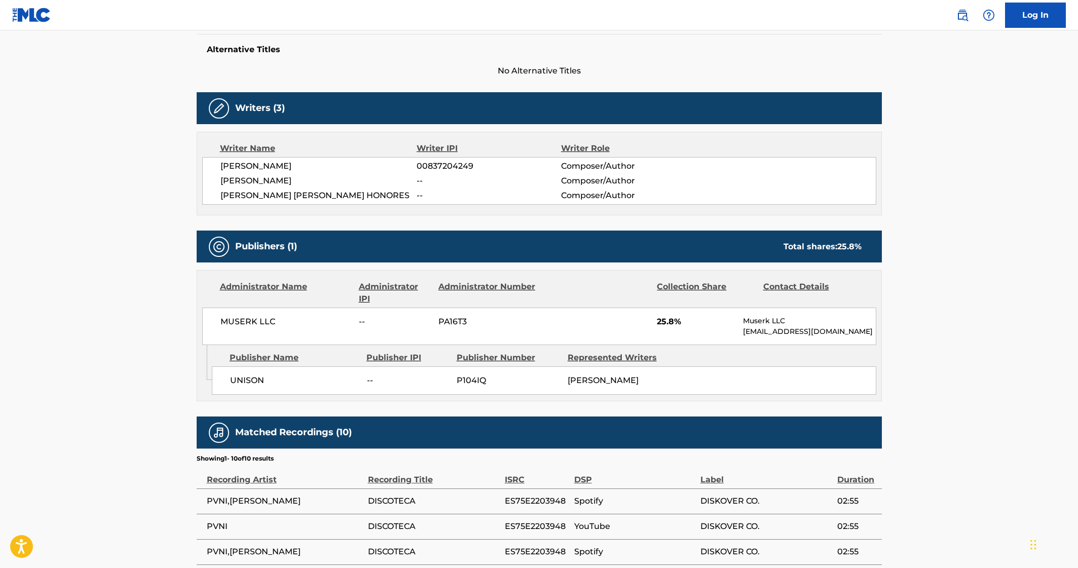
click at [406, 360] on div "Publisher IPI" at bounding box center [408, 358] width 83 height 12
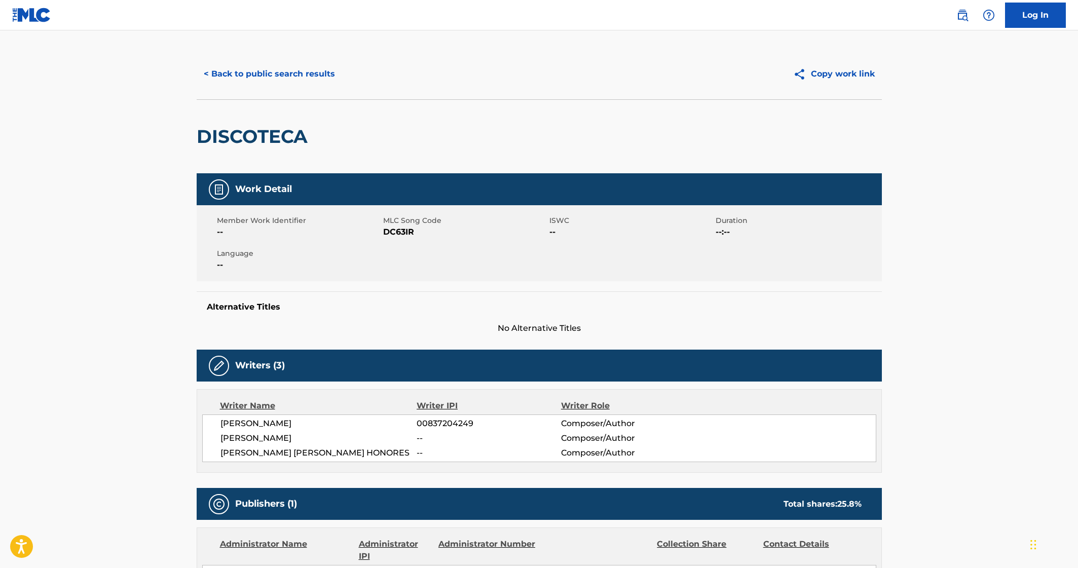
click at [253, 78] on button "< Back to public search results" at bounding box center [269, 73] width 145 height 25
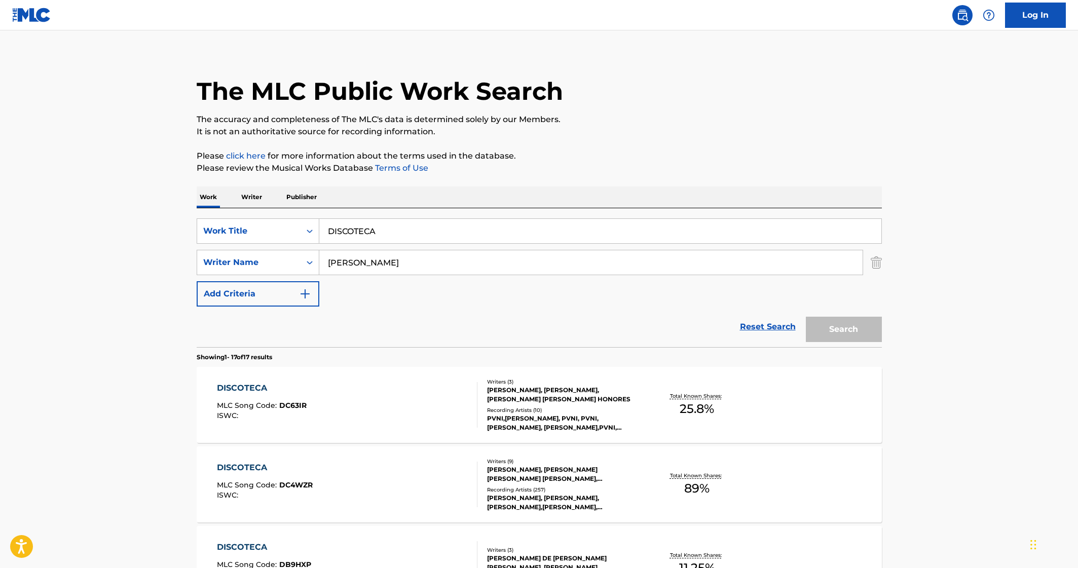
scroll to position [124, 0]
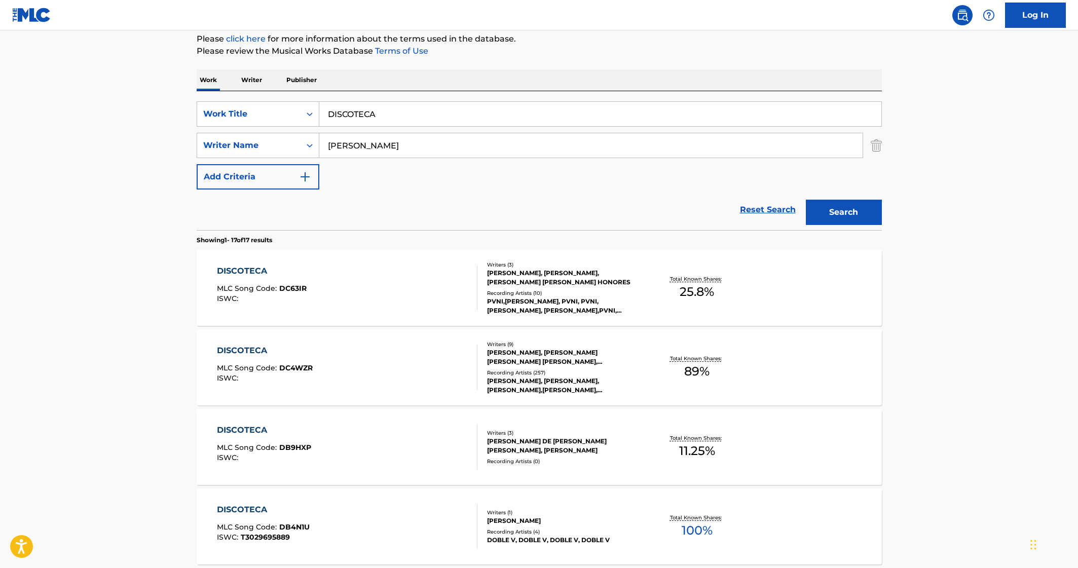
click at [435, 153] on input "[PERSON_NAME]" at bounding box center [590, 145] width 543 height 24
paste input "[PERSON_NAME]"
type input "[PERSON_NAME]"
click at [805, 200] on button "Search" at bounding box center [844, 212] width 76 height 25
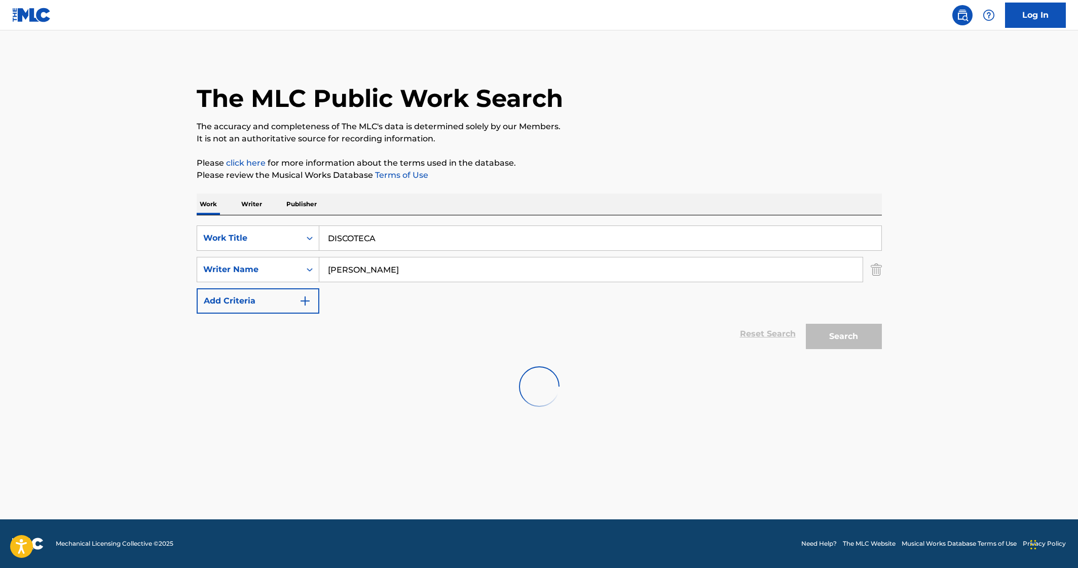
scroll to position [0, 0]
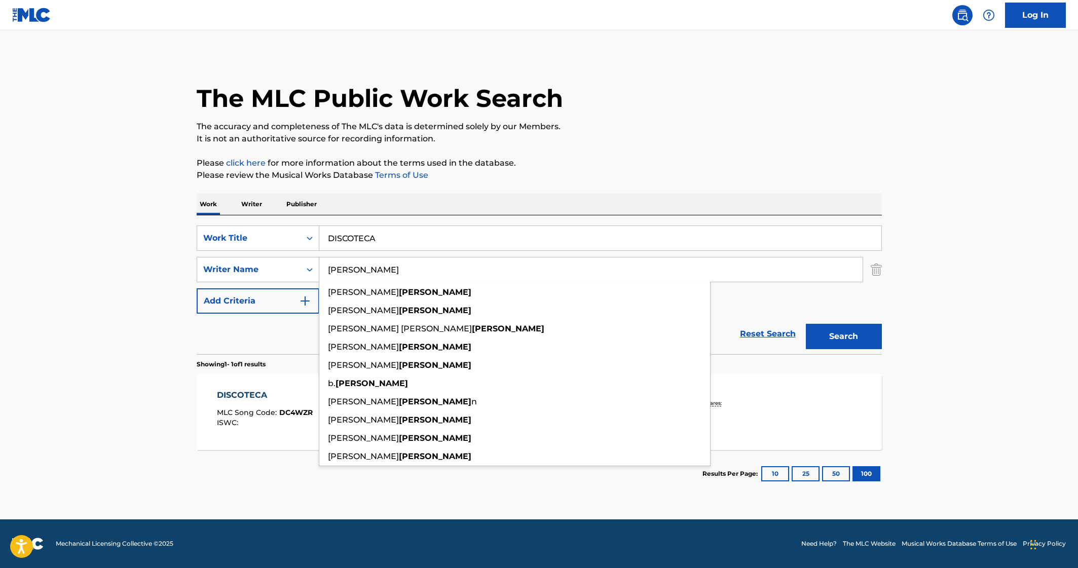
click at [190, 263] on div "The MLC Public Work Search The accuracy and completeness of The MLC's data is d…" at bounding box center [540, 277] width 710 height 442
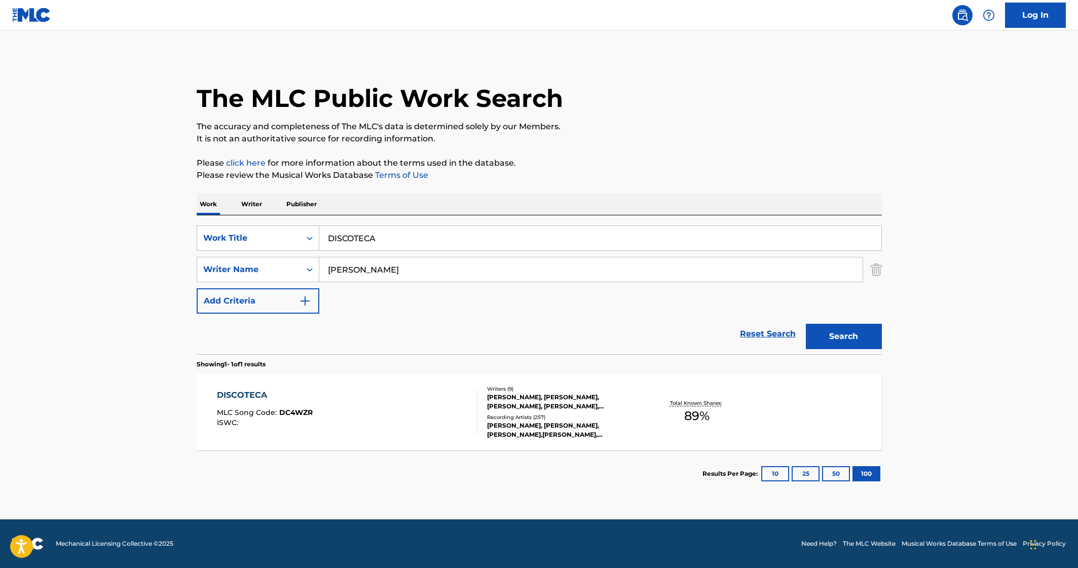
click at [419, 442] on div "DISCOTECA MLC Song Code : DC4WZR ISWC : Writers ( 9 ) [PERSON_NAME], [PERSON_NA…" at bounding box center [539, 412] width 685 height 76
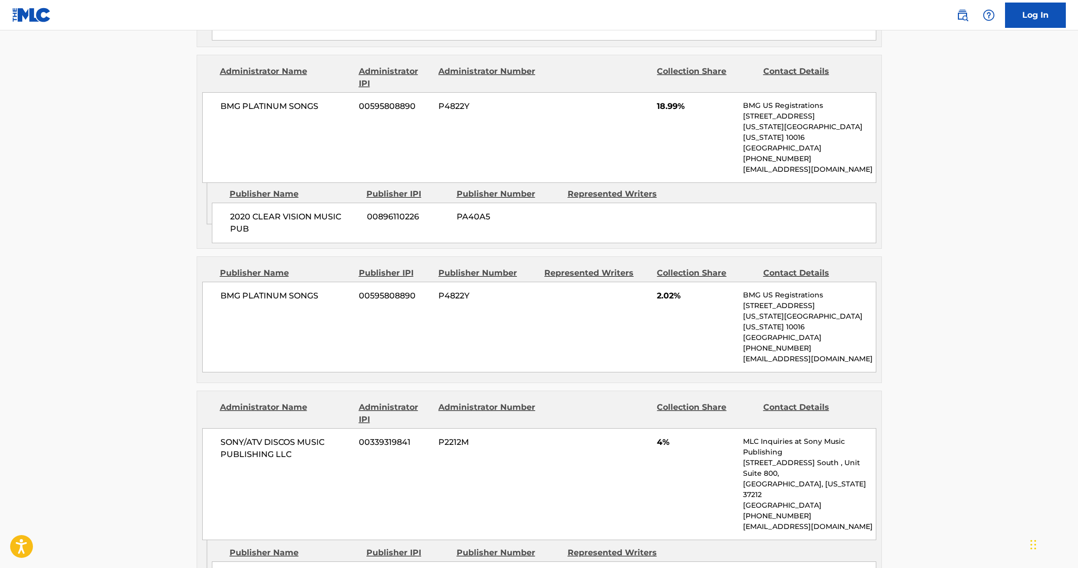
scroll to position [764, 0]
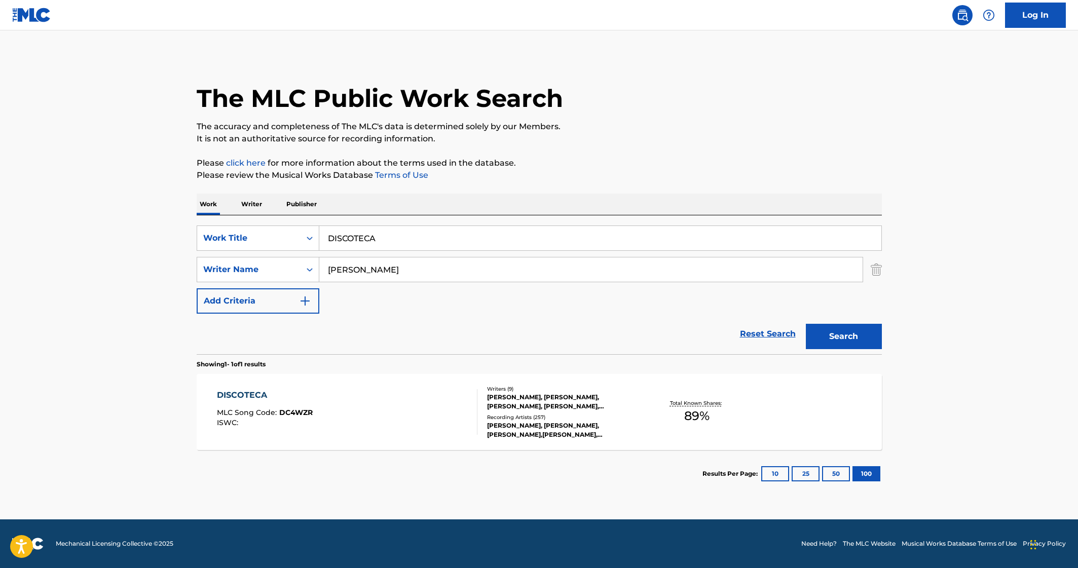
click at [446, 247] on input "DISCOTECA" at bounding box center [600, 238] width 562 height 24
paste input "Peanut Butter Jelly'"
click at [446, 247] on input "DISCOTECA" at bounding box center [600, 238] width 562 height 24
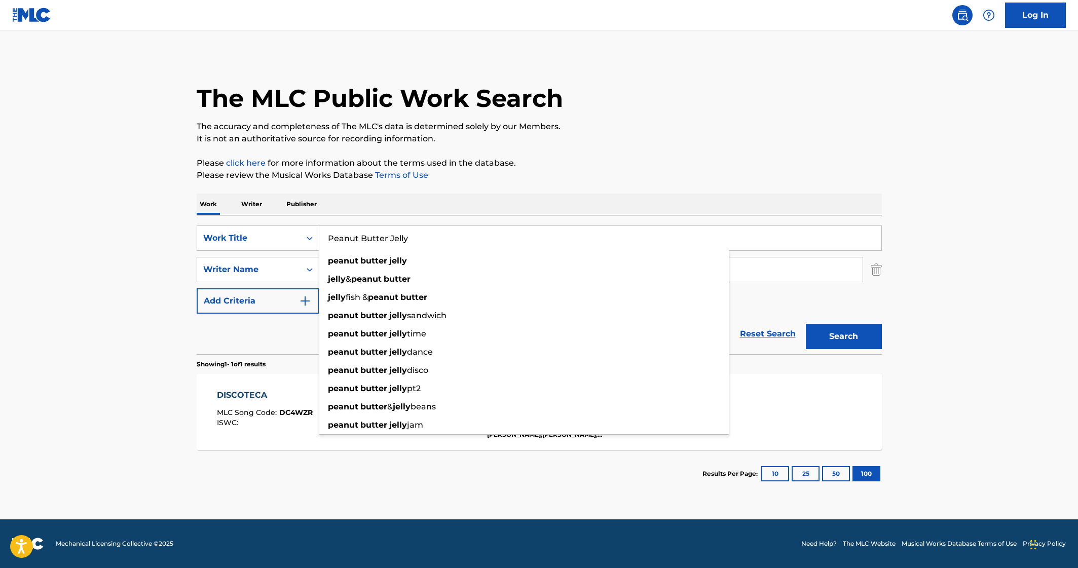
click at [446, 271] on div "jelly & peanut butter" at bounding box center [524, 279] width 410 height 18
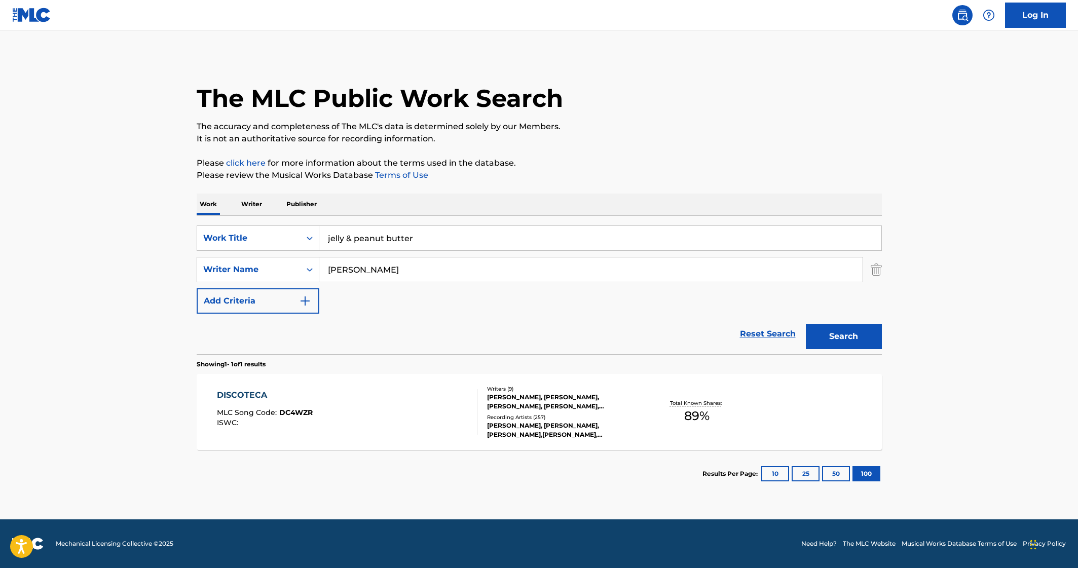
click at [463, 238] on input "jelly & peanut butter" at bounding box center [600, 238] width 562 height 24
paste input "Peanut Butter Jelly'"
type input "Peanut Butter Jelly'"
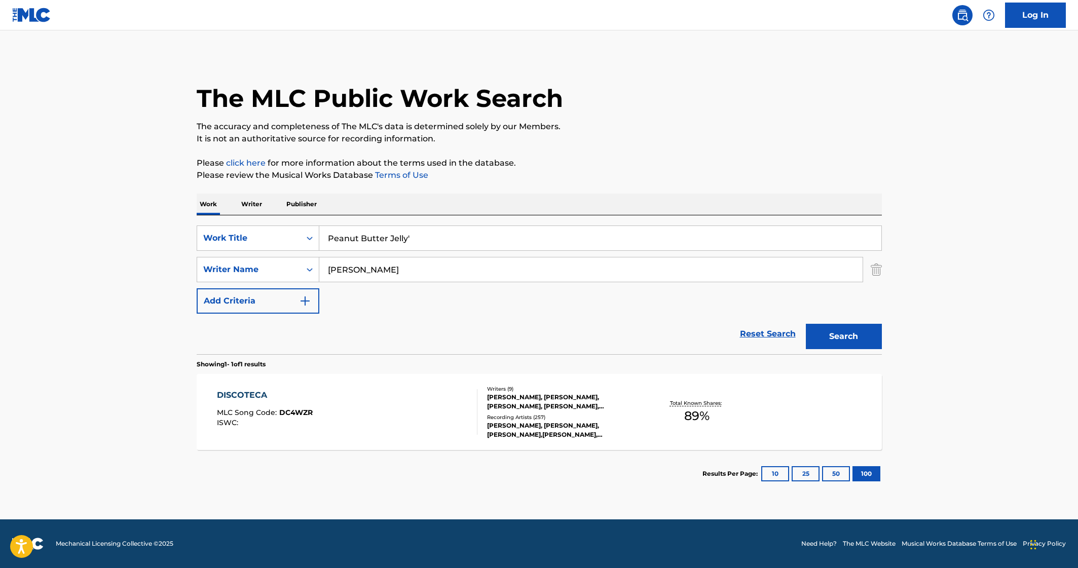
click at [179, 260] on main "The MLC Public Work Search The accuracy and completeness of The MLC's data is d…" at bounding box center [539, 274] width 1078 height 489
click at [390, 277] on input "[PERSON_NAME]" at bounding box center [590, 270] width 543 height 24
paste input "[PERSON_NAME]"
type input "[PERSON_NAME]"
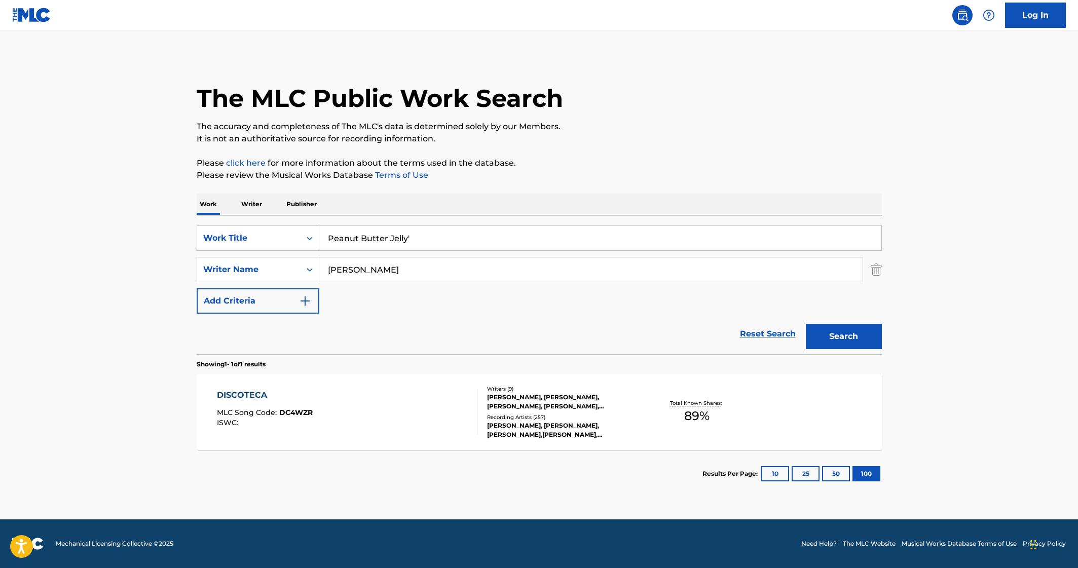
click at [805, 324] on button "Search" at bounding box center [844, 336] width 76 height 25
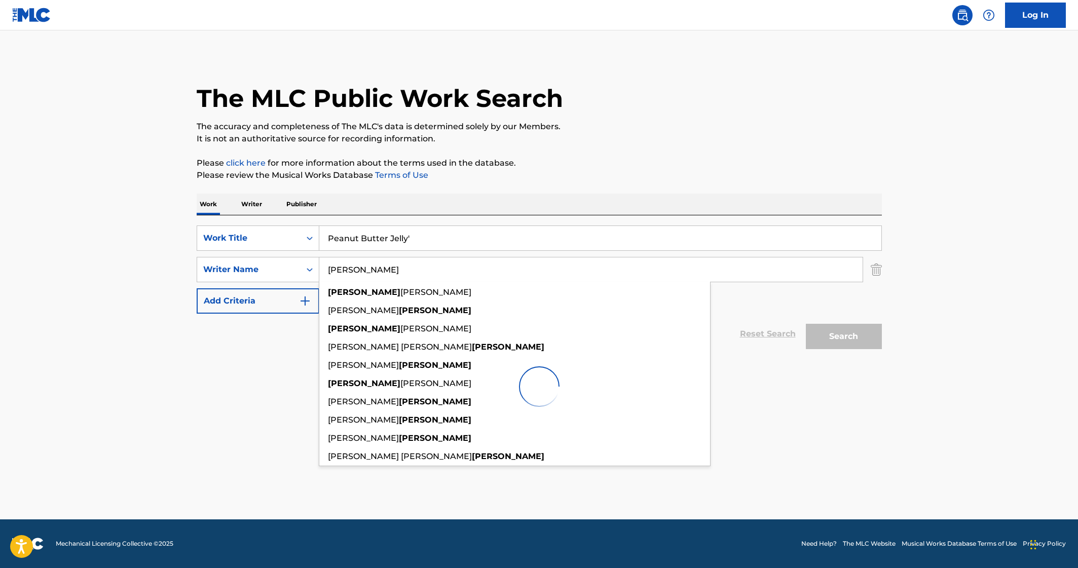
drag, startPoint x: 135, startPoint y: 233, endPoint x: 136, endPoint y: 225, distance: 8.1
click at [136, 233] on main "The MLC Public Work Search The accuracy and completeness of The MLC's data is d…" at bounding box center [539, 274] width 1078 height 489
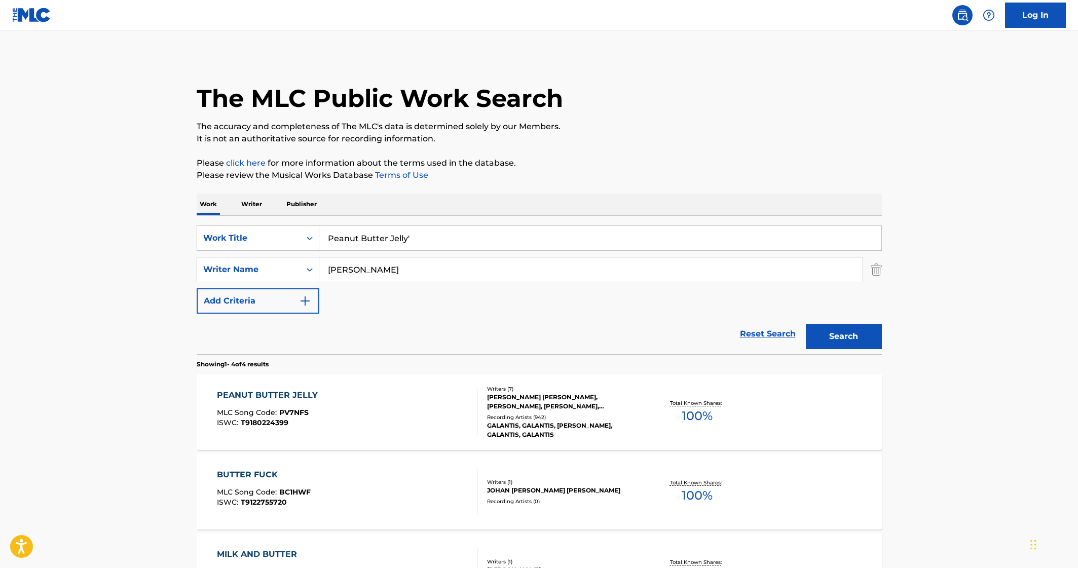
click at [254, 405] on div "PEANUT BUTTER JELLY MLC Song Code : PV7NFS ISWC : T9180224399" at bounding box center [270, 412] width 106 height 46
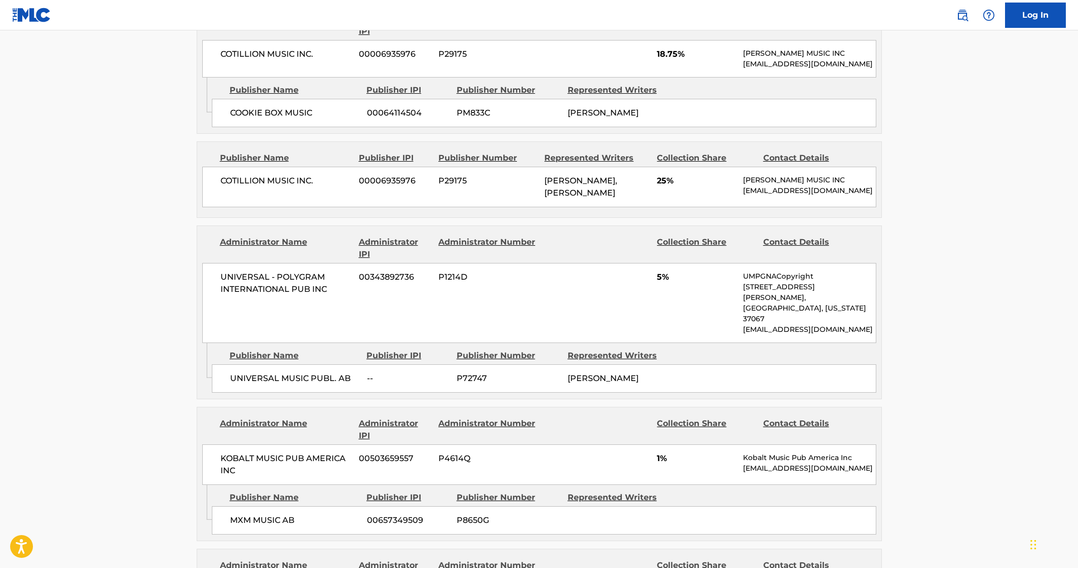
scroll to position [841, 0]
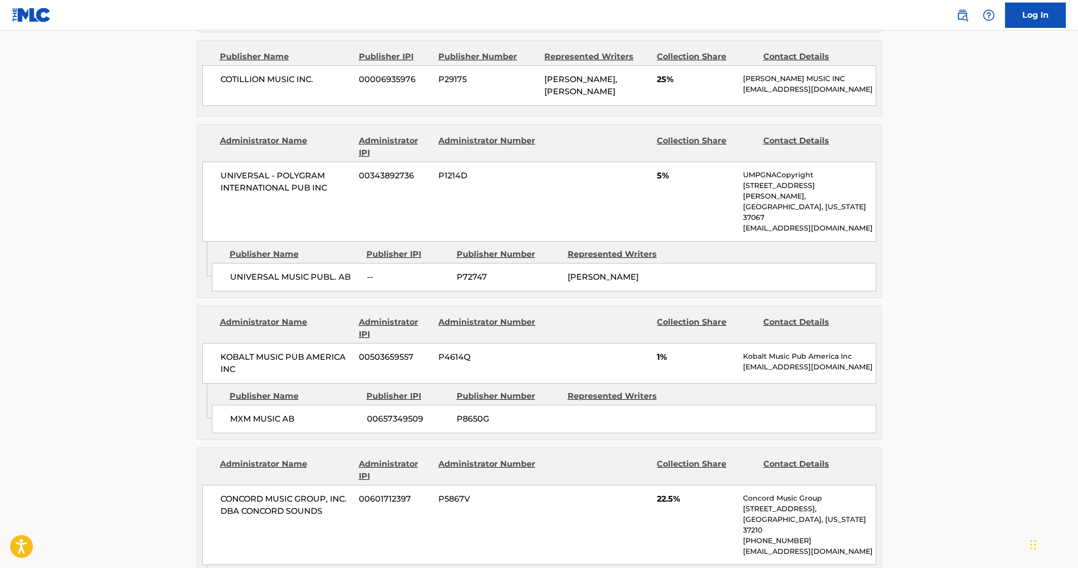
click at [590, 384] on div "KOBALT MUSIC PUB AMERICA INC 00503659557 P4614Q 1% Kobalt Music Pub America Inc…" at bounding box center [539, 363] width 674 height 41
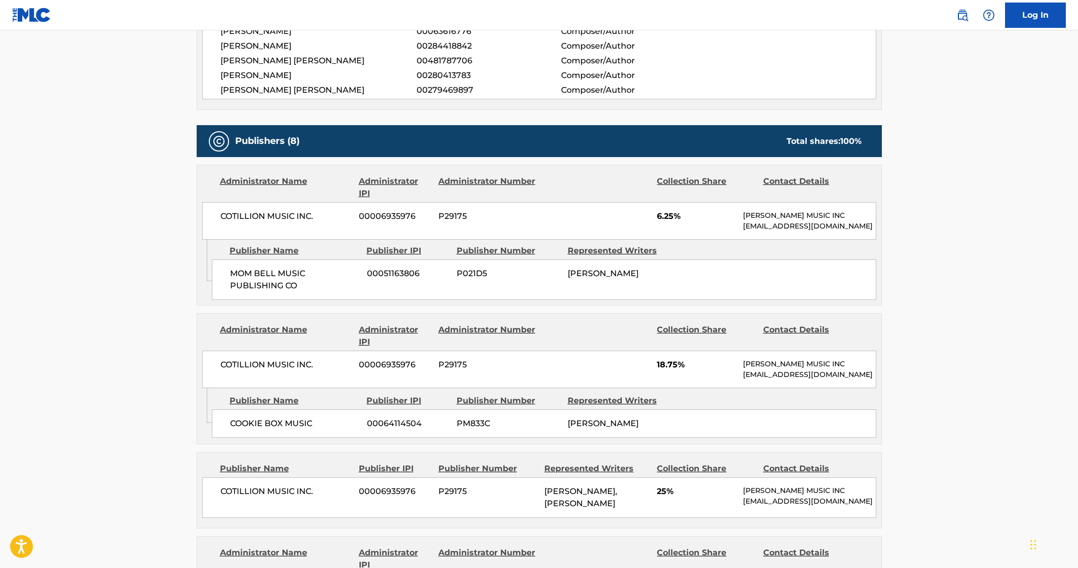
click at [719, 240] on div "COTILLION MUSIC INC. 00006935976 P29175 6.25% [PERSON_NAME] MUSIC INC [EMAIL_AD…" at bounding box center [539, 221] width 674 height 38
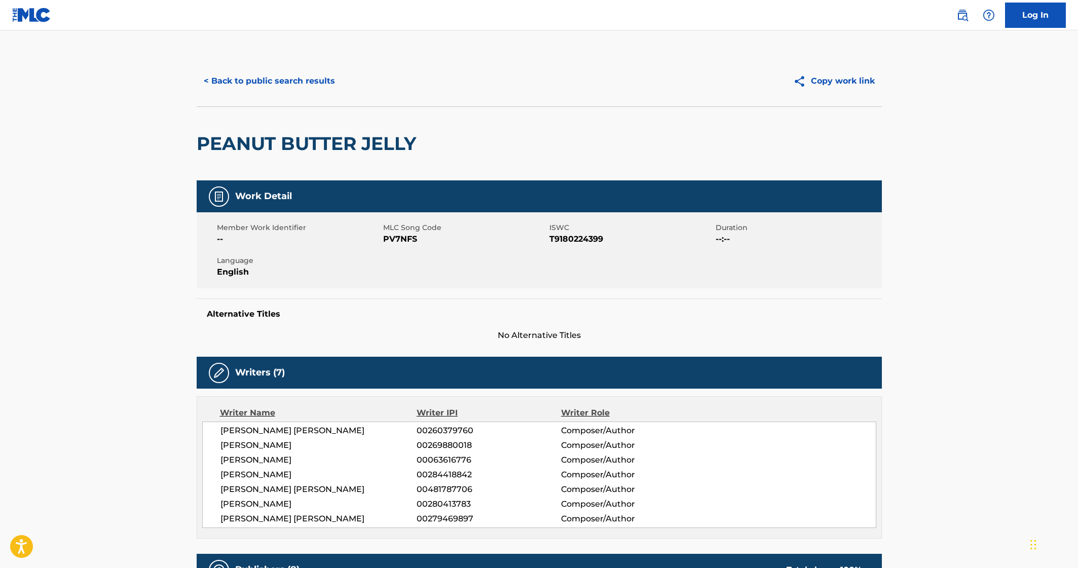
click at [241, 83] on button "< Back to public search results" at bounding box center [269, 80] width 145 height 25
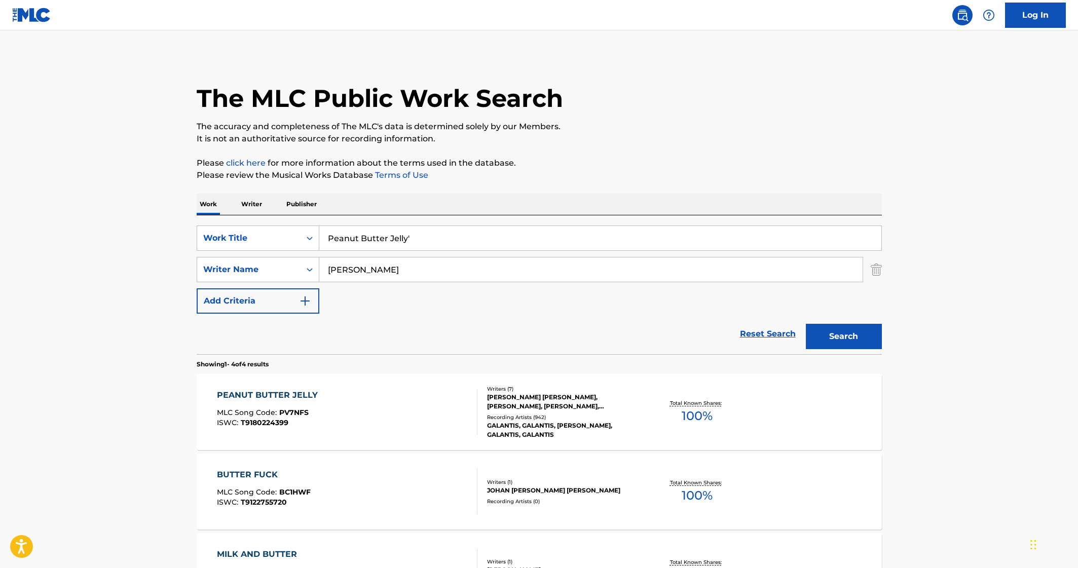
click at [411, 231] on input "Peanut Butter Jelly'" at bounding box center [600, 238] width 562 height 24
drag, startPoint x: 411, startPoint y: 231, endPoint x: 429, endPoint y: 231, distance: 18.3
click at [411, 231] on input "Peanut Butter Jelly'" at bounding box center [600, 238] width 562 height 24
paste input "MEET ME HALFWAY"
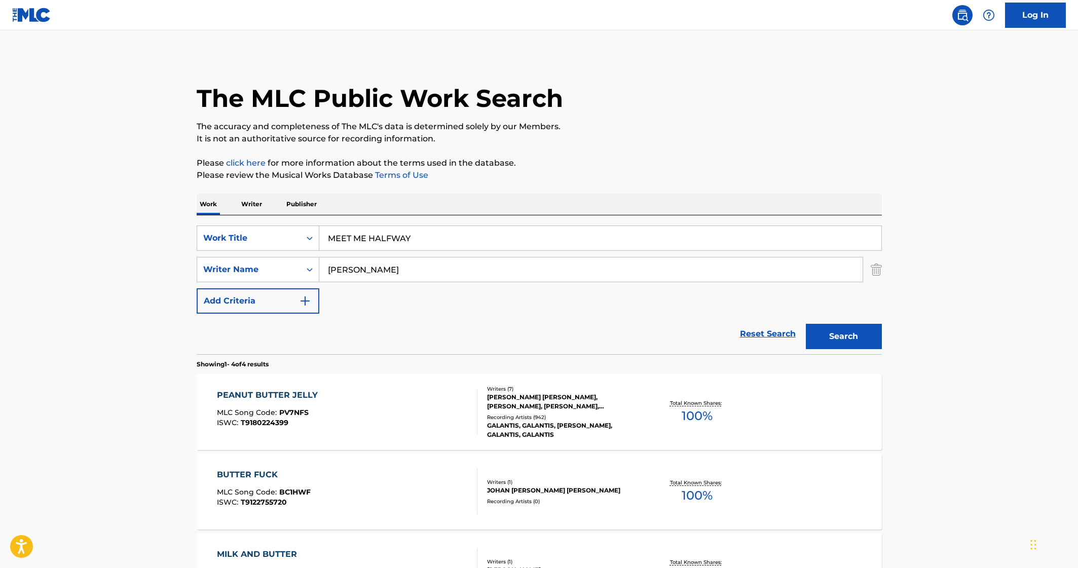
type input "MEET ME HALFWAY"
click at [433, 266] on input "[PERSON_NAME]" at bounding box center [590, 270] width 543 height 24
click at [805, 324] on button "Search" at bounding box center [844, 336] width 76 height 25
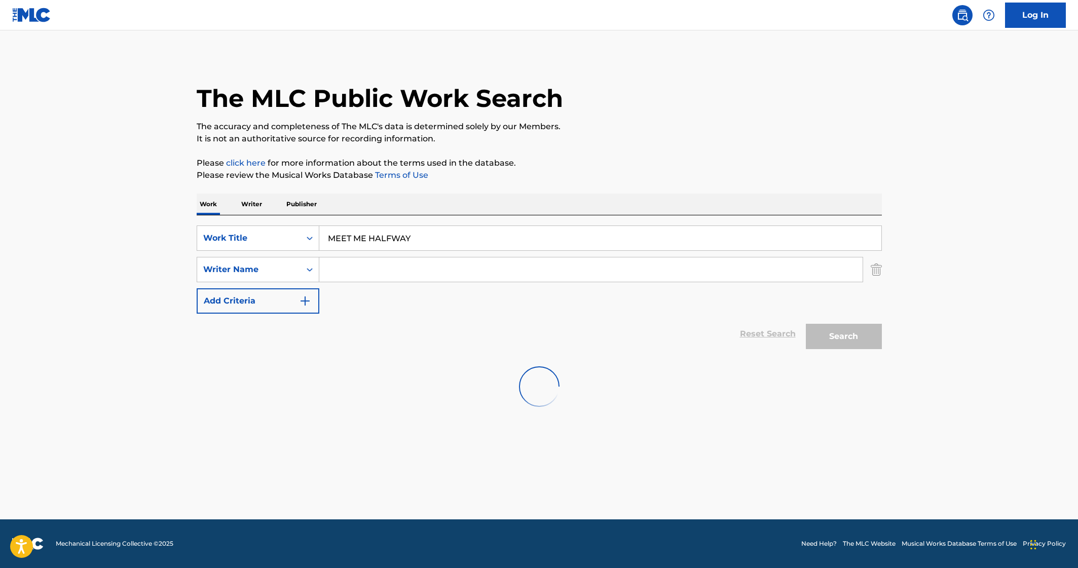
click at [164, 258] on main "The MLC Public Work Search The accuracy and completeness of The MLC's data is d…" at bounding box center [539, 274] width 1078 height 489
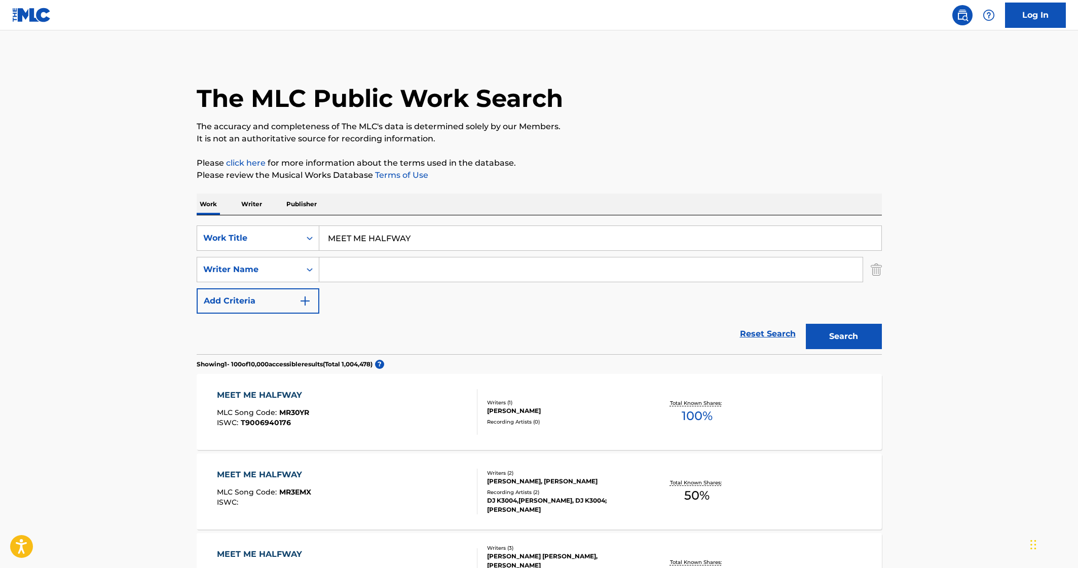
click at [412, 247] on input "MEET ME HALFWAY" at bounding box center [600, 238] width 562 height 24
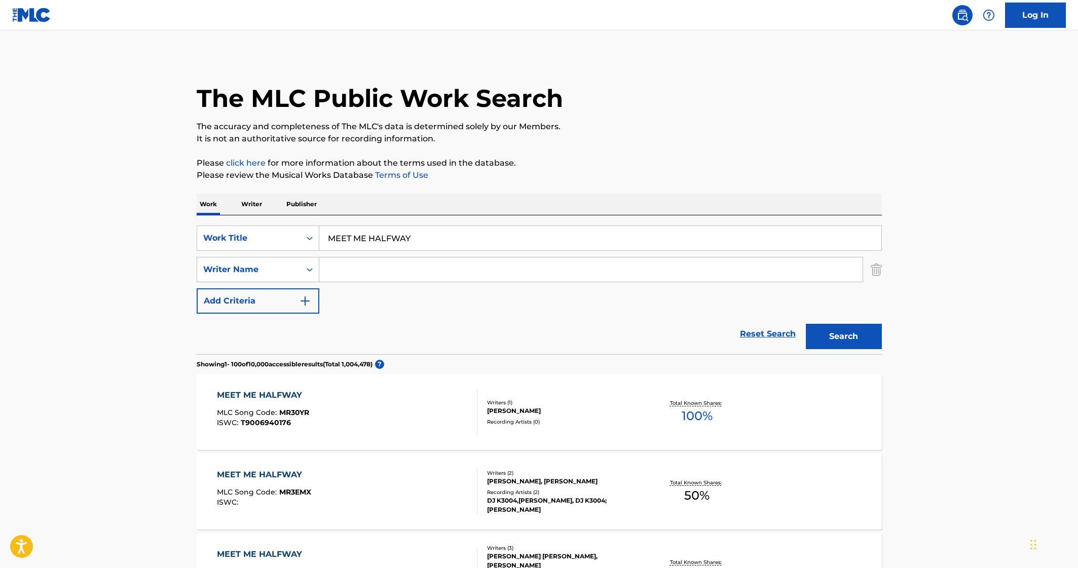
click at [359, 233] on input "MEET ME HALFWAY" at bounding box center [600, 238] width 562 height 24
click at [359, 234] on input "MEET ME HALFWAY" at bounding box center [600, 238] width 562 height 24
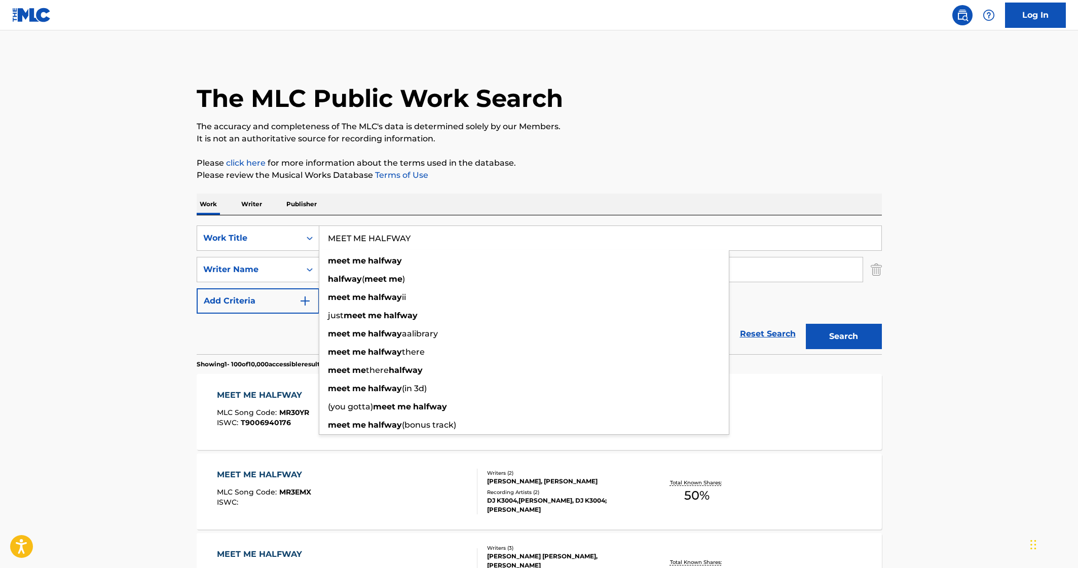
click at [381, 238] on input "MEET ME HALFWAY" at bounding box center [600, 238] width 562 height 24
click at [419, 238] on input "MEET ME HALFWAY" at bounding box center [600, 238] width 562 height 24
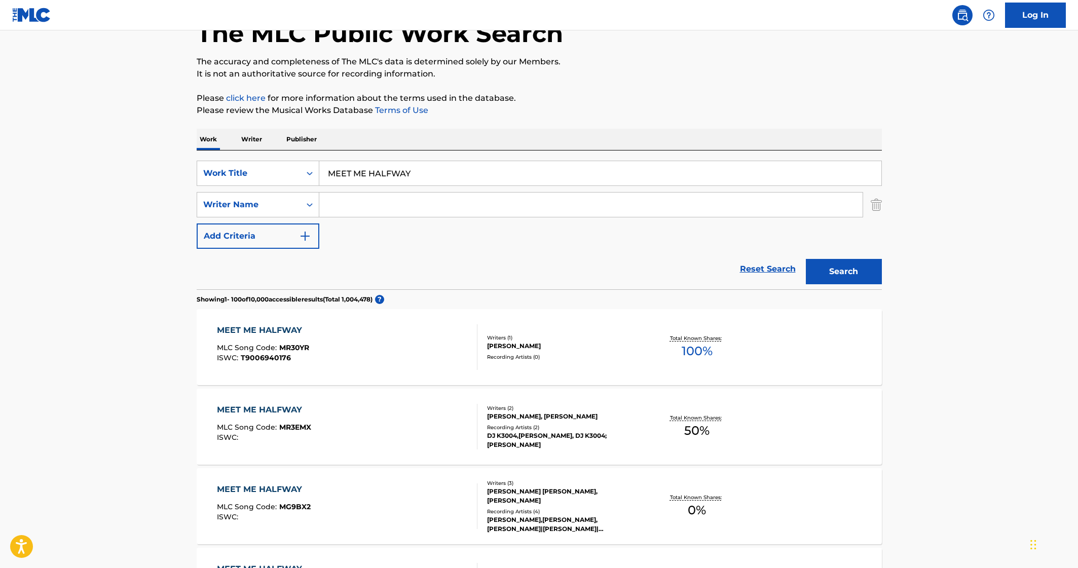
scroll to position [65, 0]
click at [488, 236] on div "SearchWithCriteria7f5cf4fb-7606-4c2d-8cd3-56d74b358440 Work Title MEET ME HALFW…" at bounding box center [539, 204] width 685 height 88
click at [409, 259] on div "Reset Search Search" at bounding box center [539, 268] width 685 height 41
click at [492, 208] on input "Search Form" at bounding box center [590, 204] width 543 height 24
paste input "[PERSON_NAME]"
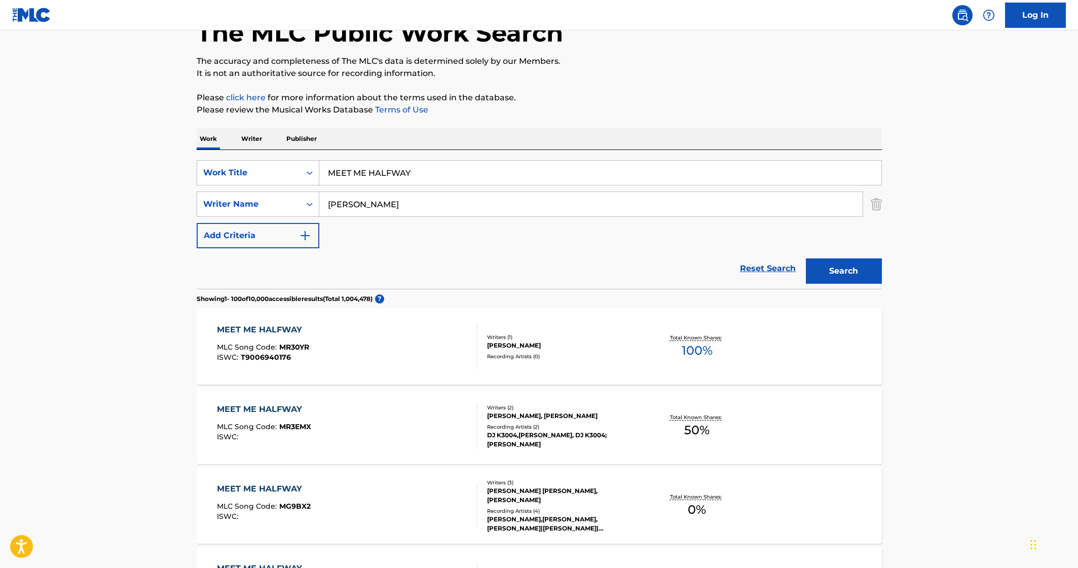
type input "[PERSON_NAME]"
click at [805, 259] on button "Search" at bounding box center [844, 271] width 76 height 25
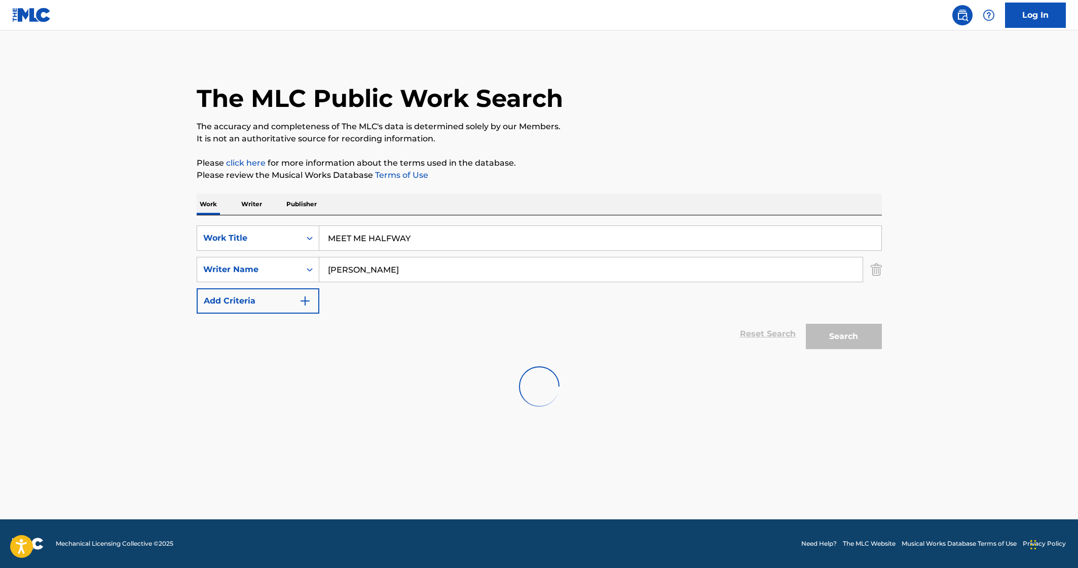
click at [124, 278] on main "The MLC Public Work Search The accuracy and completeness of The MLC's data is d…" at bounding box center [539, 274] width 1078 height 489
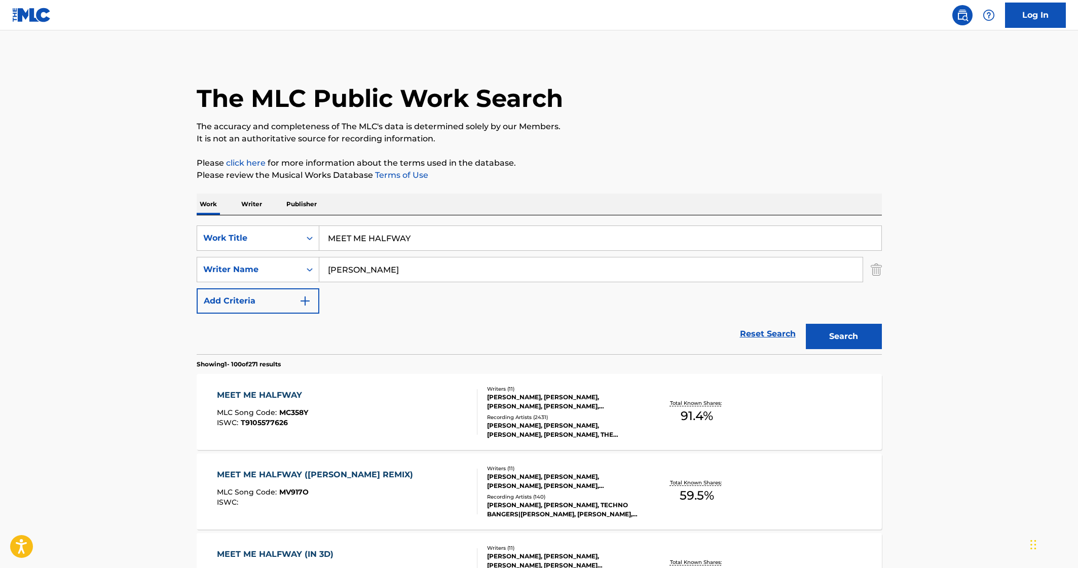
click at [433, 306] on div "SearchWithCriteria7f5cf4fb-7606-4c2d-8cd3-56d74b358440 Work Title MEET ME HALFW…" at bounding box center [539, 270] width 685 height 88
drag, startPoint x: 538, startPoint y: 306, endPoint x: 539, endPoint y: 323, distance: 17.3
click at [536, 306] on div "SearchWithCriteria7f5cf4fb-7606-4c2d-8cd3-56d74b358440 Work Title MEET ME HALFW…" at bounding box center [539, 270] width 685 height 88
click at [510, 409] on div "[PERSON_NAME], [PERSON_NAME], [PERSON_NAME], [PERSON_NAME], [PERSON_NAME], [PER…" at bounding box center [563, 402] width 153 height 18
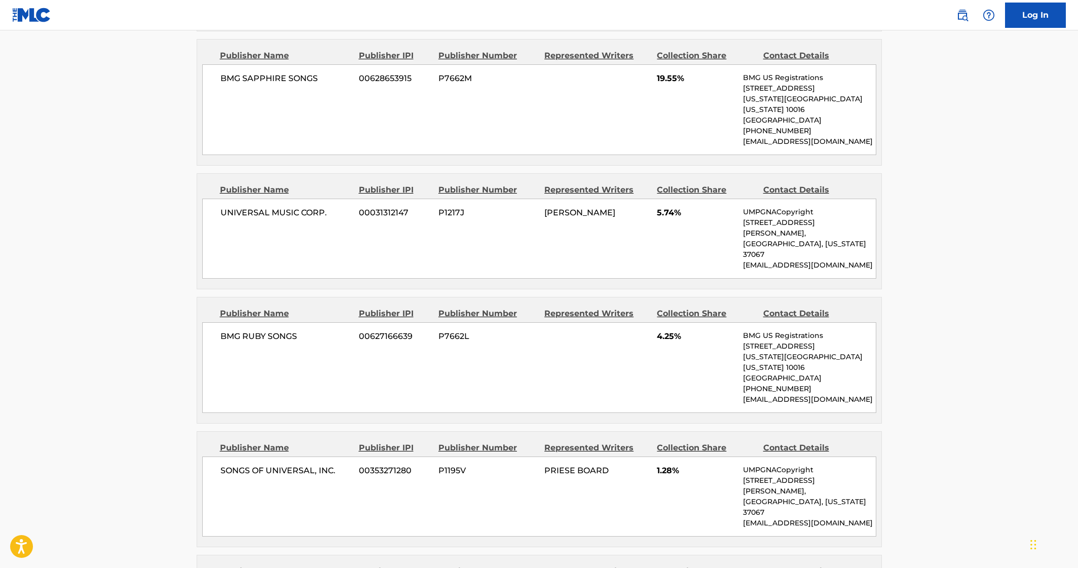
scroll to position [1616, 0]
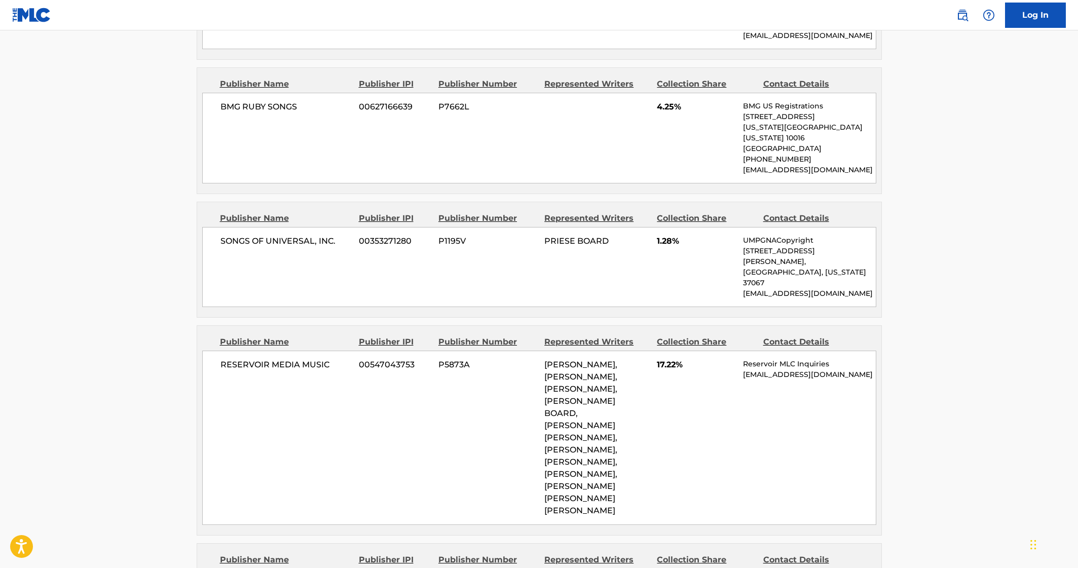
click at [520, 379] on div "RESERVOIR MEDIA MUSIC 00547043753 P5873A [PERSON_NAME], [PERSON_NAME], [PERSON_…" at bounding box center [539, 438] width 674 height 174
click at [700, 235] on span "1.28%" at bounding box center [696, 241] width 79 height 12
click at [770, 267] on p "[GEOGRAPHIC_DATA], [US_STATE] 37067" at bounding box center [809, 277] width 132 height 21
click at [772, 267] on p "[GEOGRAPHIC_DATA], [US_STATE] 37067" at bounding box center [809, 277] width 132 height 21
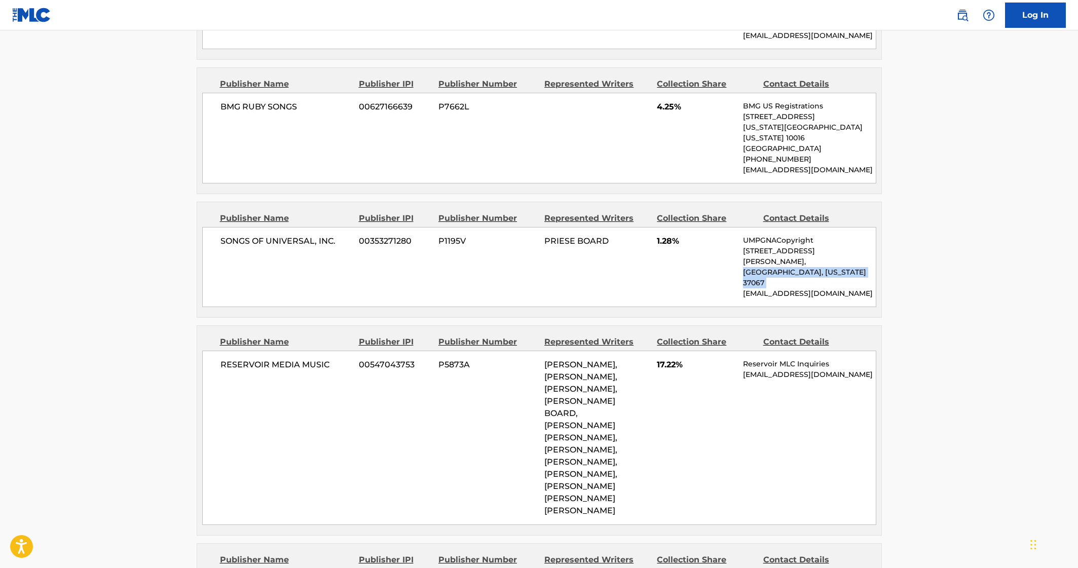
click at [772, 267] on p "[GEOGRAPHIC_DATA], [US_STATE] 37067" at bounding box center [809, 277] width 132 height 21
click at [767, 246] on p "[STREET_ADDRESS][PERSON_NAME]," at bounding box center [809, 256] width 132 height 21
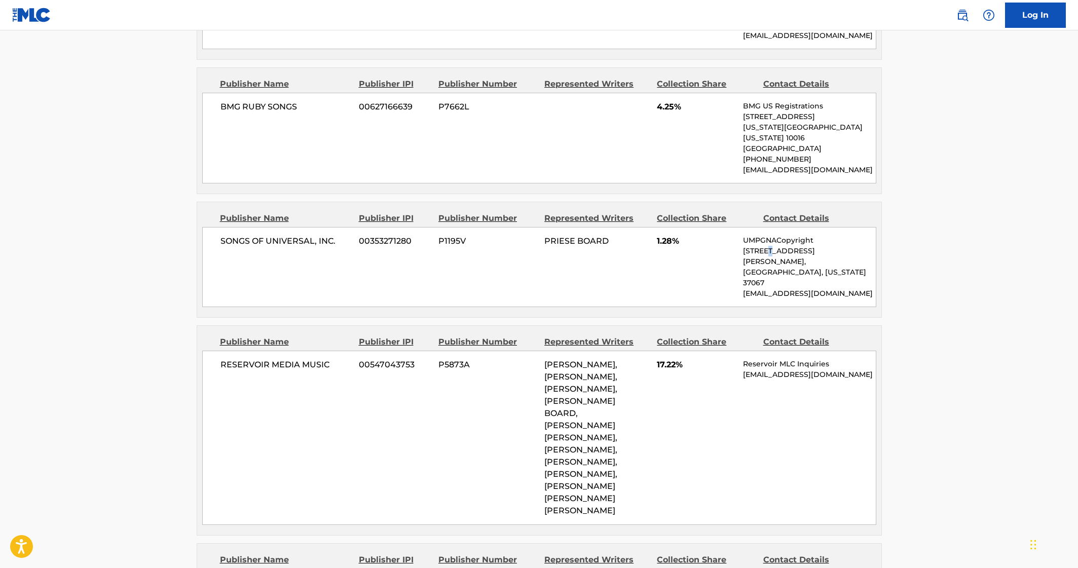
click at [767, 246] on p "[STREET_ADDRESS][PERSON_NAME]," at bounding box center [809, 256] width 132 height 21
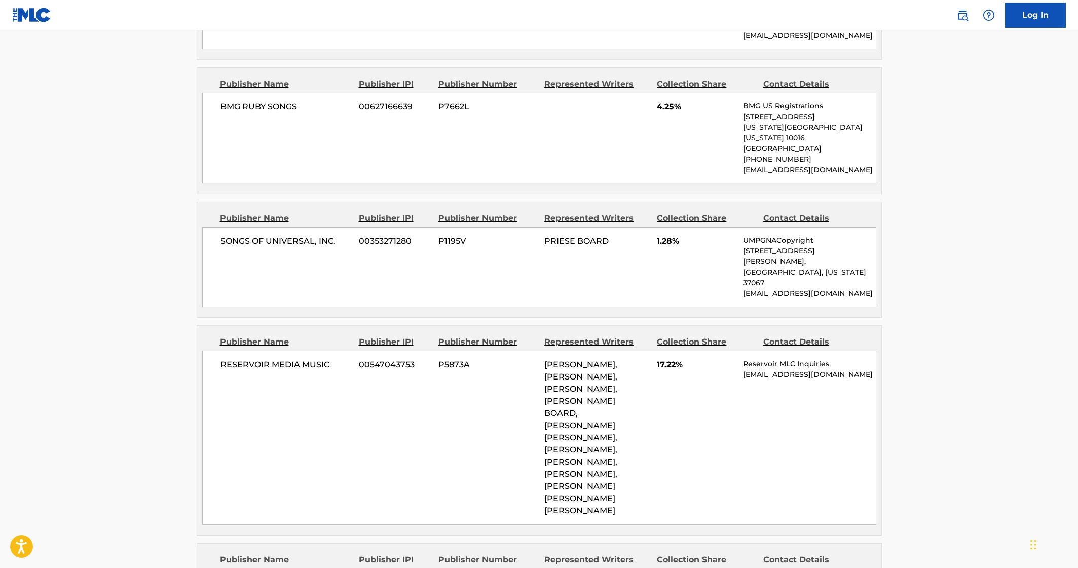
click at [767, 288] on p "[EMAIL_ADDRESS][DOMAIN_NAME]" at bounding box center [809, 293] width 132 height 11
click at [774, 267] on p "[GEOGRAPHIC_DATA], [US_STATE] 37067" at bounding box center [809, 277] width 132 height 21
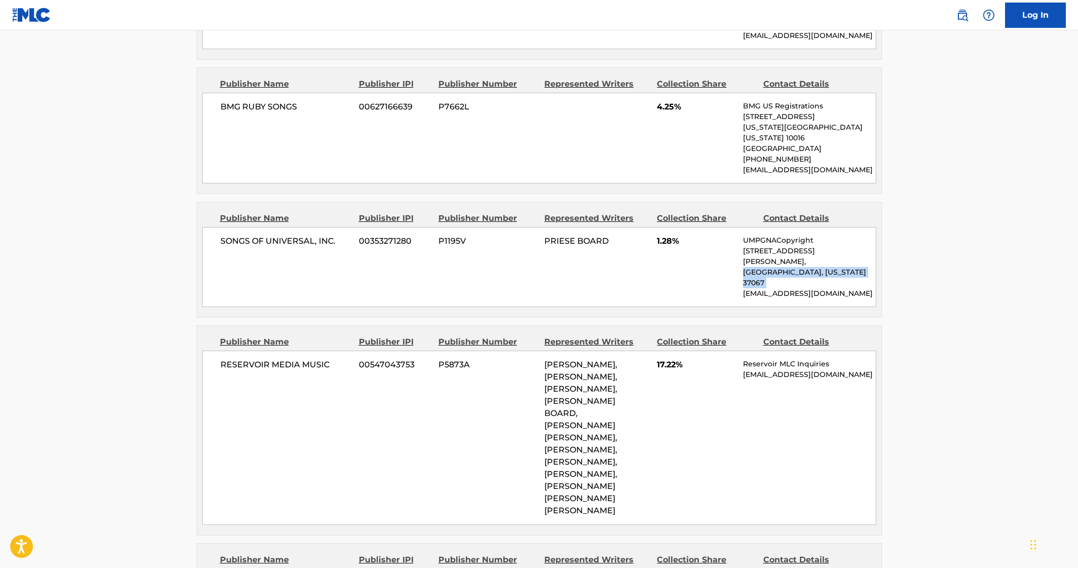
click at [805, 267] on p "[GEOGRAPHIC_DATA], [US_STATE] 37067" at bounding box center [809, 277] width 132 height 21
click at [784, 370] on p "[EMAIL_ADDRESS][DOMAIN_NAME]" at bounding box center [809, 375] width 132 height 11
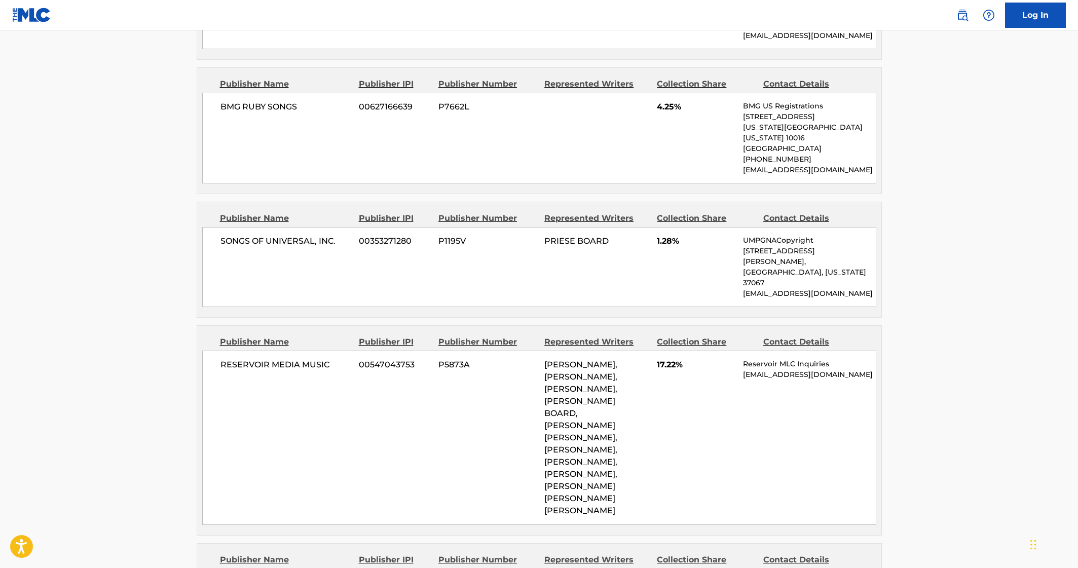
click at [782, 370] on p "[EMAIL_ADDRESS][DOMAIN_NAME]" at bounding box center [809, 375] width 132 height 11
click at [753, 351] on div "RESERVOIR MEDIA MUSIC 00547043753 P5873A [PERSON_NAME], [PERSON_NAME], [PERSON_…" at bounding box center [539, 438] width 674 height 174
click at [756, 370] on p "[EMAIL_ADDRESS][DOMAIN_NAME]" at bounding box center [809, 375] width 132 height 11
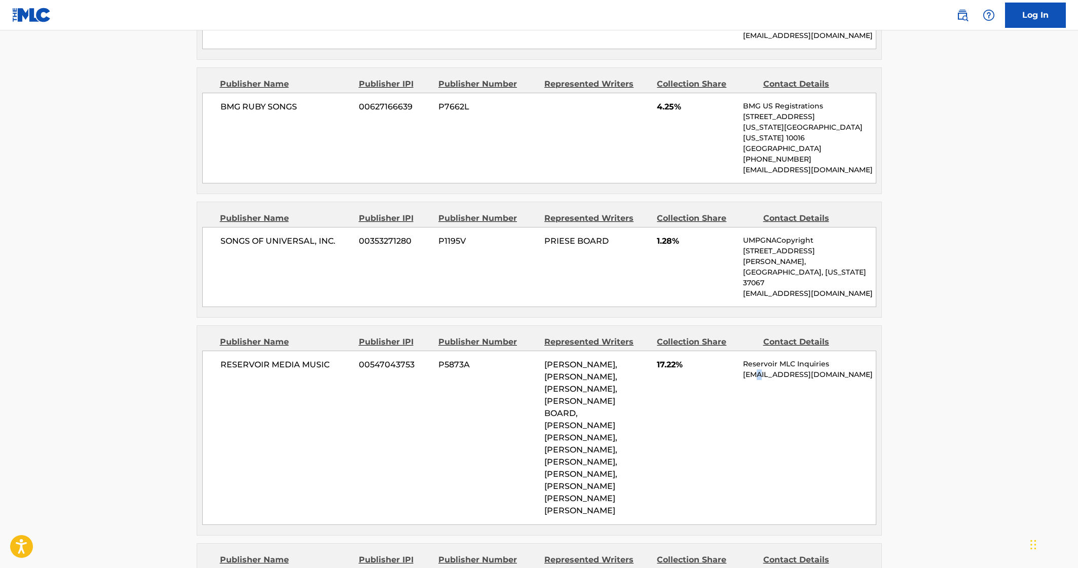
click at [756, 370] on p "[EMAIL_ADDRESS][DOMAIN_NAME]" at bounding box center [809, 375] width 132 height 11
click at [787, 351] on div "RESERVOIR MEDIA MUSIC 00547043753 P5873A [PERSON_NAME], [PERSON_NAME], [PERSON_…" at bounding box center [539, 438] width 674 height 174
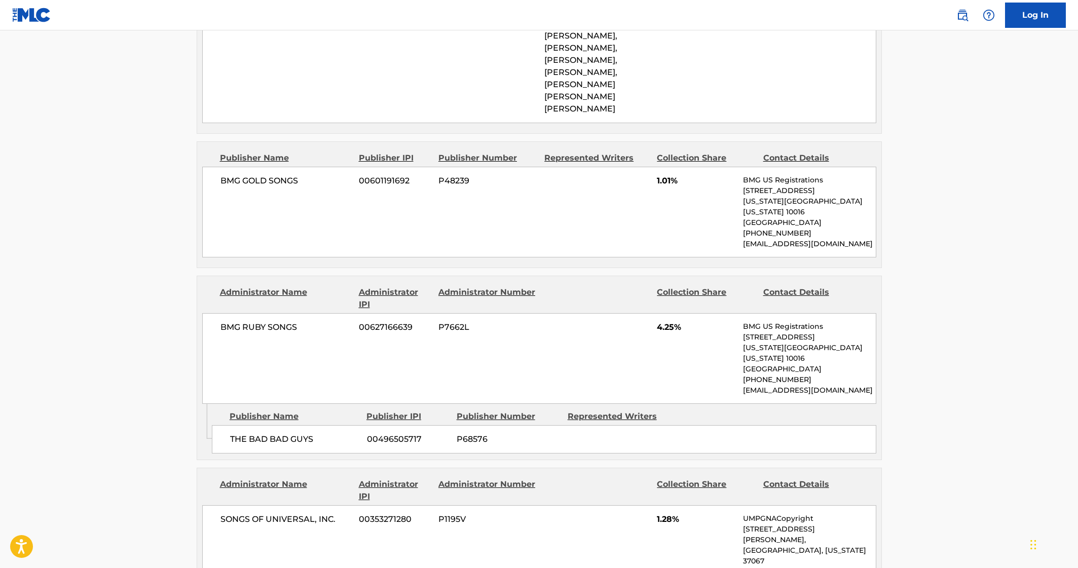
scroll to position [2374, 0]
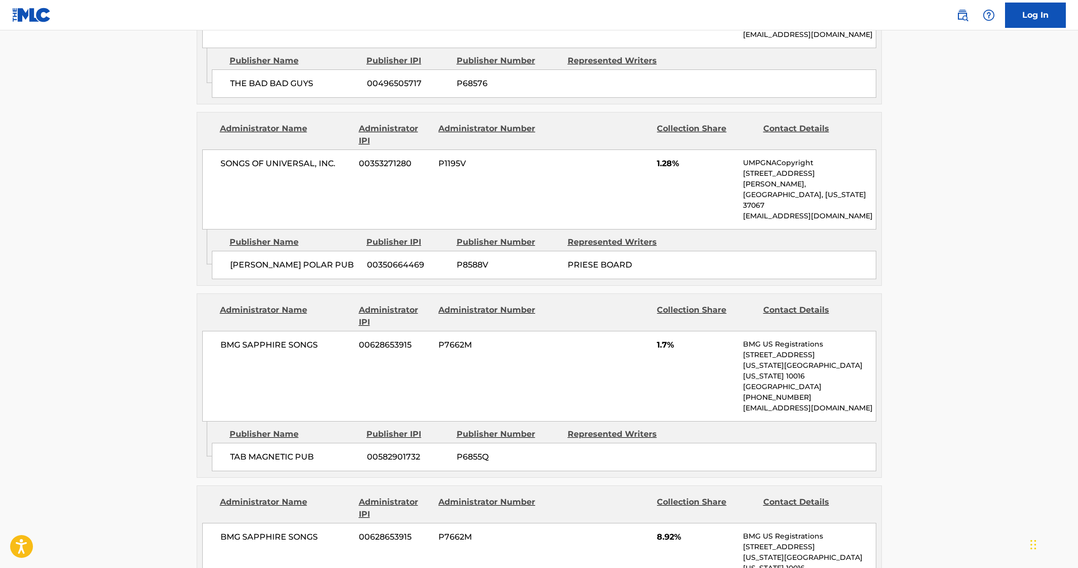
click at [603, 523] on div "BMG SAPPHIRE SONGS 00628653915 P7662M 8.92% BMG US Registrations [STREET_ADDRES…" at bounding box center [539, 568] width 674 height 91
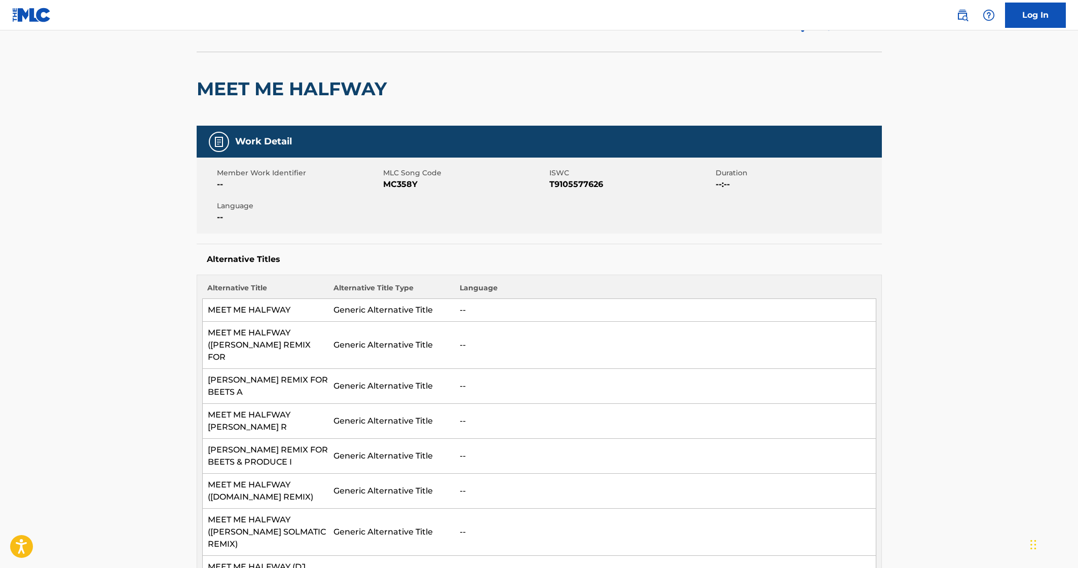
scroll to position [0, 0]
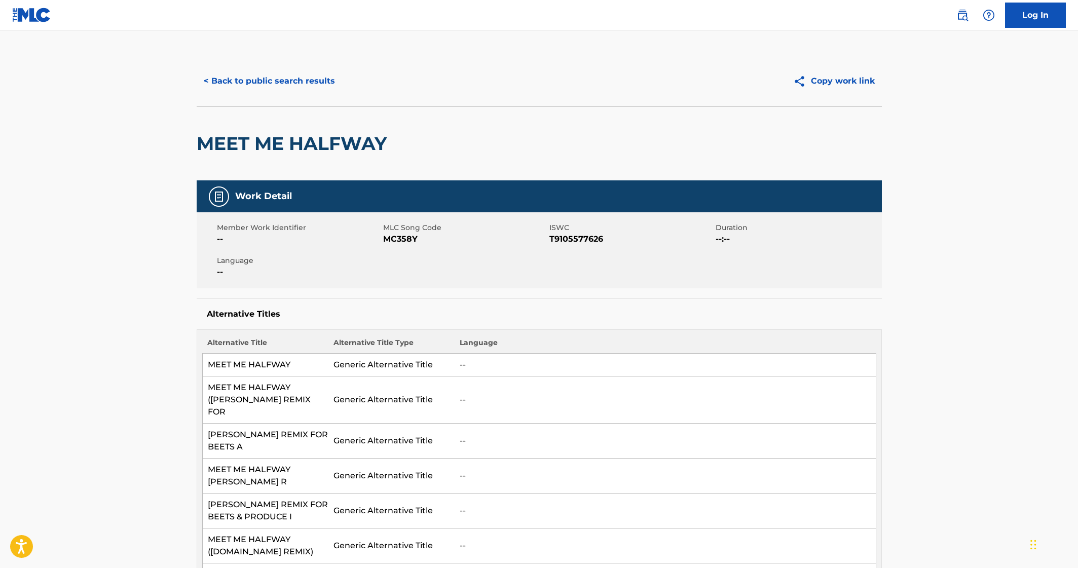
click at [306, 100] on div "< Back to public search results Copy work link" at bounding box center [539, 81] width 685 height 51
click at [308, 89] on button "< Back to public search results" at bounding box center [269, 80] width 145 height 25
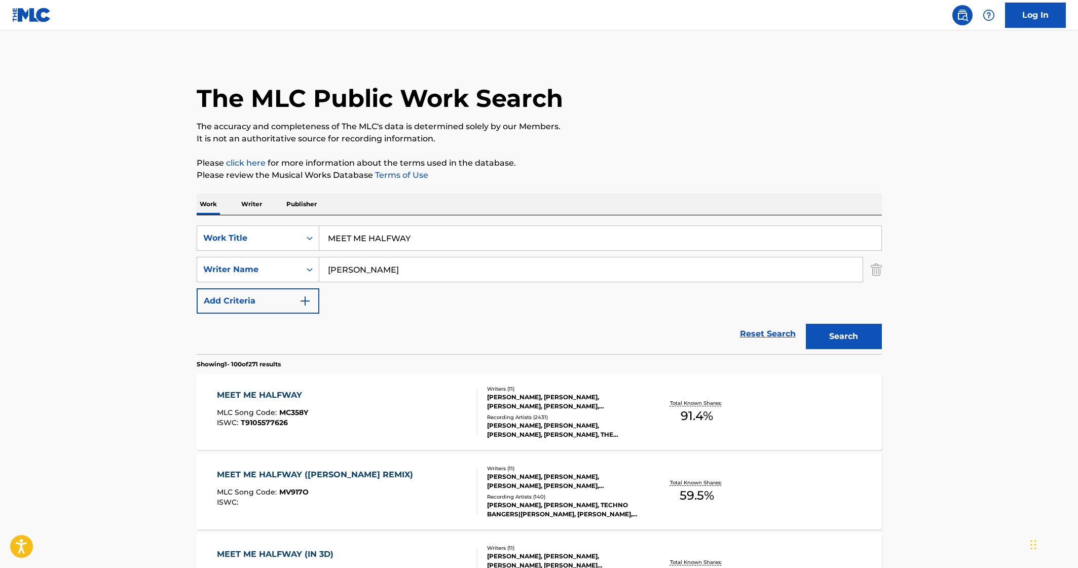
click at [463, 235] on input "MEET ME HALFWAY" at bounding box center [600, 238] width 562 height 24
paste input "I LIKE MONEY"
type input "i like money"
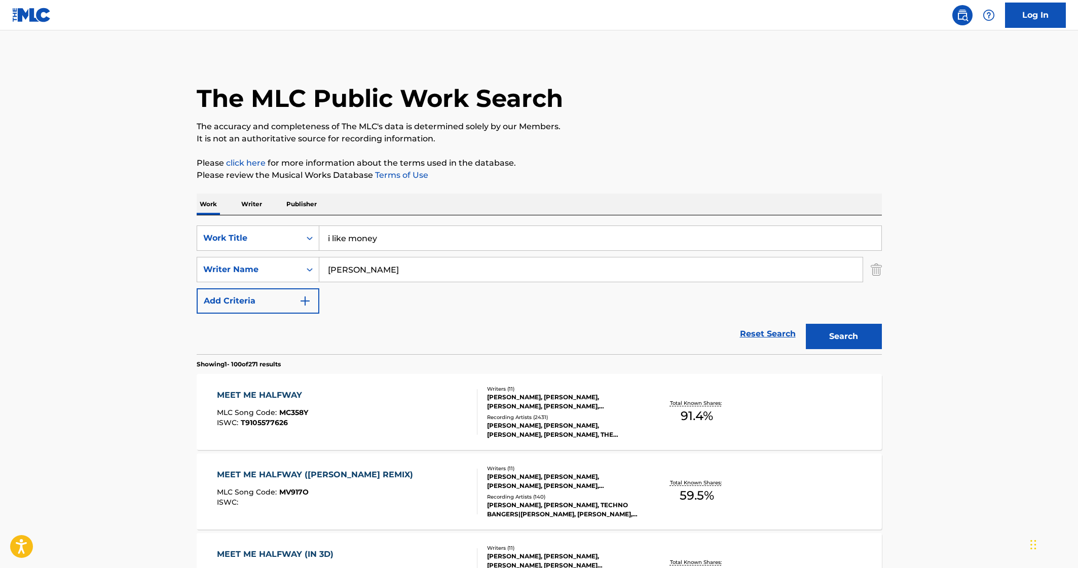
click at [459, 268] on input "[PERSON_NAME]" at bounding box center [590, 270] width 543 height 24
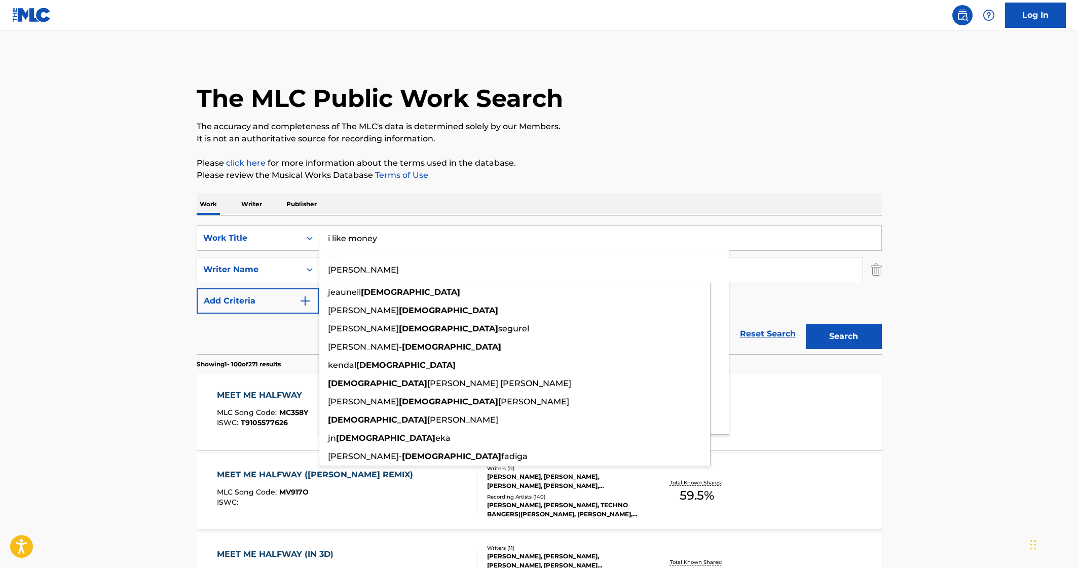
click at [776, 273] on input "[PERSON_NAME]" at bounding box center [590, 270] width 543 height 24
paste input "[PERSON_NAME]"
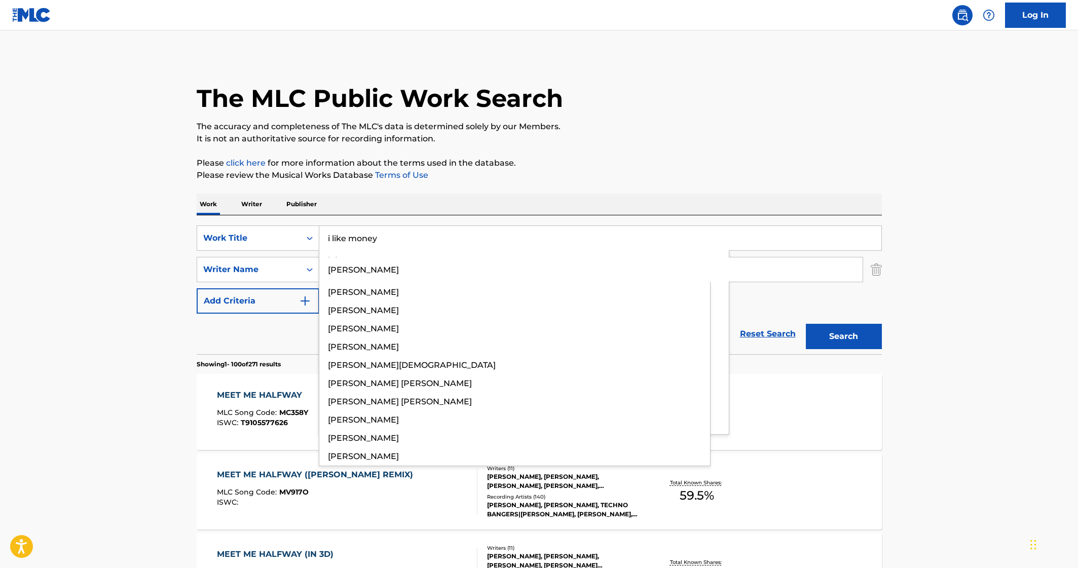
type input "[PERSON_NAME]"
click at [805, 324] on button "Search" at bounding box center [844, 336] width 76 height 25
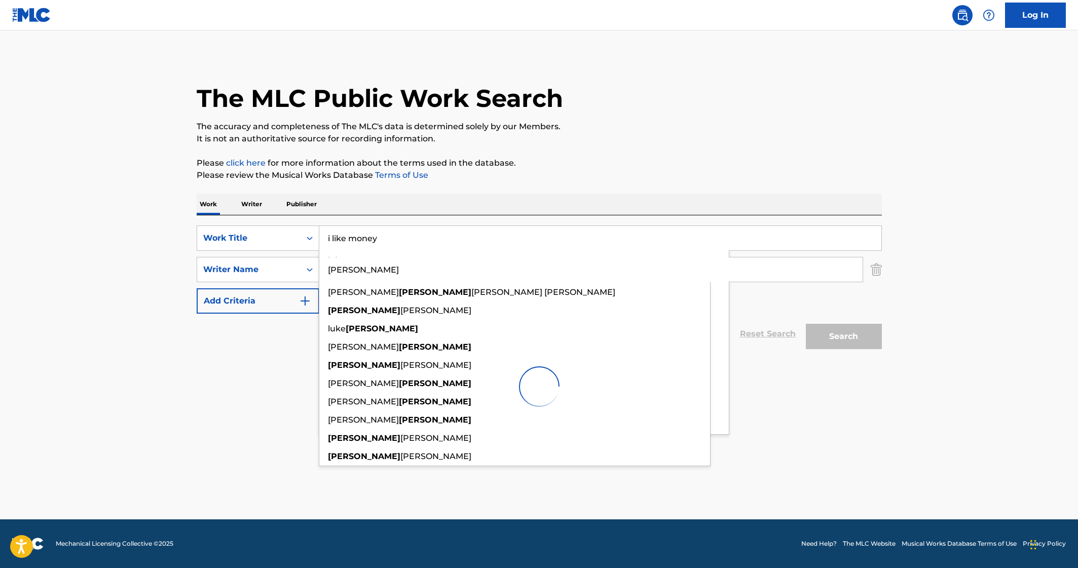
click at [151, 283] on main "The MLC Public Work Search The accuracy and completeness of The MLC's data is d…" at bounding box center [539, 274] width 1078 height 489
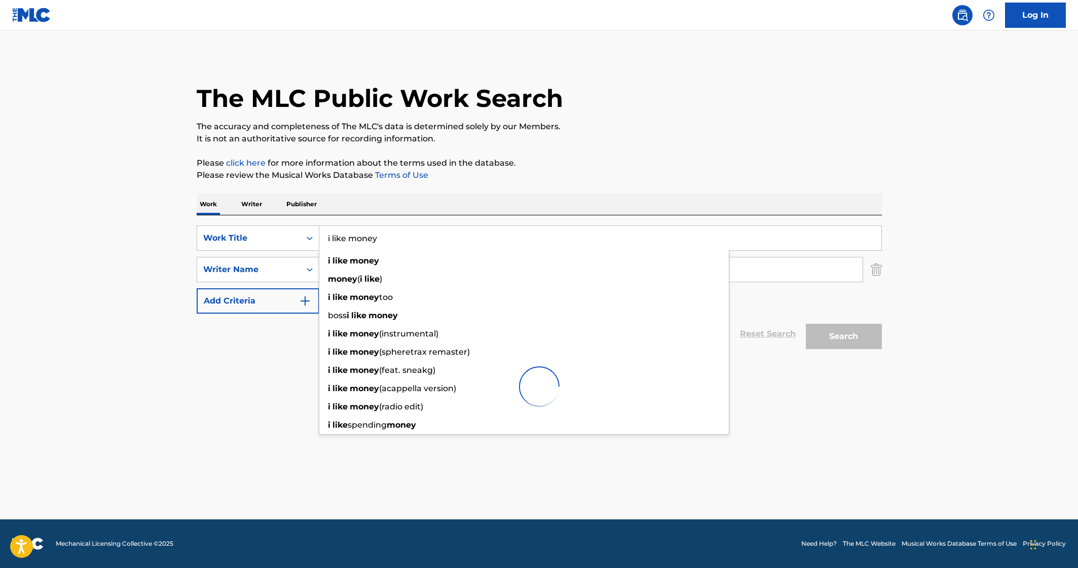
click at [89, 279] on main "The MLC Public Work Search The accuracy and completeness of The MLC's data is d…" at bounding box center [539, 274] width 1078 height 489
click at [805, 309] on div "SearchWithCriteria7f5cf4fb-7606-4c2d-8cd3-56d74b358440 Work Title i like money …" at bounding box center [539, 270] width 685 height 88
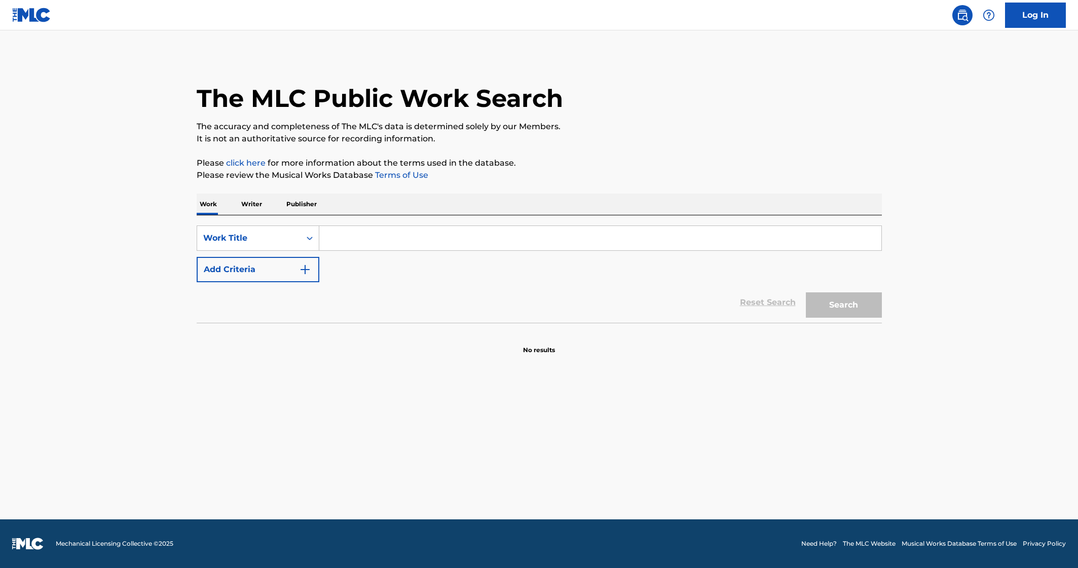
click at [359, 246] on input "Search Form" at bounding box center [600, 238] width 562 height 24
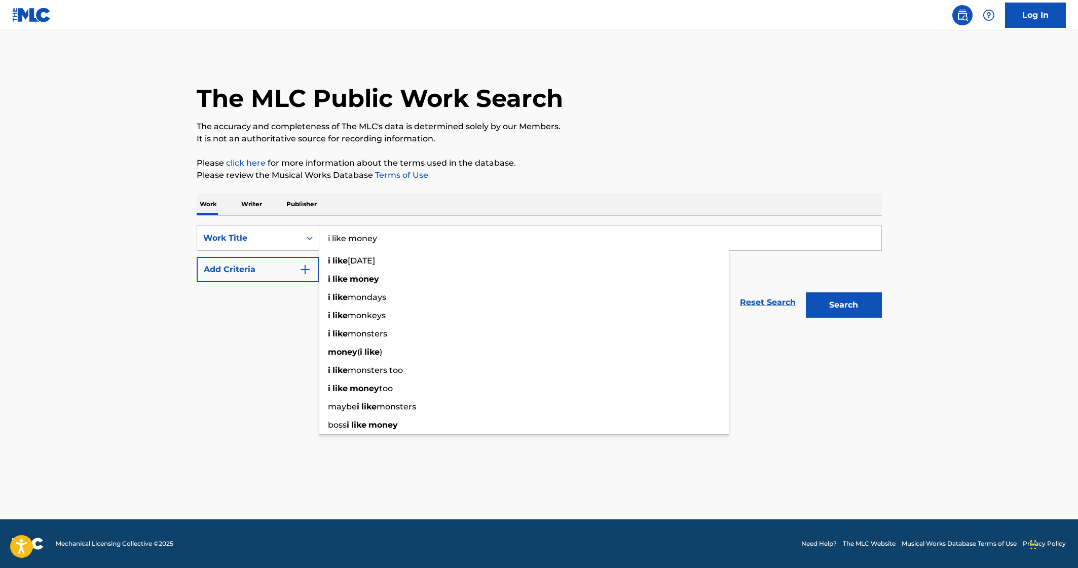
type input "i like money"
click at [806, 293] on button "Search" at bounding box center [844, 305] width 76 height 25
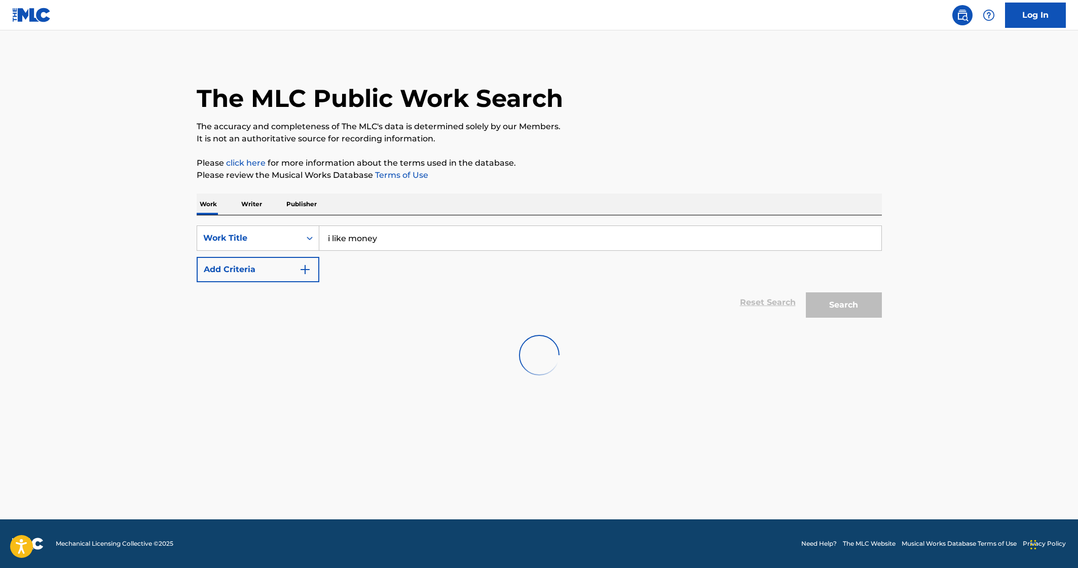
click at [252, 288] on div "Reset Search Search" at bounding box center [539, 302] width 685 height 41
click at [252, 275] on button "Add Criteria" at bounding box center [258, 269] width 123 height 25
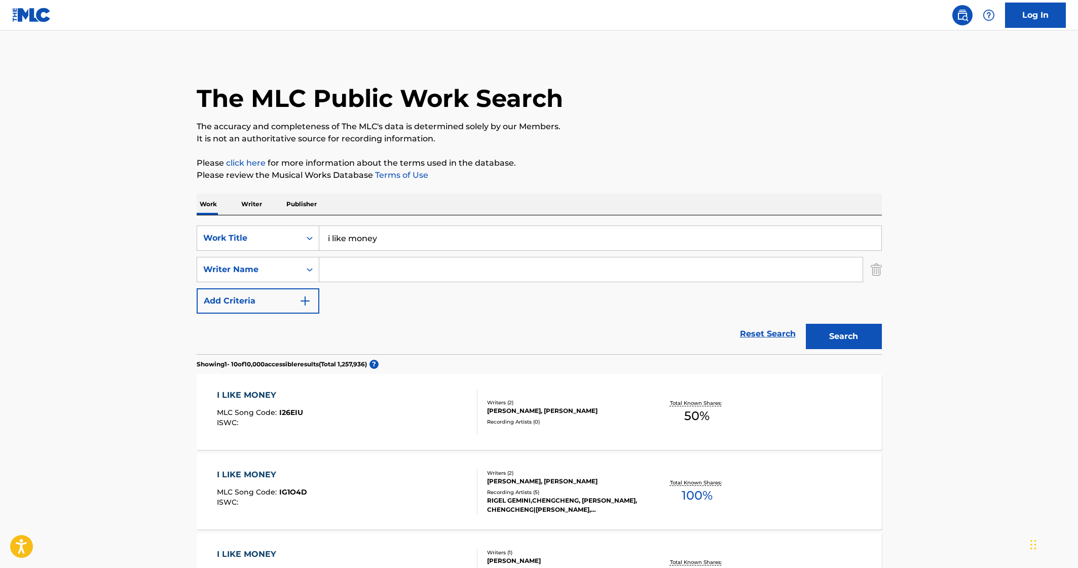
click at [363, 269] on input "Search Form" at bounding box center [590, 270] width 543 height 24
paste input "ALLISON"
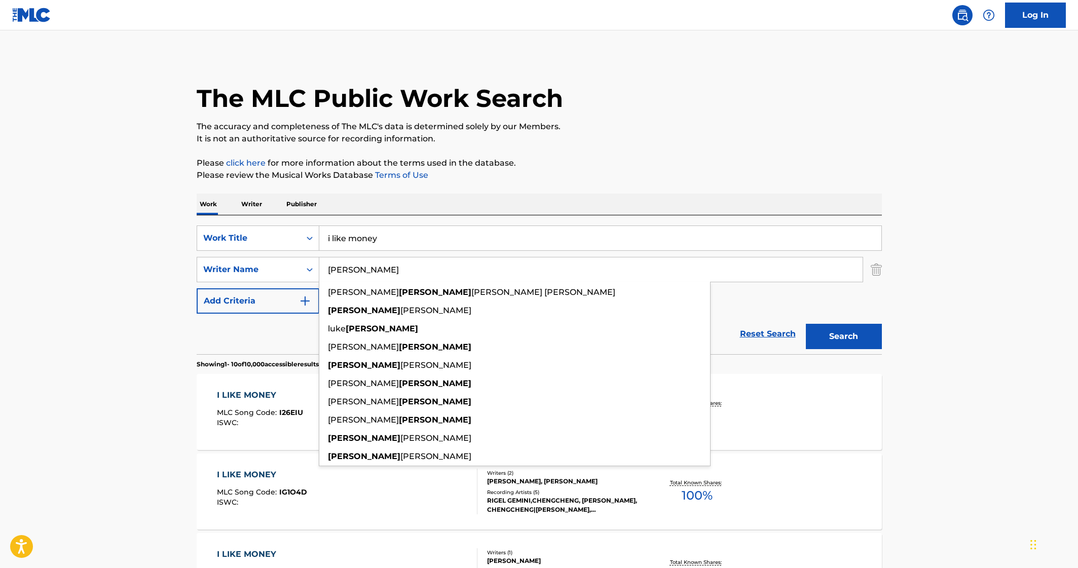
type input "ALLISON"
click at [854, 342] on button "Search" at bounding box center [844, 336] width 76 height 25
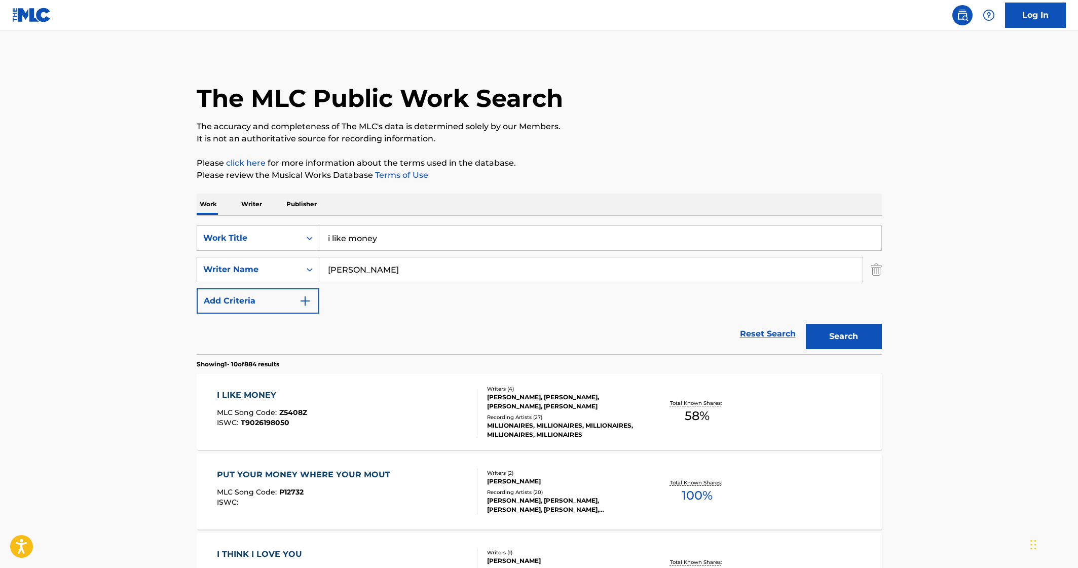
click at [469, 412] on div at bounding box center [473, 412] width 8 height 46
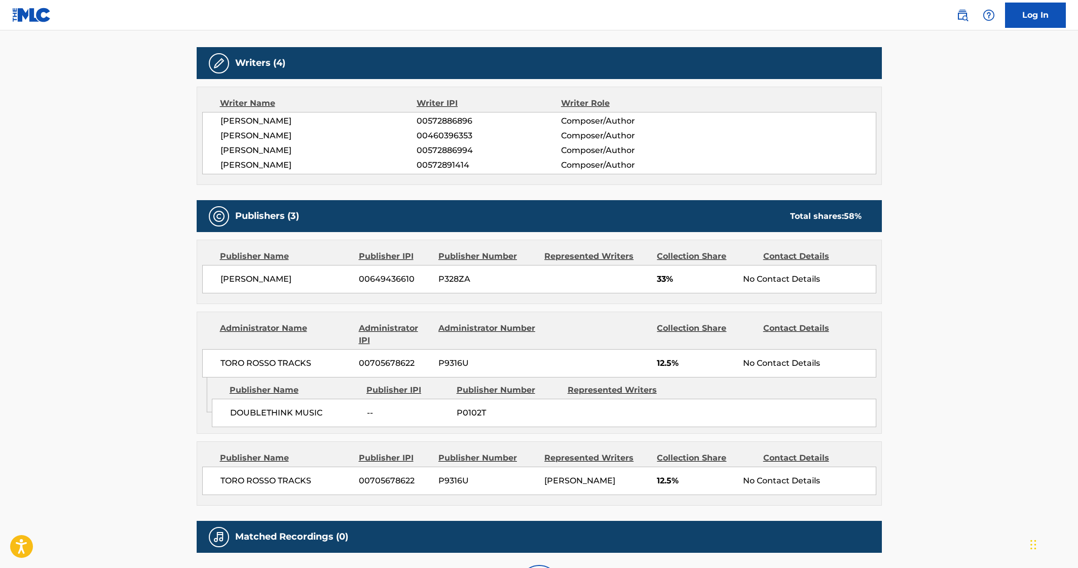
scroll to position [423, 0]
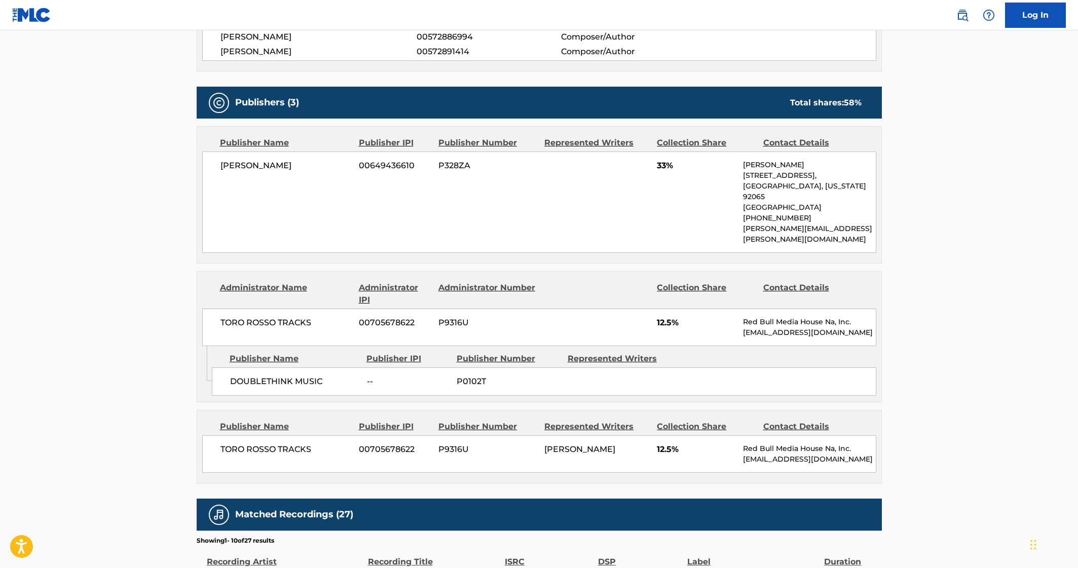
click at [492, 247] on div "Publishers (3) Total shares: 58 % Publisher Name Publisher IPI Publisher Number…" at bounding box center [539, 285] width 685 height 397
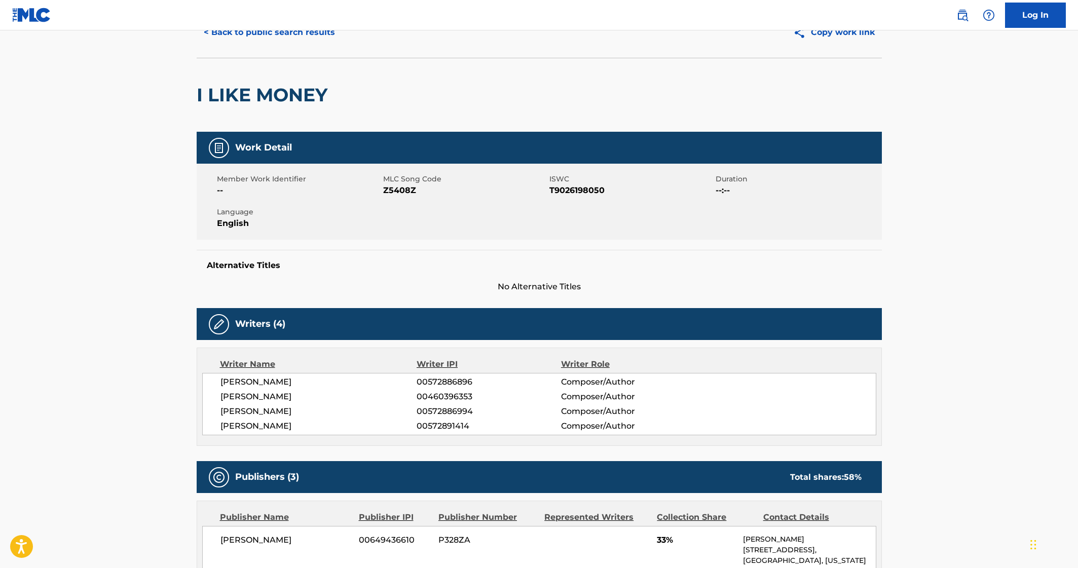
scroll to position [0, 0]
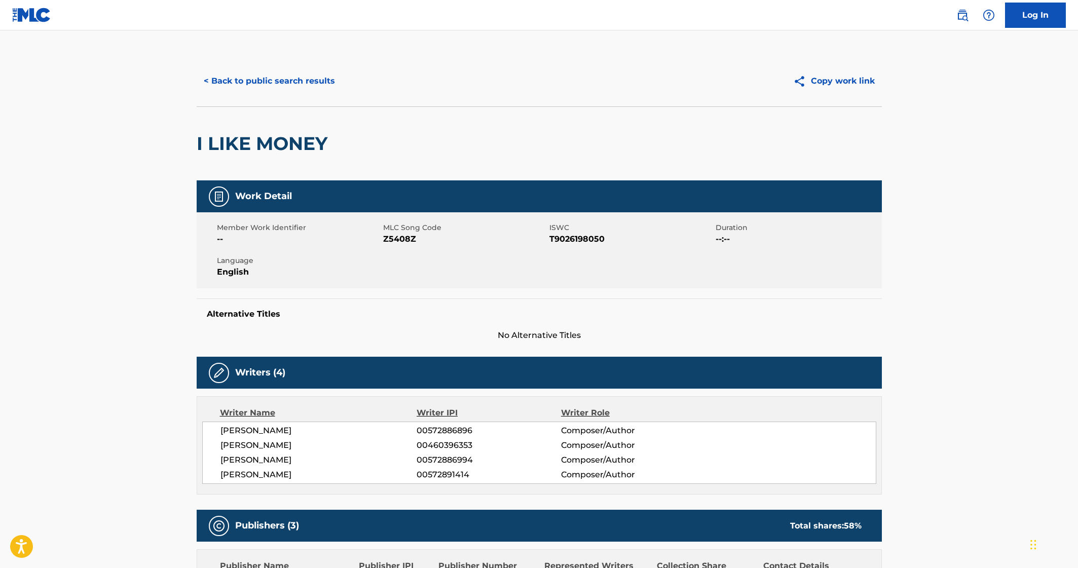
click at [238, 70] on button "< Back to public search results" at bounding box center [269, 80] width 145 height 25
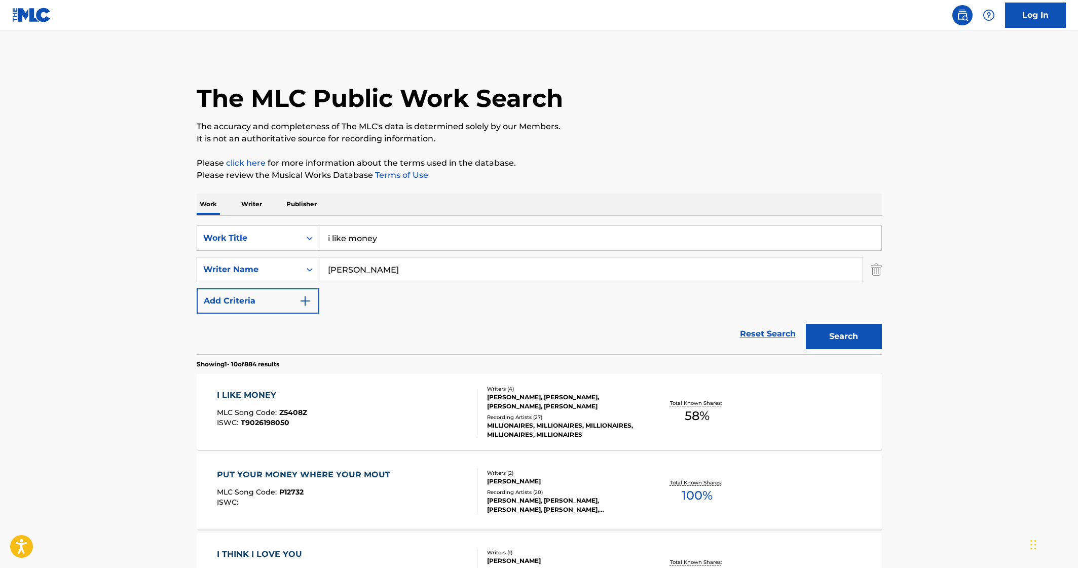
click at [452, 233] on input "i like money" at bounding box center [600, 238] width 562 height 24
paste input "WEEKS"
type input "WEEKS"
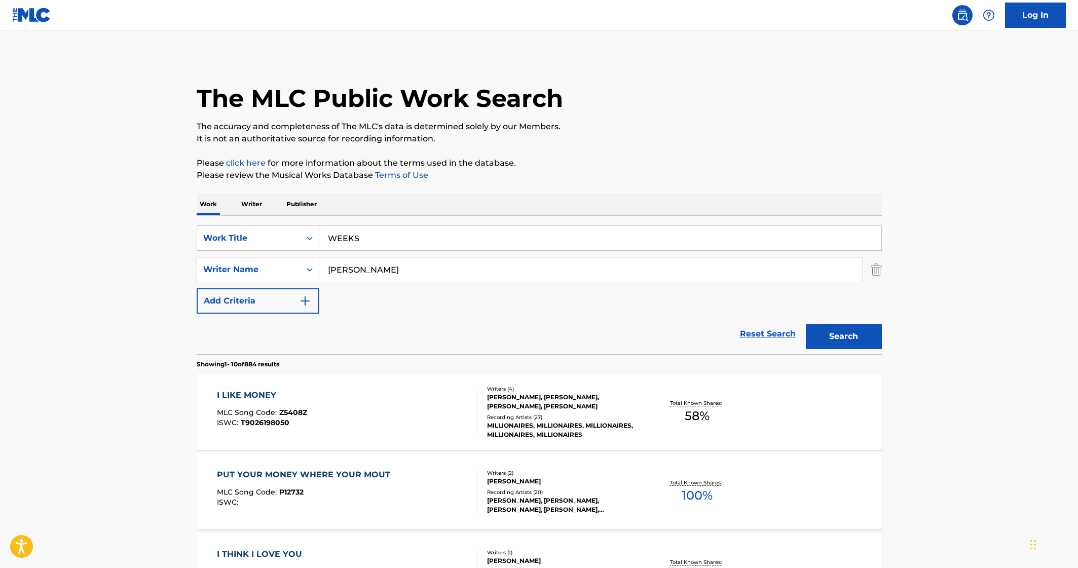
click at [444, 268] on input "[PERSON_NAME]" at bounding box center [590, 270] width 543 height 24
click at [445, 263] on input "[PERSON_NAME]" at bounding box center [590, 270] width 543 height 24
click at [449, 250] on div "WEEKS" at bounding box center [600, 238] width 562 height 24
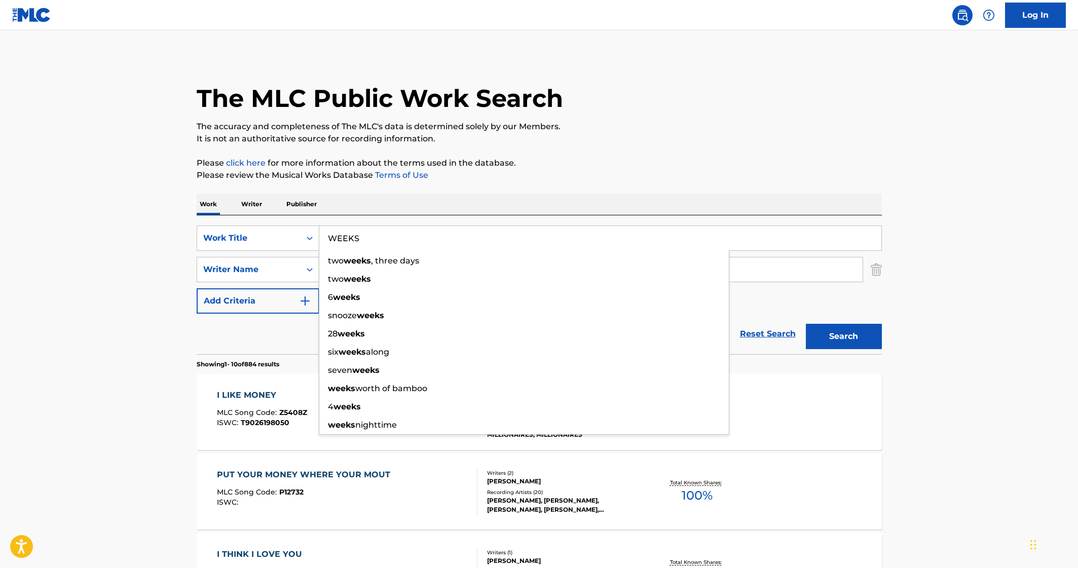
click at [449, 250] on div "two weeks , three days two weeks 6 weeks snooze weeks 28 weeks six weeks along …" at bounding box center [524, 342] width 411 height 185
click at [455, 240] on input "WEEKS" at bounding box center [600, 238] width 562 height 24
click at [198, 261] on div "Writer Name" at bounding box center [248, 269] width 103 height 19
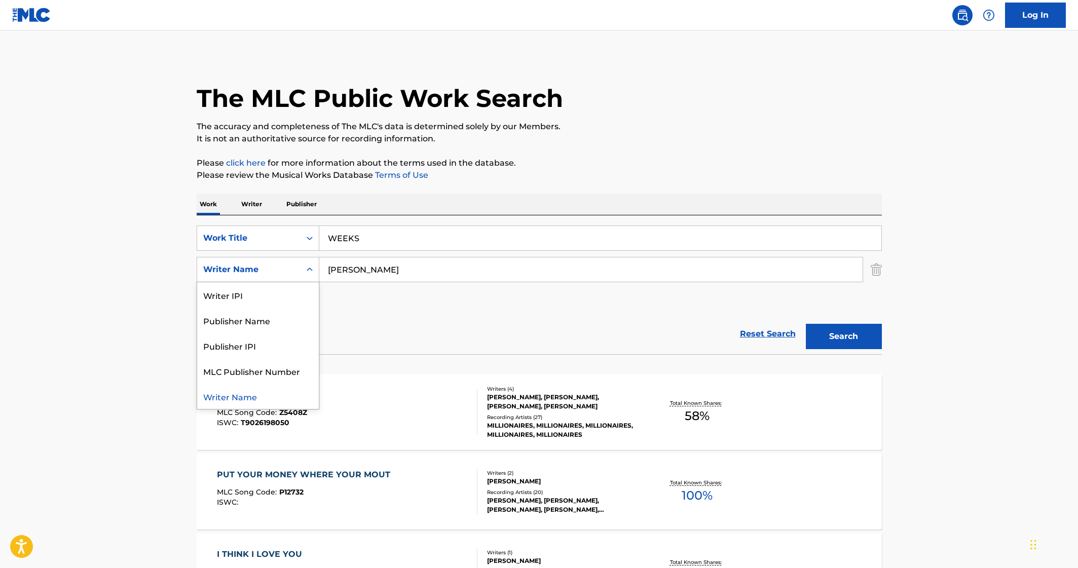
click at [380, 269] on input "[PERSON_NAME]" at bounding box center [590, 270] width 543 height 24
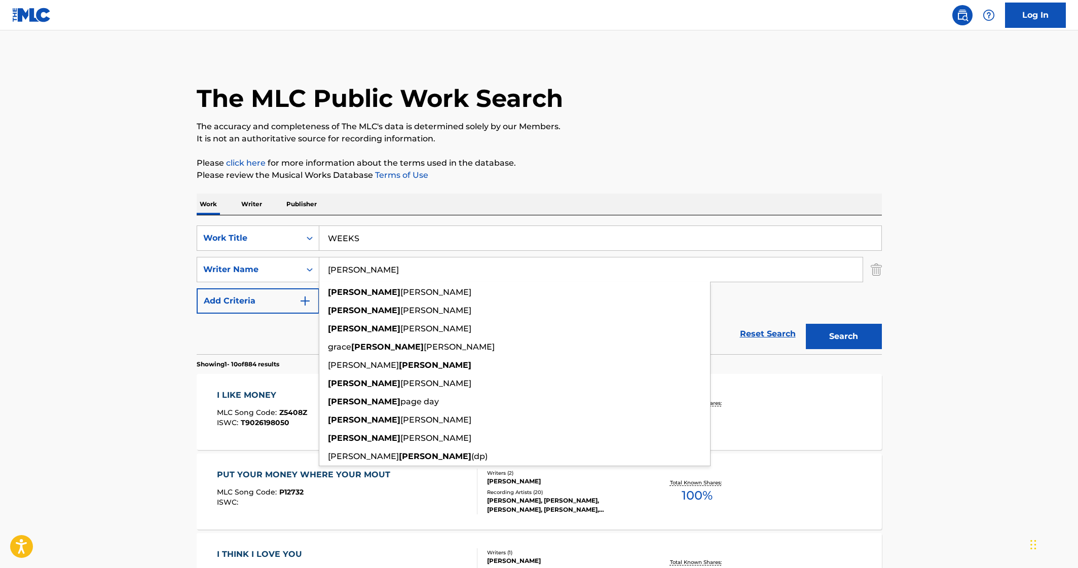
click at [380, 269] on input "[PERSON_NAME]" at bounding box center [590, 270] width 543 height 24
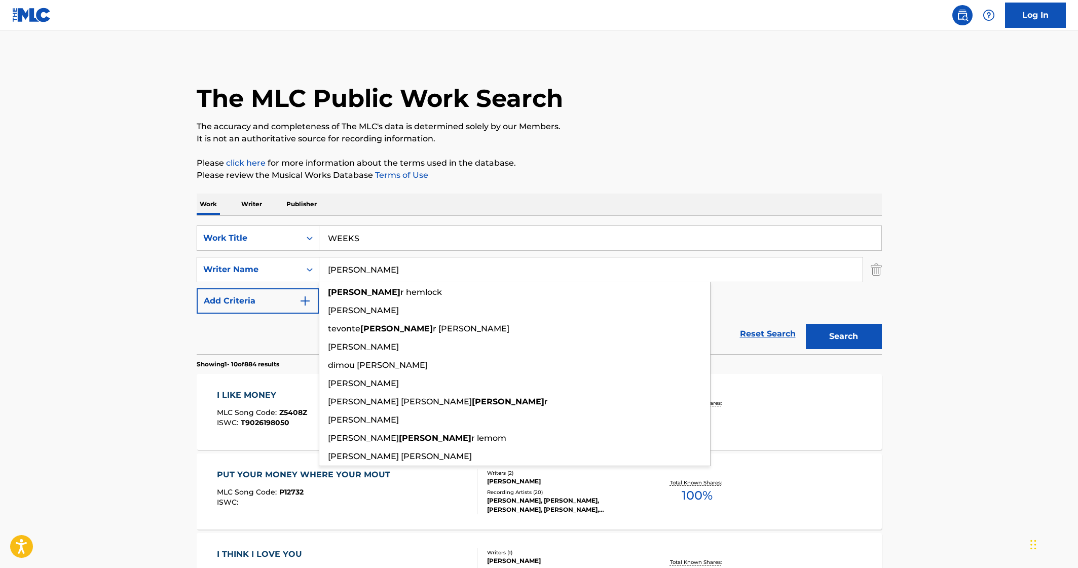
type input "Alexander"
click at [806, 324] on button "Search" at bounding box center [844, 336] width 76 height 25
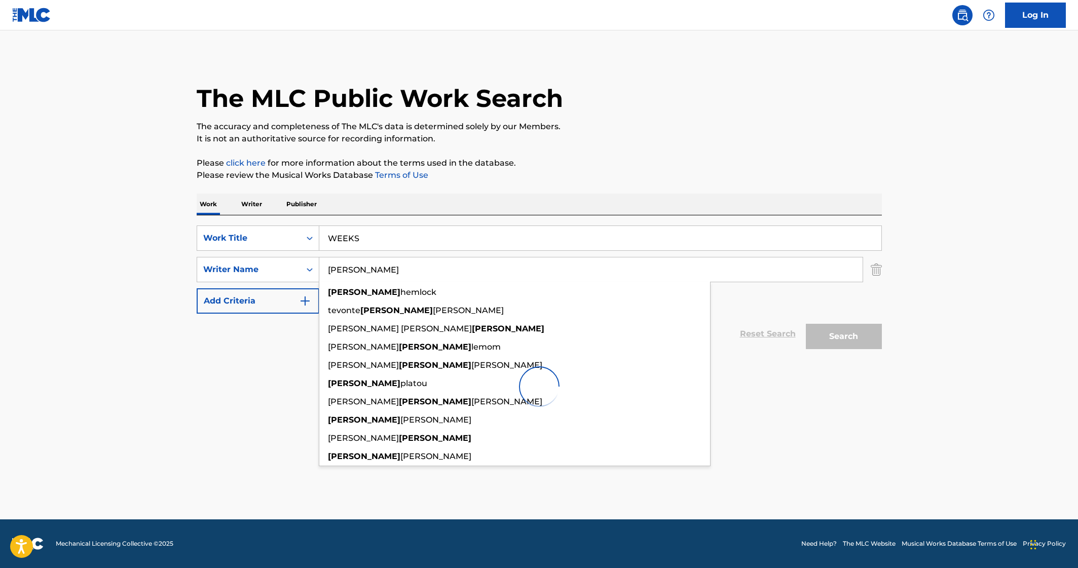
click at [17, 305] on main "The MLC Public Work Search The accuracy and completeness of The MLC's data is d…" at bounding box center [539, 274] width 1078 height 489
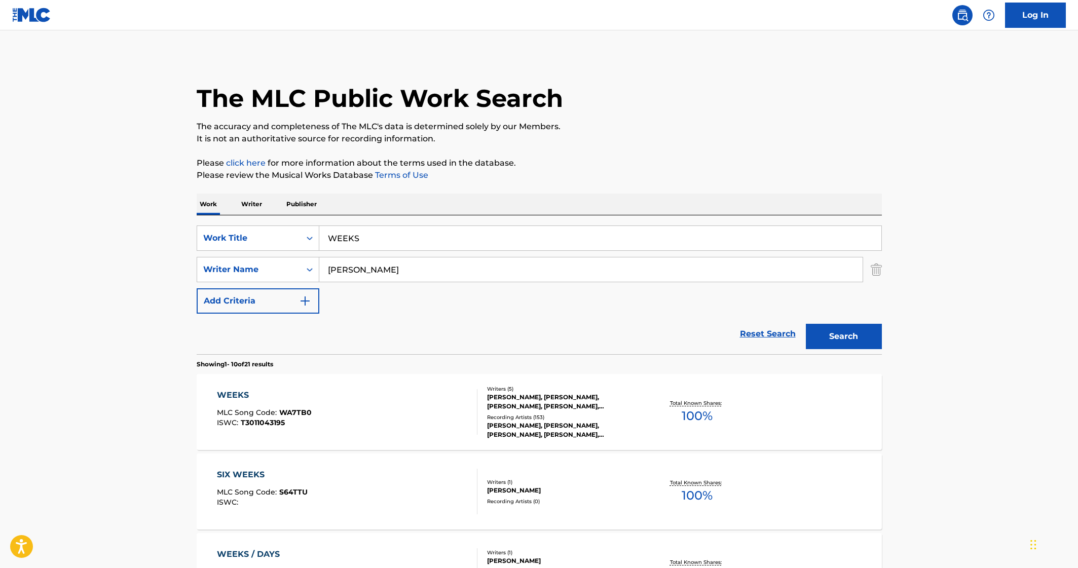
click at [566, 338] on div "Reset Search Search" at bounding box center [539, 334] width 685 height 41
click at [571, 399] on div "MATTHEW JEHU SAMUELS, KEVIN GATES, ALEXANDER IZQUIERDO, ANDERSON HERNANDEZ, ZUL…" at bounding box center [563, 402] width 153 height 18
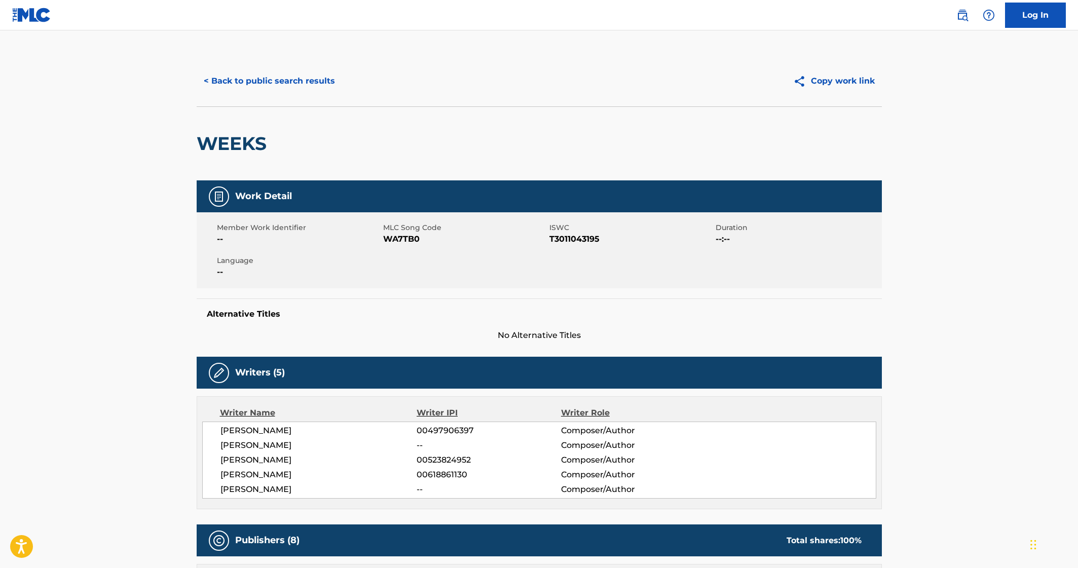
click at [218, 144] on h2 "WEEKS" at bounding box center [234, 143] width 75 height 23
click at [288, 90] on button "< Back to public search results" at bounding box center [269, 80] width 145 height 25
